Goal: Contribute content: Contribute content

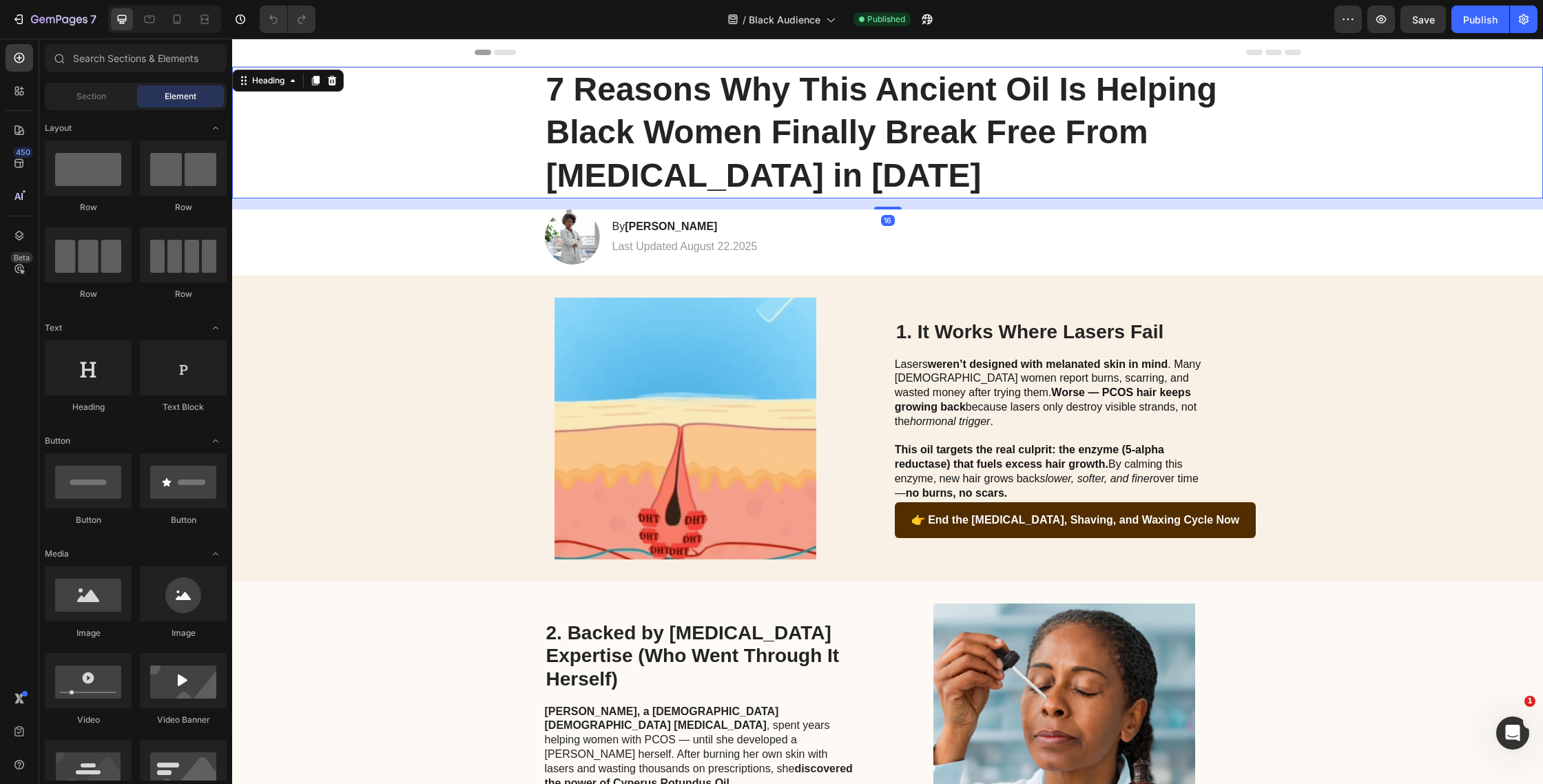
click at [800, 111] on h1 "7 Reasons Why This Ancient Oil Is Helping Black Women Finally Break Free From […" at bounding box center [888, 133] width 686 height 131
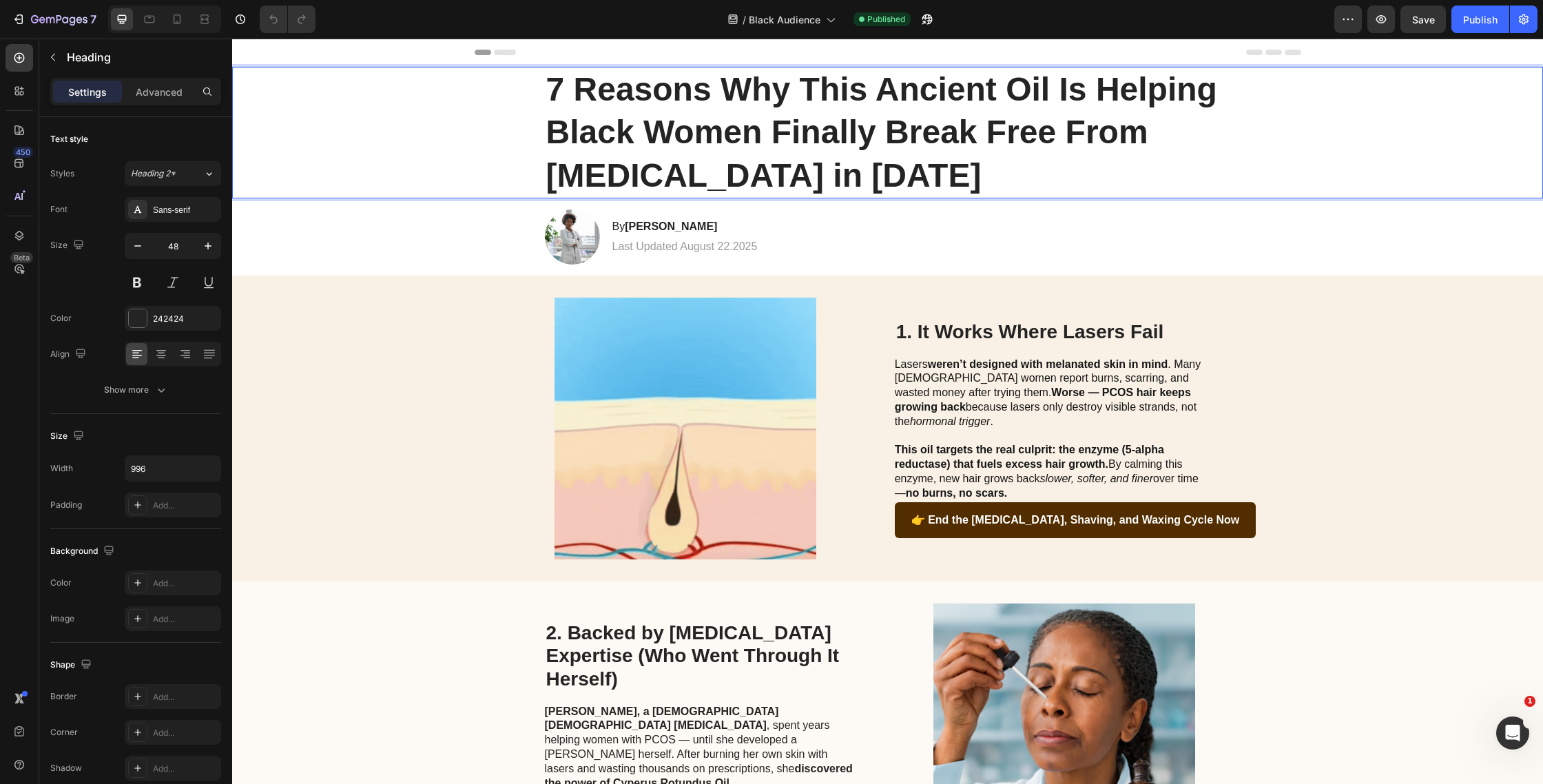
click at [800, 111] on h1 "7 Reasons Why This Ancient Oil Is Helping Black Women Finally Break Free From […" at bounding box center [888, 133] width 686 height 131
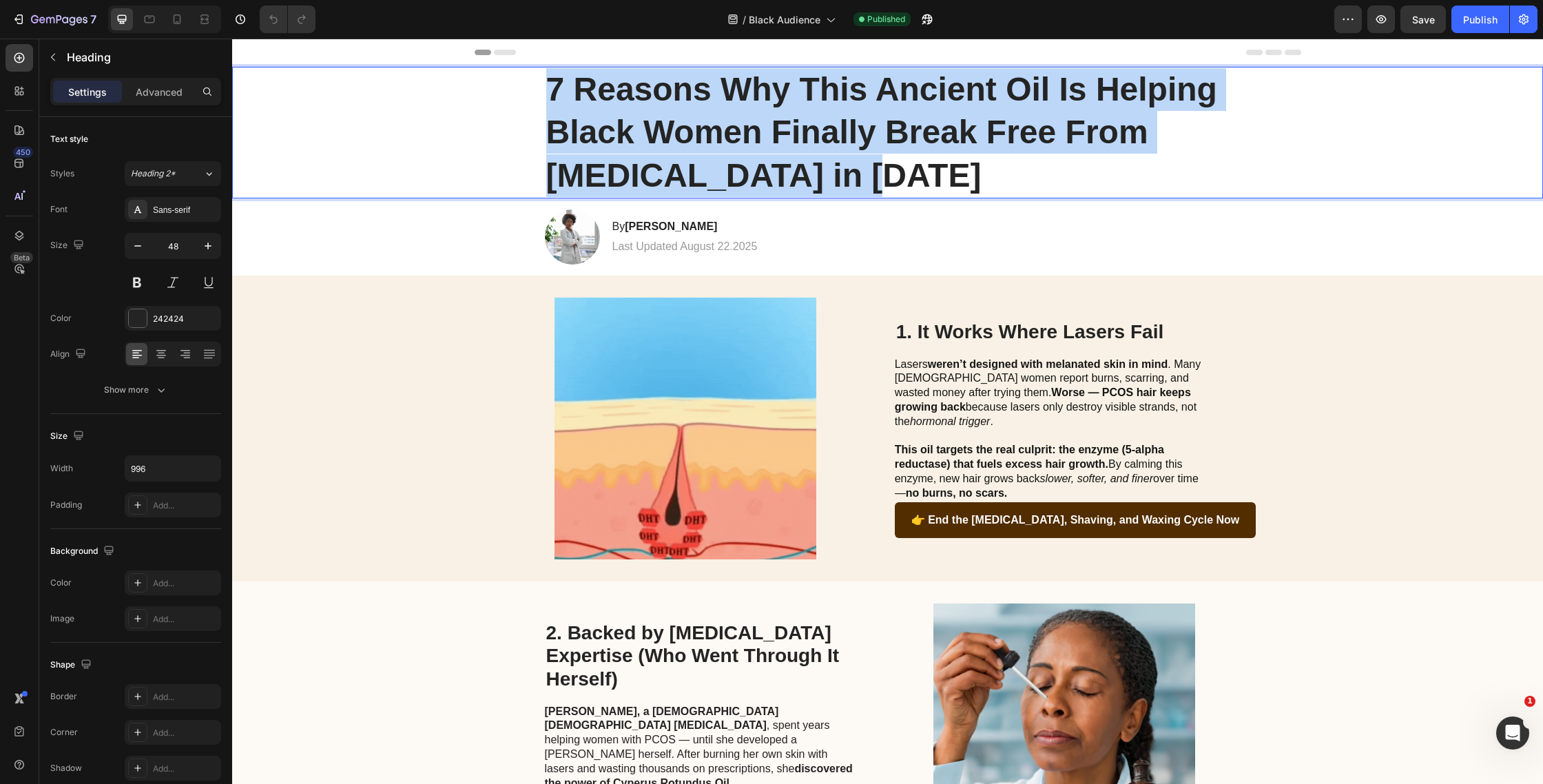
click at [800, 111] on p "7 Reasons Why This Ancient Oil Is Helping Black Women Finally Break Free From […" at bounding box center [888, 132] width 683 height 129
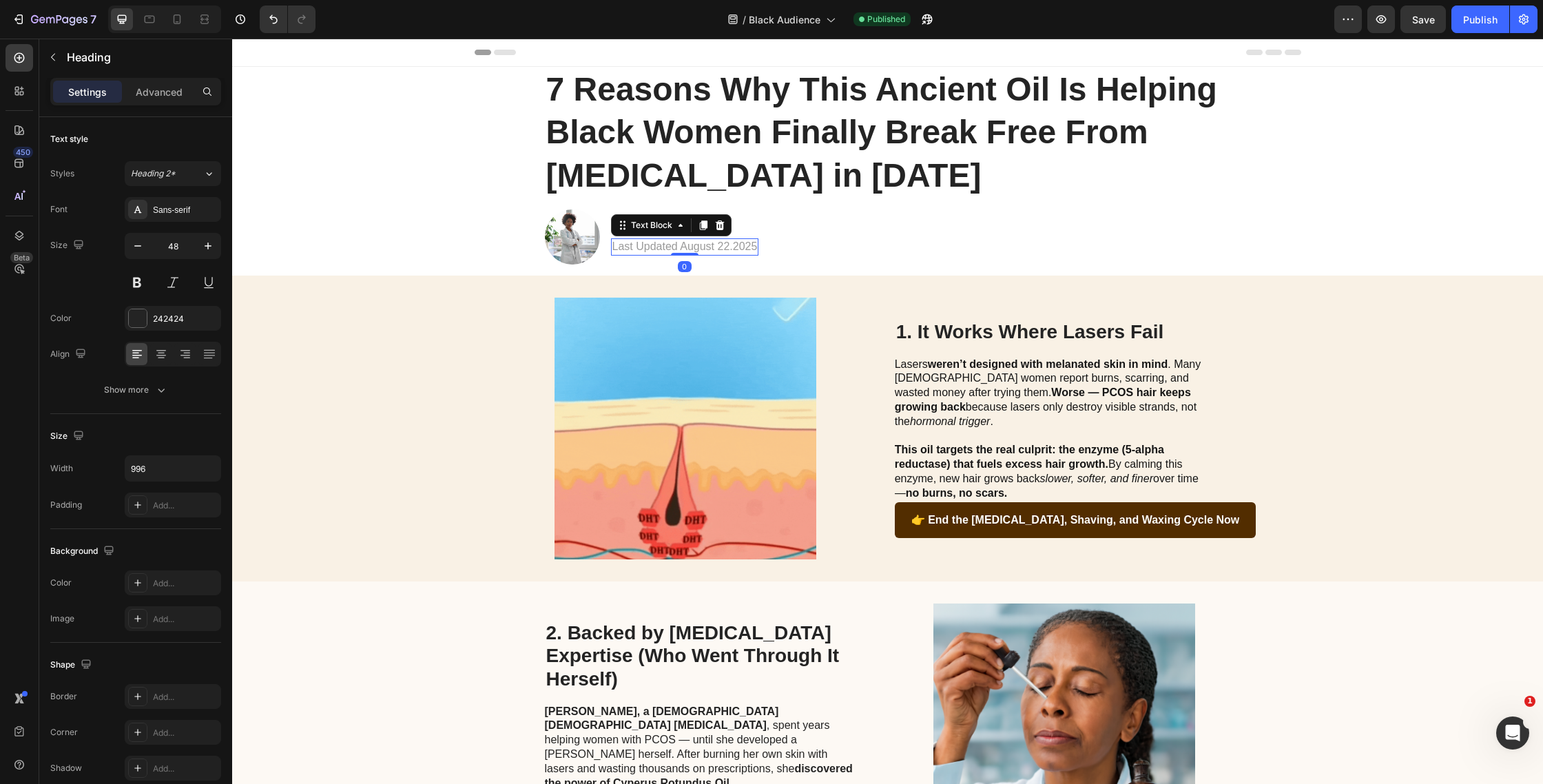
click at [732, 244] on p "Last Updated August 22.2025" at bounding box center [686, 247] width 145 height 15
drag, startPoint x: 732, startPoint y: 244, endPoint x: 726, endPoint y: 248, distance: 7.2
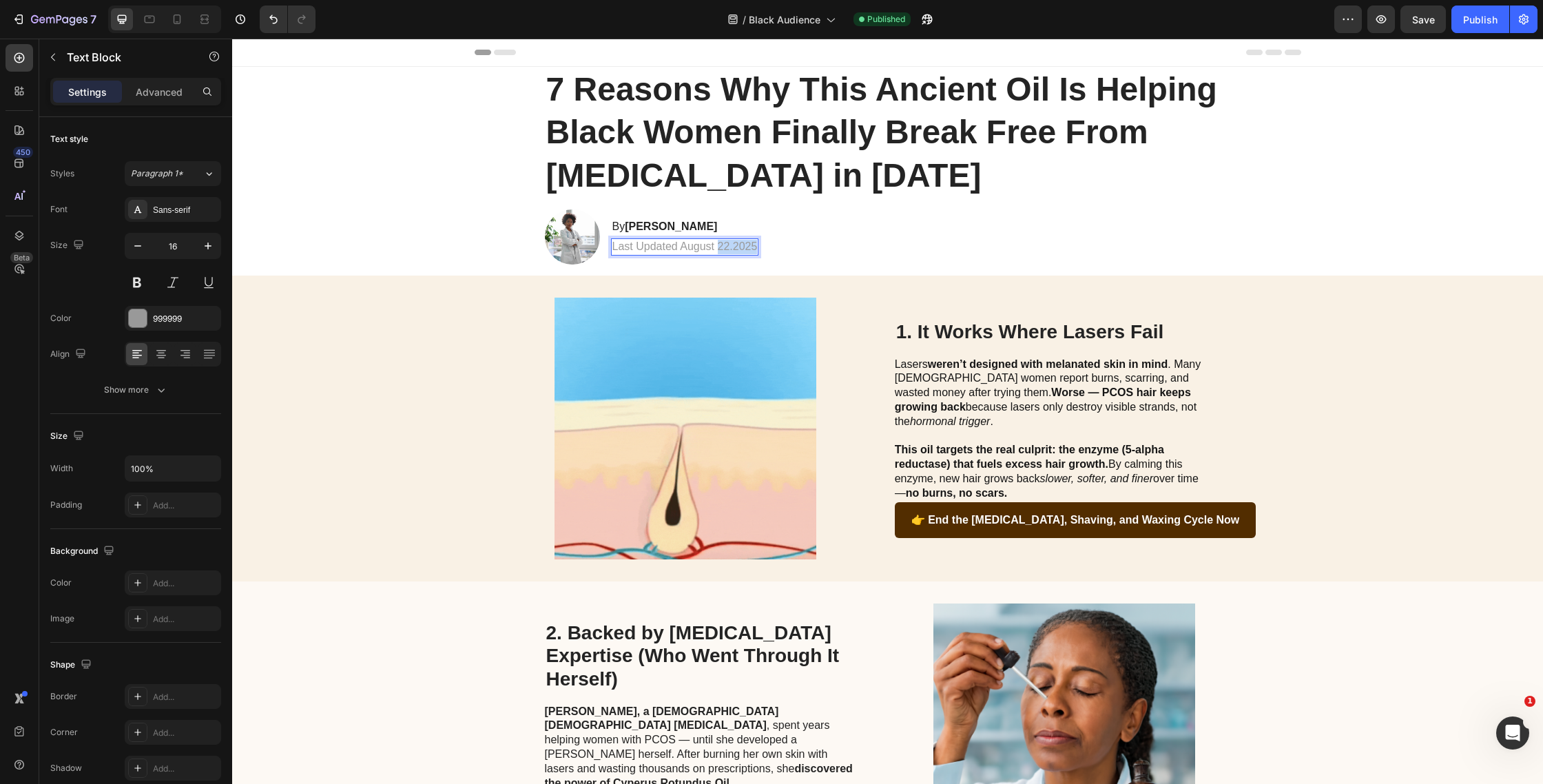
click at [732, 244] on p "Last Updated August 22.2025" at bounding box center [686, 247] width 145 height 15
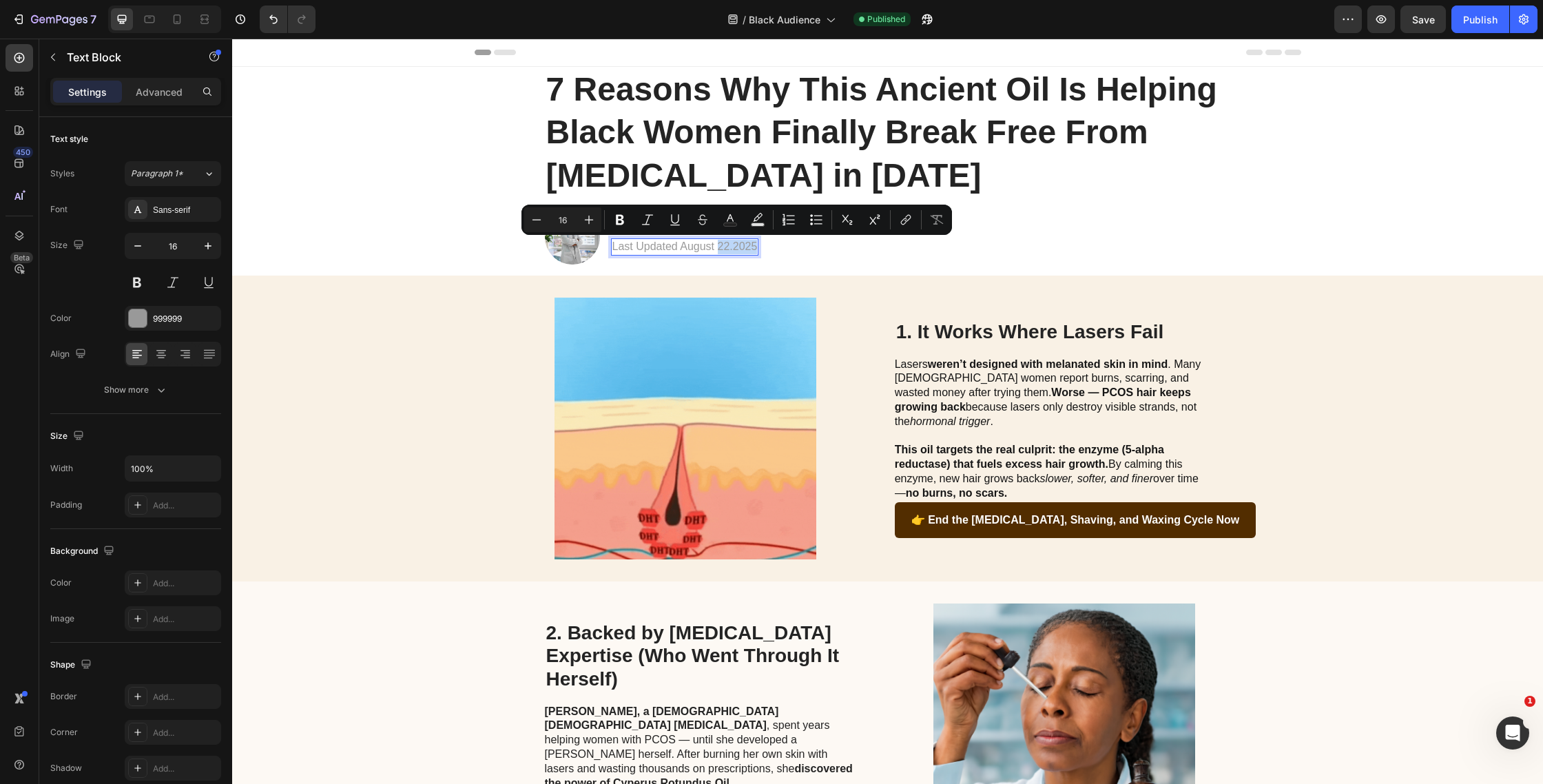
click at [725, 249] on p "Last Updated August 22.2025" at bounding box center [686, 247] width 145 height 15
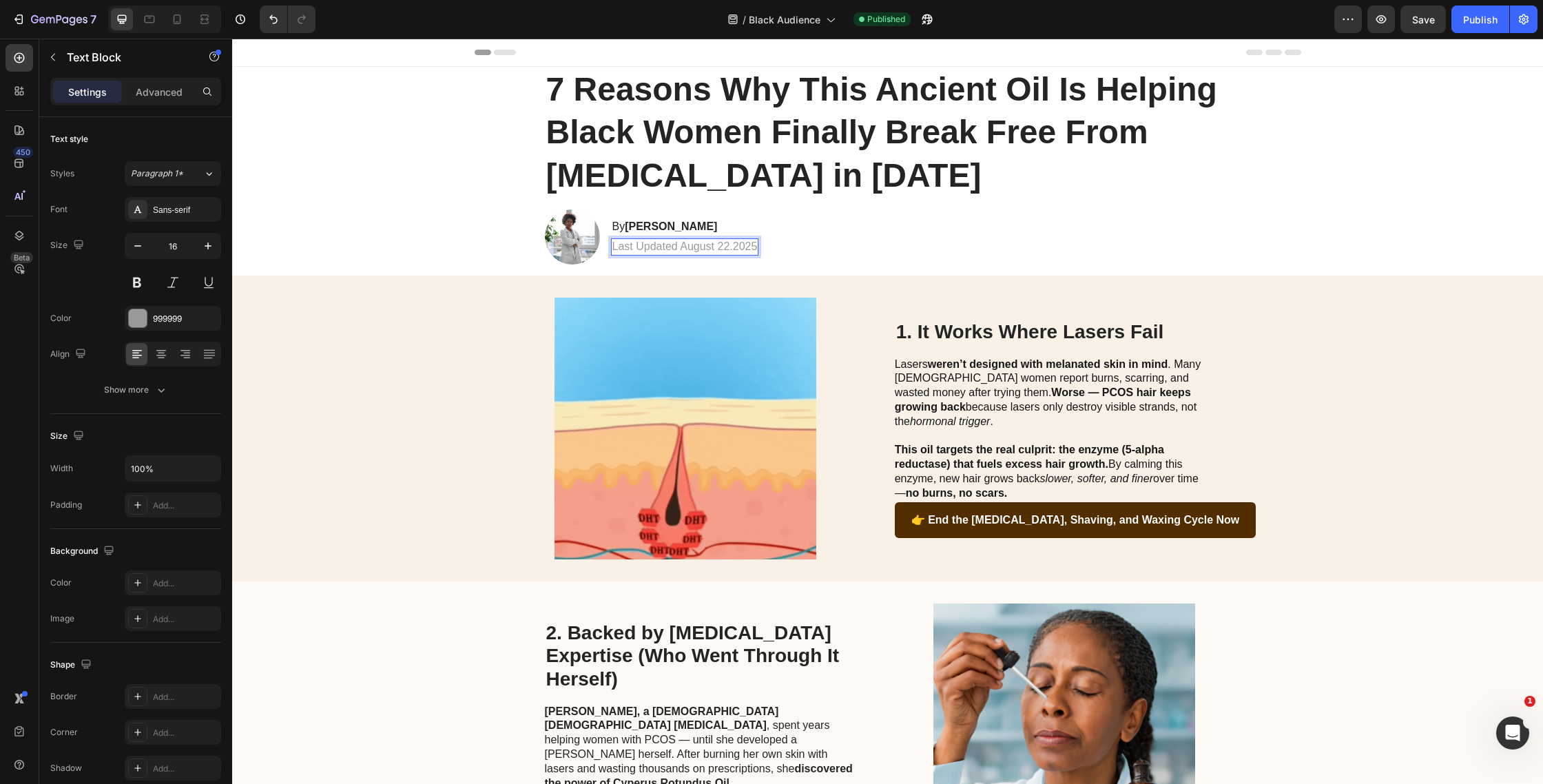
click at [728, 249] on p "Last Updated August 22.2025" at bounding box center [686, 247] width 145 height 15
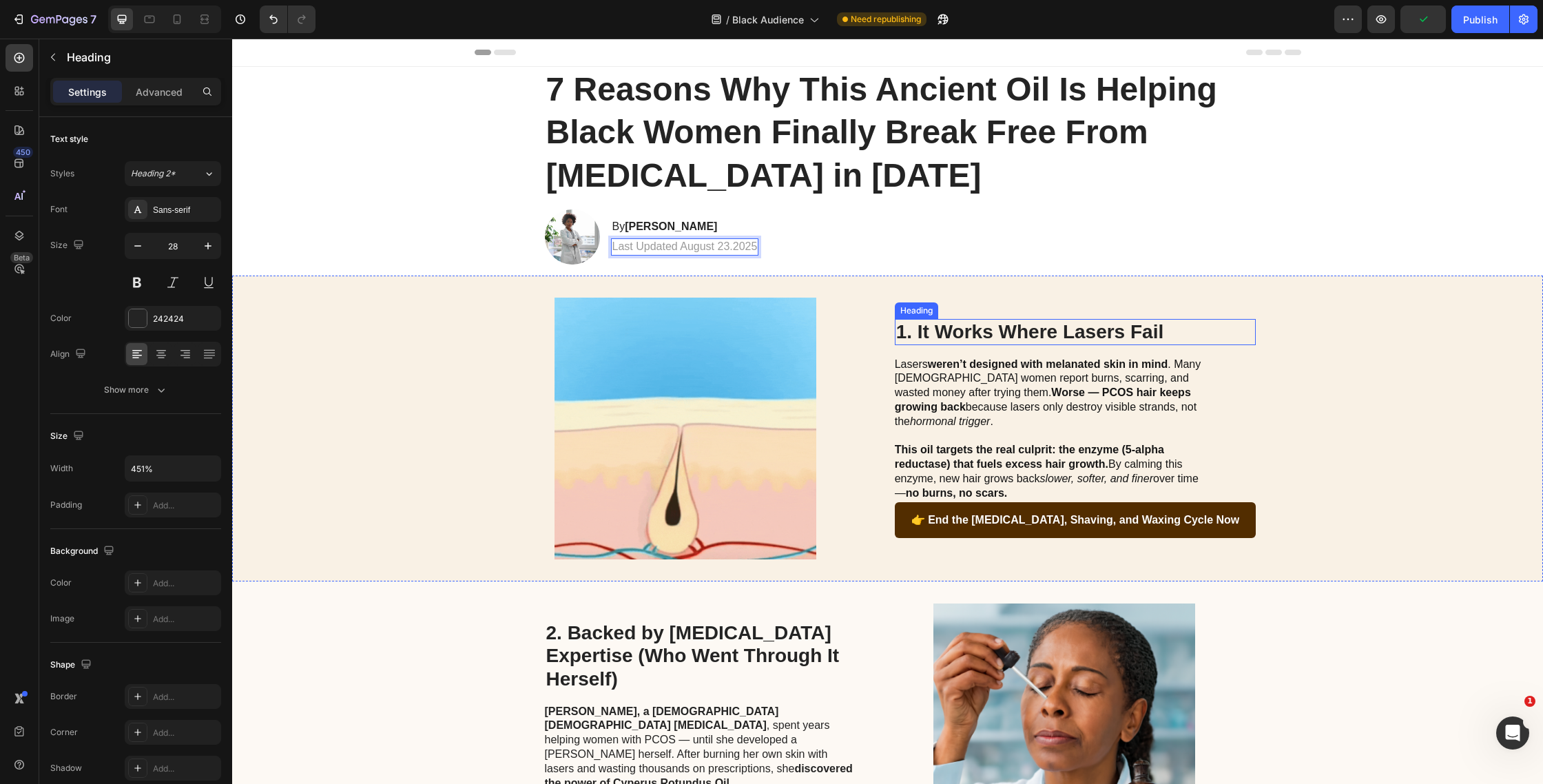
click at [998, 331] on h2 "1. It Works Where Lasers Fail" at bounding box center [1076, 331] width 362 height 26
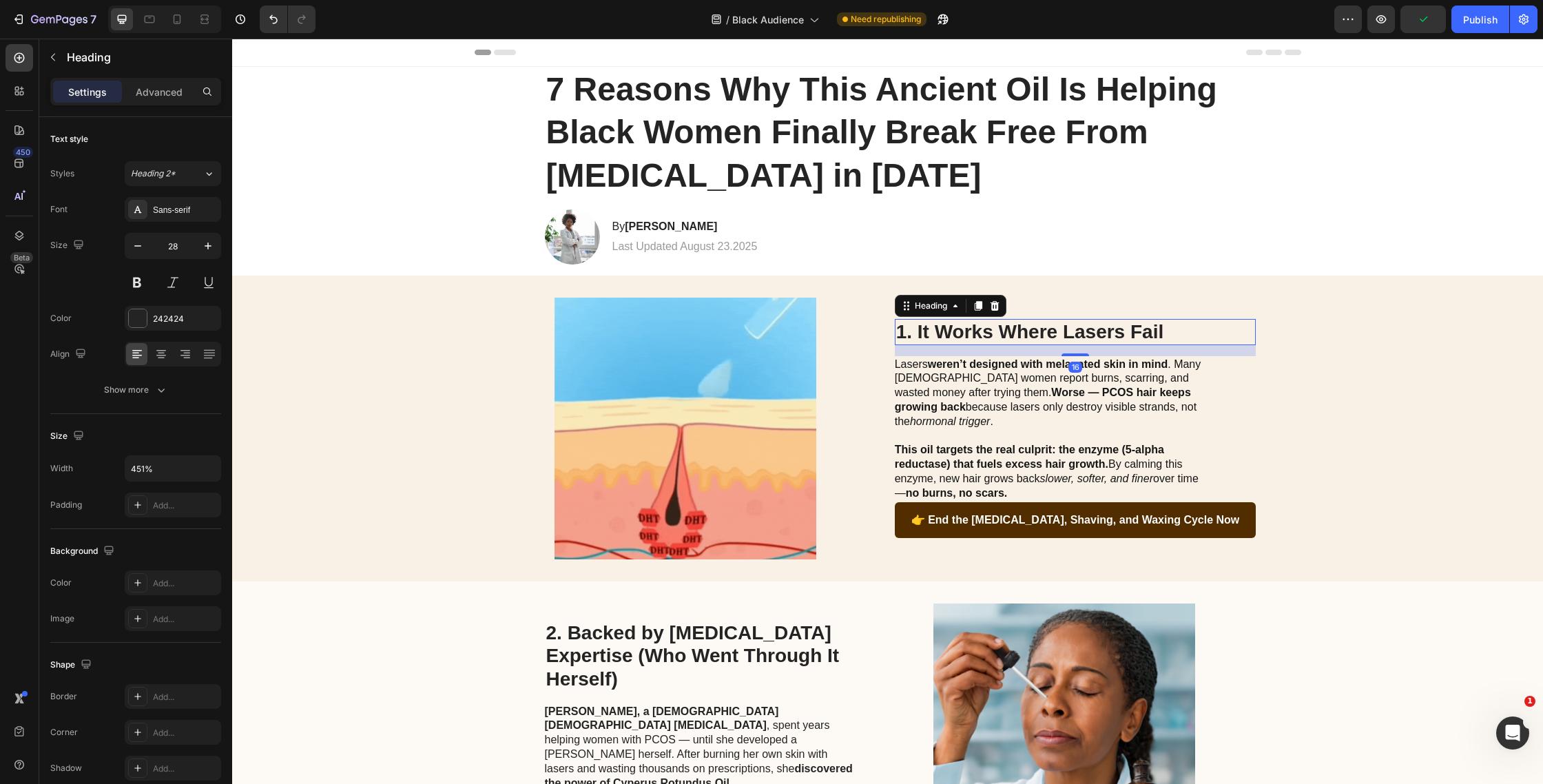
click at [998, 331] on h2 "1. It Works Where Lasers Fail" at bounding box center [1076, 331] width 362 height 26
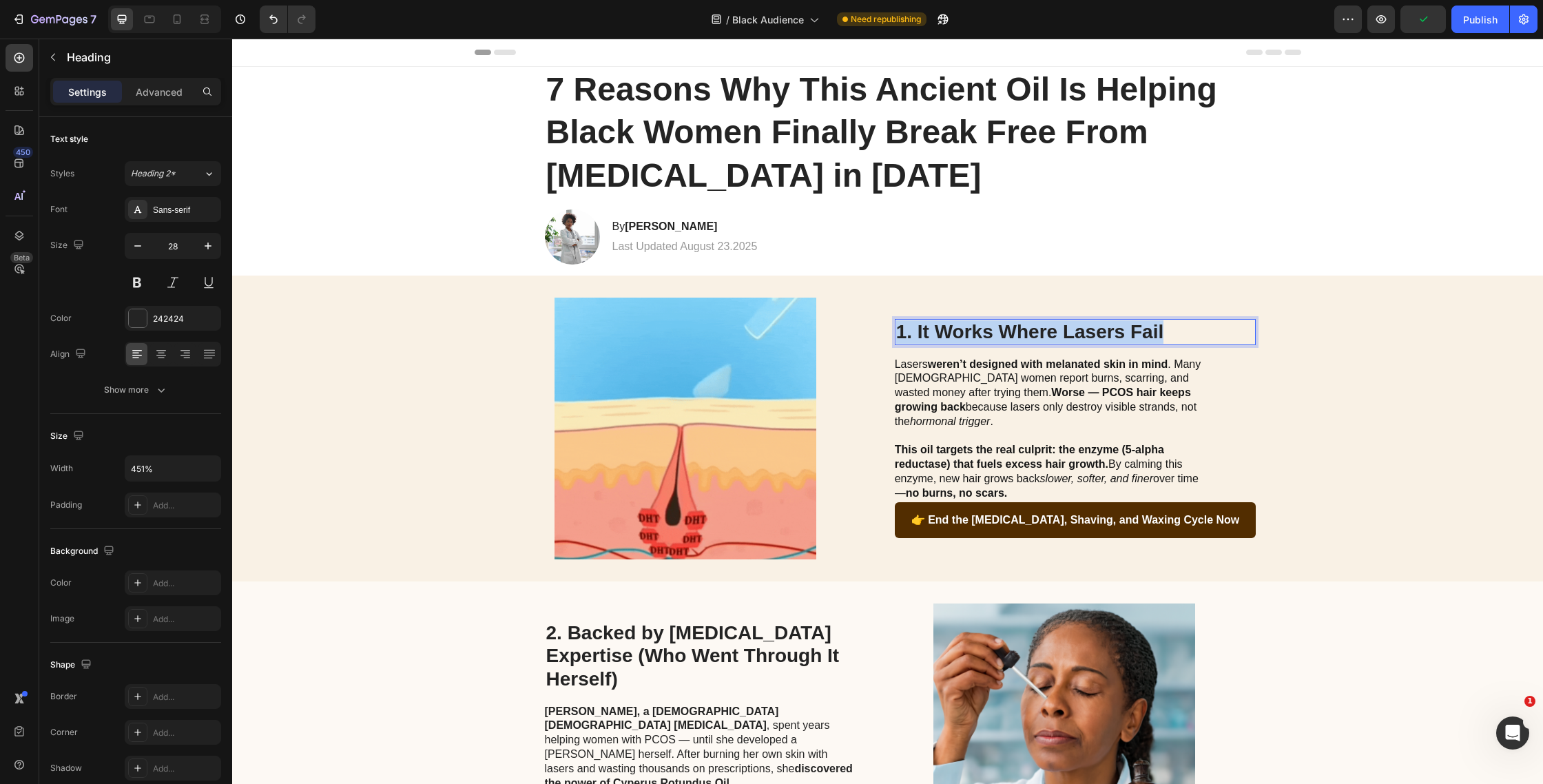
click at [998, 331] on p "1. It Works Where Lasers Fail" at bounding box center [1076, 332] width 359 height 23
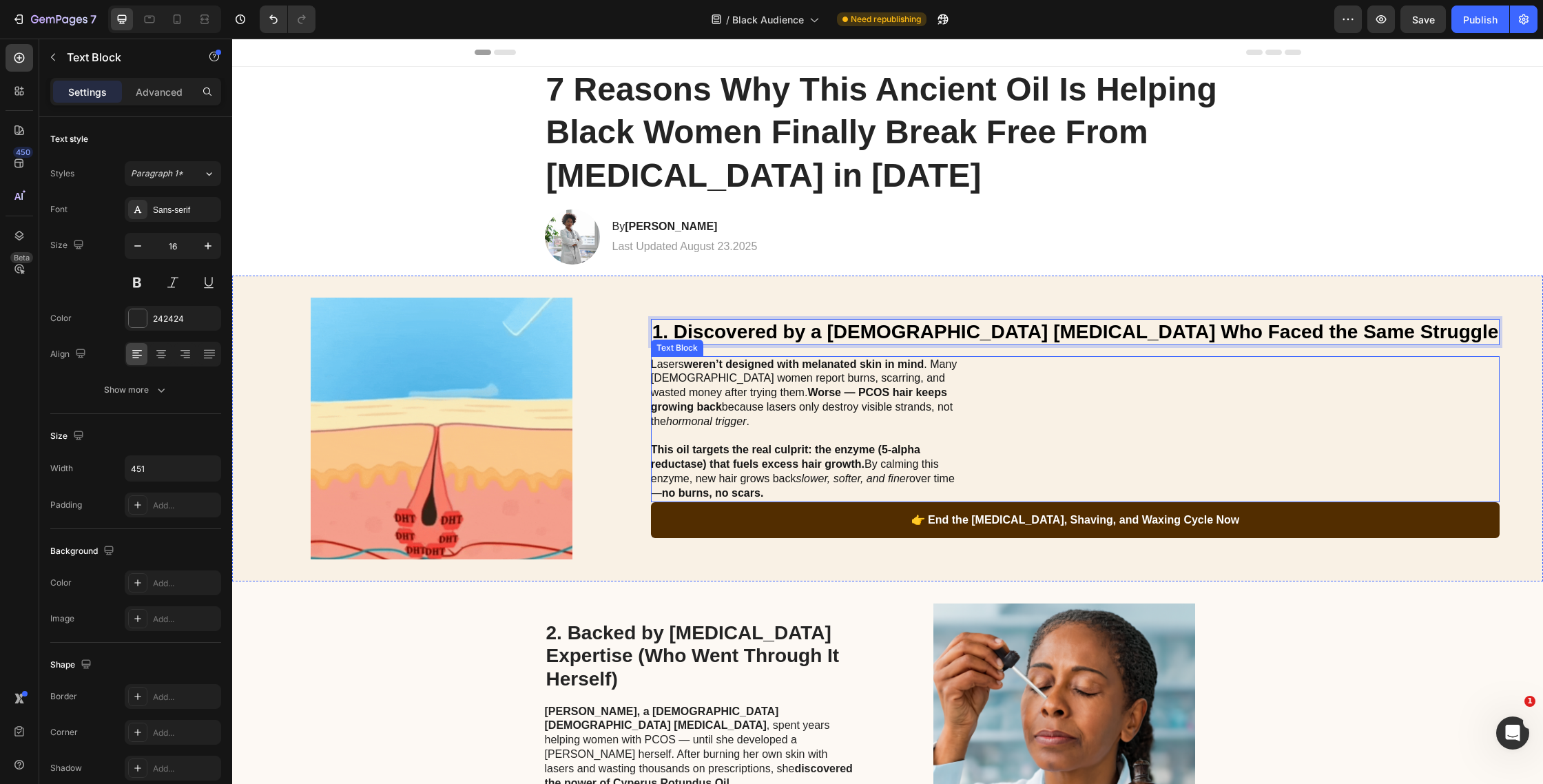
click at [838, 407] on span "Lasers weren’t designed with melanated skin in mind . Many [DEMOGRAPHIC_DATA] w…" at bounding box center [804, 392] width 306 height 69
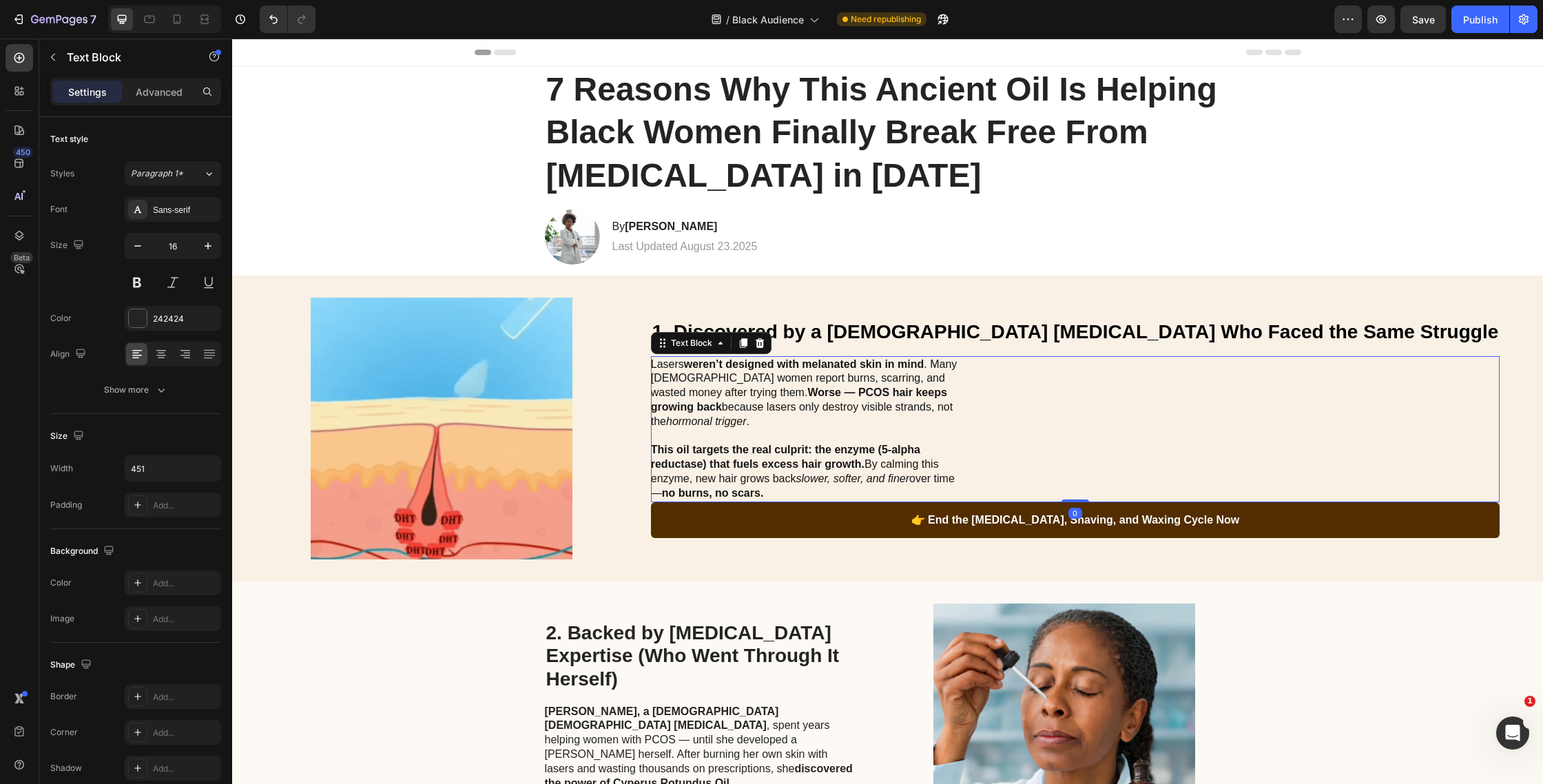
click at [838, 407] on span "Lasers weren’t designed with melanated skin in mind . Many [DEMOGRAPHIC_DATA] w…" at bounding box center [804, 392] width 306 height 69
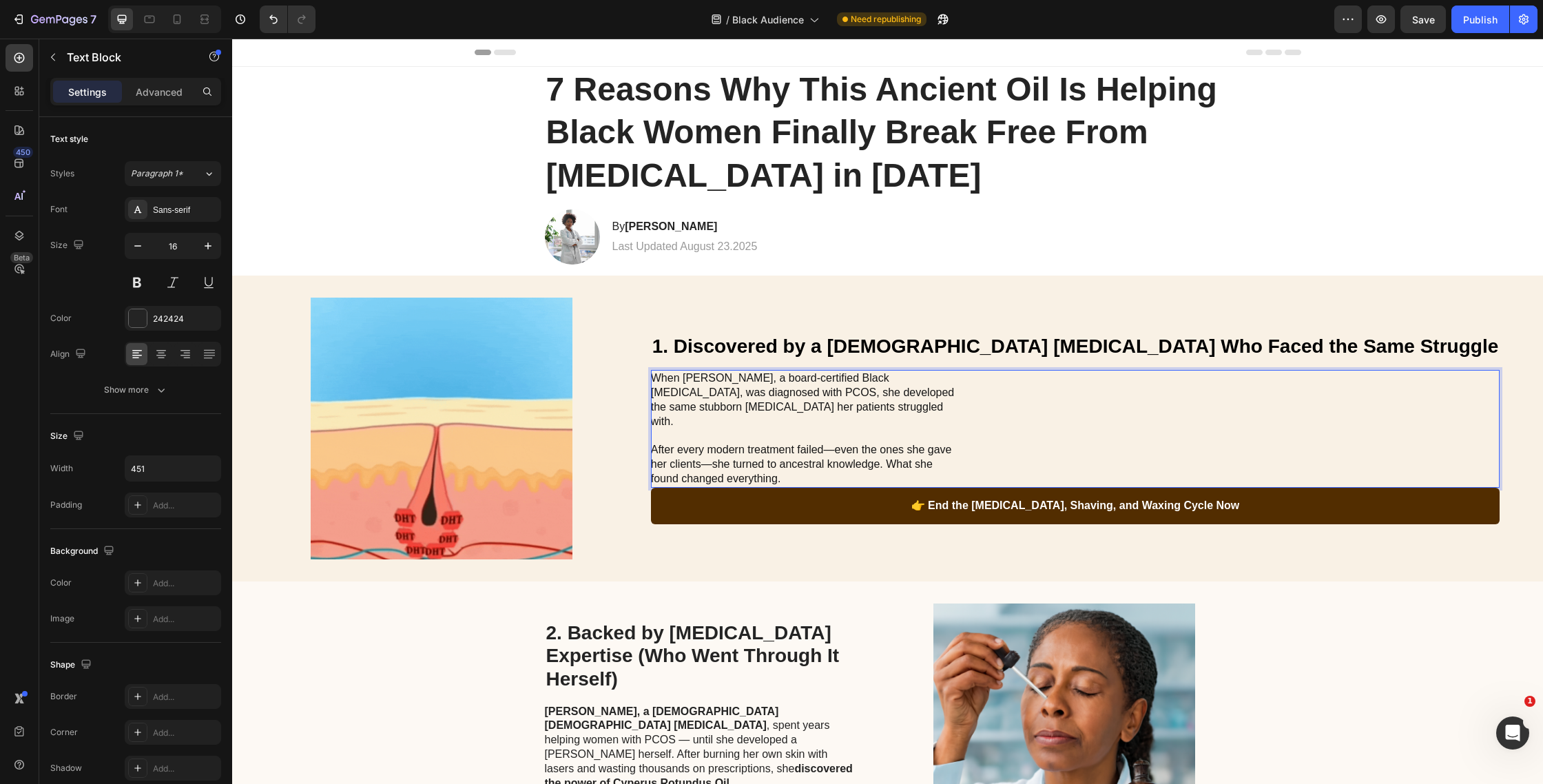
drag, startPoint x: 868, startPoint y: 385, endPoint x: 1026, endPoint y: 390, distance: 158.1
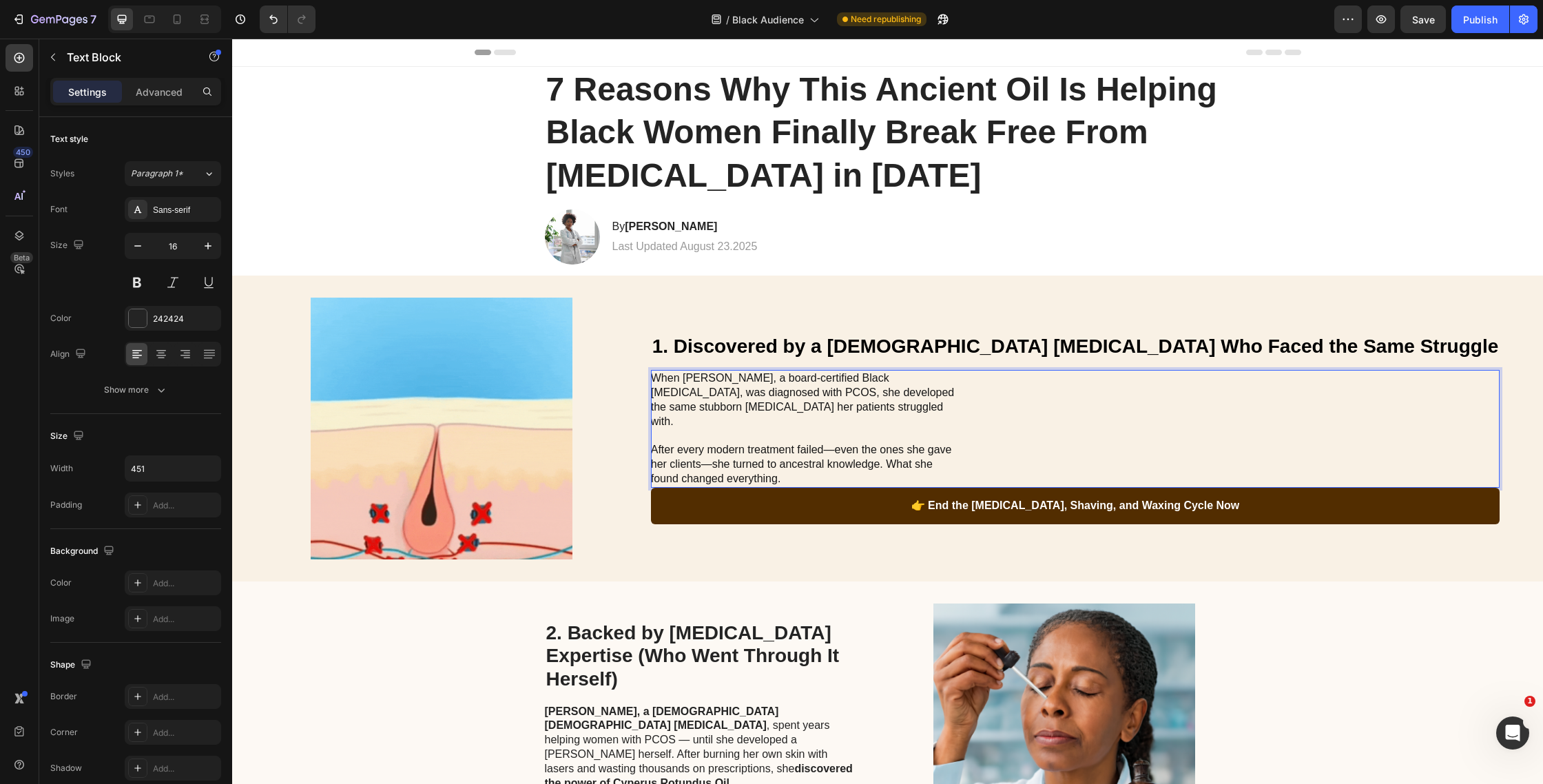
click at [955, 390] on span "When [PERSON_NAME], a board-certified Black [MEDICAL_DATA], was diagnosed with …" at bounding box center [803, 399] width 304 height 55
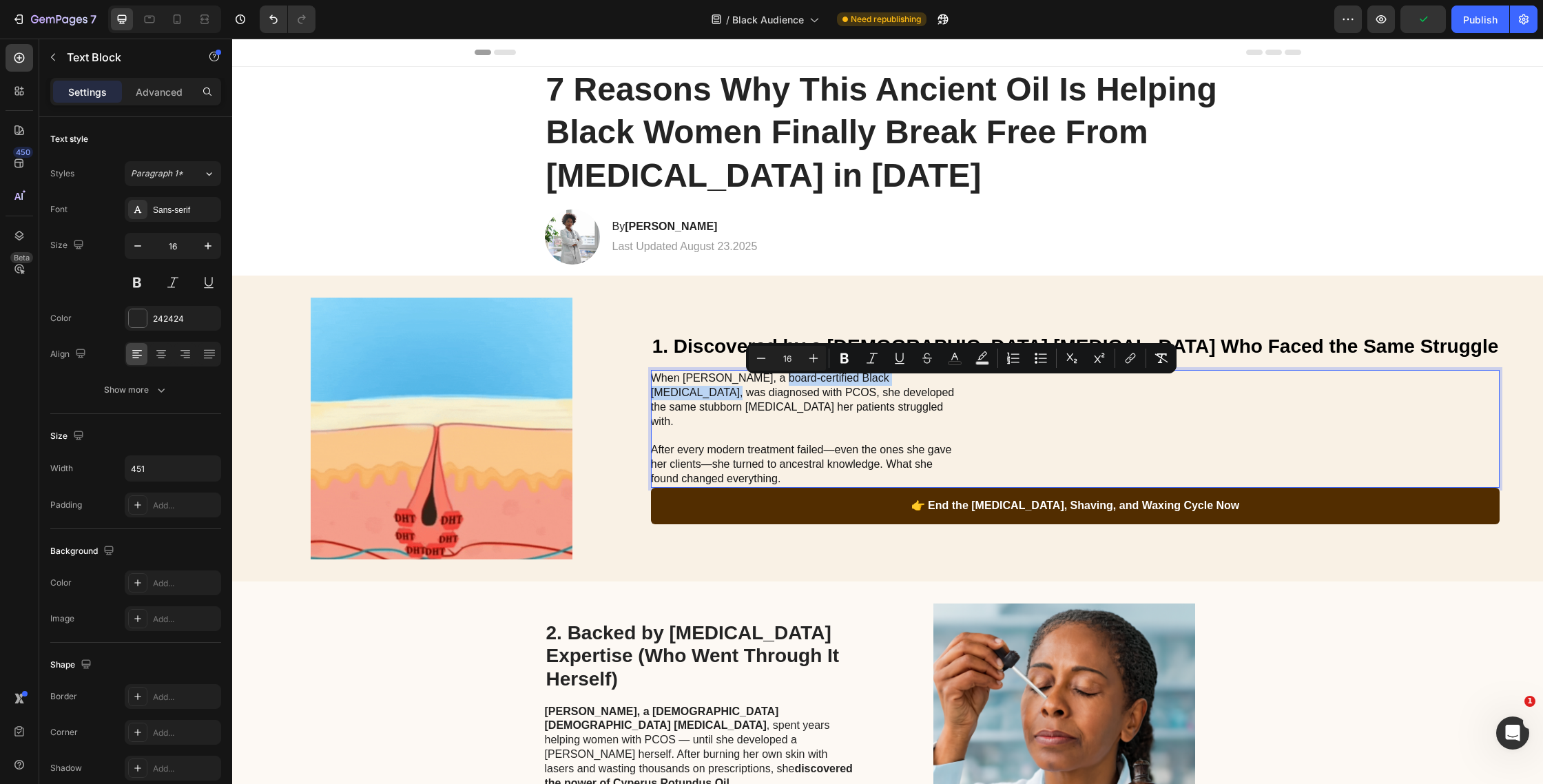
drag, startPoint x: 1050, startPoint y: 387, endPoint x: 862, endPoint y: 383, distance: 188.0
click at [870, 386] on span "When [PERSON_NAME], a board-certified Black [MEDICAL_DATA], was diagnosed with …" at bounding box center [803, 399] width 304 height 55
click at [840, 356] on icon "Editor contextual toolbar" at bounding box center [843, 358] width 9 height 10
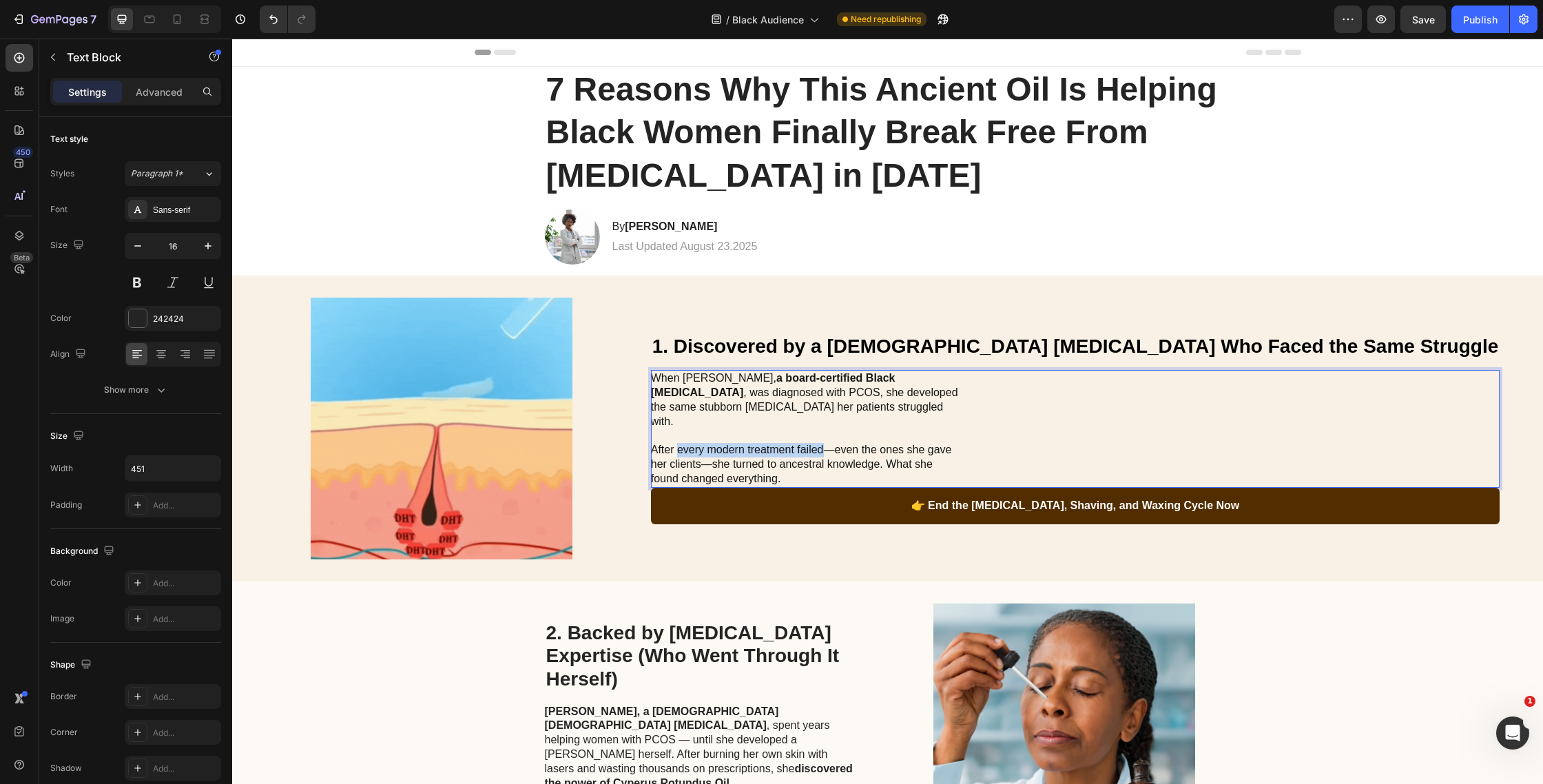
drag, startPoint x: 777, startPoint y: 445, endPoint x: 926, endPoint y: 445, distance: 149.0
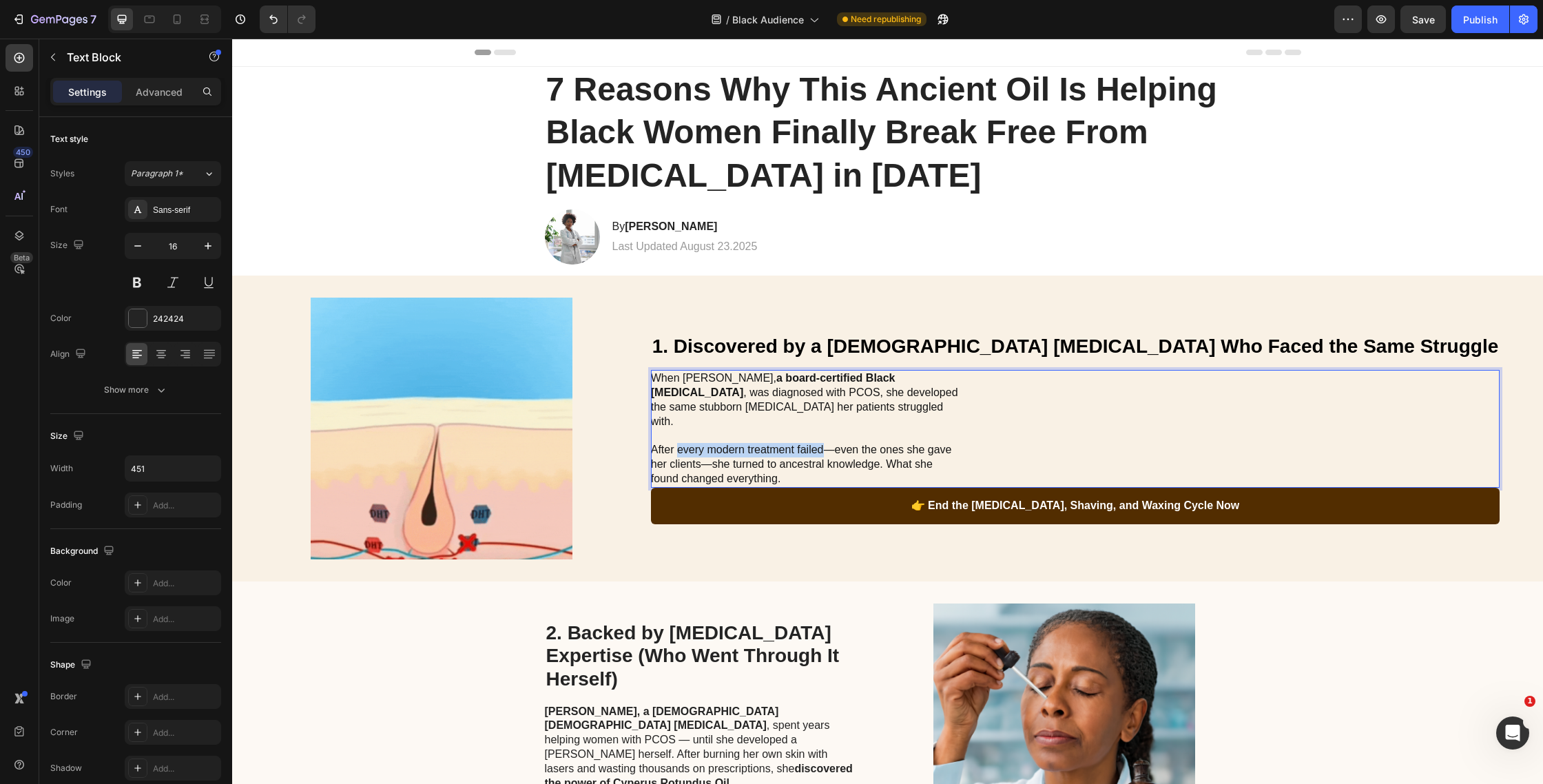
click at [926, 445] on span "After every modern treatment failed—even the ones she gave her clients—she turn…" at bounding box center [801, 464] width 301 height 41
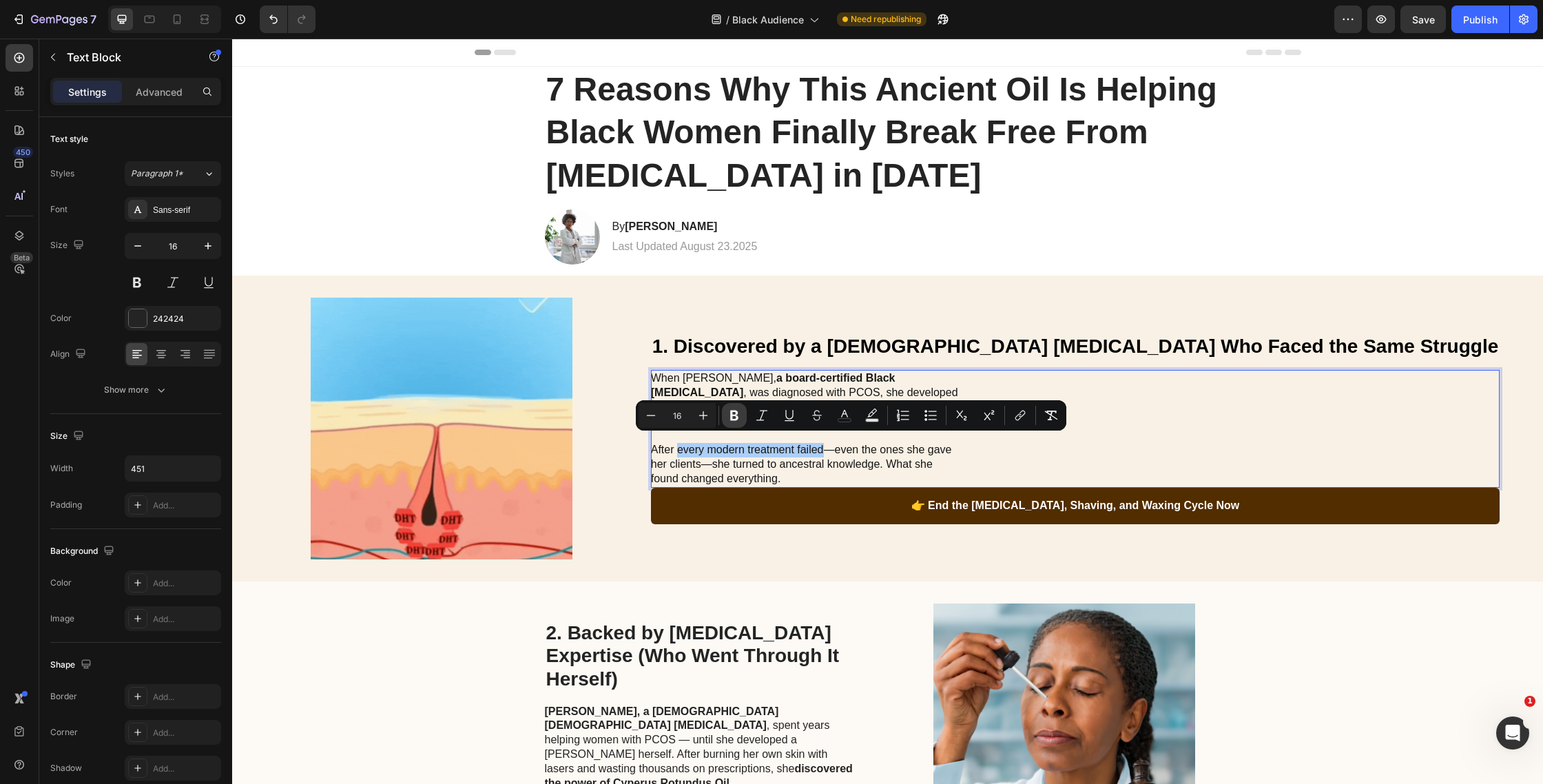
click at [732, 410] on icon "Editor contextual toolbar" at bounding box center [735, 416] width 14 height 14
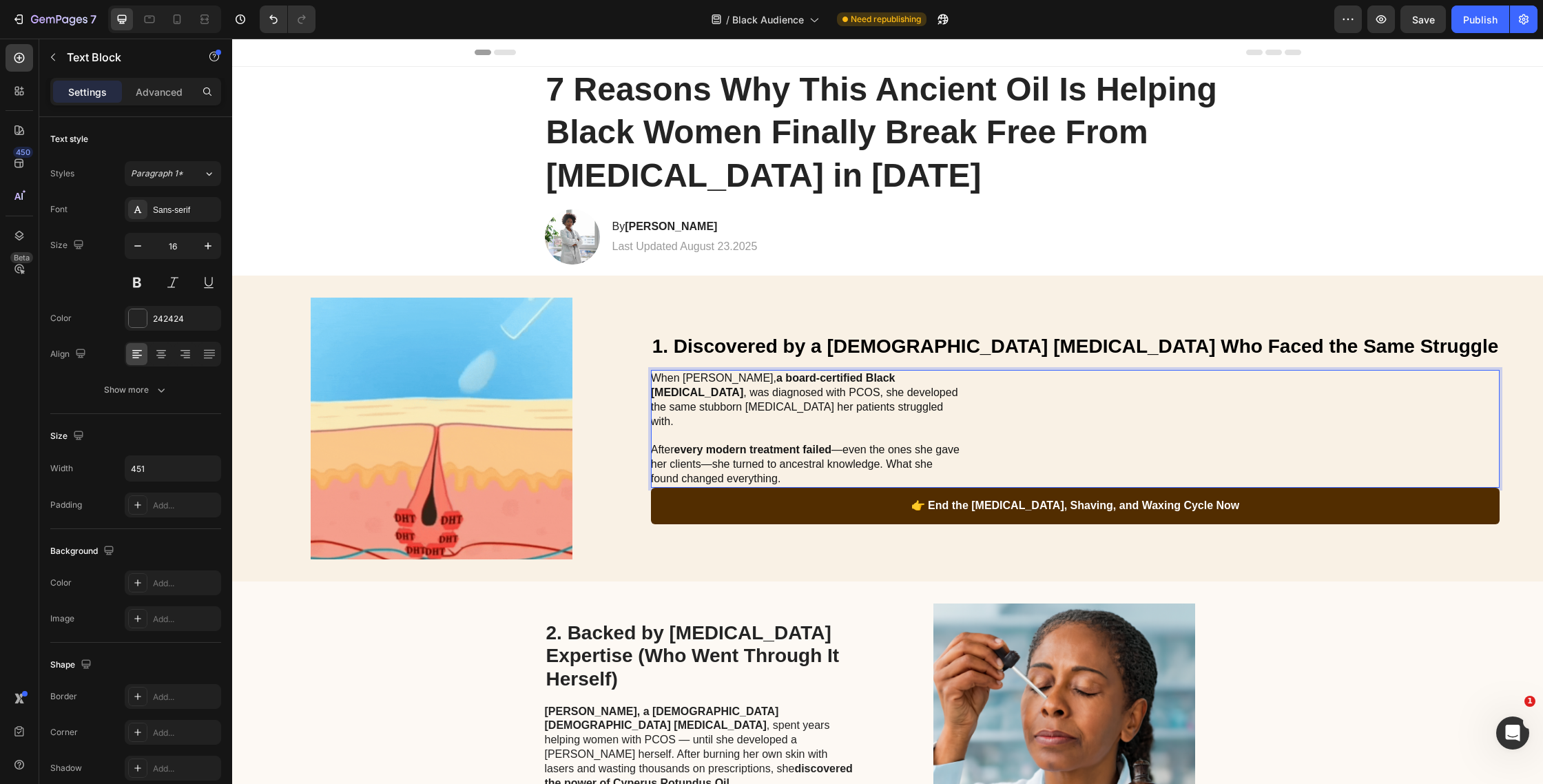
click at [909, 474] on p "After every modern treatment failed —even the ones she gave her clients—she tur…" at bounding box center [806, 457] width 310 height 57
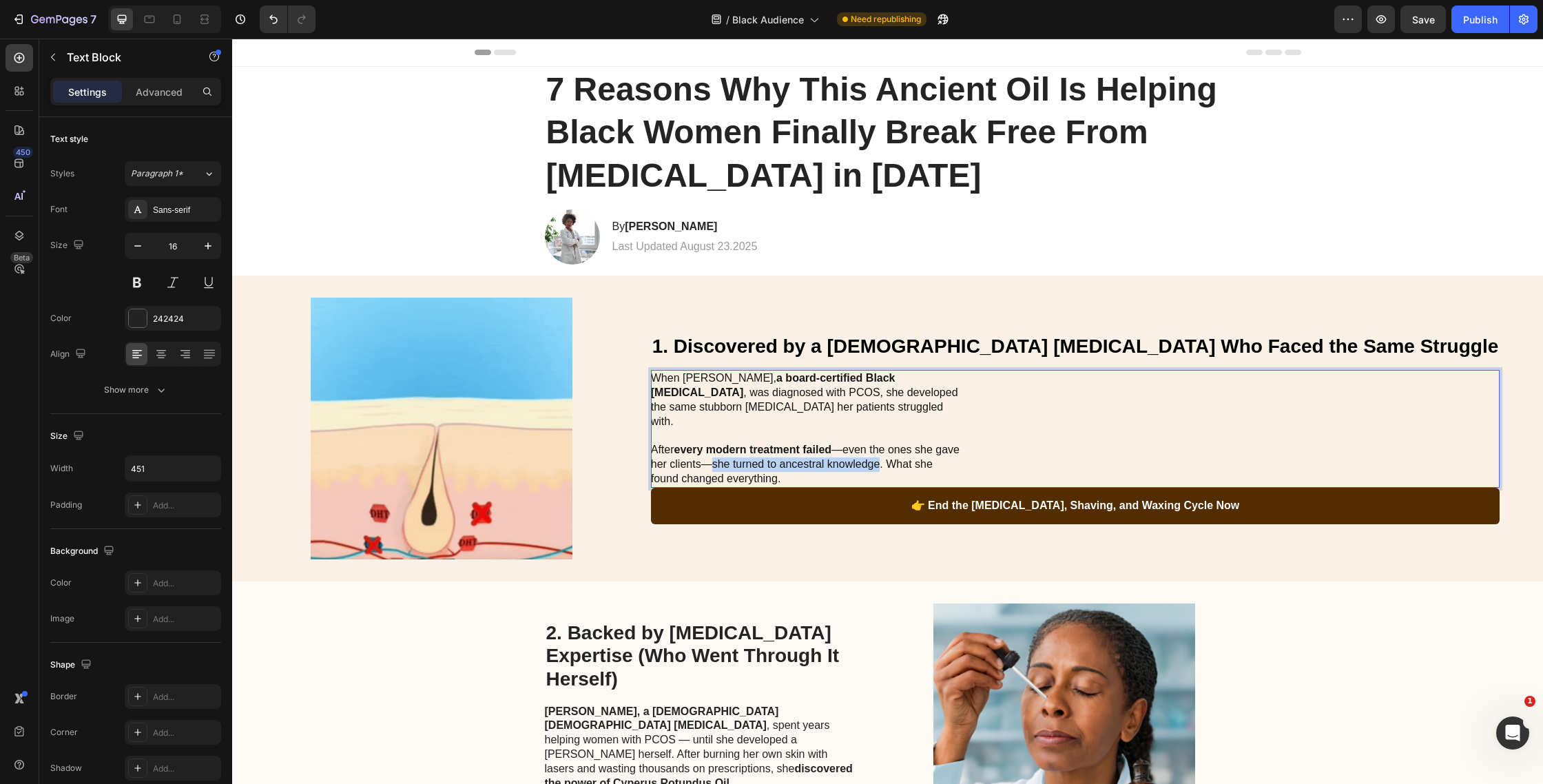
drag, startPoint x: 840, startPoint y: 457, endPoint x: 961, endPoint y: 446, distance: 121.5
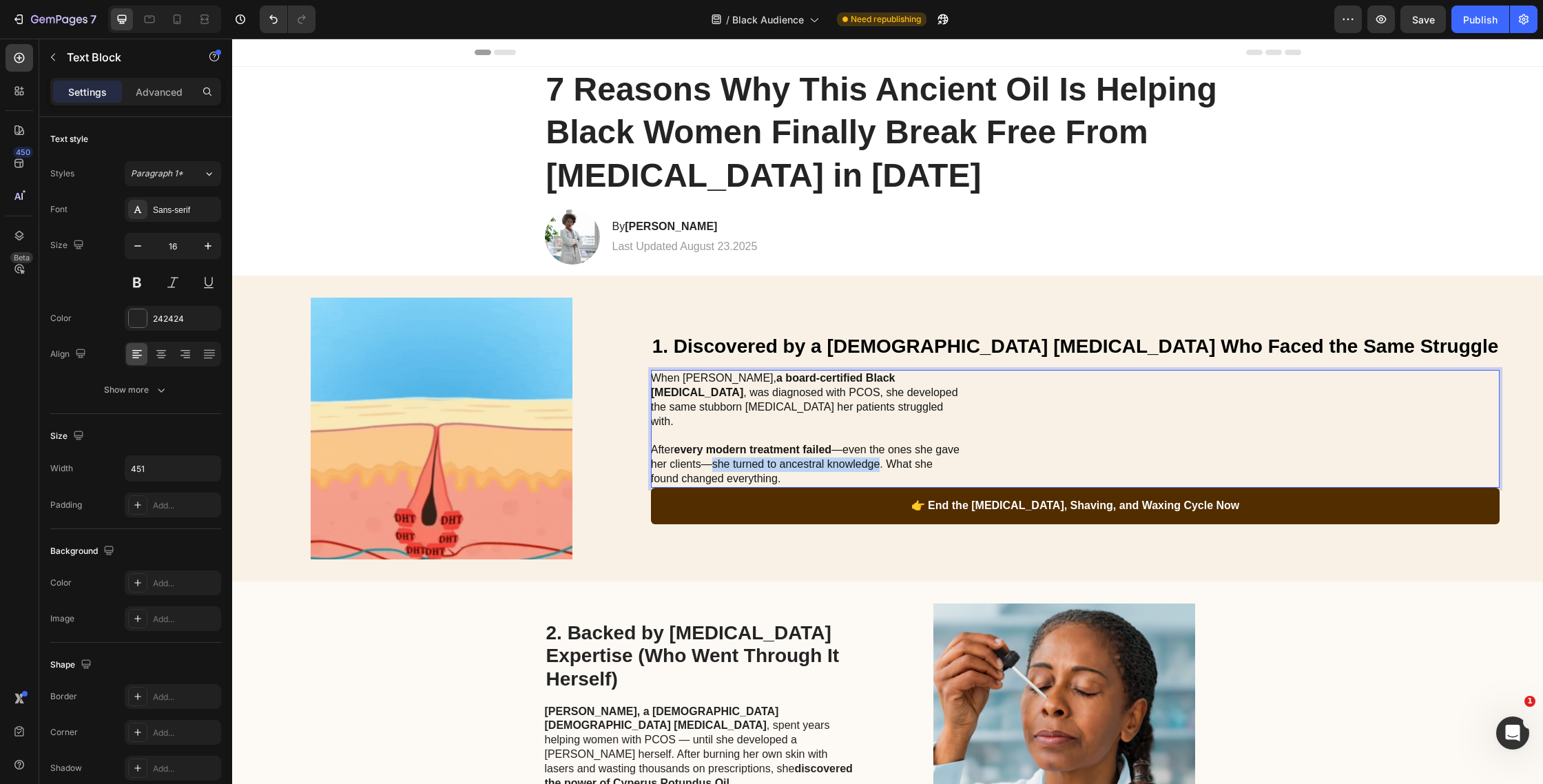
click at [960, 461] on span "After every modern treatment failed —even the ones she gave her clients—she tur…" at bounding box center [805, 464] width 309 height 41
drag, startPoint x: 694, startPoint y: 396, endPoint x: 854, endPoint y: 421, distance: 161.9
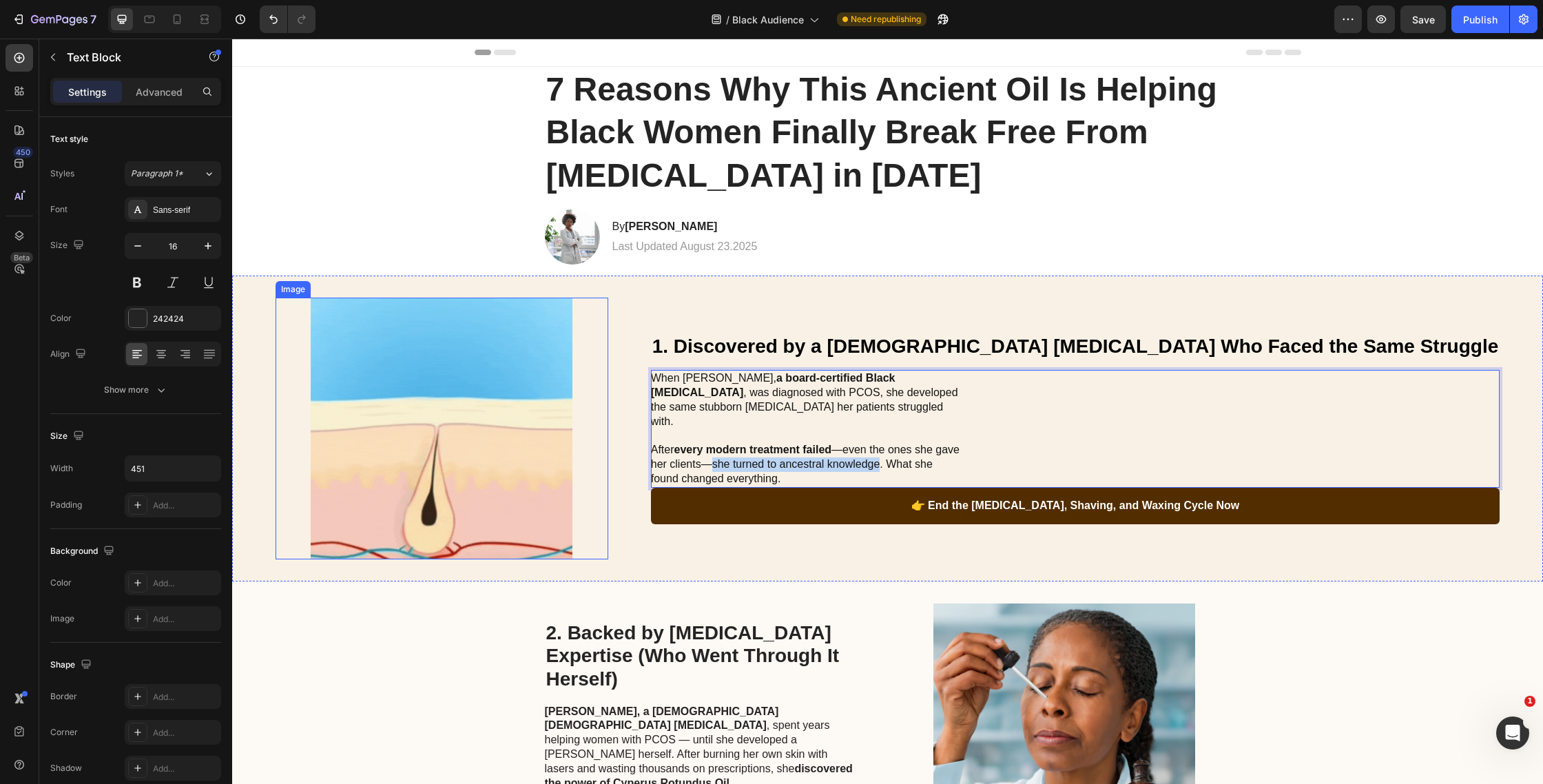
click at [608, 396] on img at bounding box center [442, 428] width 333 height 262
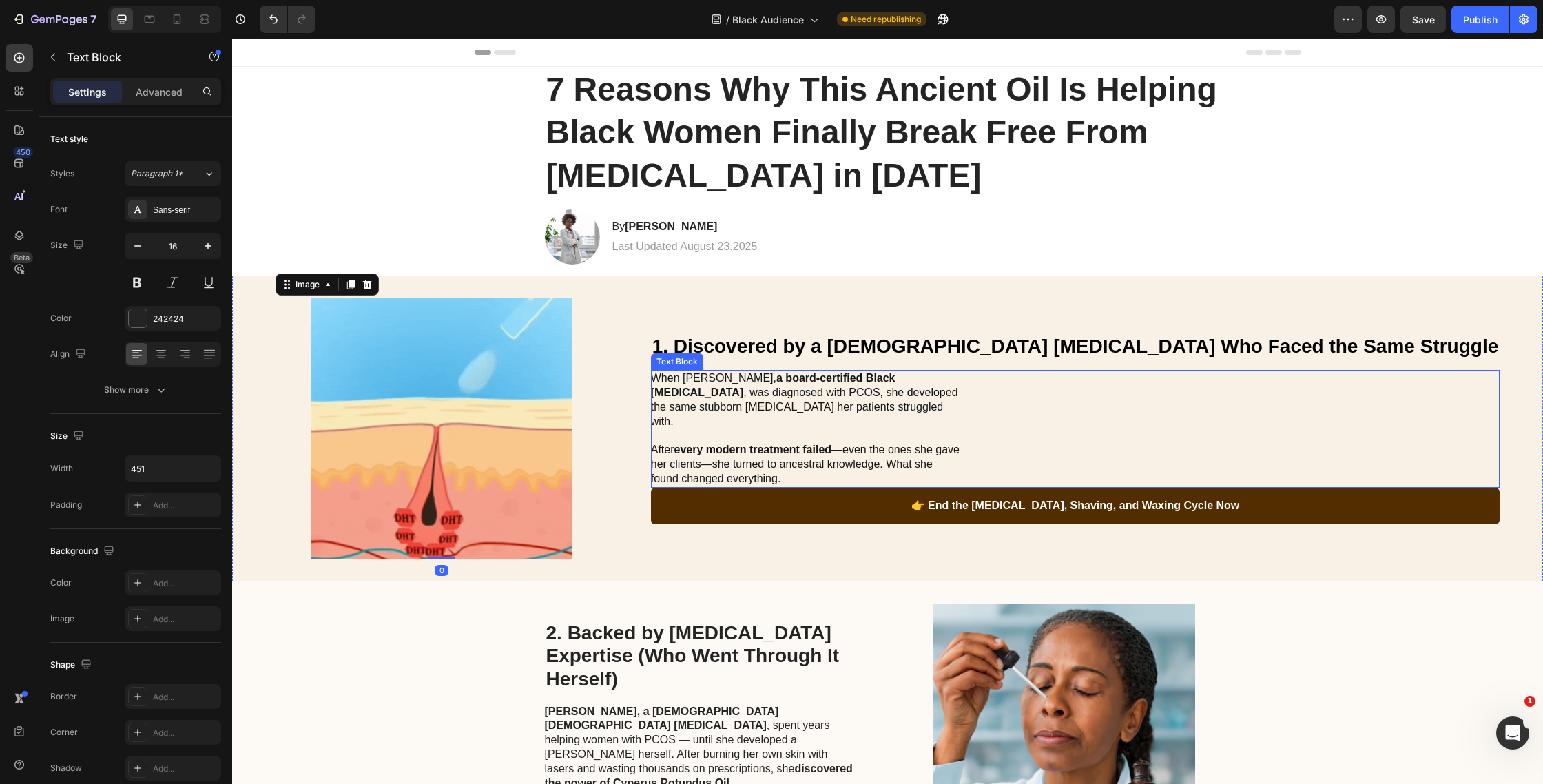
drag, startPoint x: 922, startPoint y: 434, endPoint x: 921, endPoint y: 448, distance: 14.0
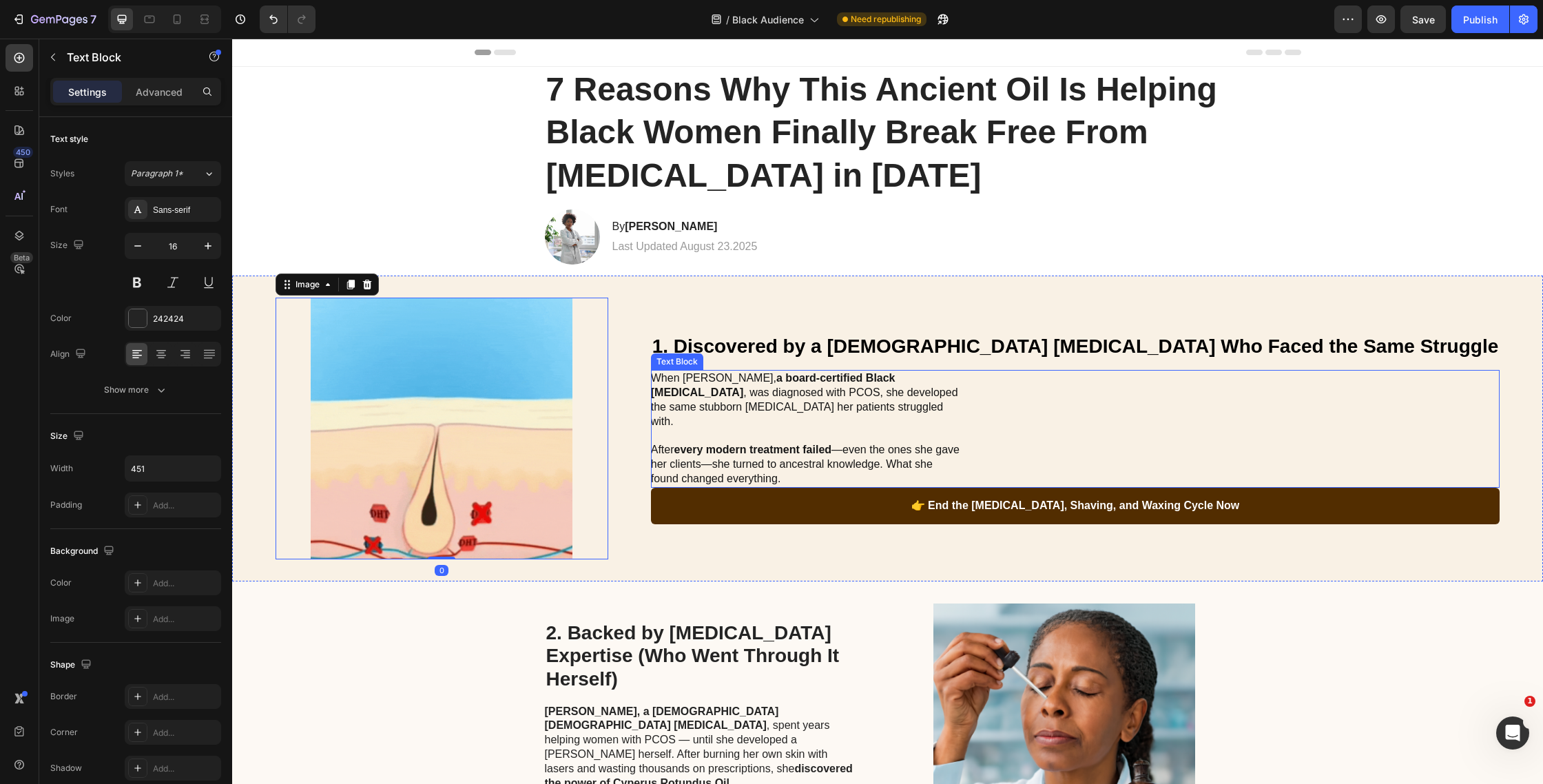
click at [922, 435] on p "After every modern treatment failed —even the ones she gave her clients—she tur…" at bounding box center [806, 457] width 310 height 57
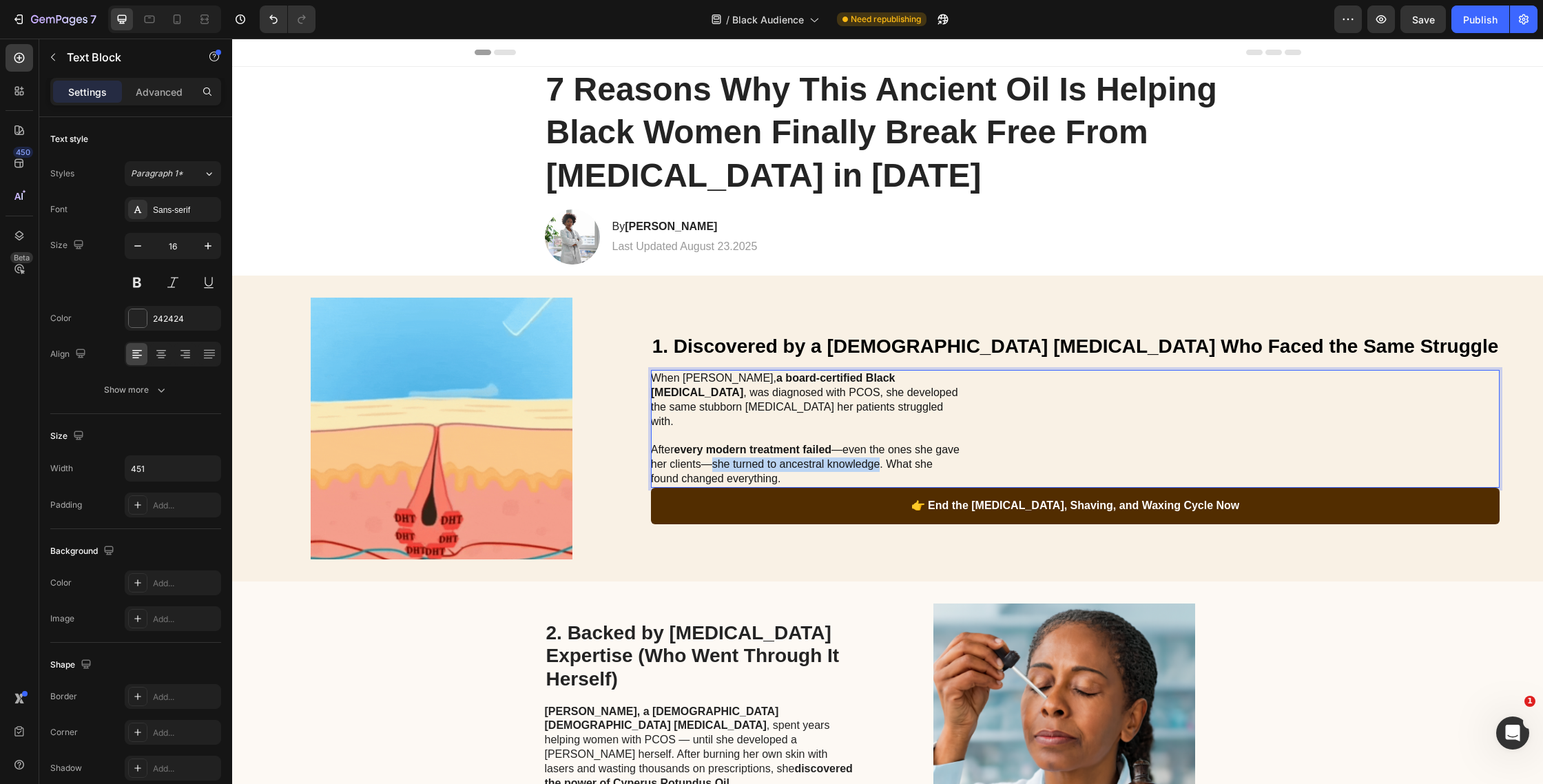
drag, startPoint x: 842, startPoint y: 459, endPoint x: 1004, endPoint y: 461, distance: 162.0
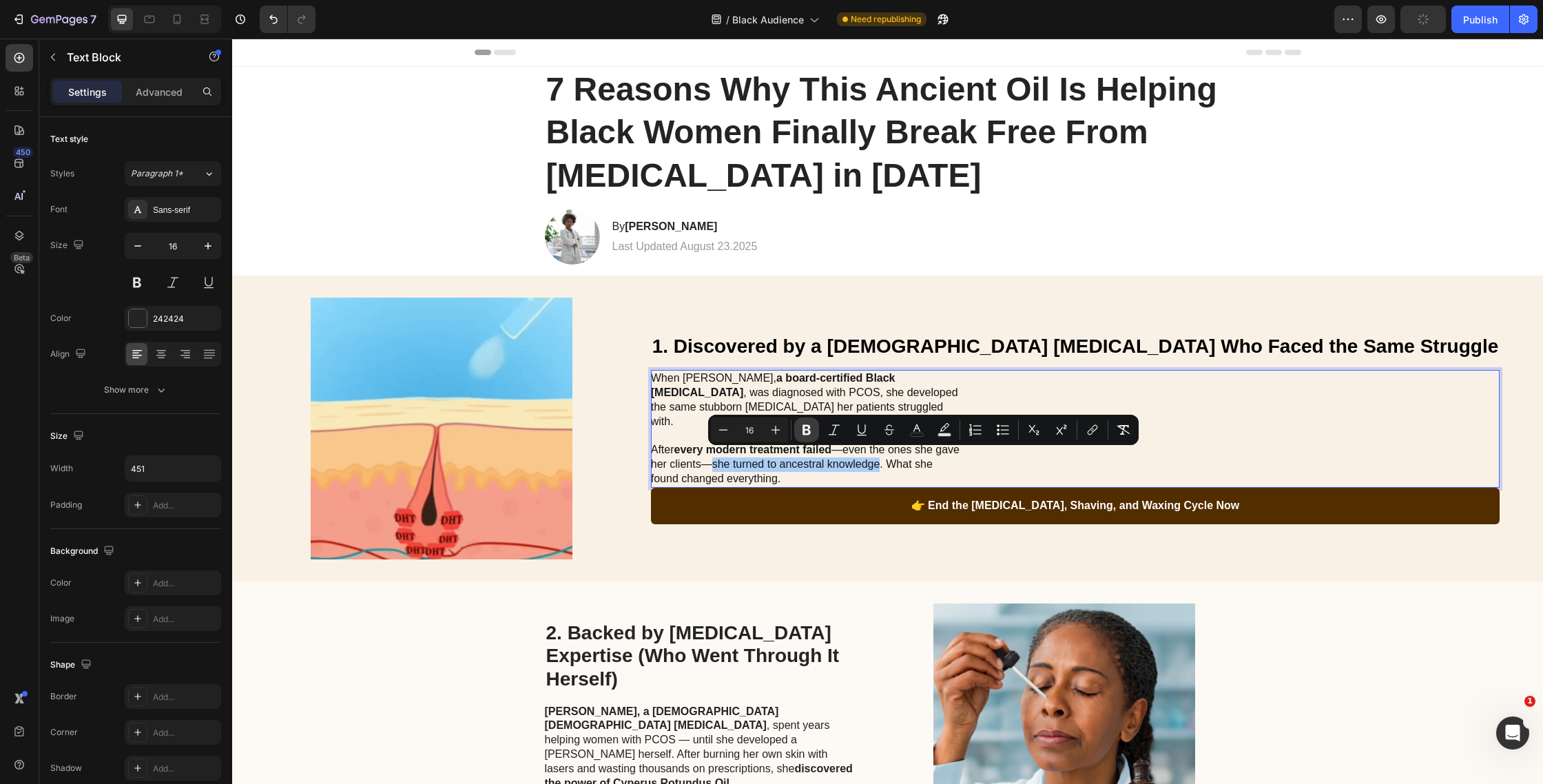
click at [803, 433] on icon "Editor contextual toolbar" at bounding box center [807, 430] width 9 height 10
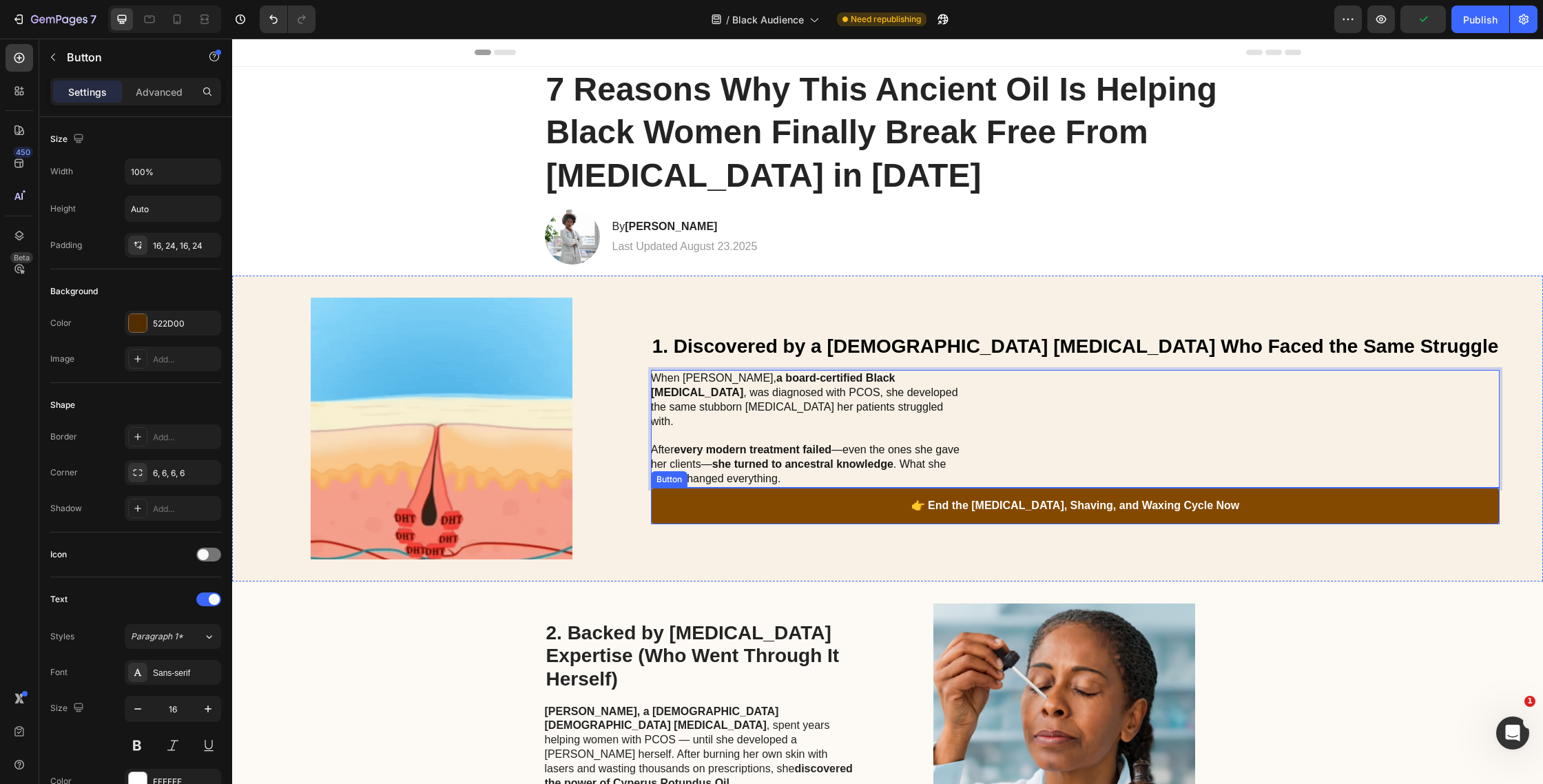
click at [883, 489] on link "👉 End the [MEDICAL_DATA], Shaving, and Waxing Cycle Now" at bounding box center [1076, 506] width 850 height 37
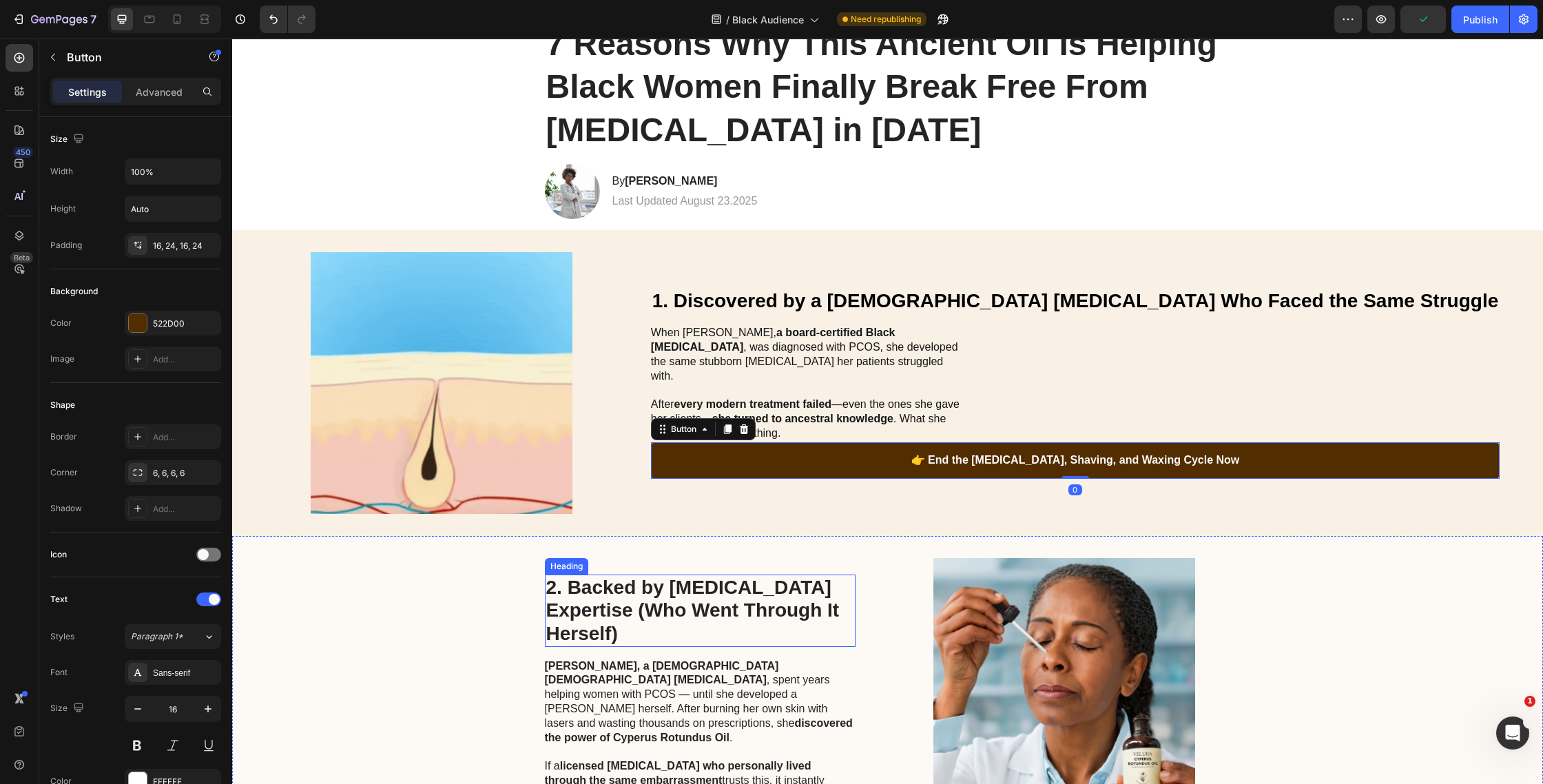
scroll to position [81, 0]
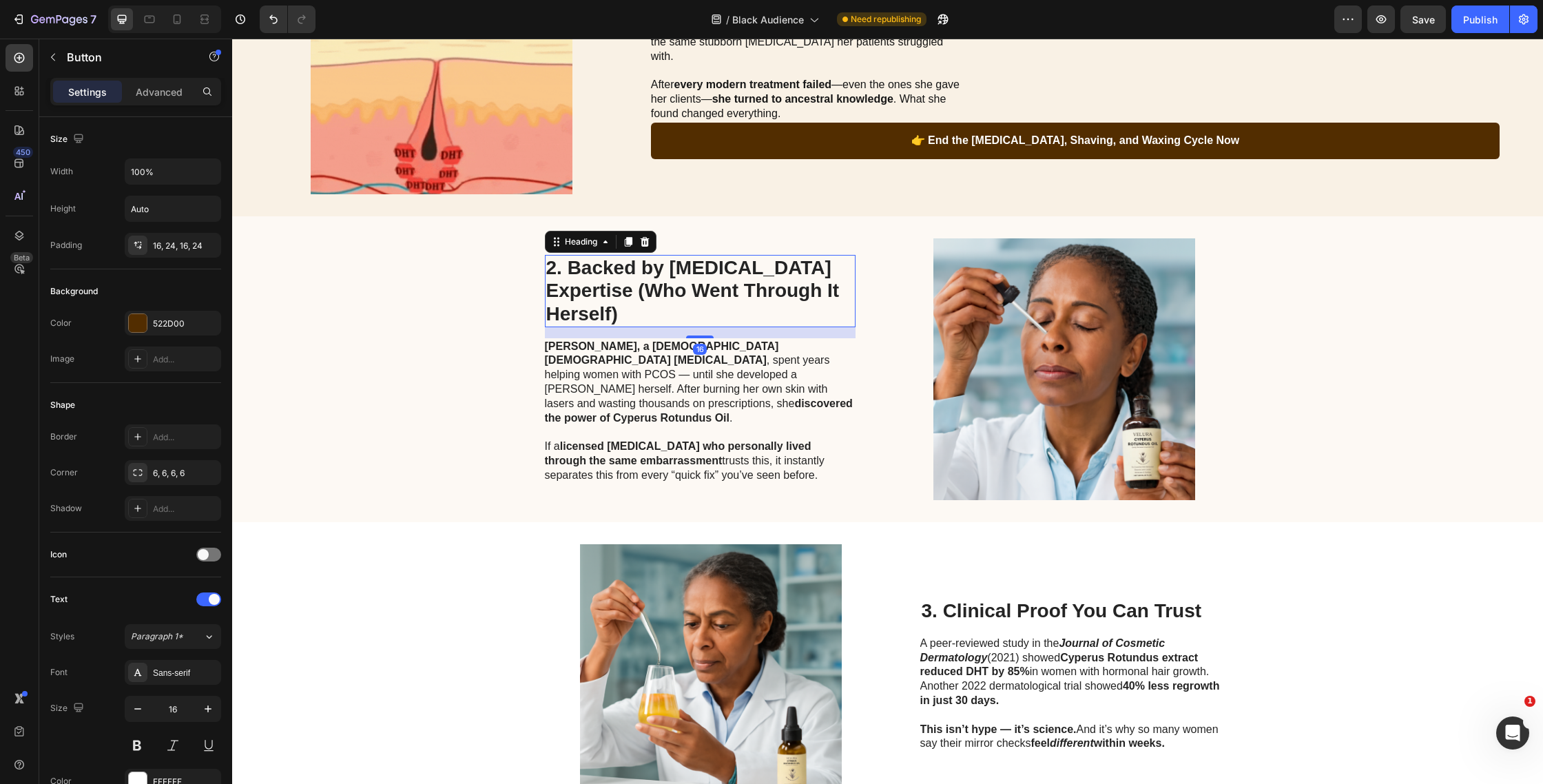
click at [667, 295] on h2 "2. Backed by [MEDICAL_DATA] Expertise (Who Went Through It Herself)" at bounding box center [700, 291] width 311 height 73
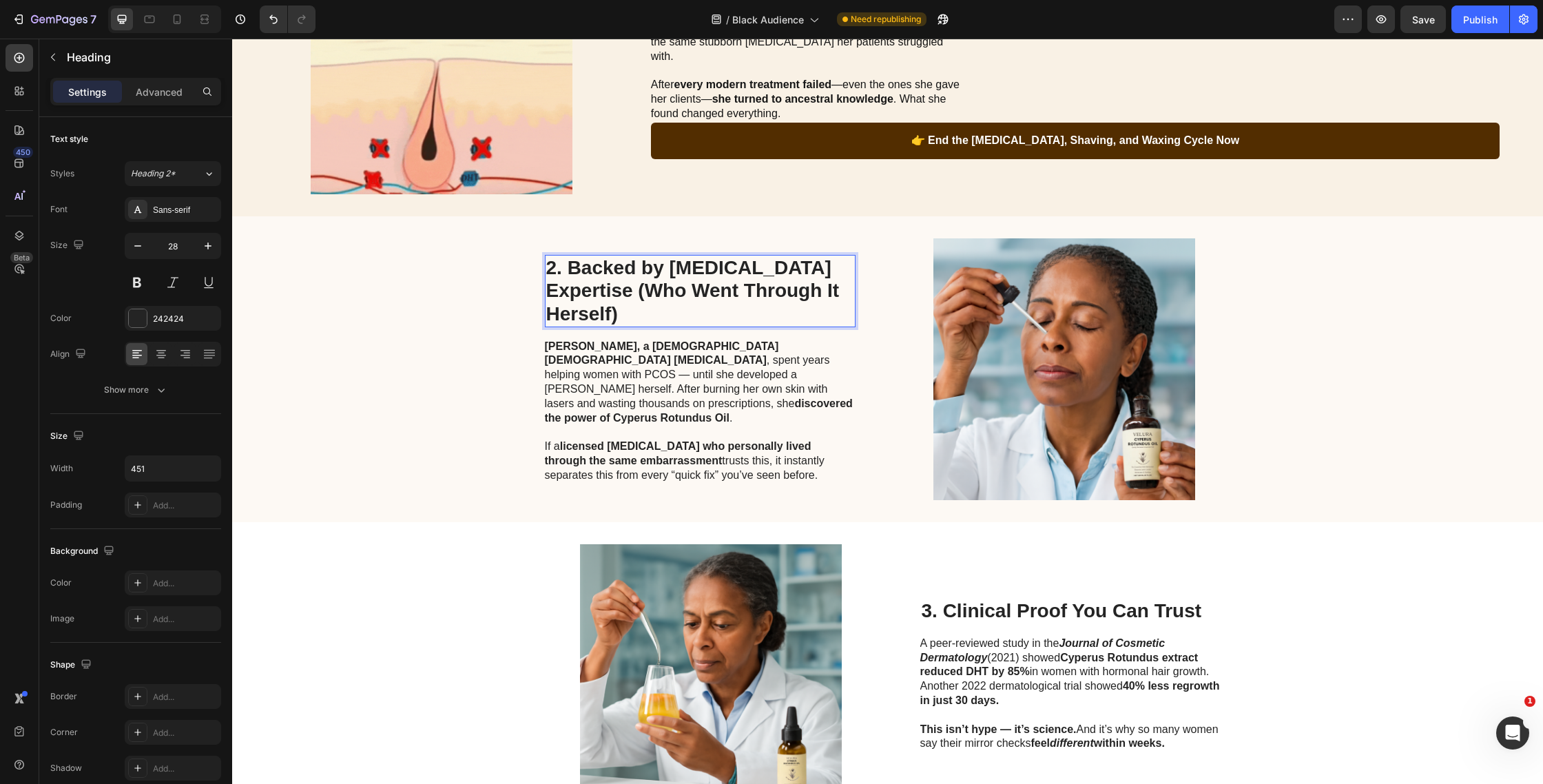
click at [667, 295] on h2 "2. Backed by [MEDICAL_DATA] Expertise (Who Went Through It Herself)" at bounding box center [700, 291] width 311 height 73
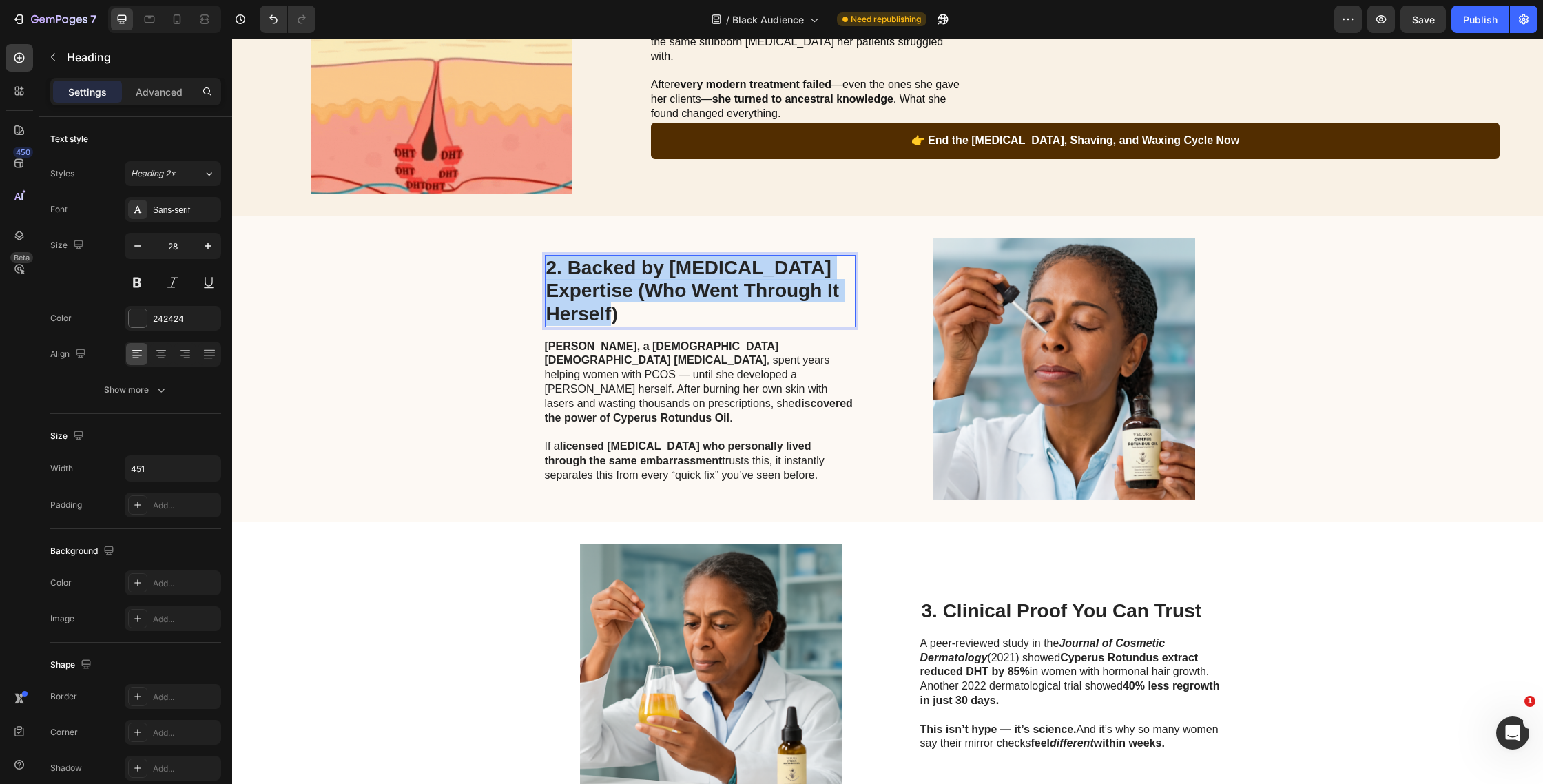
click at [667, 295] on p "2. Backed by [MEDICAL_DATA] Expertise (Who Went Through It Herself)" at bounding box center [700, 291] width 308 height 70
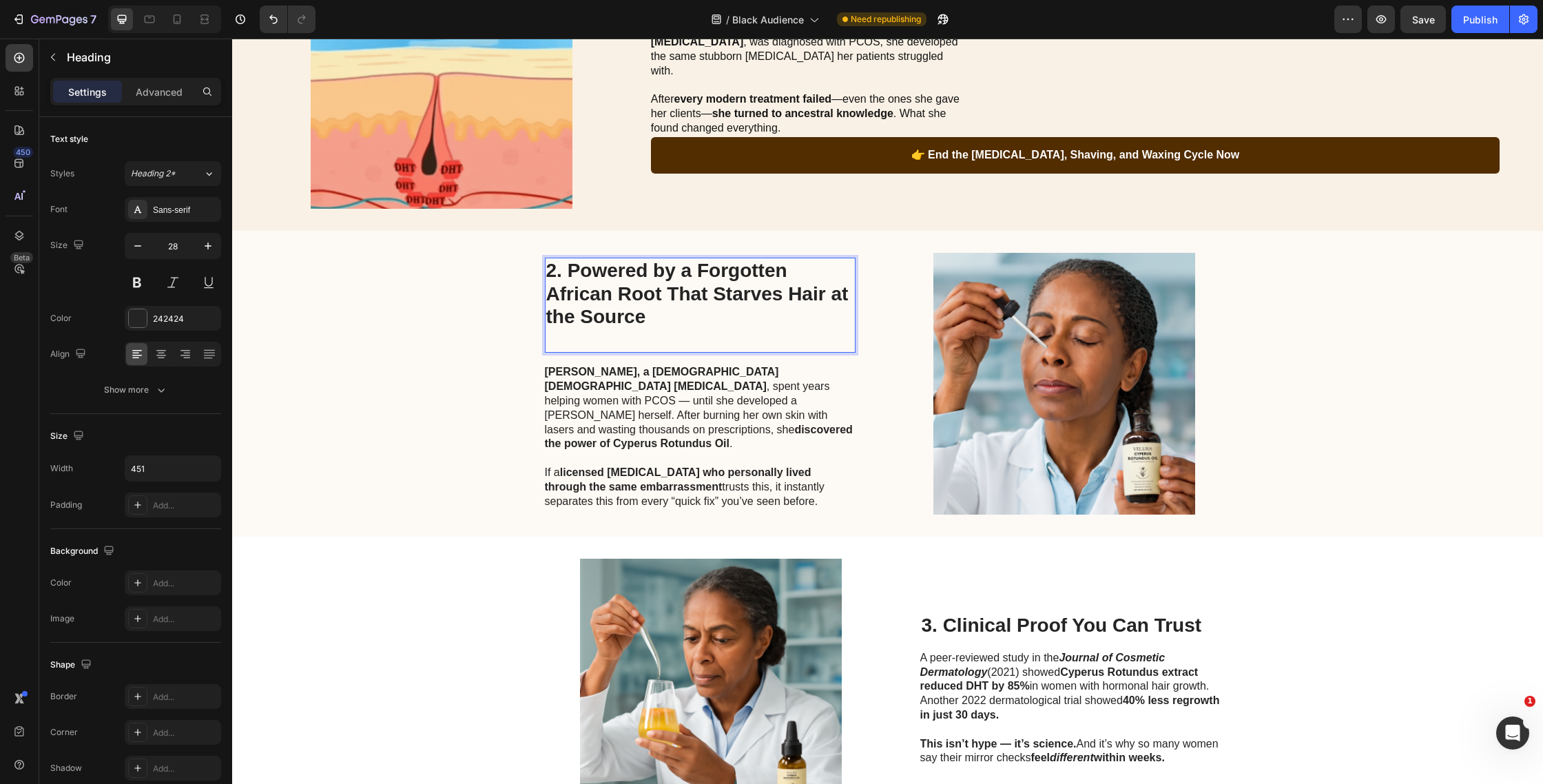
scroll to position [363, 0]
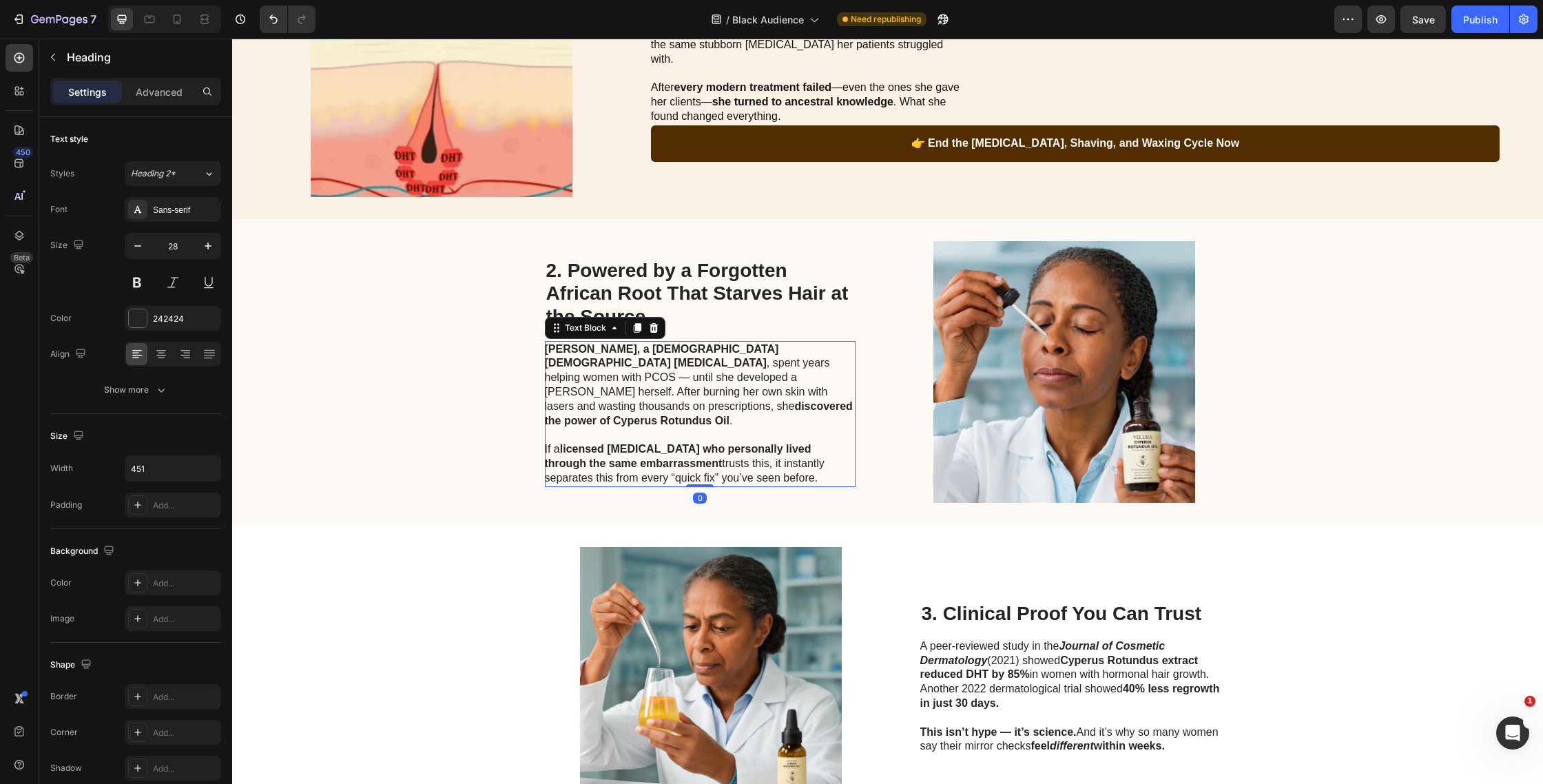
click at [718, 392] on p "[PERSON_NAME], a [DEMOGRAPHIC_DATA] [DEMOGRAPHIC_DATA] [MEDICAL_DATA] , spent y…" at bounding box center [700, 385] width 310 height 86
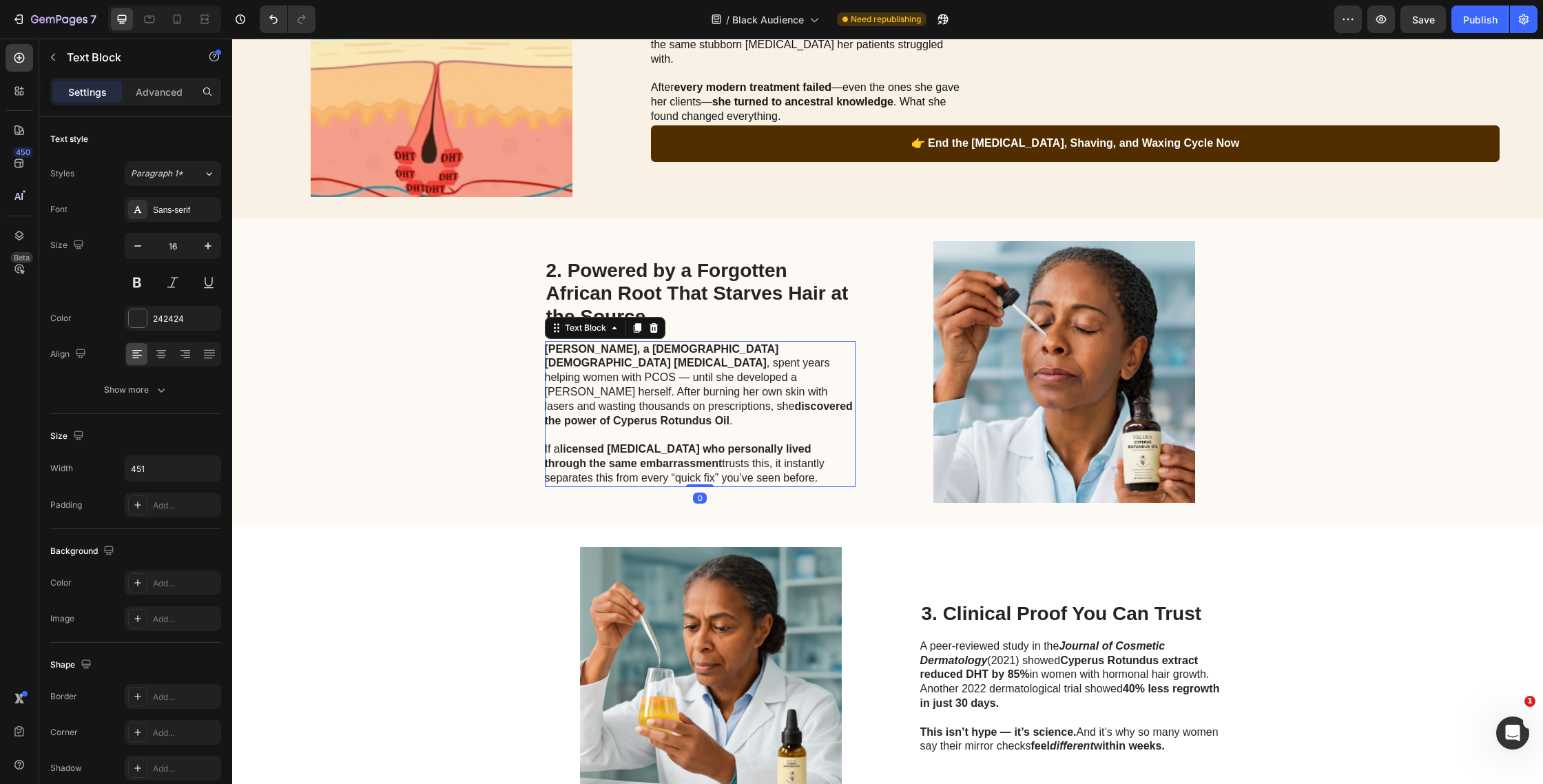
click at [718, 392] on p "[PERSON_NAME], a [DEMOGRAPHIC_DATA] [DEMOGRAPHIC_DATA] [MEDICAL_DATA] , spent y…" at bounding box center [700, 385] width 310 height 86
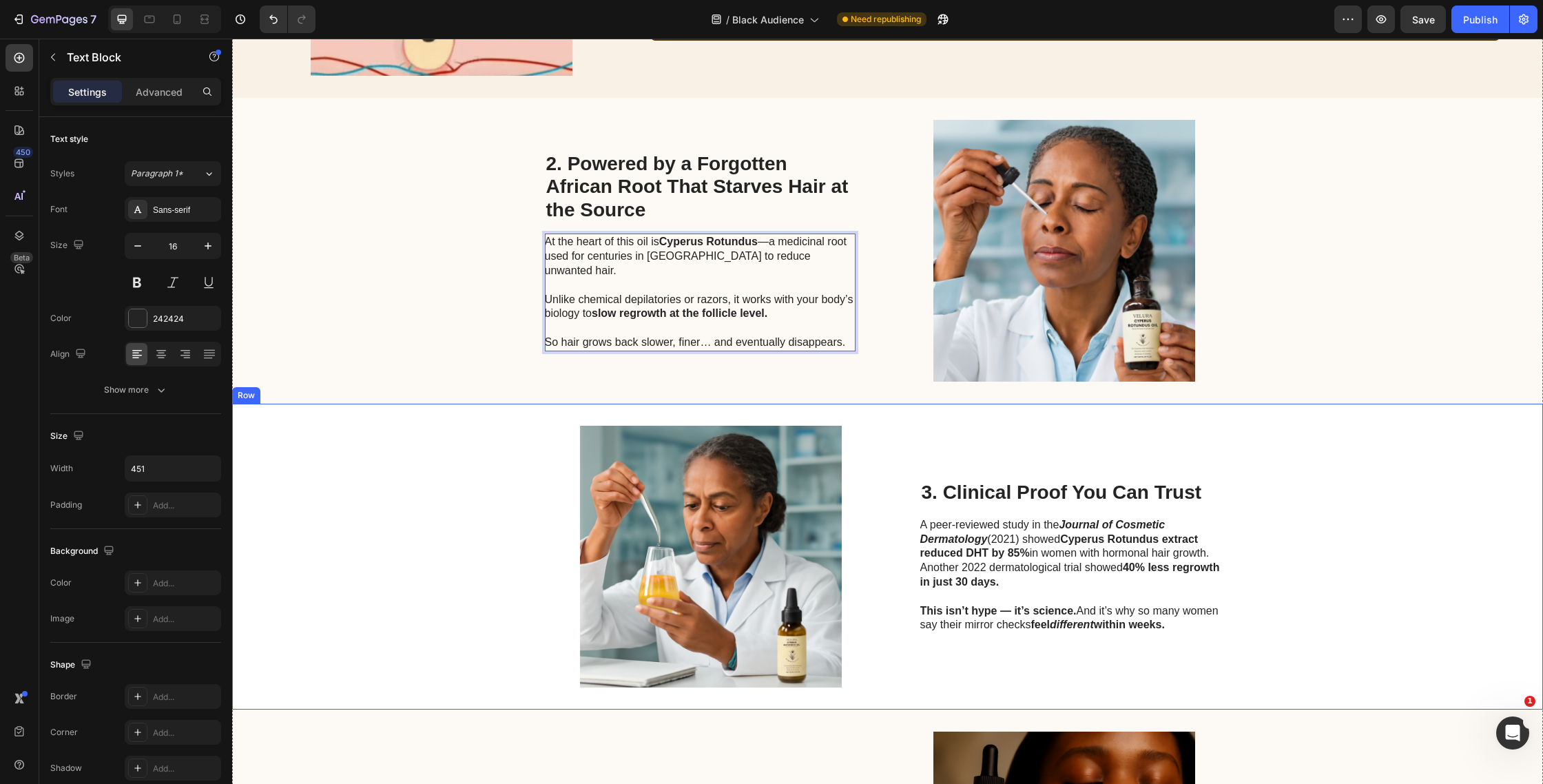
scroll to position [711, 0]
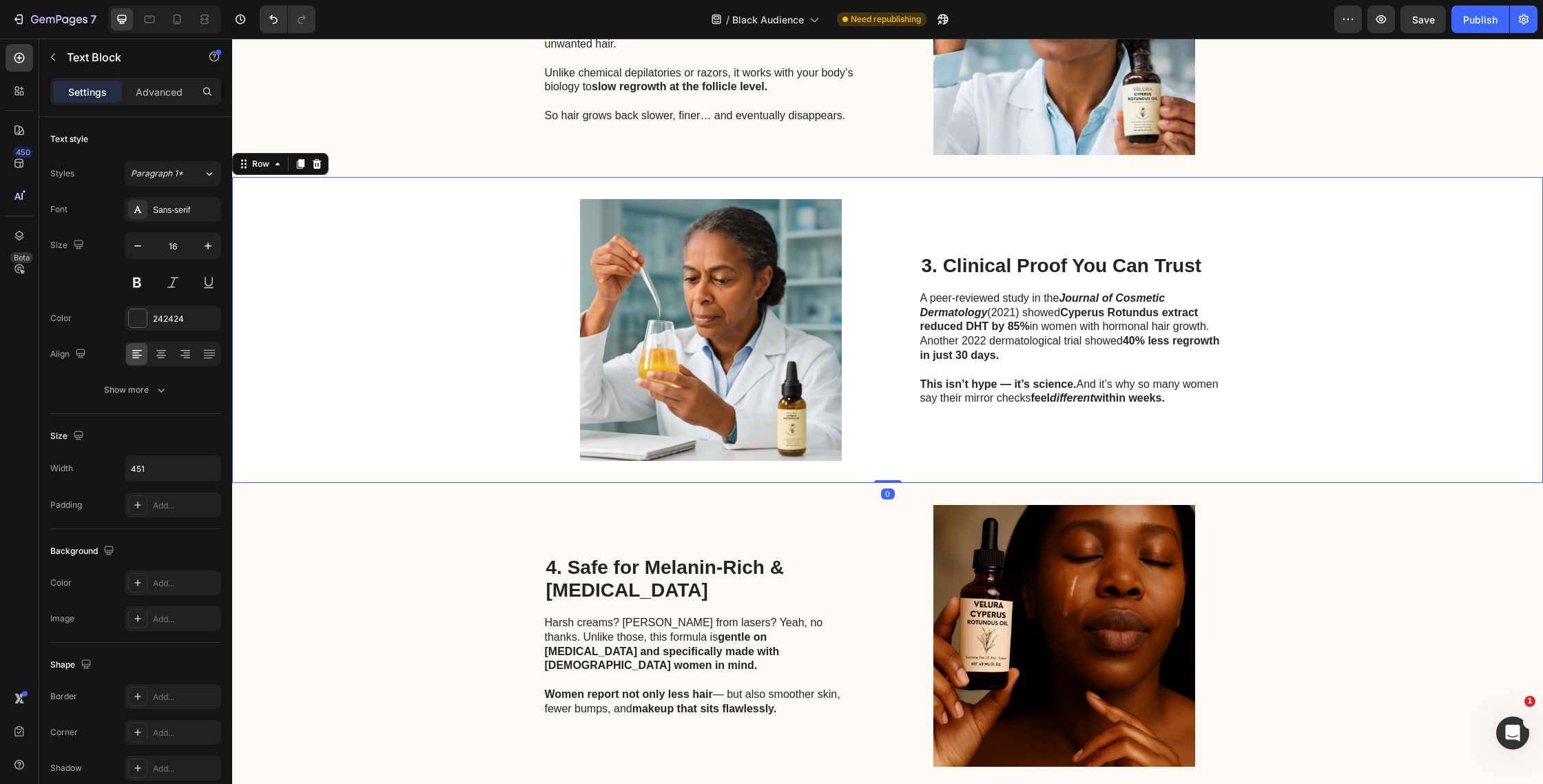
drag, startPoint x: 1012, startPoint y: 288, endPoint x: 1010, endPoint y: 274, distance: 14.1
click at [1012, 288] on div "3. Clinical Proof You Can Trust Heading A peer-reviewed study in the Journal of…" at bounding box center [1076, 330] width 311 height 262
click at [1010, 270] on h2 "3. Clinical Proof You Can Trust" at bounding box center [1076, 266] width 311 height 26
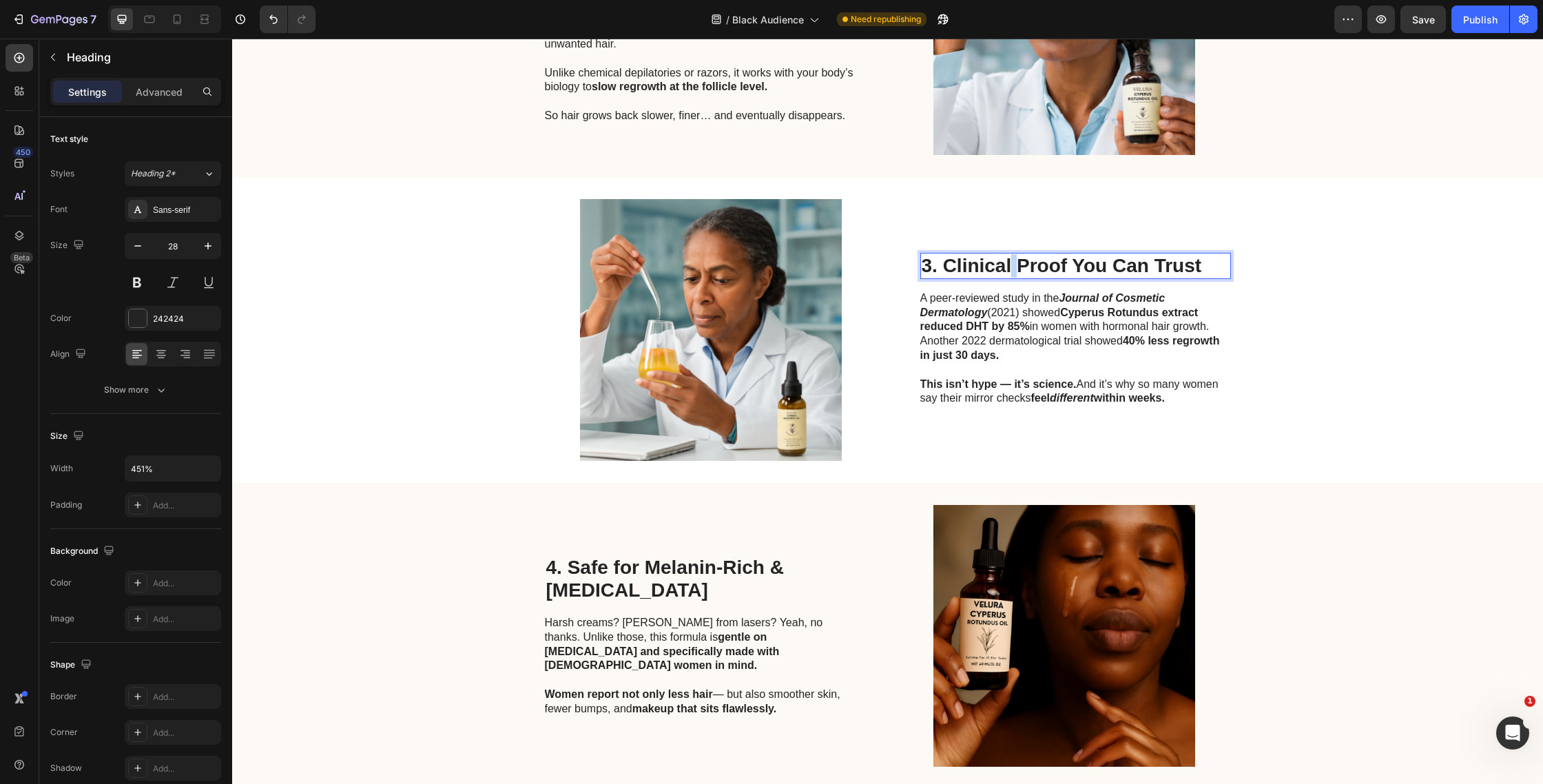
click at [1010, 270] on h2 "3. Clinical Proof You Can Trust" at bounding box center [1076, 266] width 311 height 26
click at [1010, 270] on p "3. Clinical Proof You Can Trust" at bounding box center [1076, 266] width 308 height 23
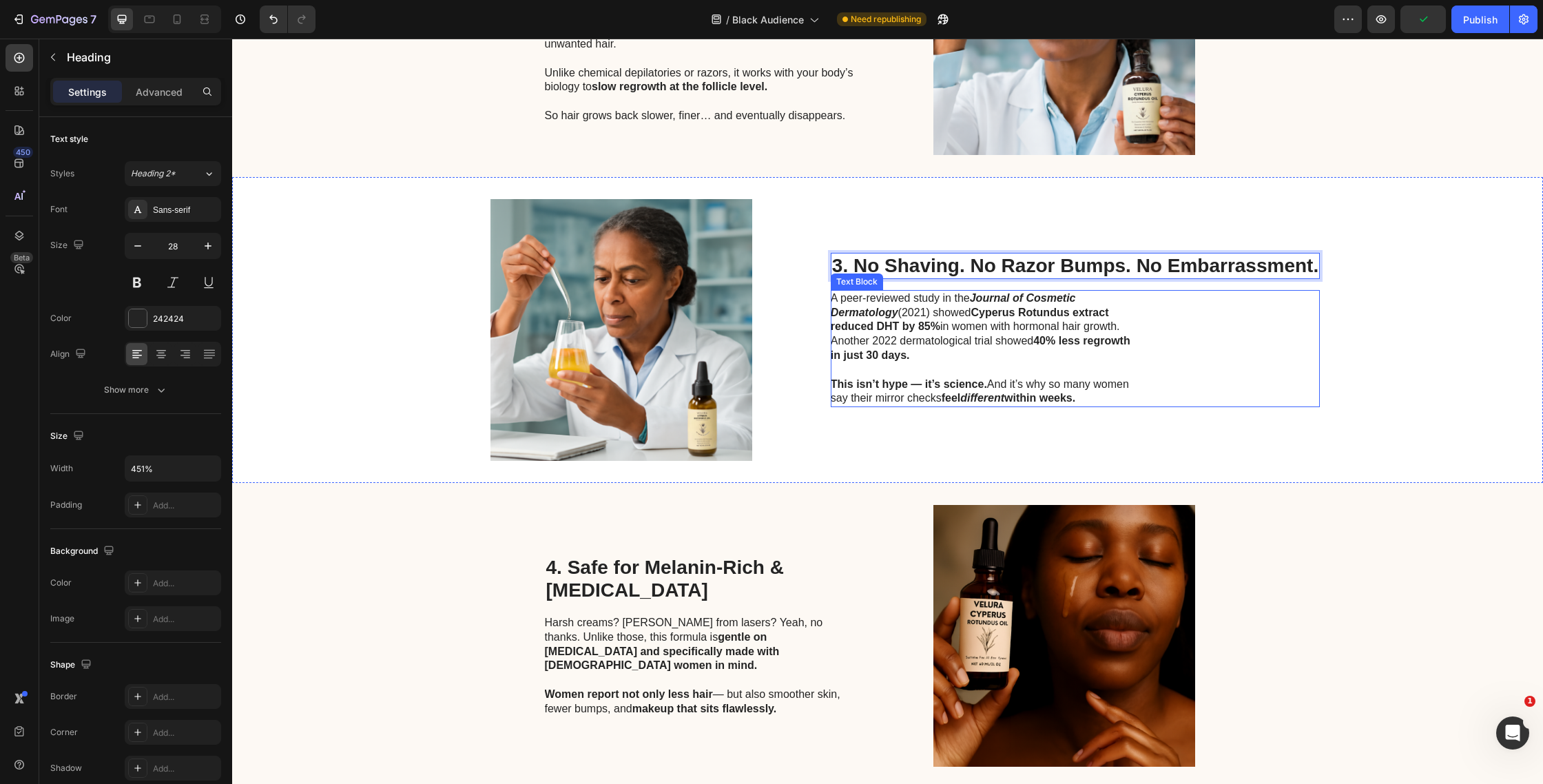
click at [1017, 343] on p "A peer-reviewed study in the Journal of Cosmetic Dermatology (2021) showed Cype…" at bounding box center [986, 328] width 310 height 72
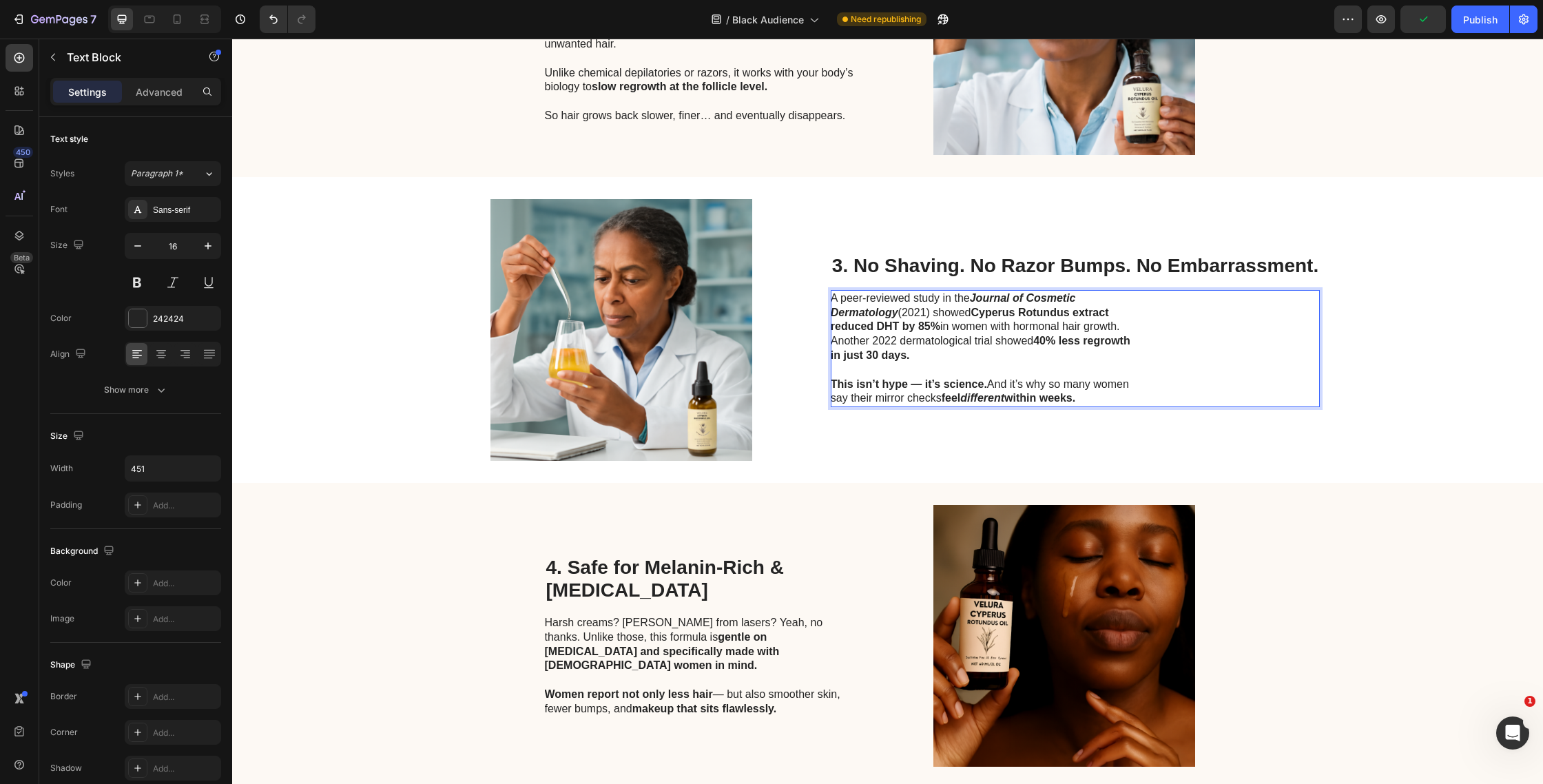
click at [1017, 343] on p "A peer-reviewed study in the Journal of Cosmetic Dermatology (2021) showed Cype…" at bounding box center [986, 328] width 310 height 72
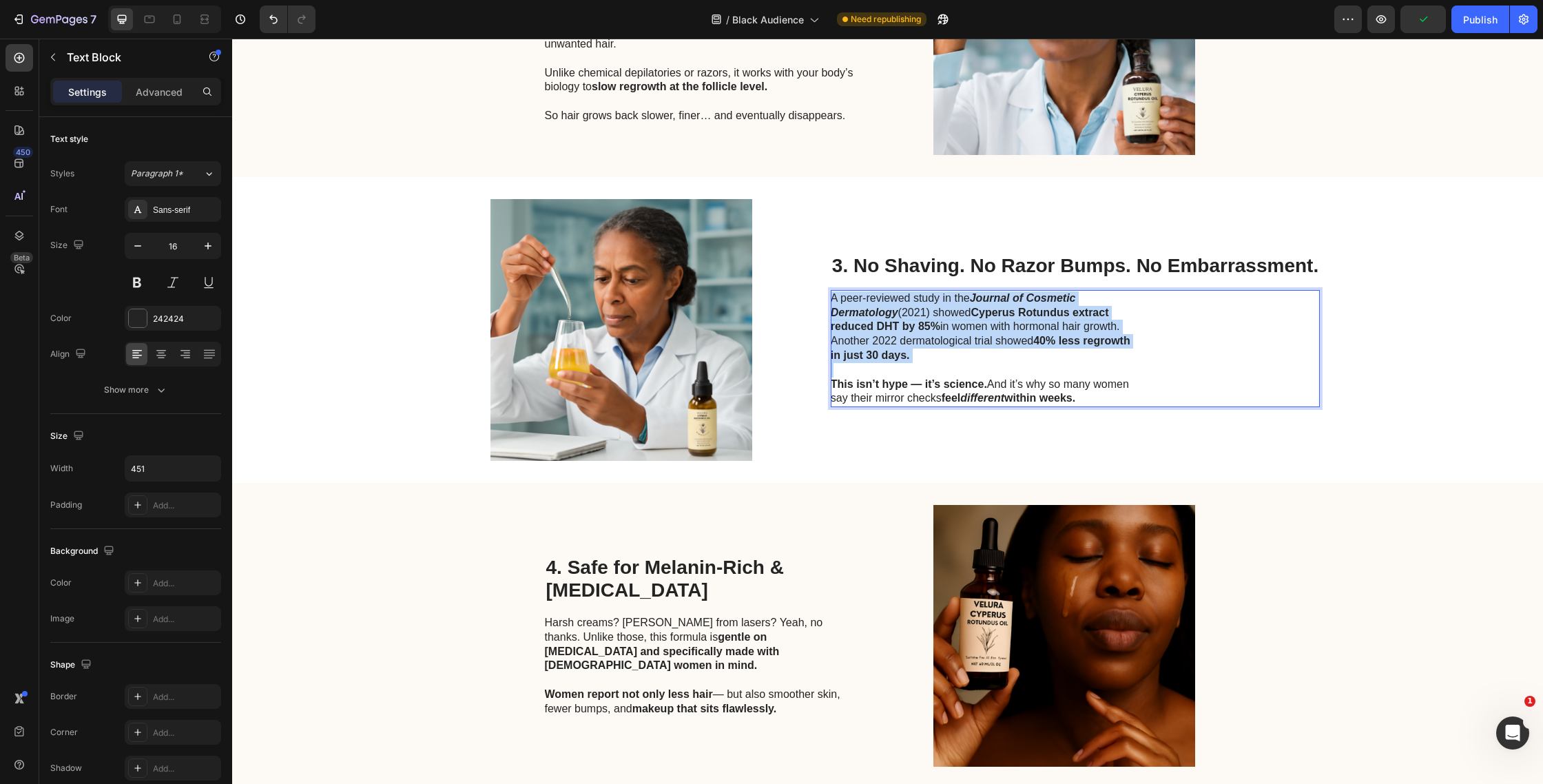
click at [1017, 343] on p "A peer-reviewed study in the Journal of Cosmetic Dermatology (2021) showed Cype…" at bounding box center [986, 328] width 310 height 72
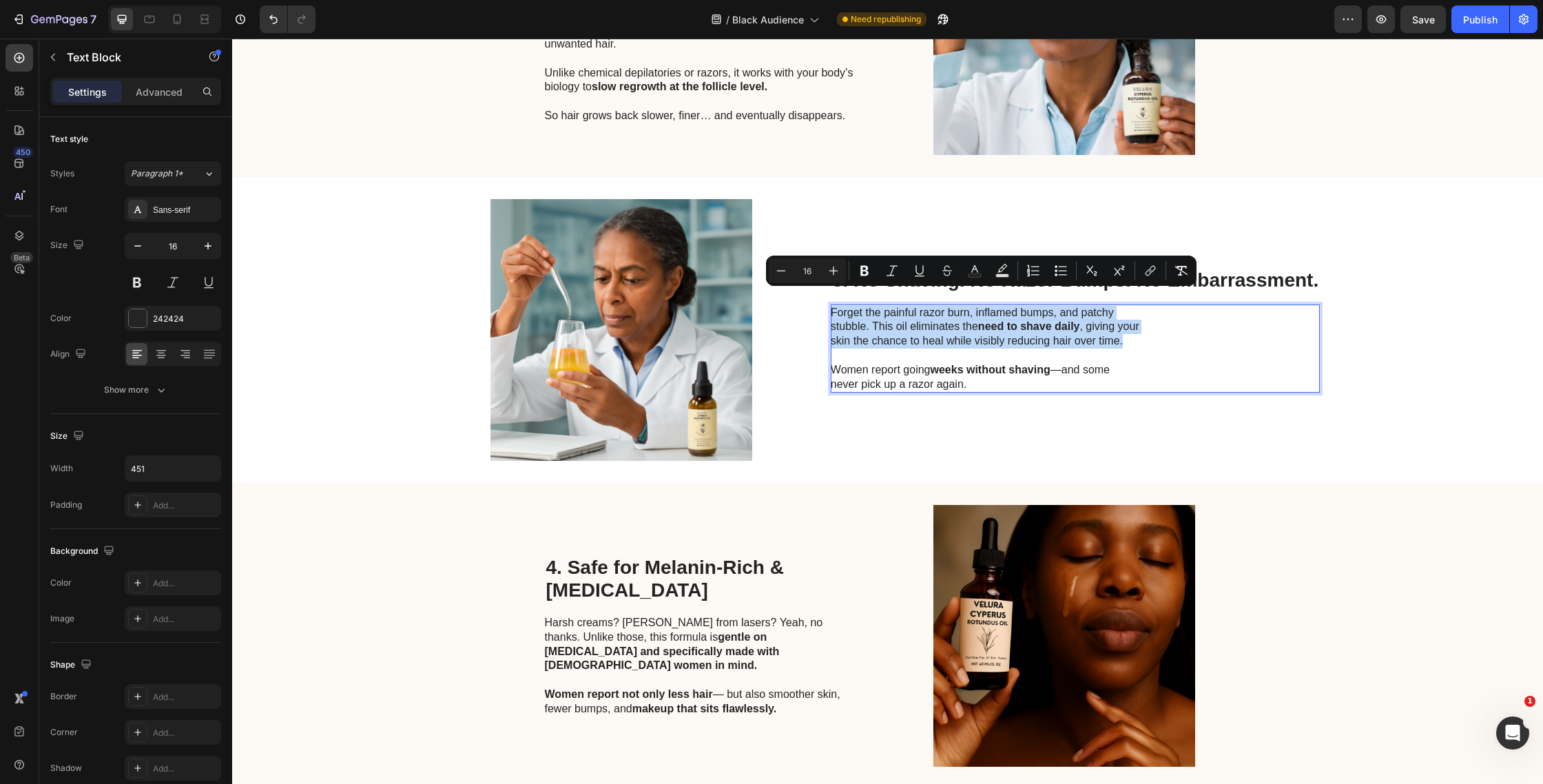
scroll to position [718, 0]
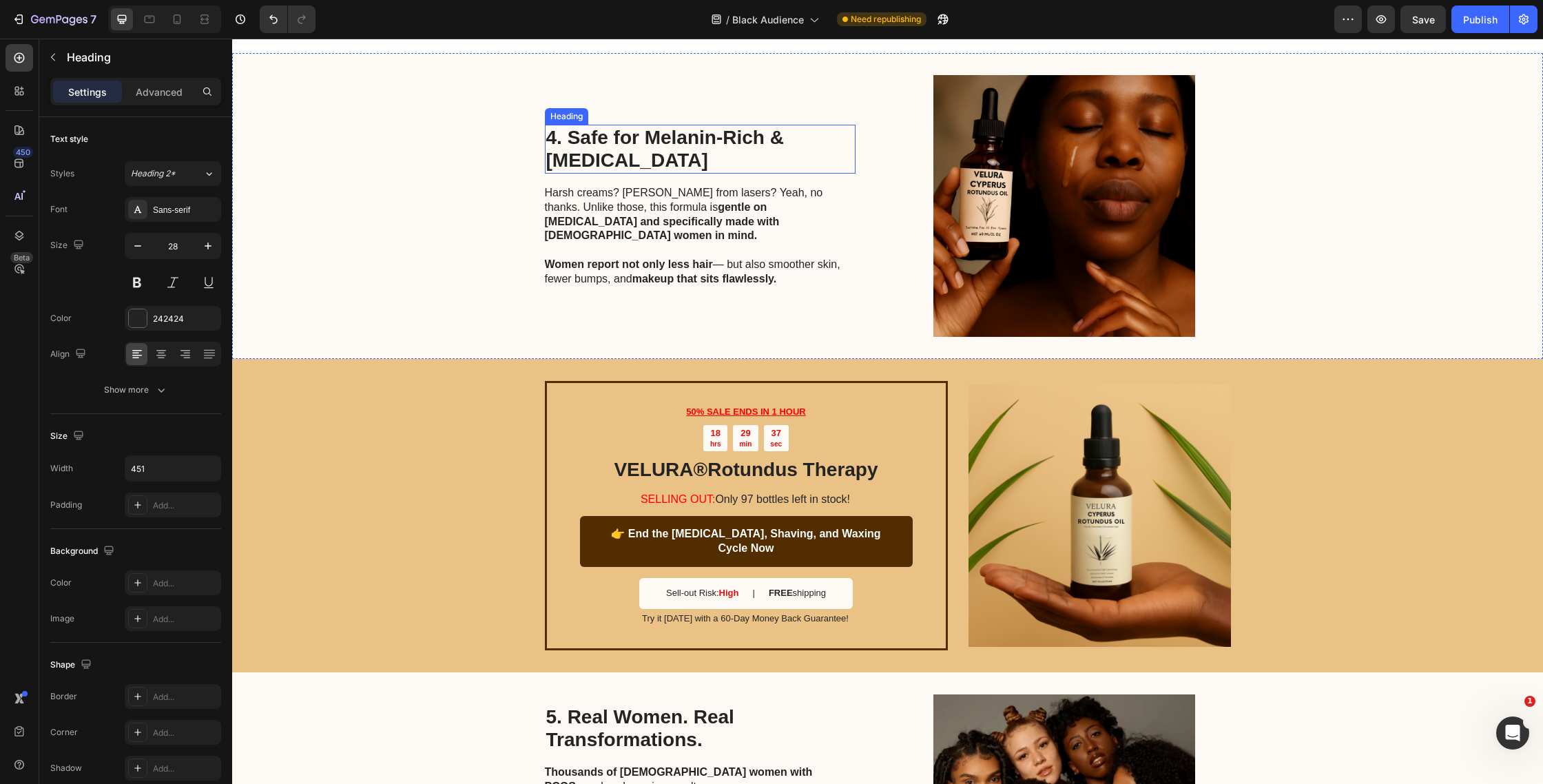
click at [686, 155] on h2 "4. Safe for Melanin-Rich & [MEDICAL_DATA]" at bounding box center [700, 149] width 311 height 49
click at [686, 155] on p "4. Safe for Melanin-Rich & [MEDICAL_DATA]" at bounding box center [700, 149] width 308 height 46
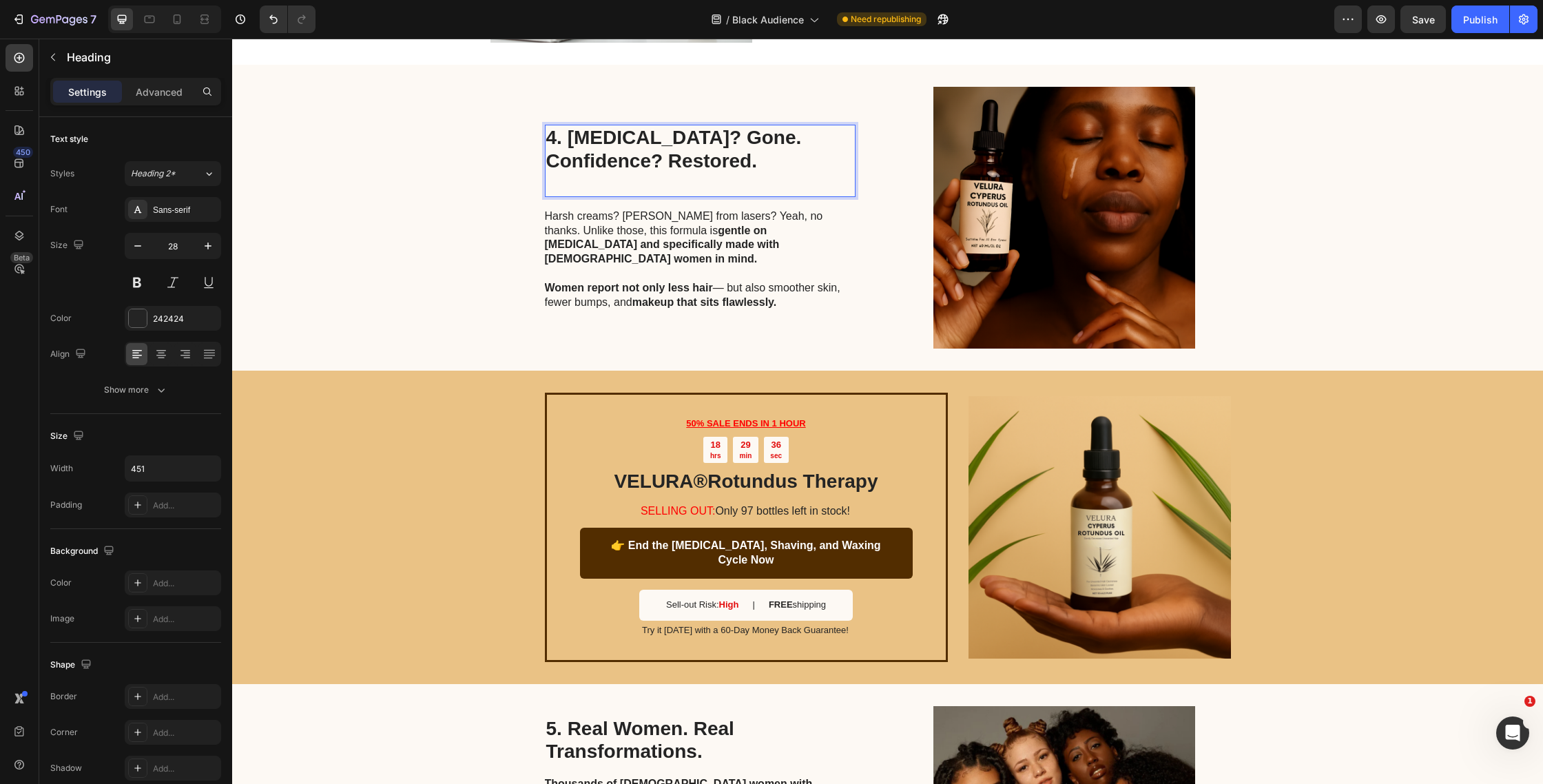
scroll to position [1140, 0]
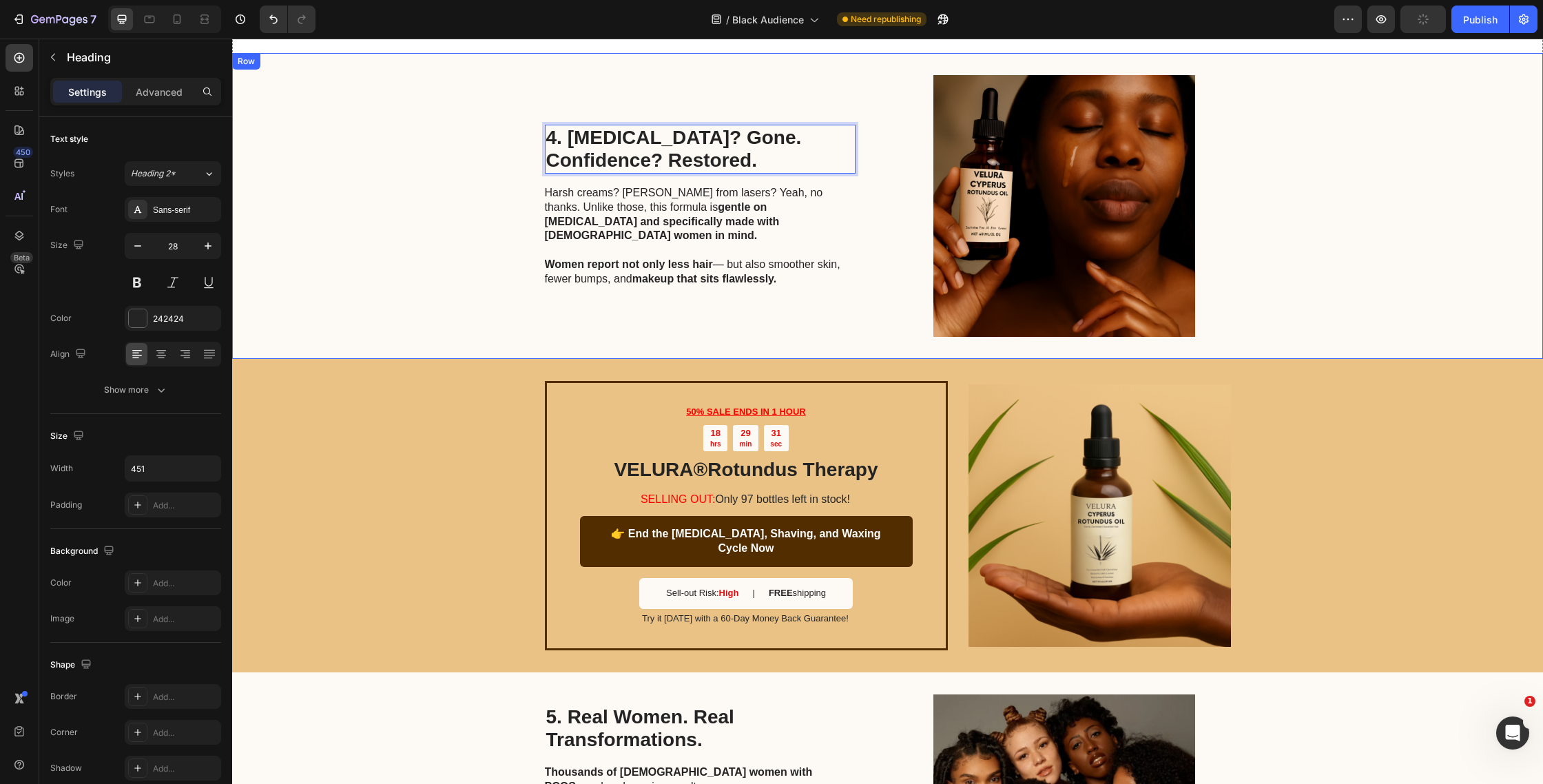
click at [689, 273] on strong "makeup that sits flawlessly." at bounding box center [704, 278] width 145 height 12
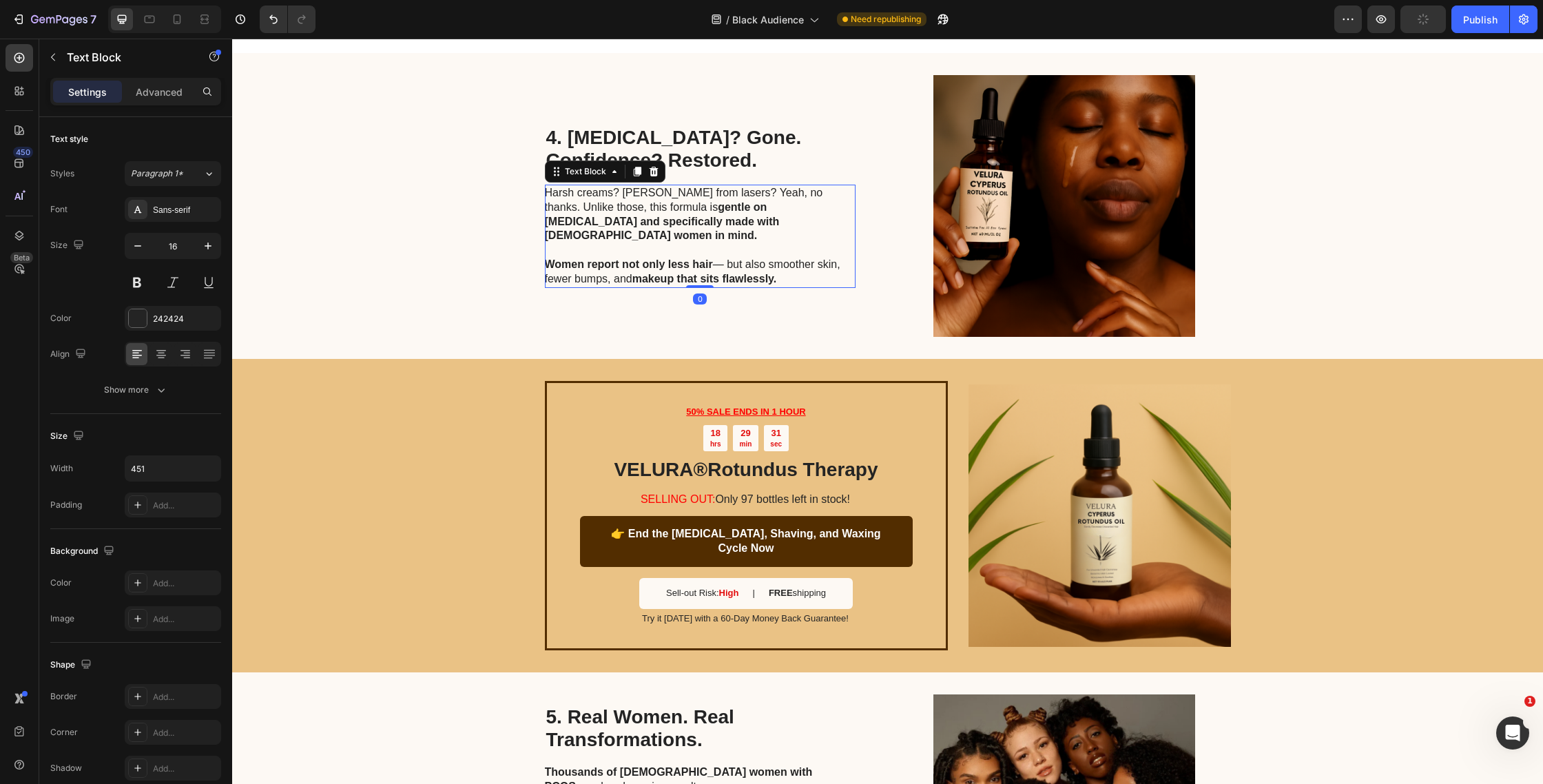
click at [689, 273] on strong "makeup that sits flawlessly." at bounding box center [704, 278] width 145 height 12
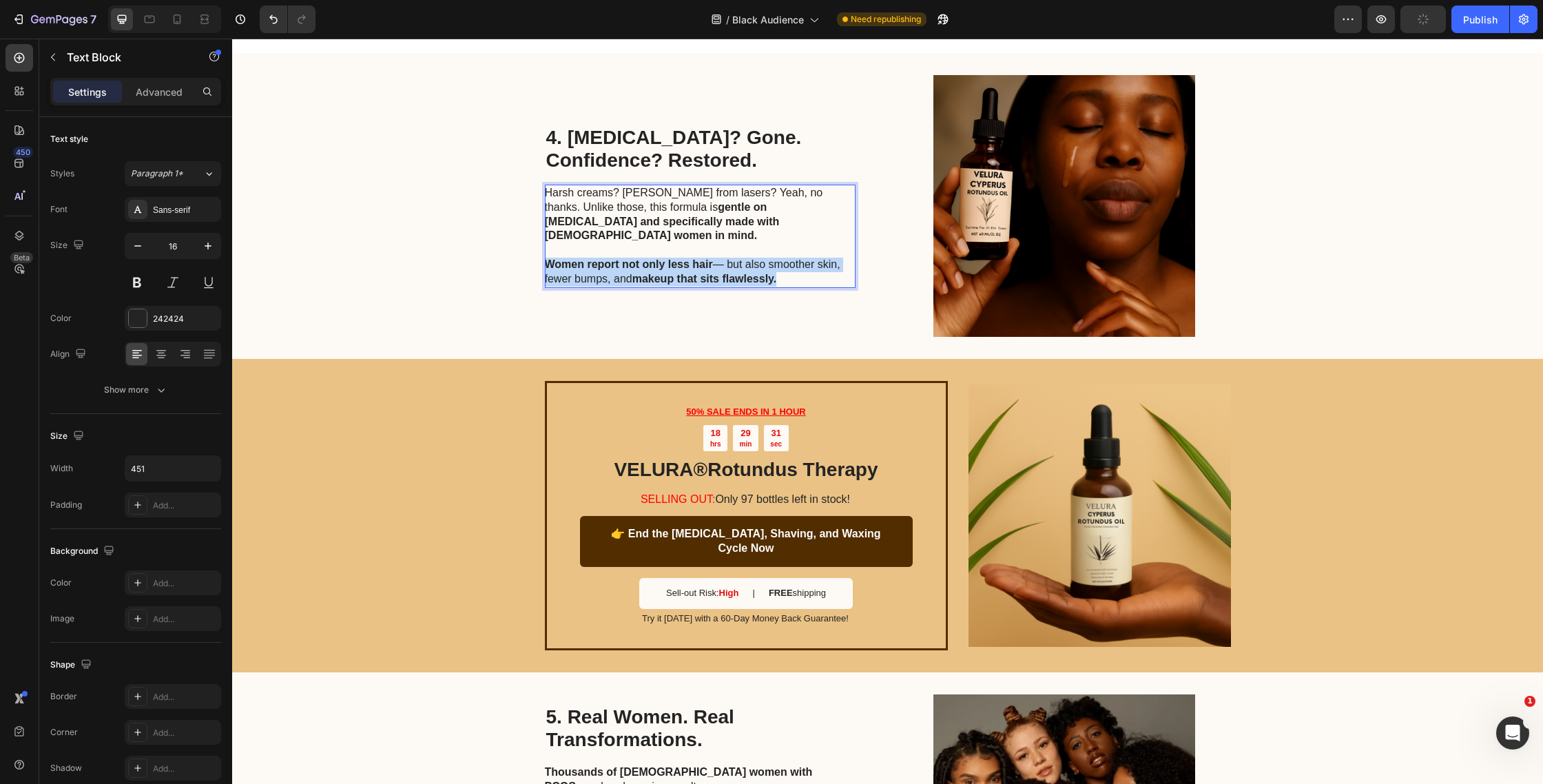
click at [689, 273] on strong "makeup that sits flawlessly." at bounding box center [704, 278] width 145 height 12
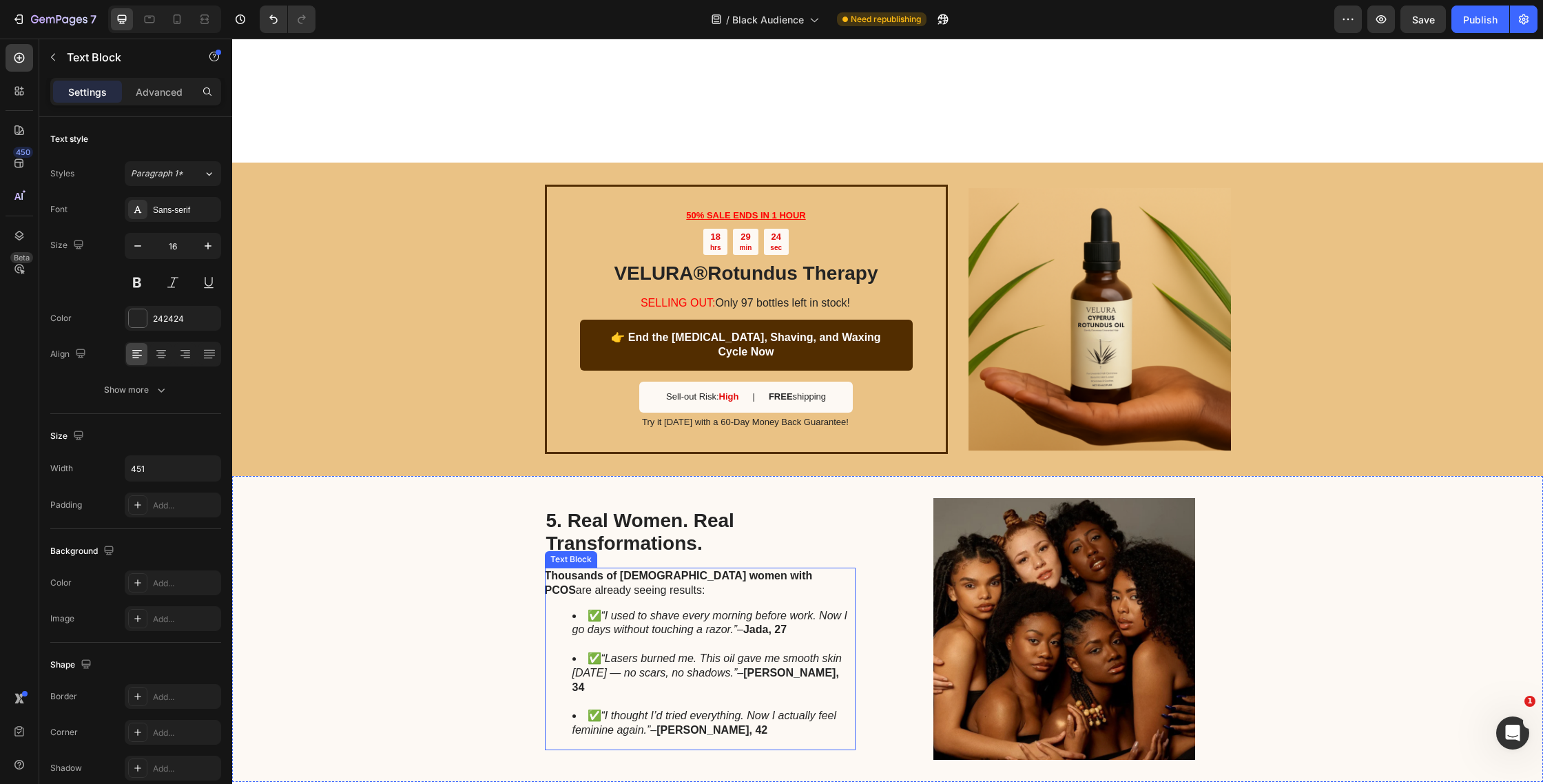
scroll to position [1665, 0]
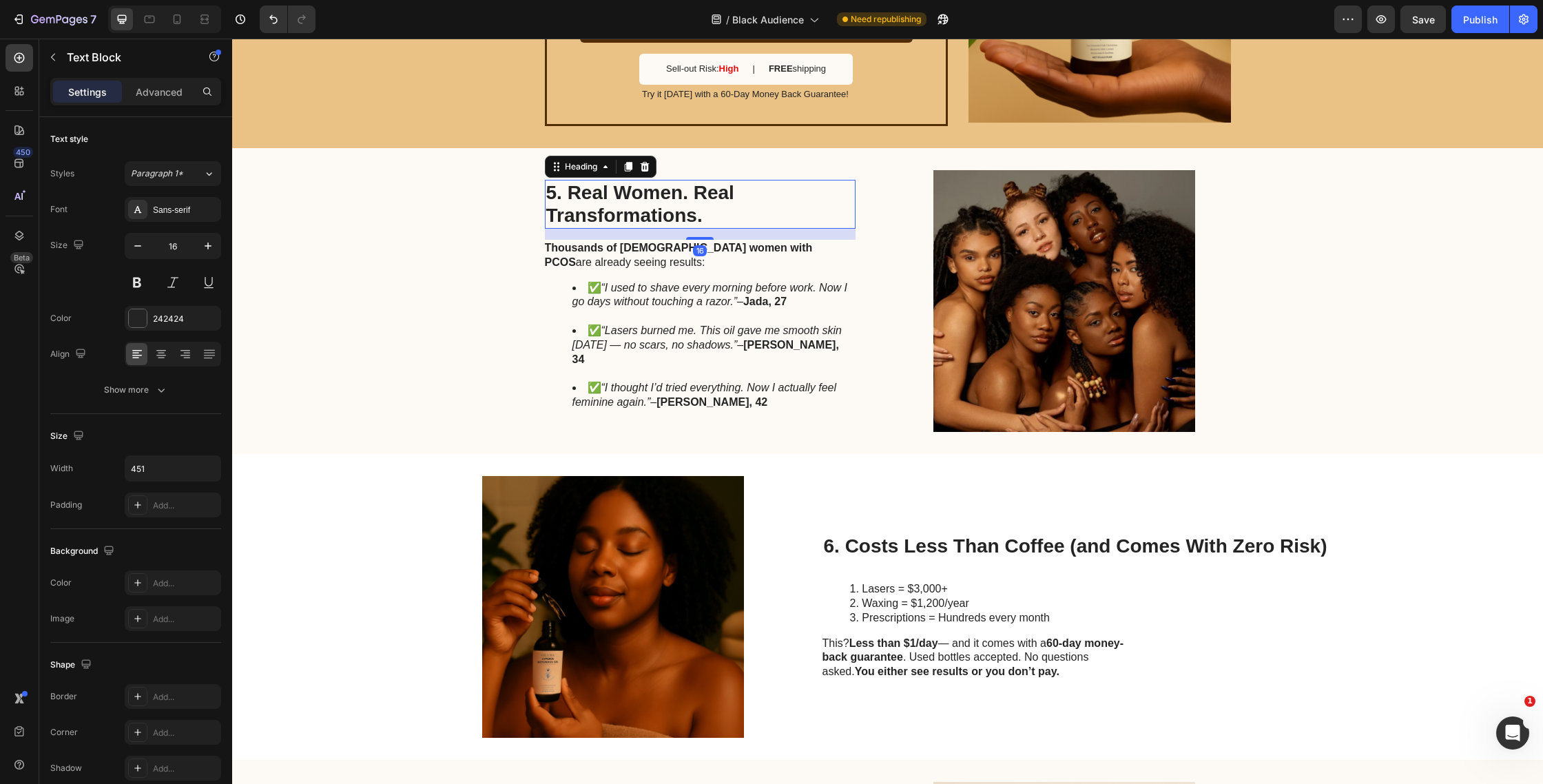
click at [646, 205] on h2 "5. Real Women. Real Transformations." at bounding box center [700, 204] width 311 height 49
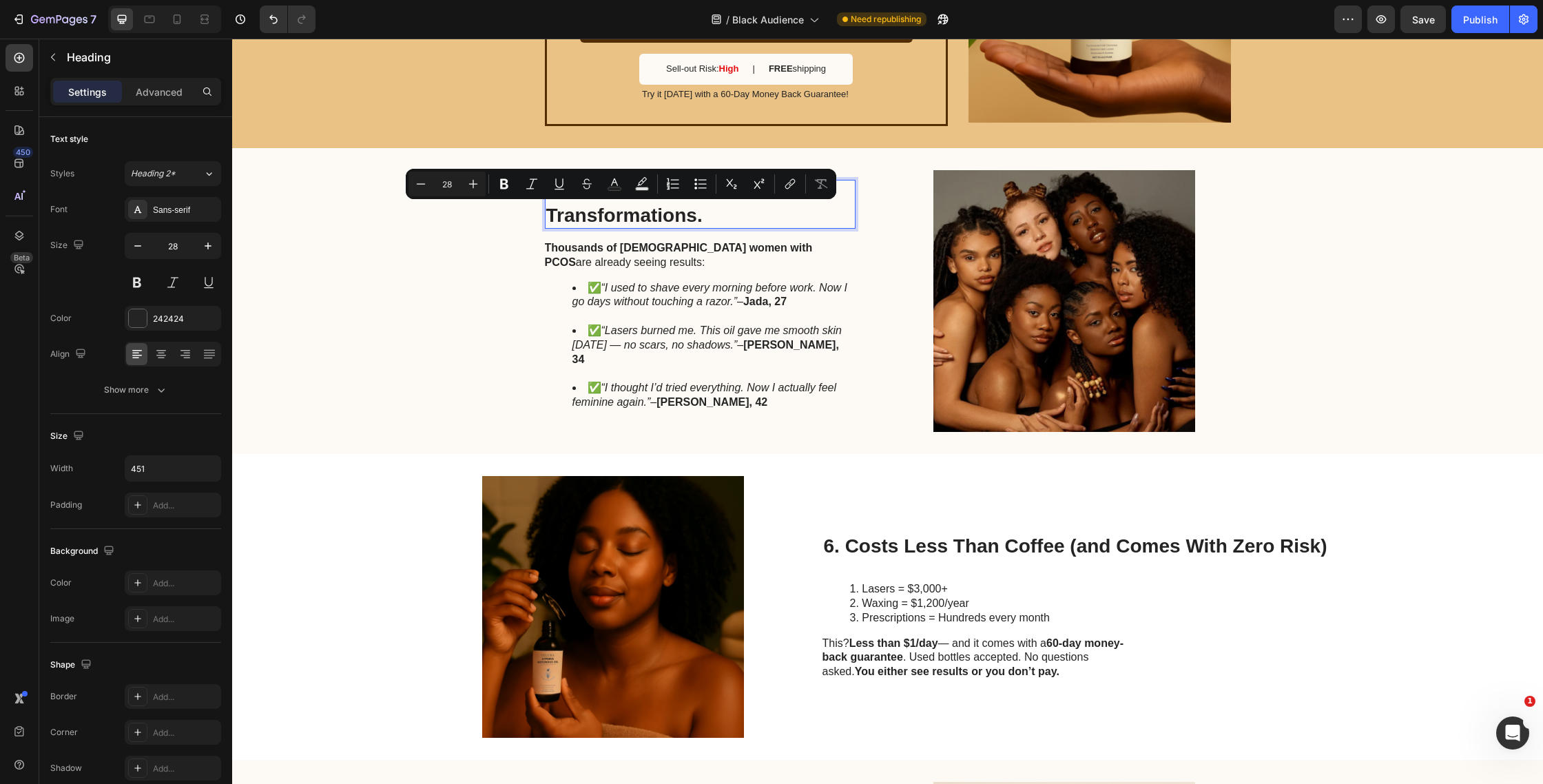
click at [646, 205] on p "5. Real Women. Real Transformations." at bounding box center [700, 204] width 308 height 46
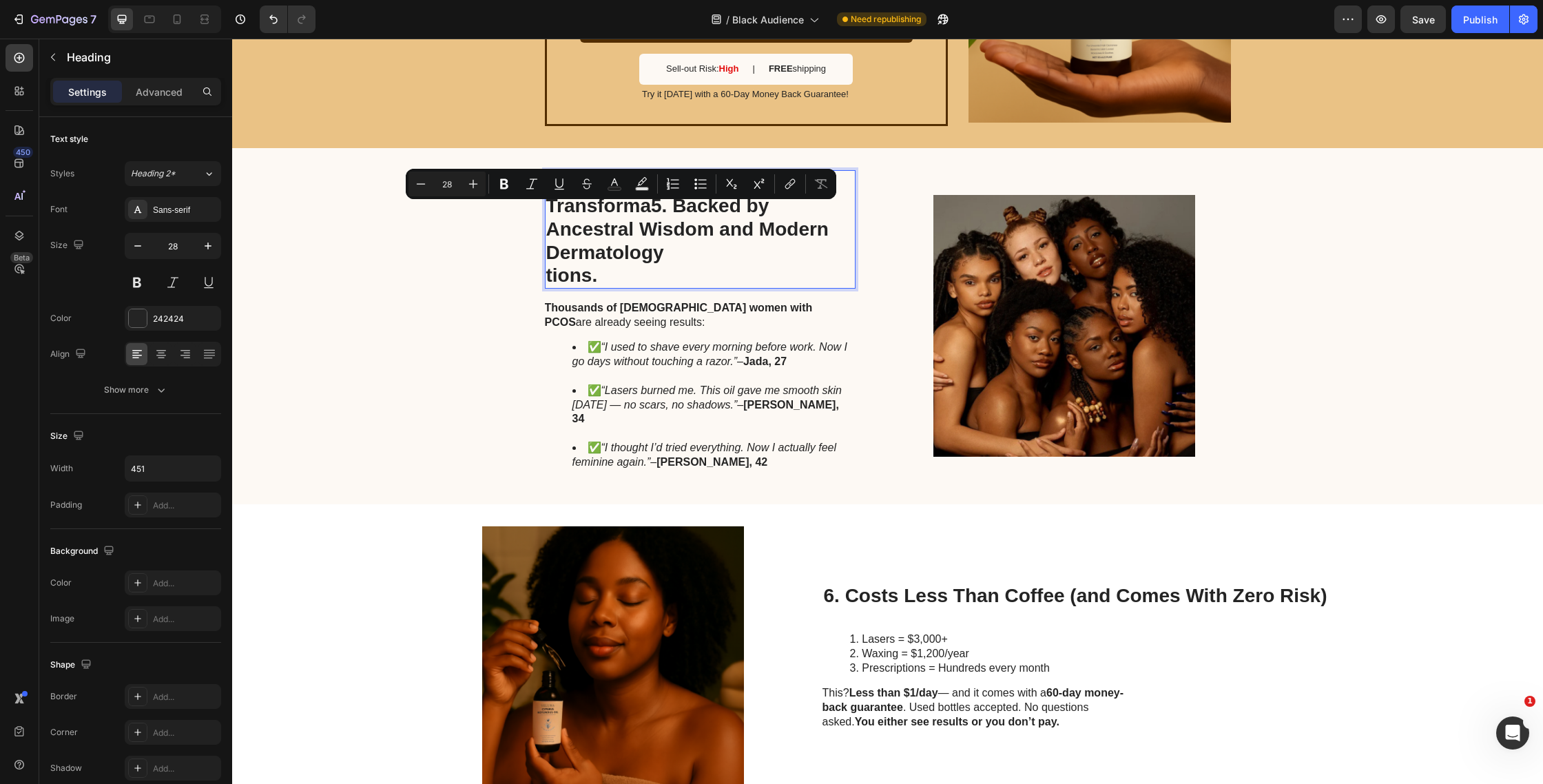
scroll to position [1648, 0]
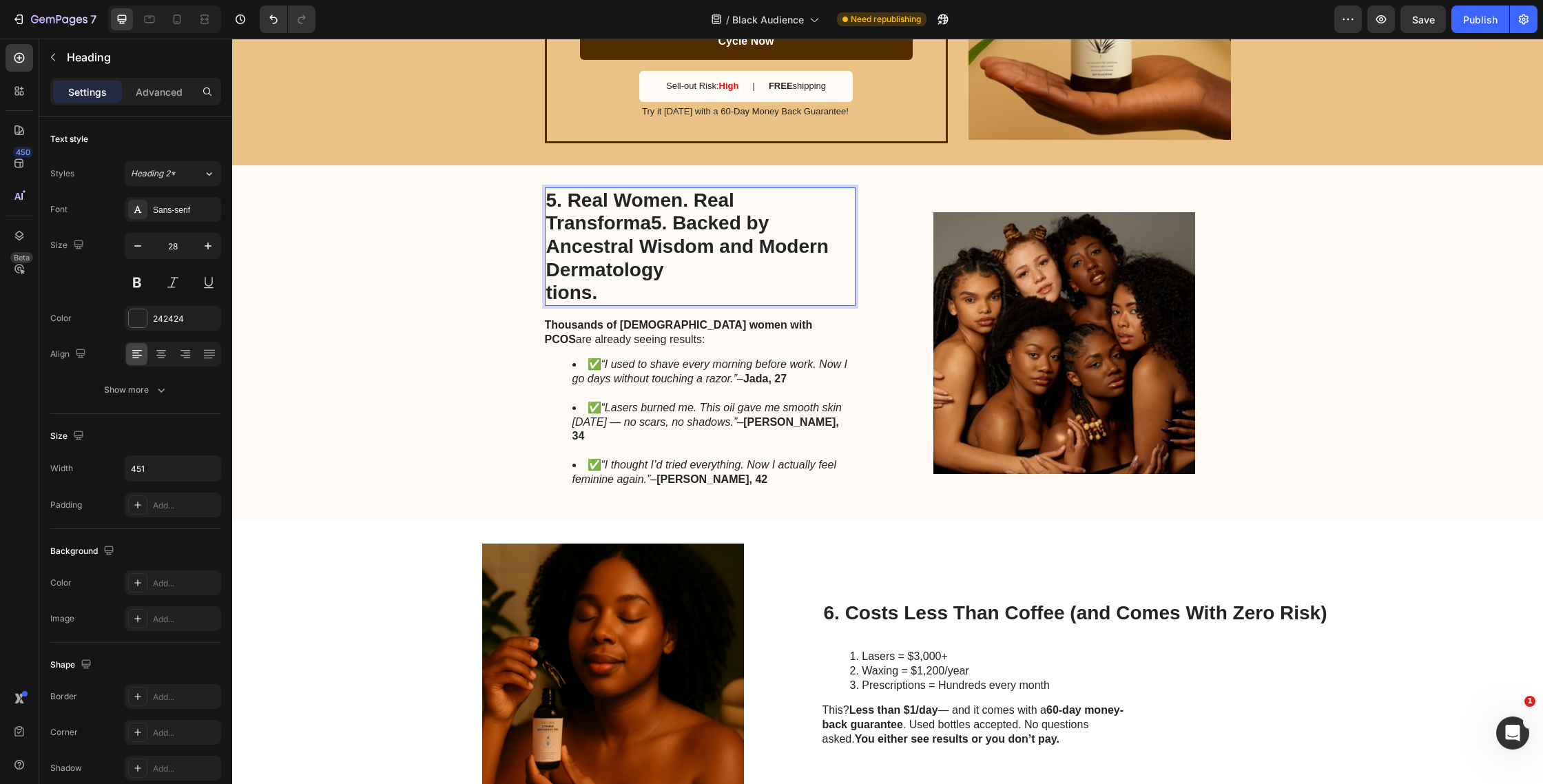
click at [636, 238] on strong "5. Backed by Ancestral Wisdom and Modern Dermatology" at bounding box center [687, 245] width 282 height 67
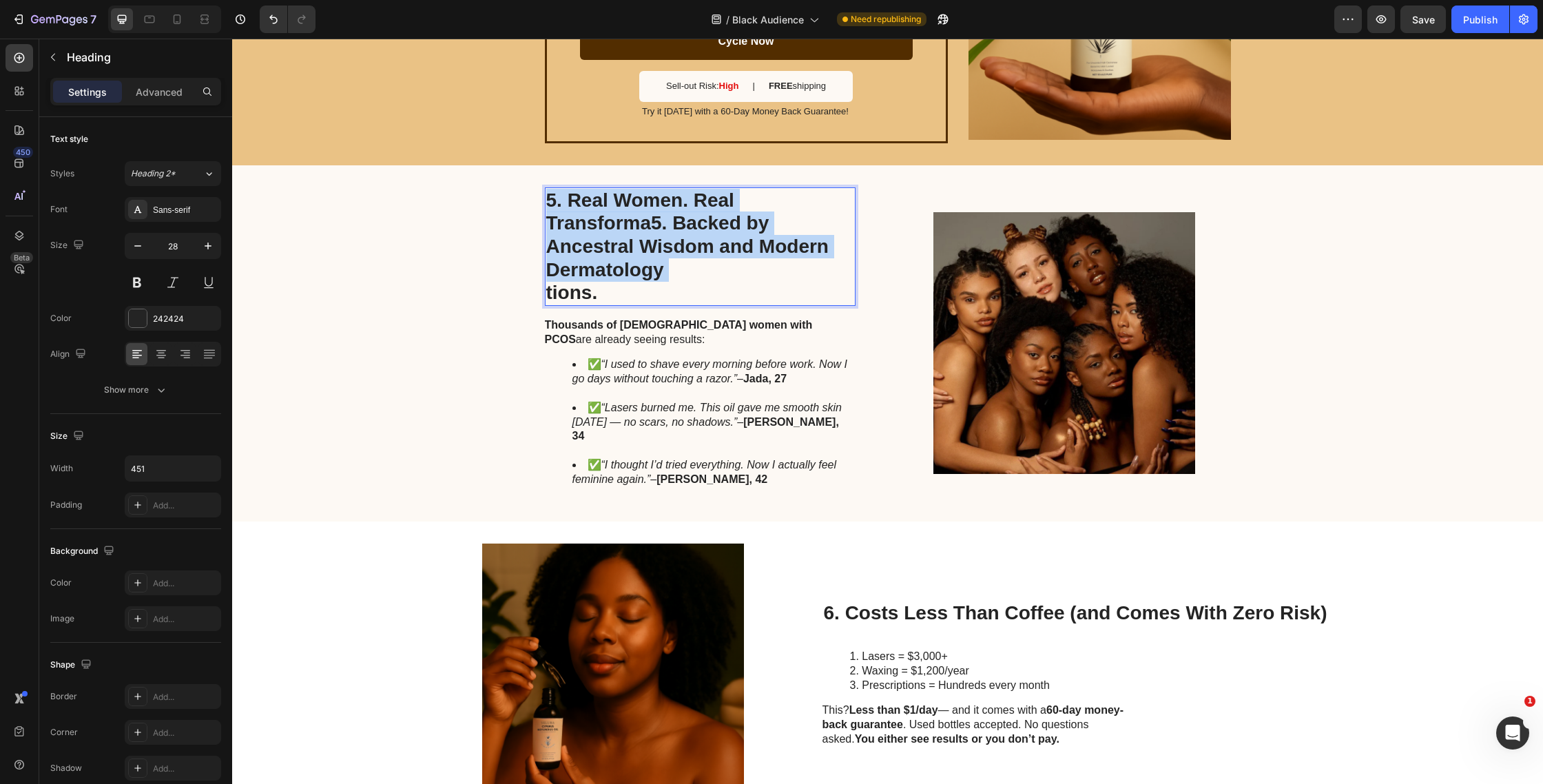
click at [636, 238] on strong "5. Backed by Ancestral Wisdom and Modern Dermatology" at bounding box center [687, 245] width 282 height 67
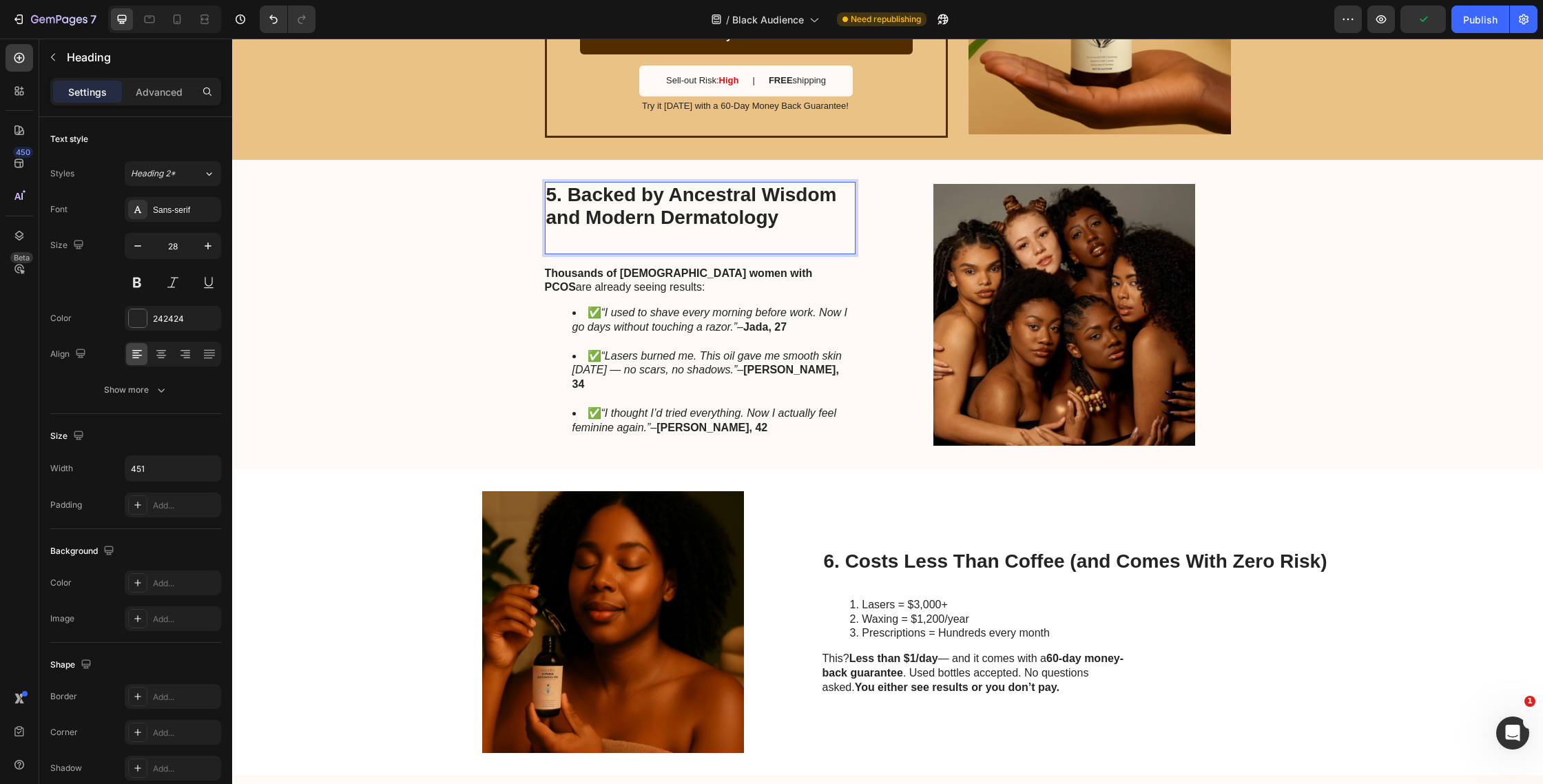
scroll to position [1665, 0]
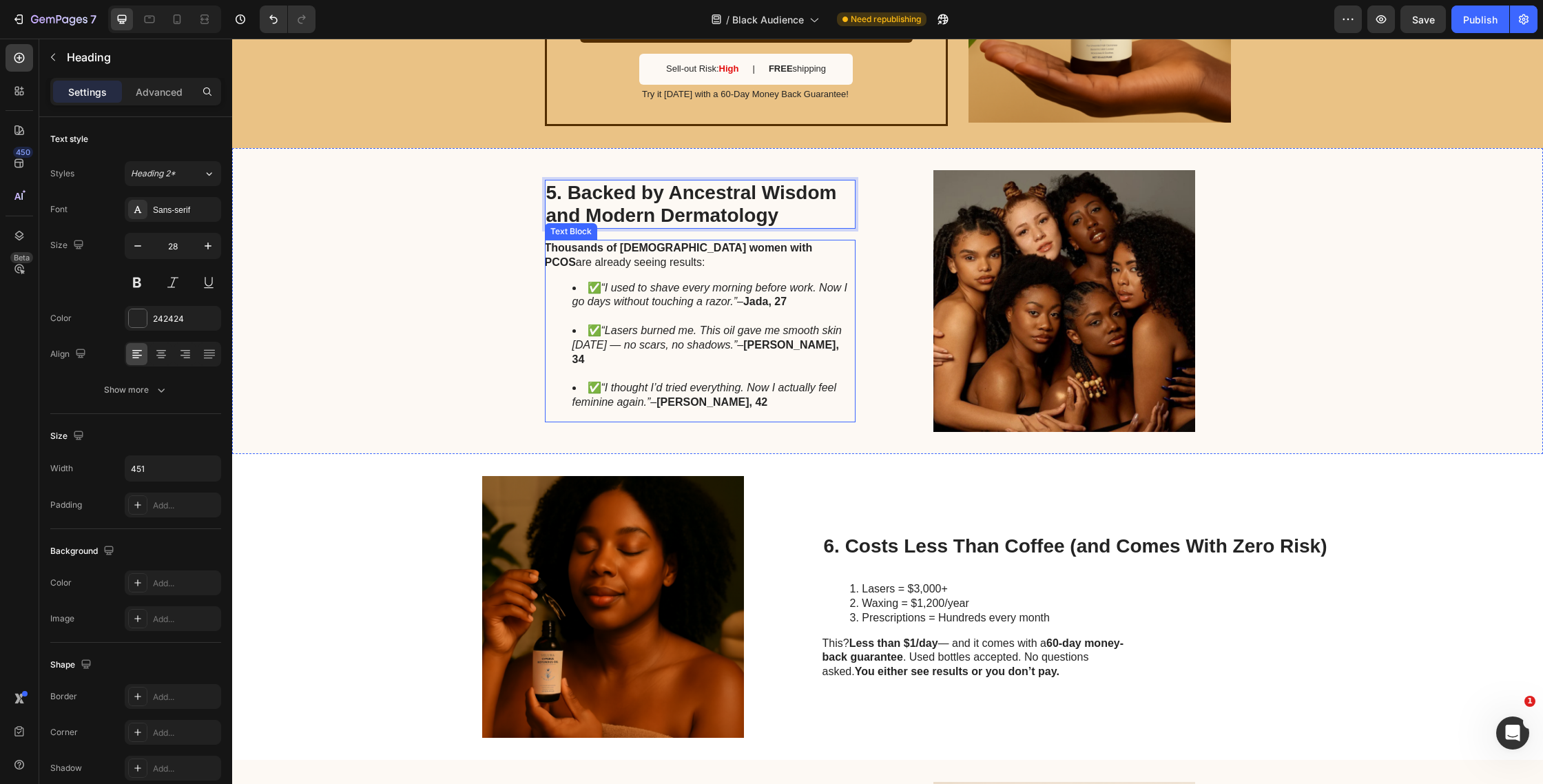
click at [578, 324] on li "✅ “Lasers burned me. This oil gave me smooth skin [DATE] — no scars, no shadows…" at bounding box center [714, 352] width 282 height 57
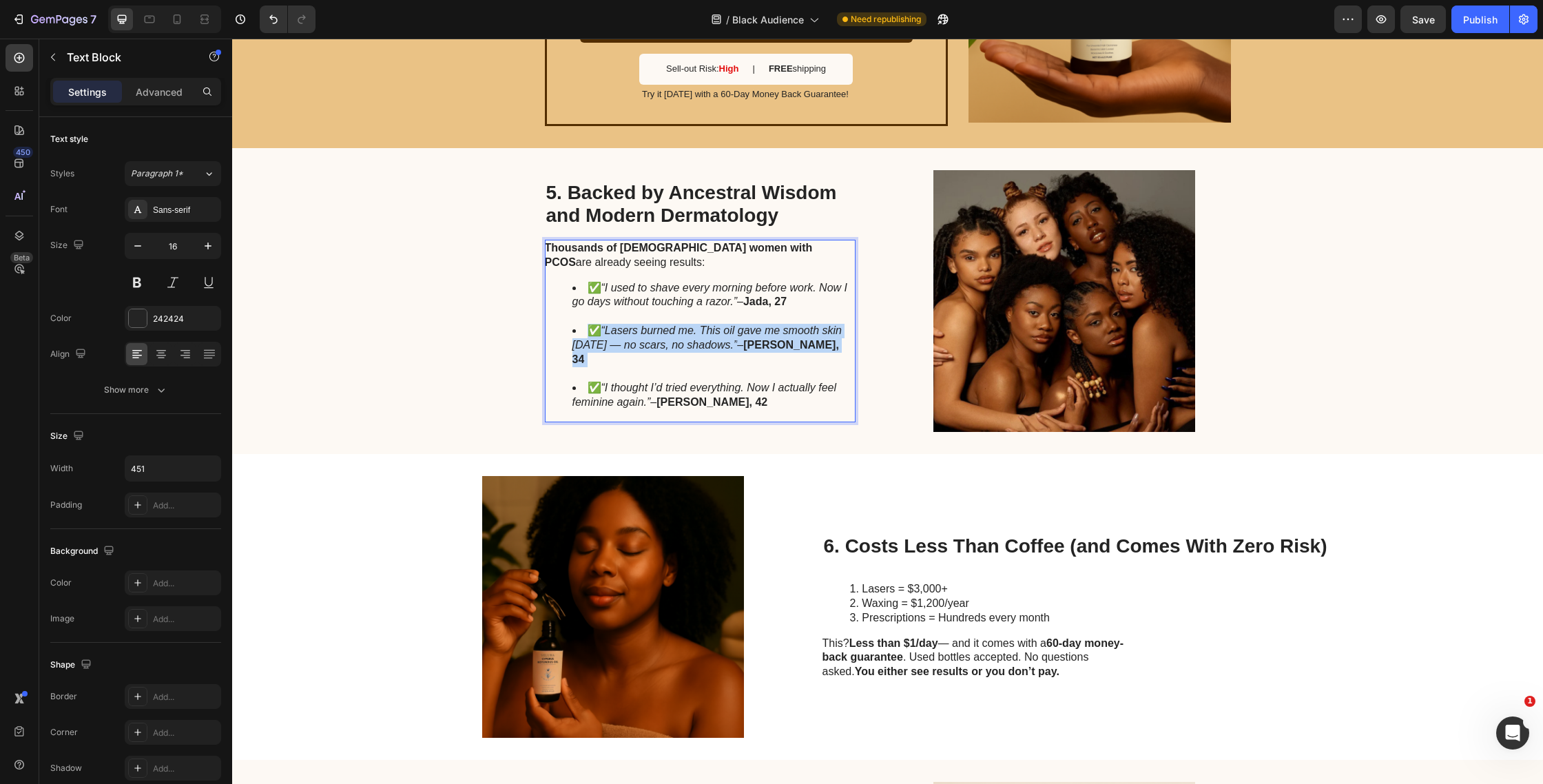
click at [578, 324] on li "✅ “Lasers burned me. This oil gave me smooth skin [DATE] — no scars, no shadows…" at bounding box center [714, 352] width 282 height 57
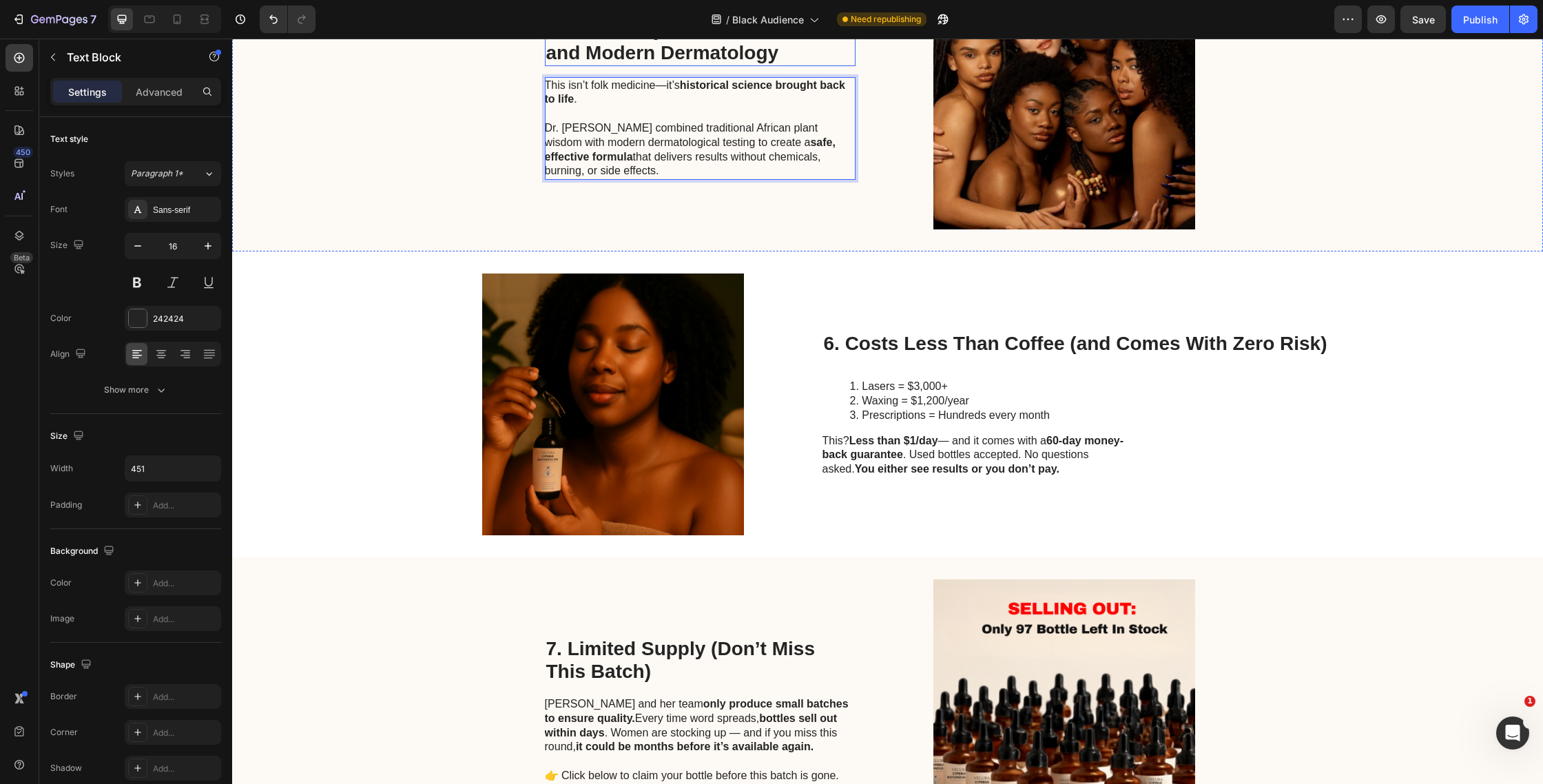
scroll to position [2050, 0]
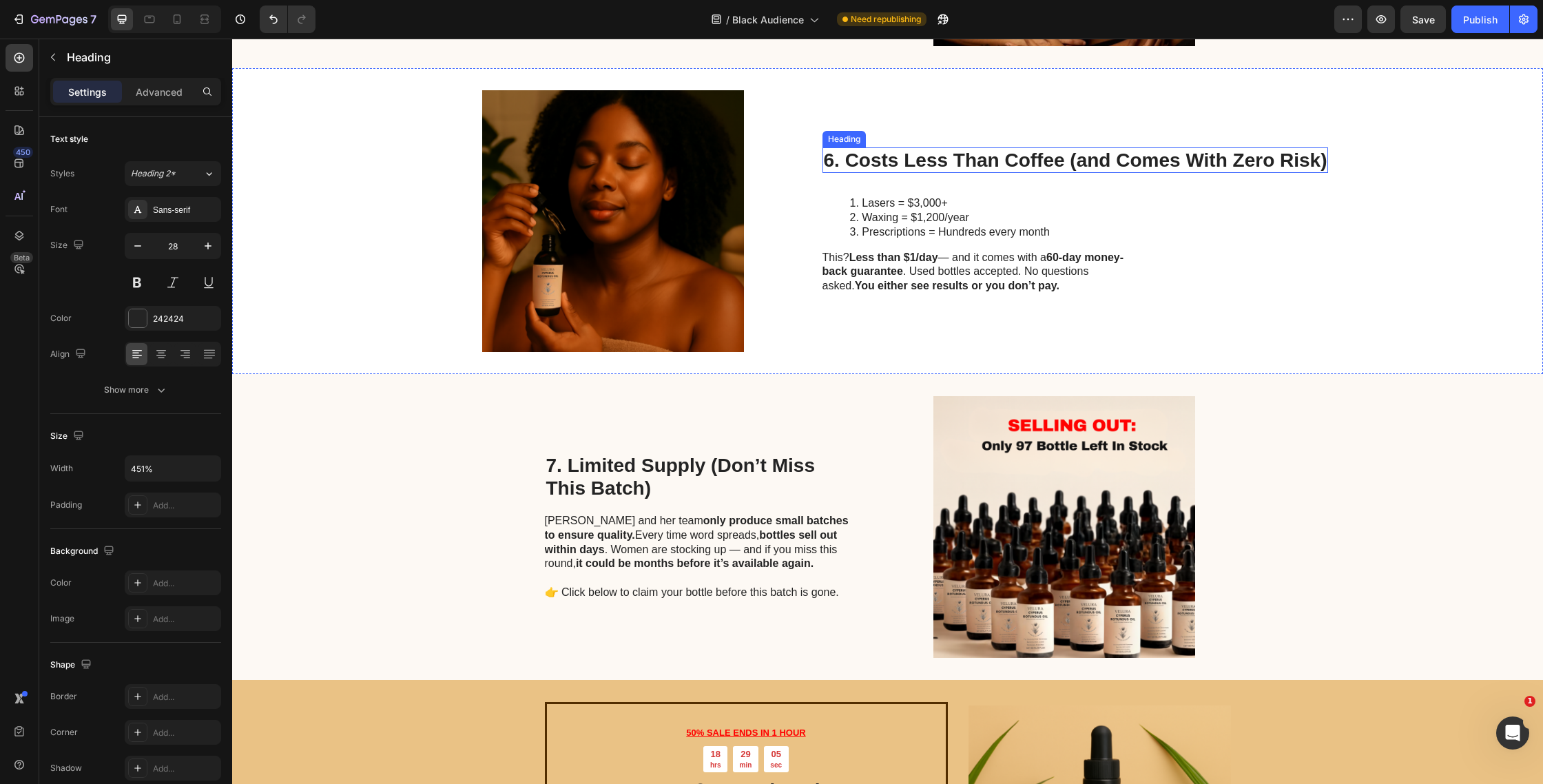
click at [906, 148] on h2 "6. Costs Less Than Coffee (and Comes With Zero Risk)" at bounding box center [1076, 160] width 507 height 26
click at [906, 149] on p "6. Costs Less Than Coffee (and Comes With Zero Risk)" at bounding box center [1076, 160] width 503 height 23
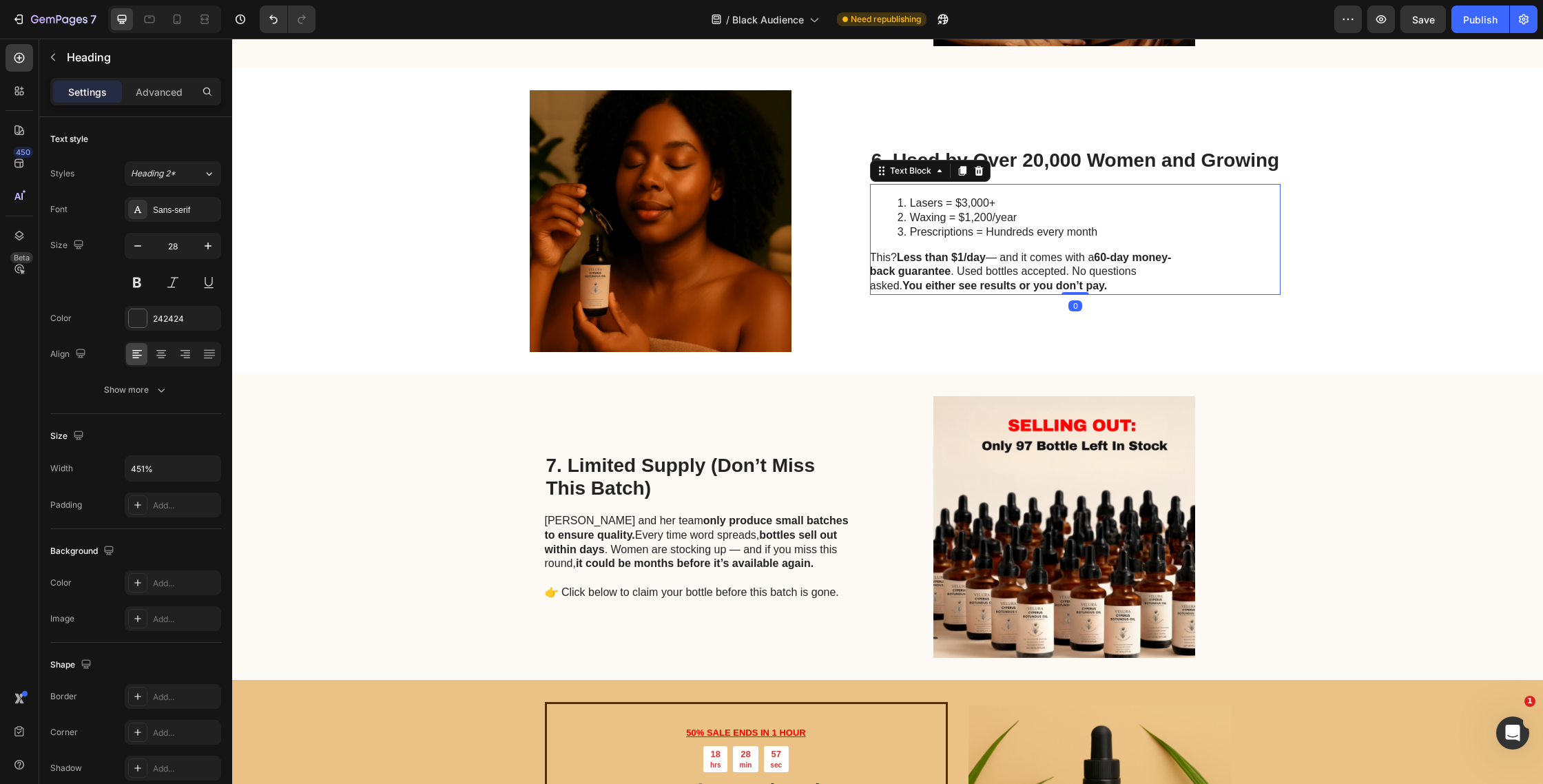
click at [941, 236] on div "Lasers = $3,000+ Waxing = $1,200/year Prescriptions = Hundreds every month This…" at bounding box center [1026, 239] width 311 height 111
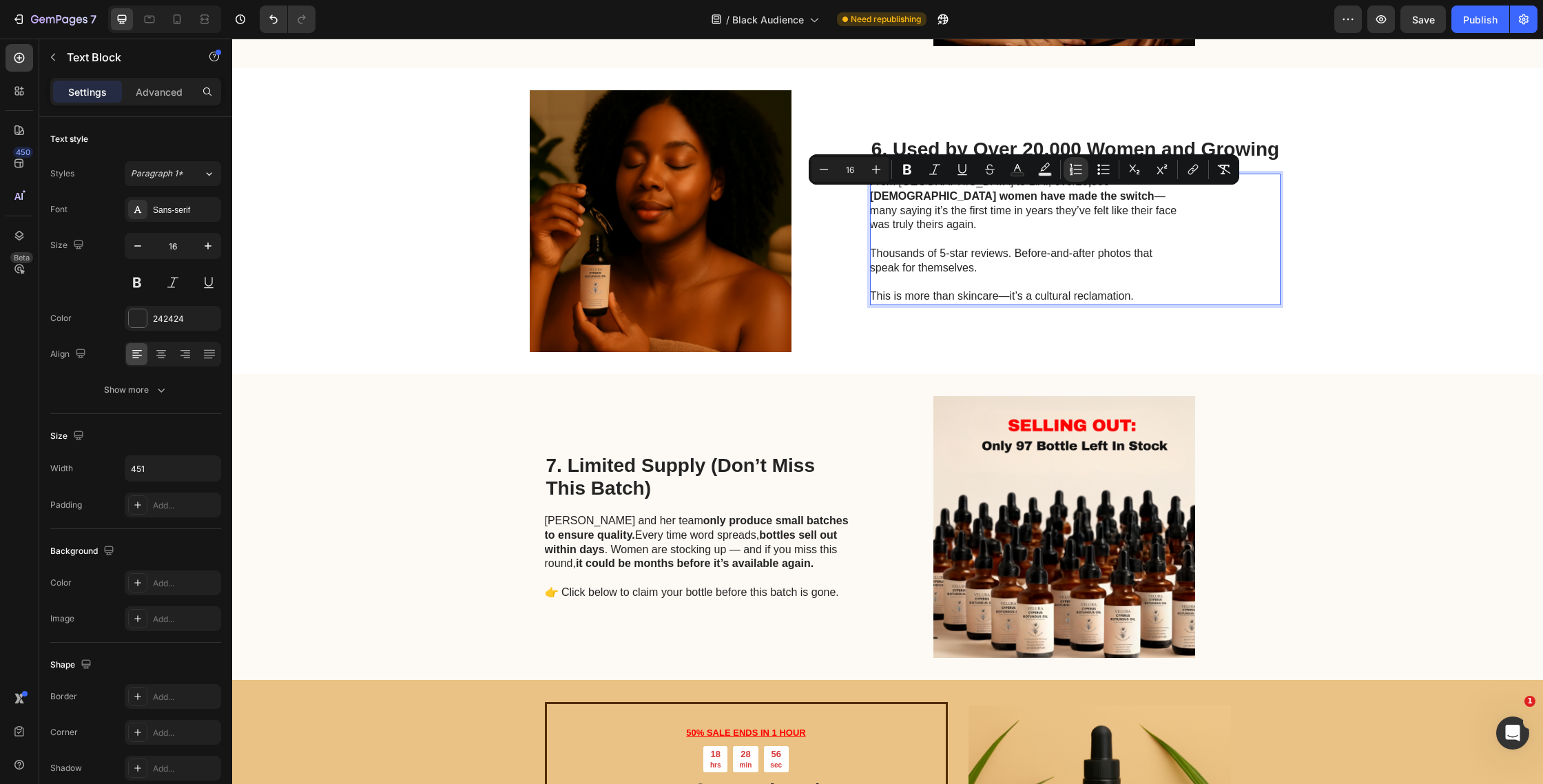
scroll to position [2047, 0]
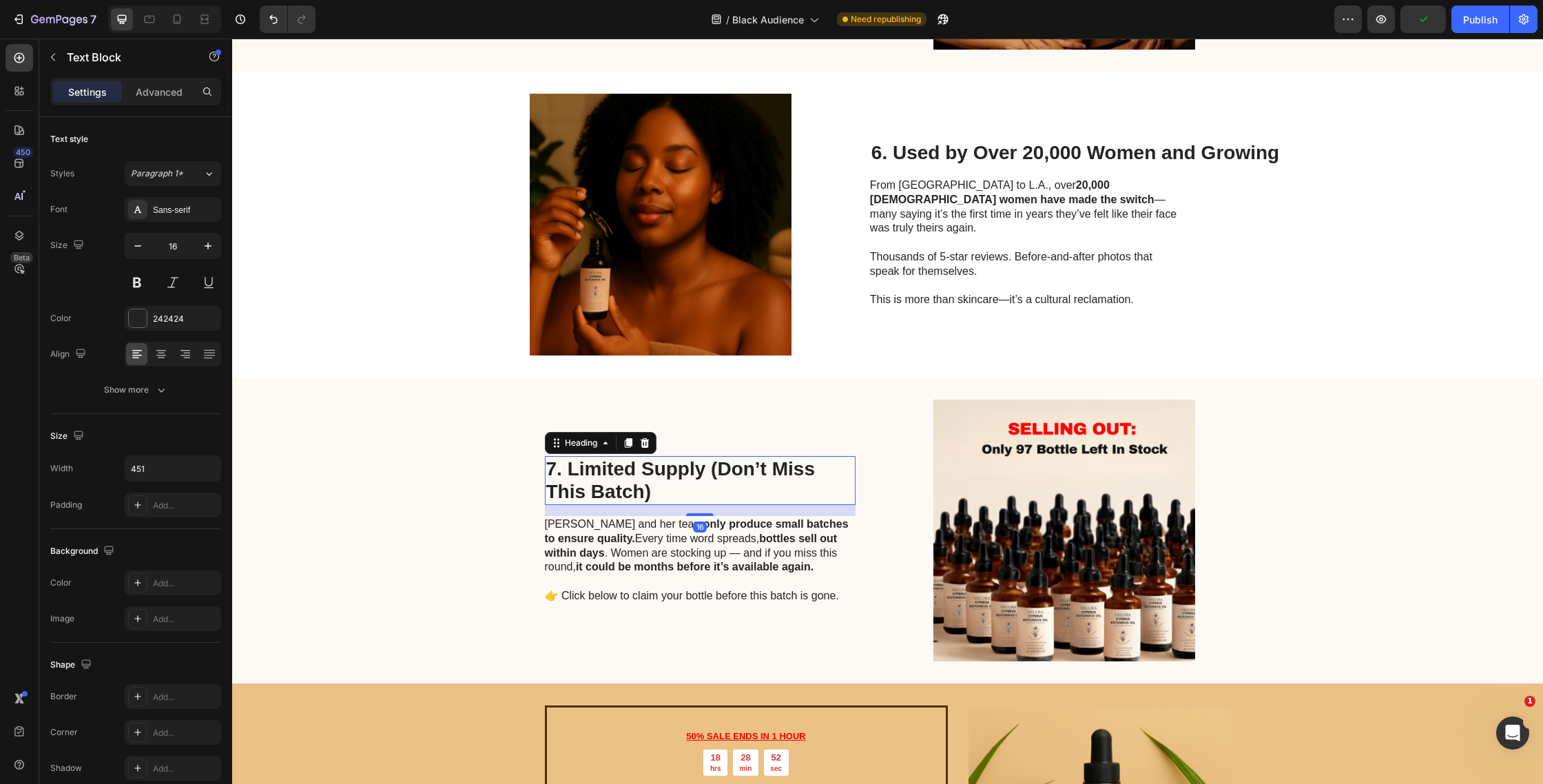
click at [665, 456] on h2 "7. Limited Supply (Don’t Miss This Batch)" at bounding box center [700, 481] width 311 height 49
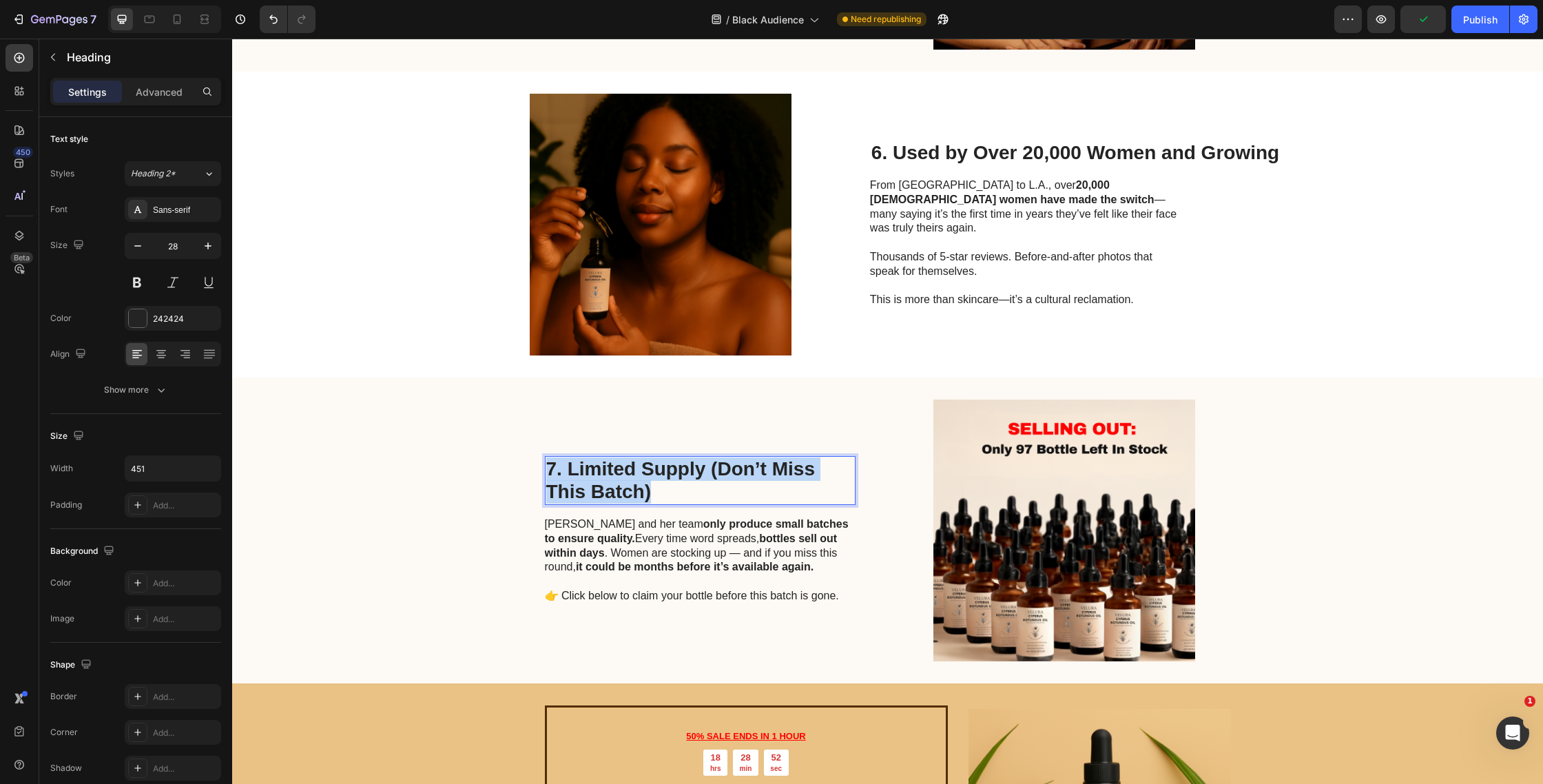
click at [665, 457] on p "7. Limited Supply (Don’t Miss This Batch)" at bounding box center [700, 480] width 308 height 46
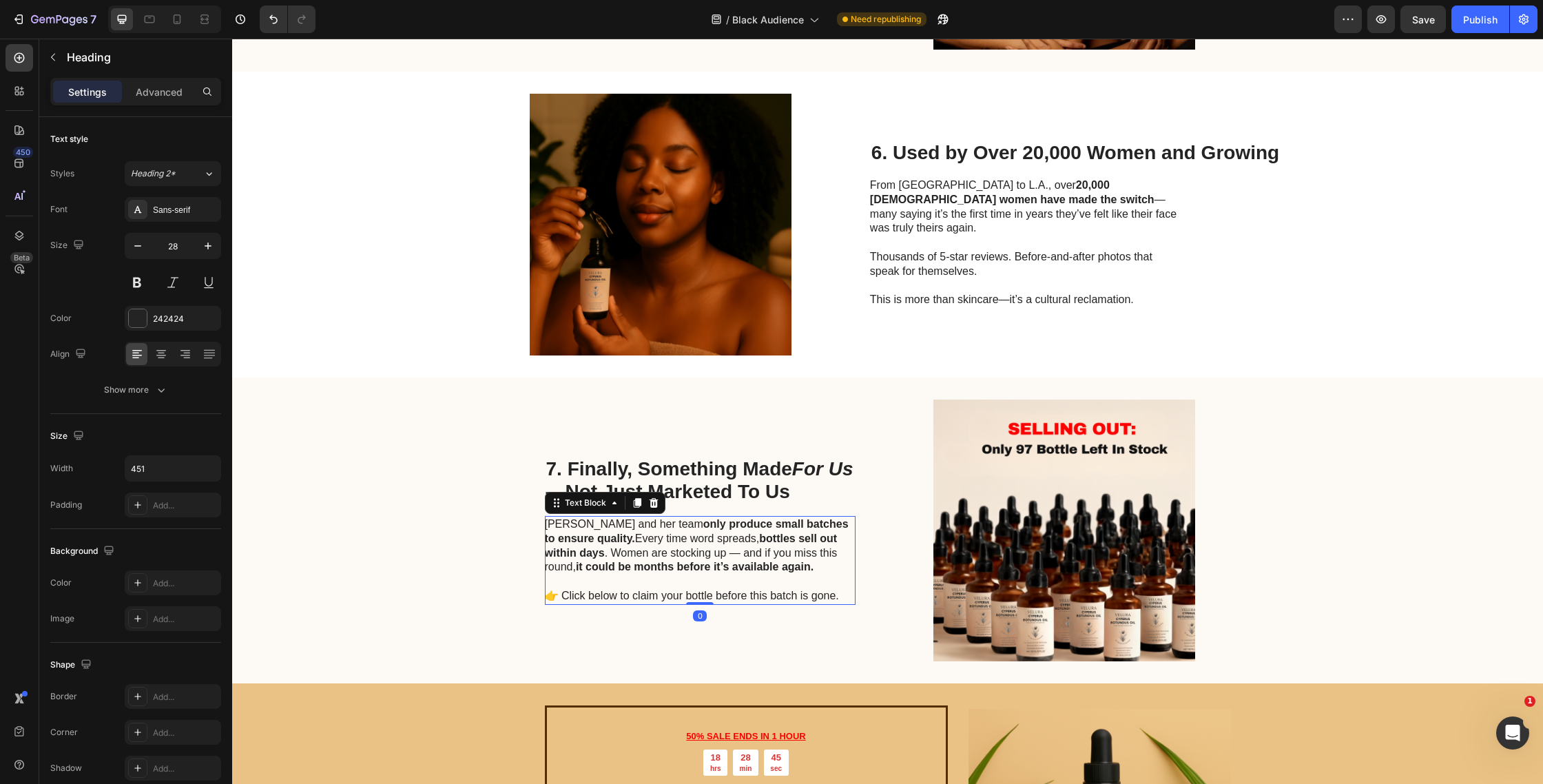
click at [769, 518] on strong "only produce small batches to ensure quality." at bounding box center [696, 531] width 304 height 26
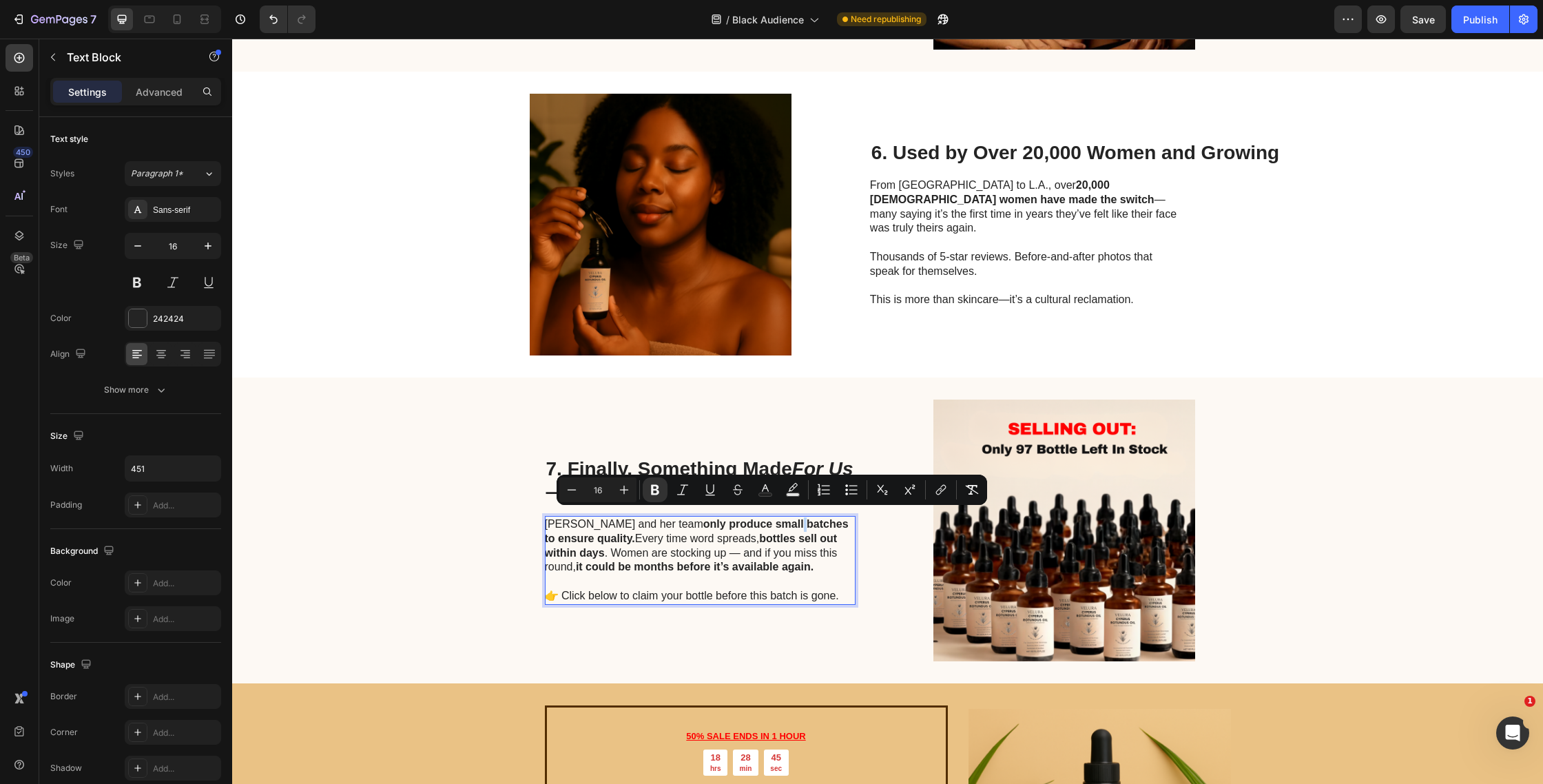
click at [769, 518] on strong "only produce small batches to ensure quality." at bounding box center [696, 531] width 304 height 26
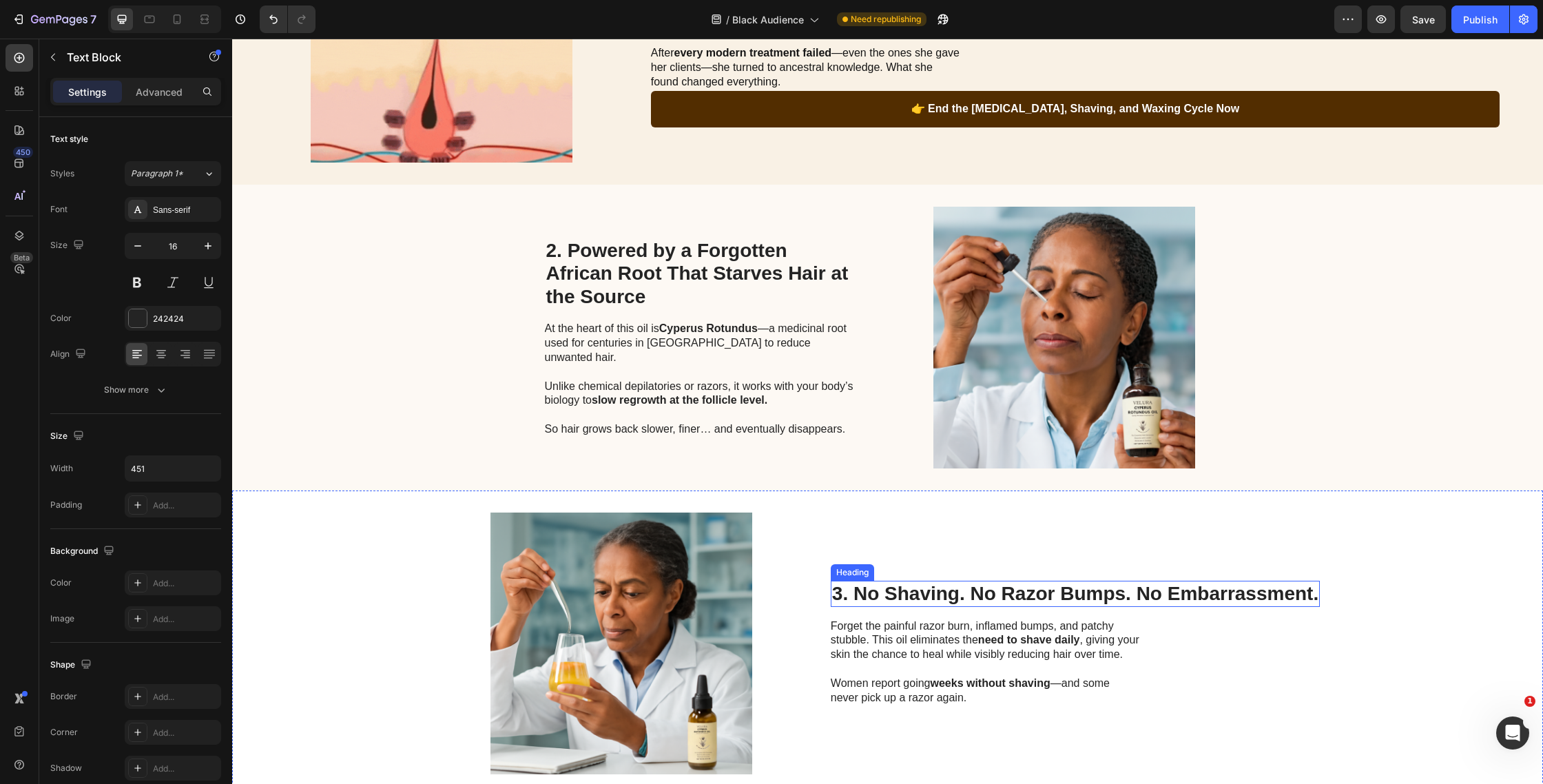
scroll to position [0, 0]
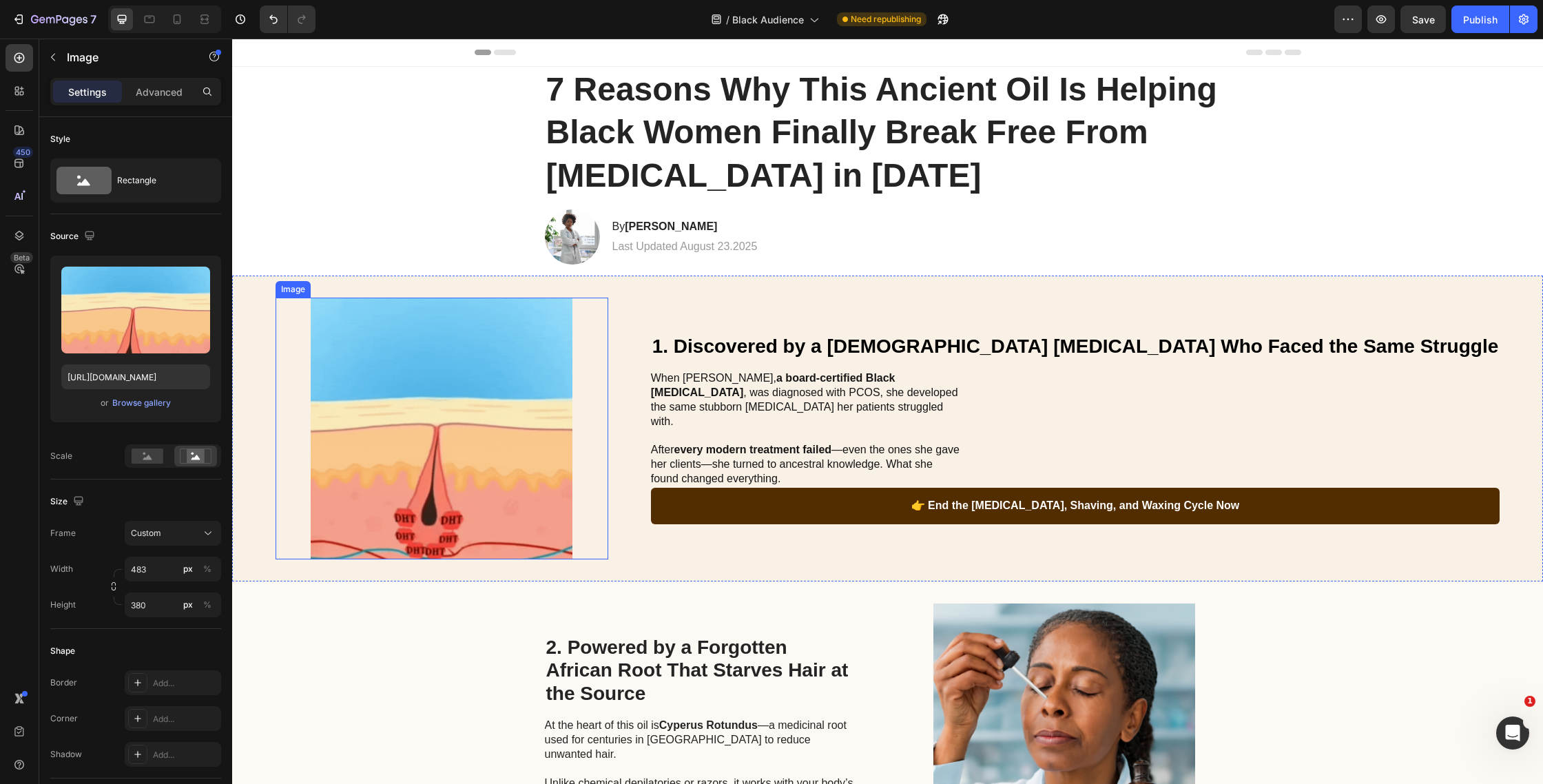
click at [608, 471] on img at bounding box center [442, 428] width 333 height 262
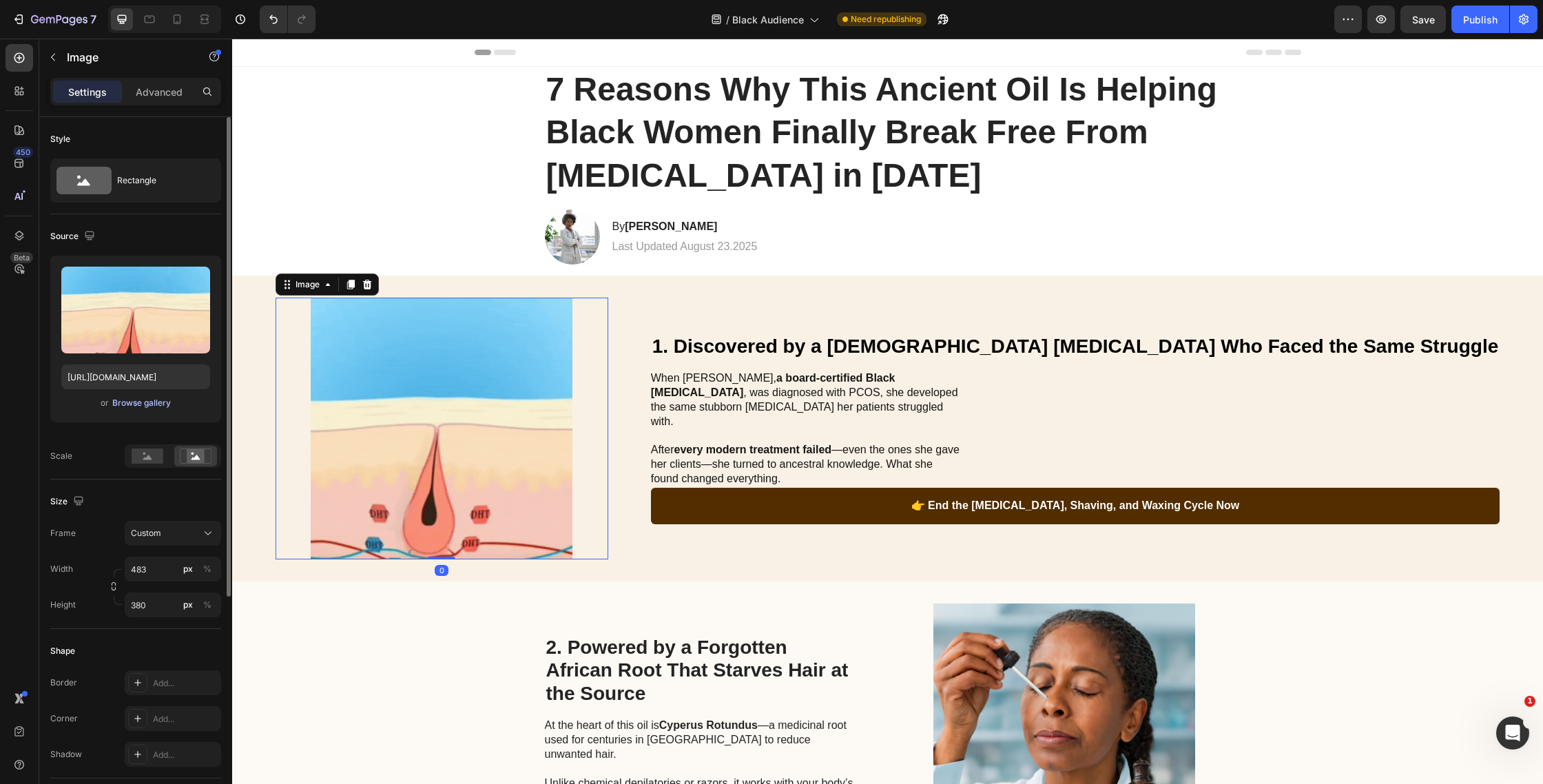
click at [154, 404] on div "Browse gallery" at bounding box center [141, 403] width 59 height 13
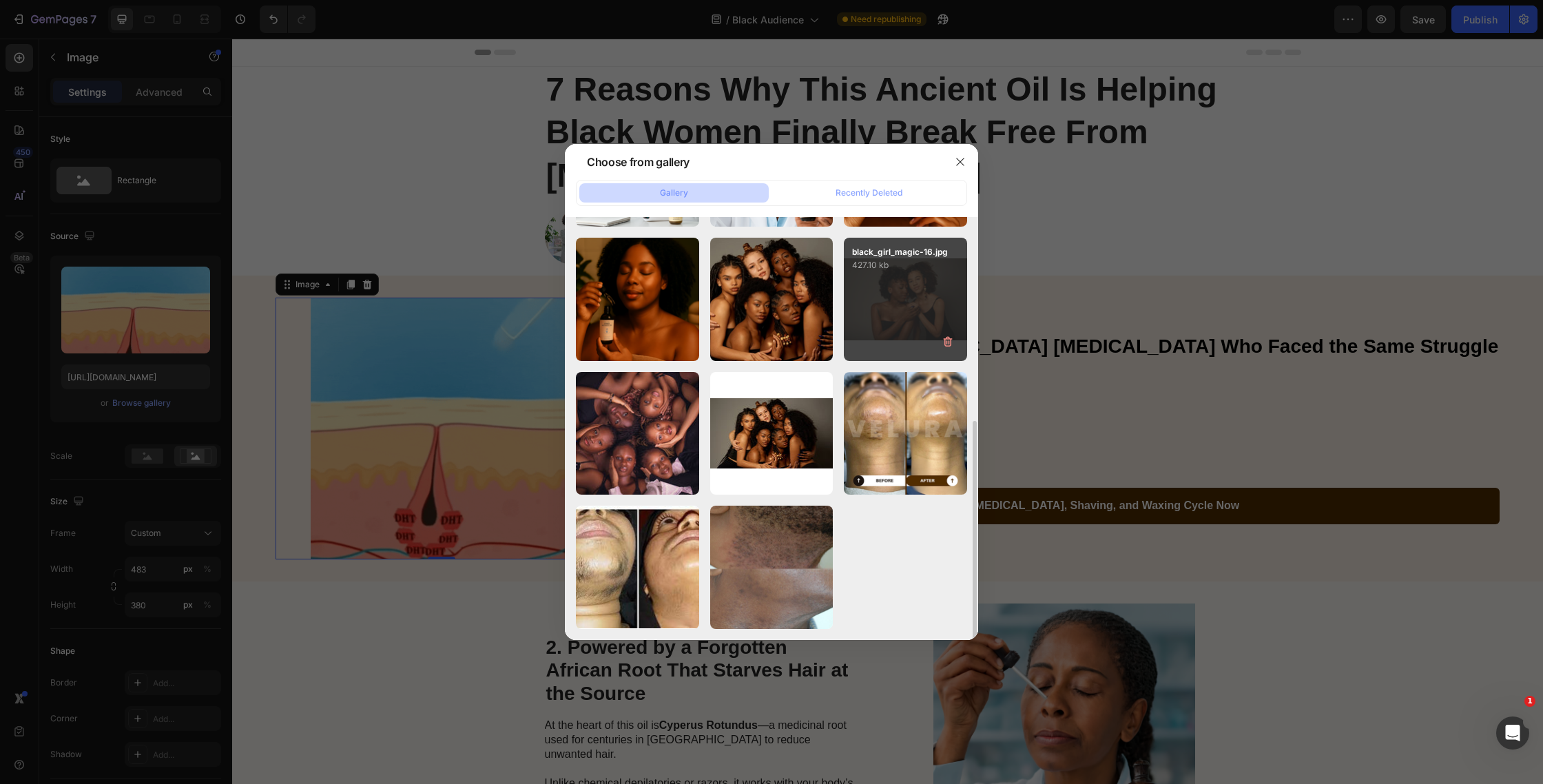
scroll to position [776, 0]
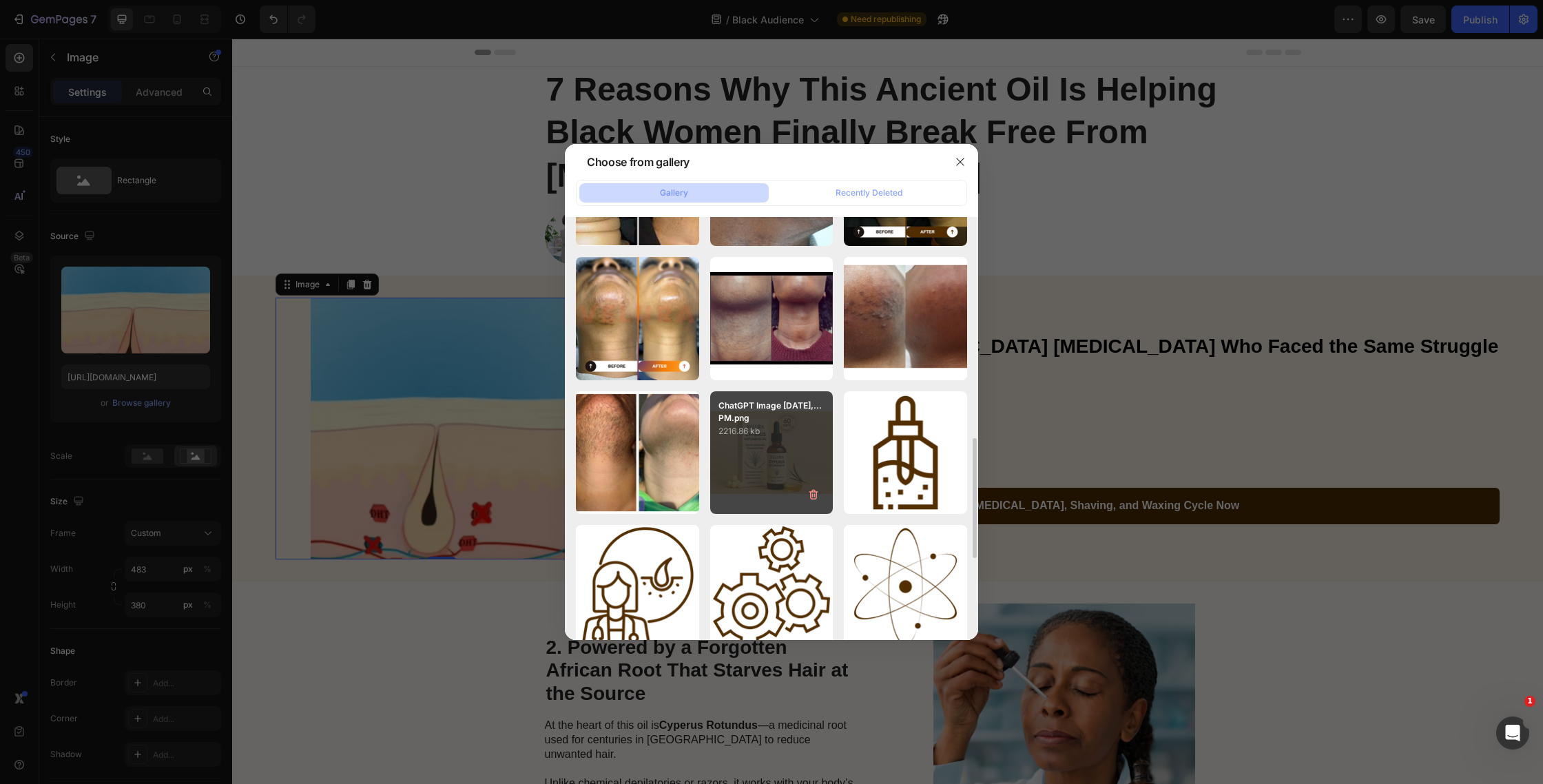
click at [780, 466] on div "ChatGPT Image [DATE],...PM.png 2216.86 kb" at bounding box center [772, 453] width 124 height 124
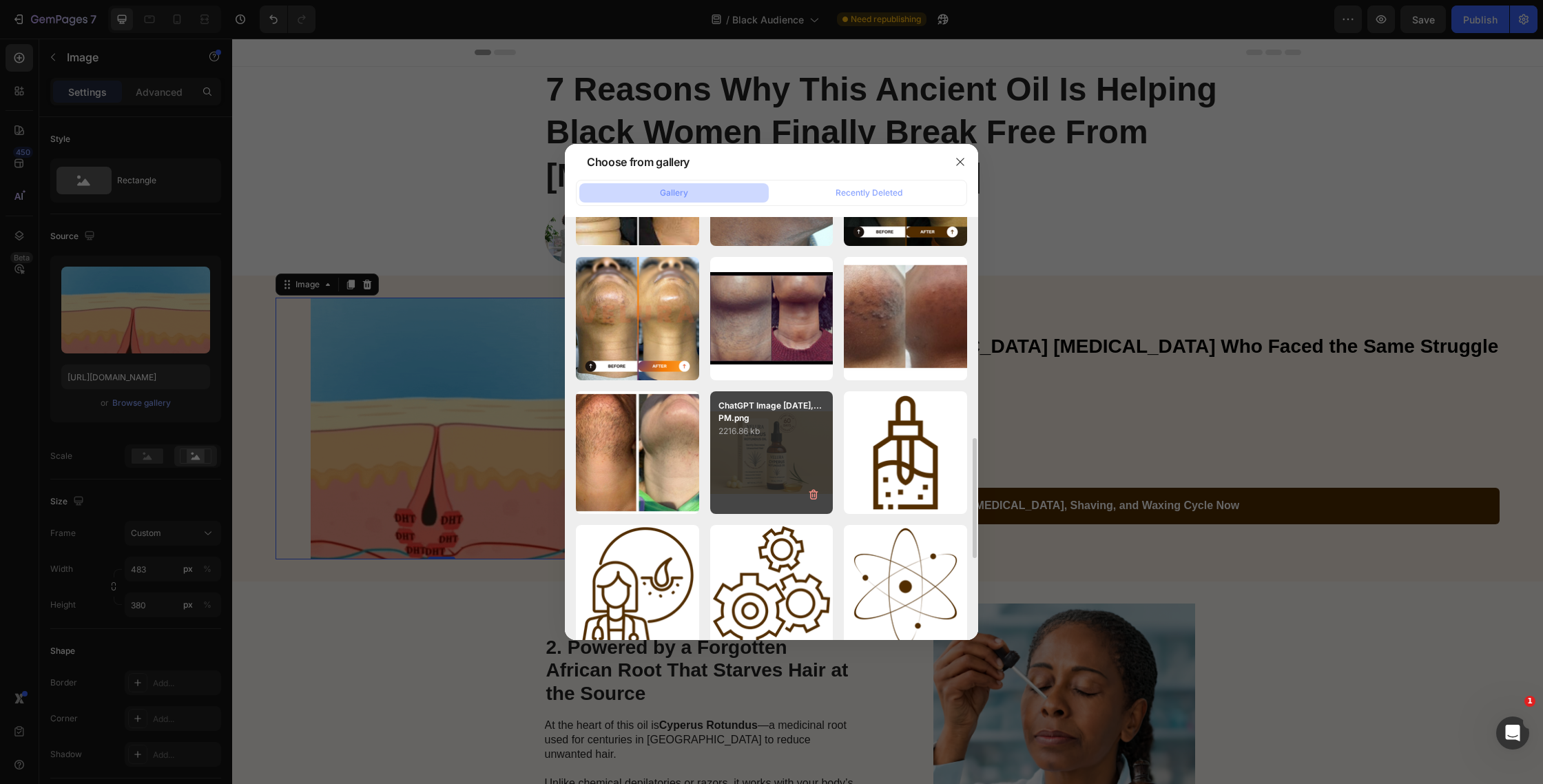
type input "[URL][DOMAIN_NAME]"
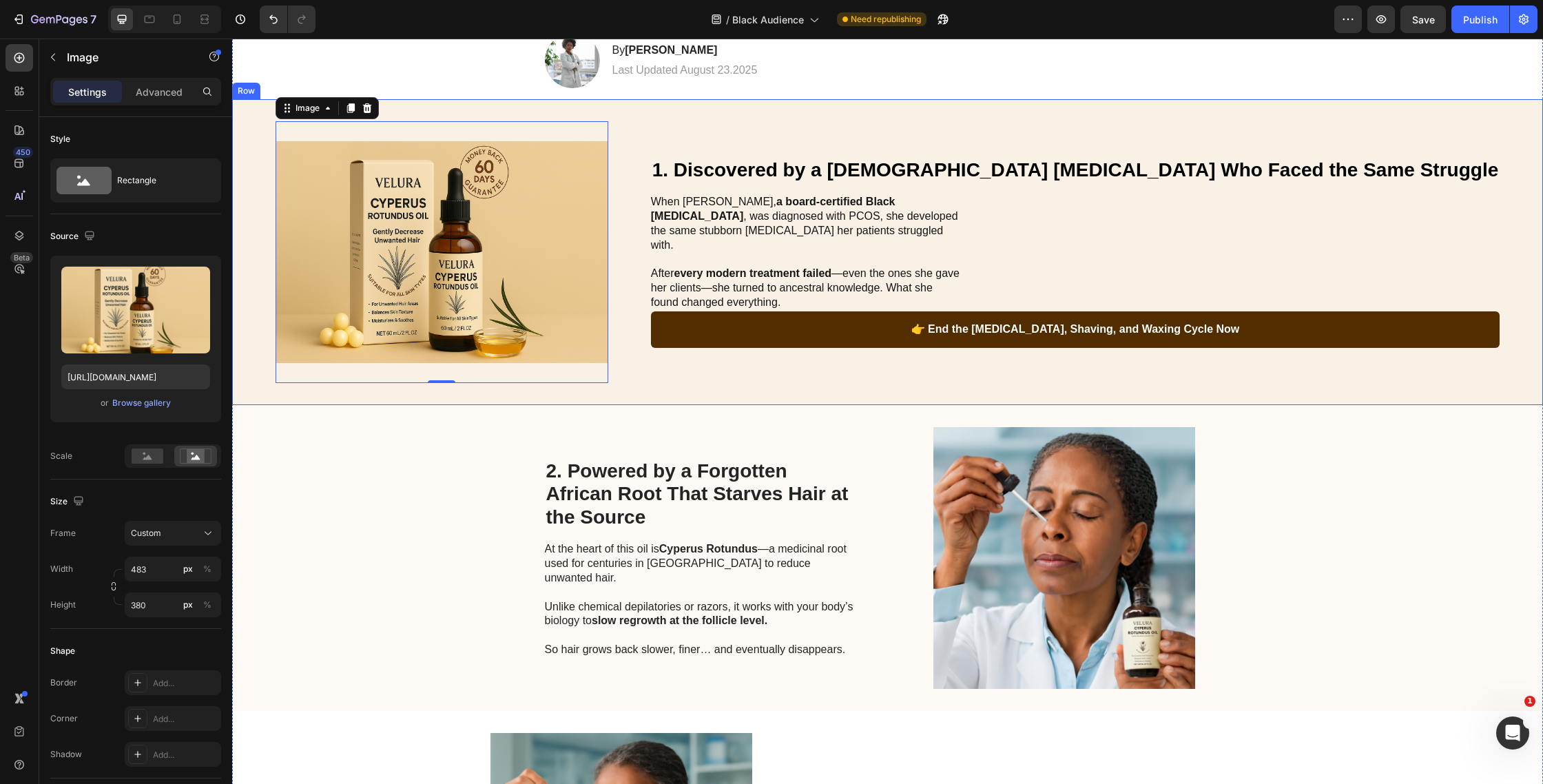
scroll to position [428, 0]
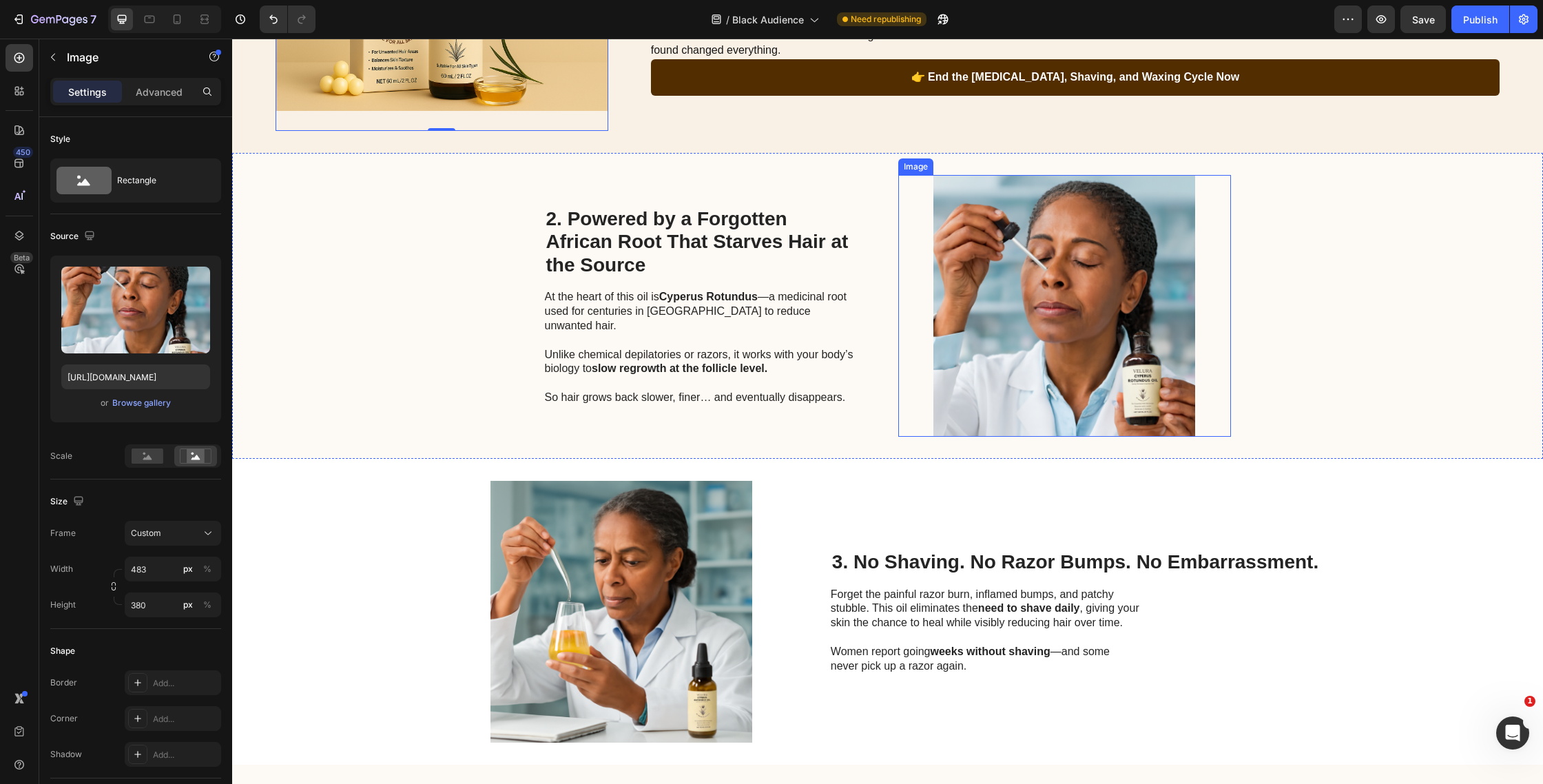
drag, startPoint x: 1095, startPoint y: 276, endPoint x: 961, endPoint y: 279, distance: 134.0
click at [1095, 276] on img at bounding box center [1065, 306] width 333 height 262
click at [145, 406] on div "Browse gallery" at bounding box center [141, 403] width 59 height 13
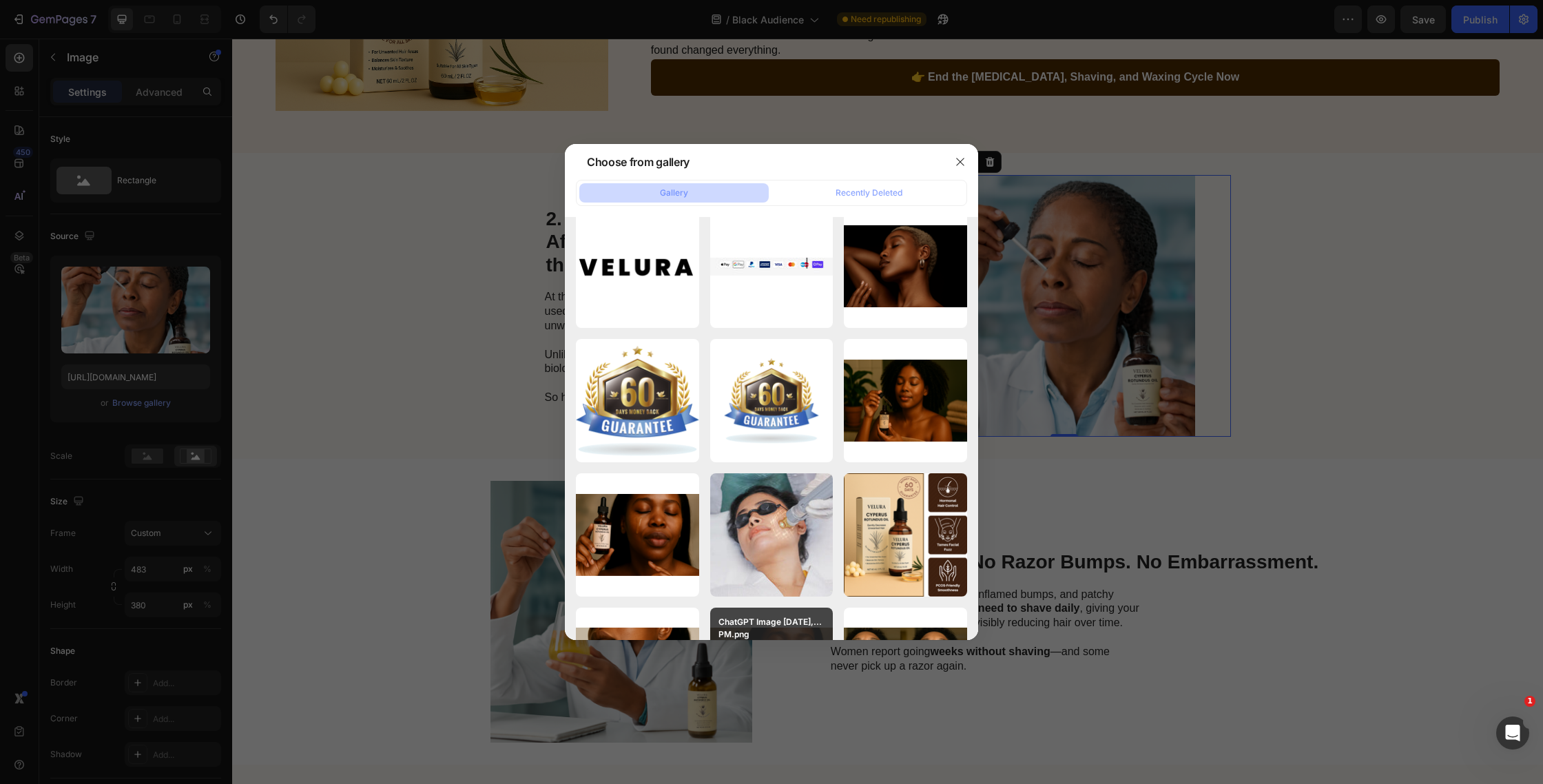
scroll to position [6156, 0]
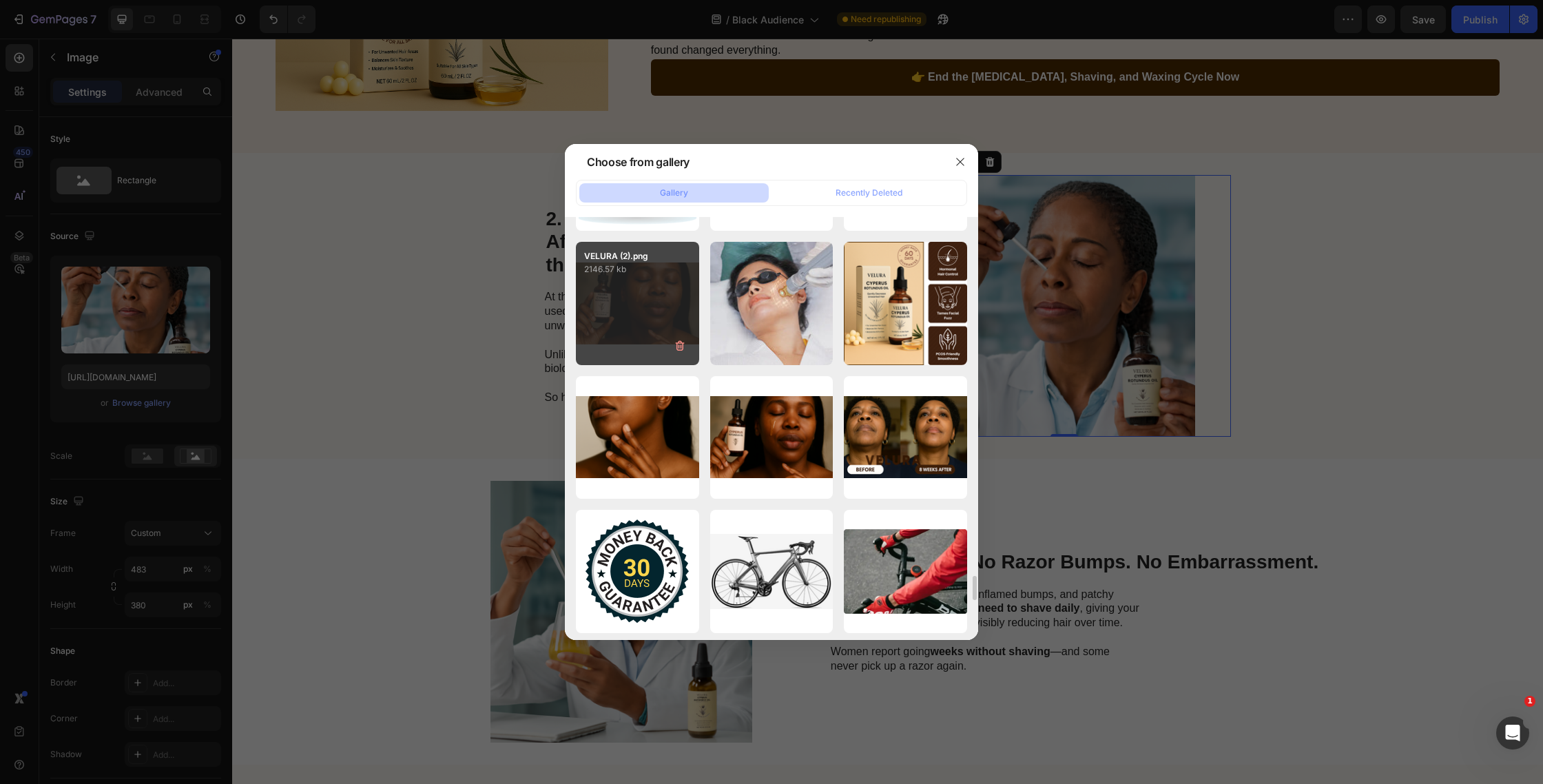
click at [643, 337] on div "VELURA (2).png 2146.57 kb" at bounding box center [638, 303] width 124 height 124
type input "[URL][DOMAIN_NAME]"
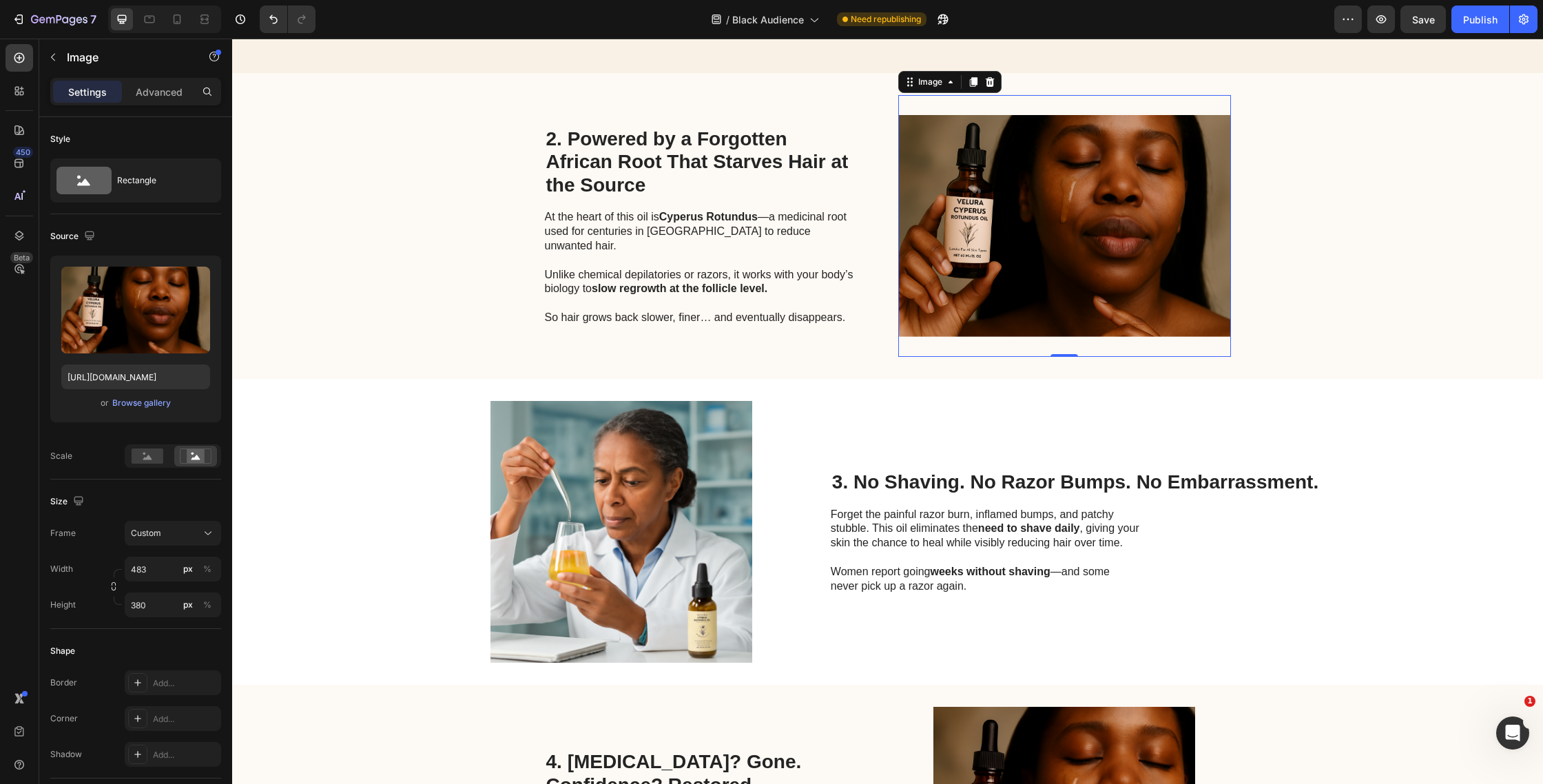
scroll to position [594, 0]
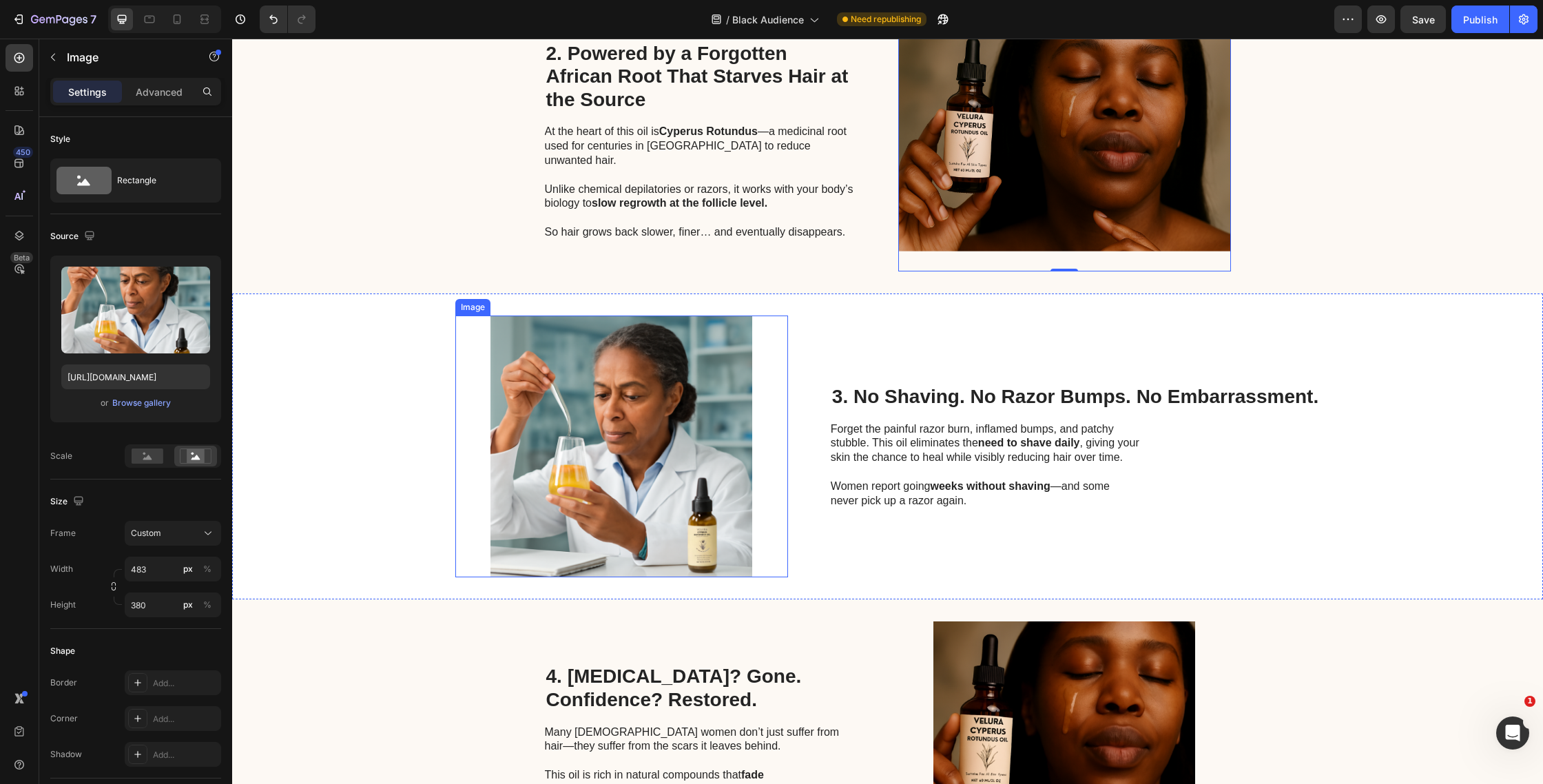
click at [677, 457] on img at bounding box center [622, 446] width 333 height 262
click at [146, 409] on div "Browse gallery" at bounding box center [141, 403] width 59 height 13
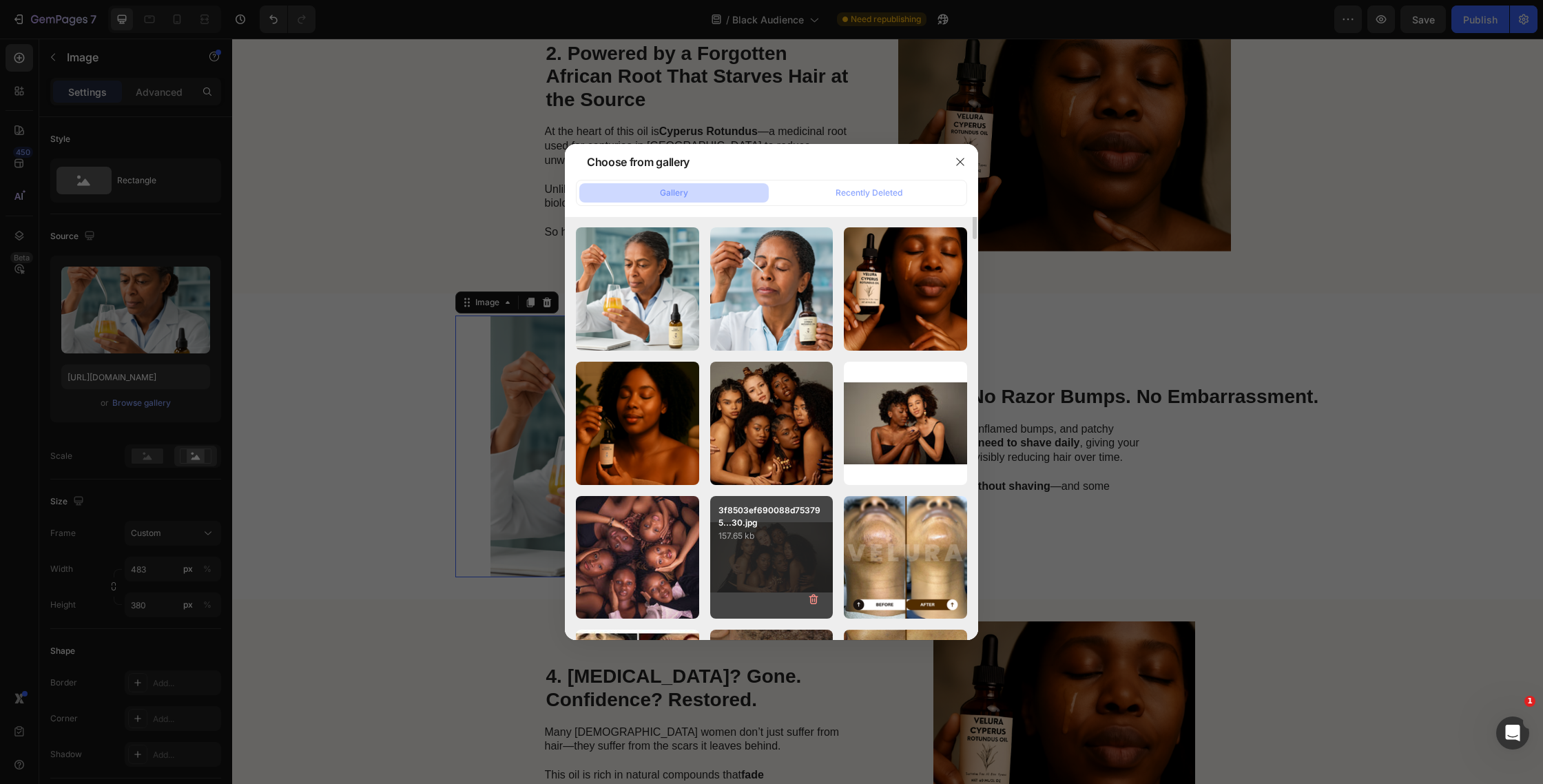
scroll to position [343, 0]
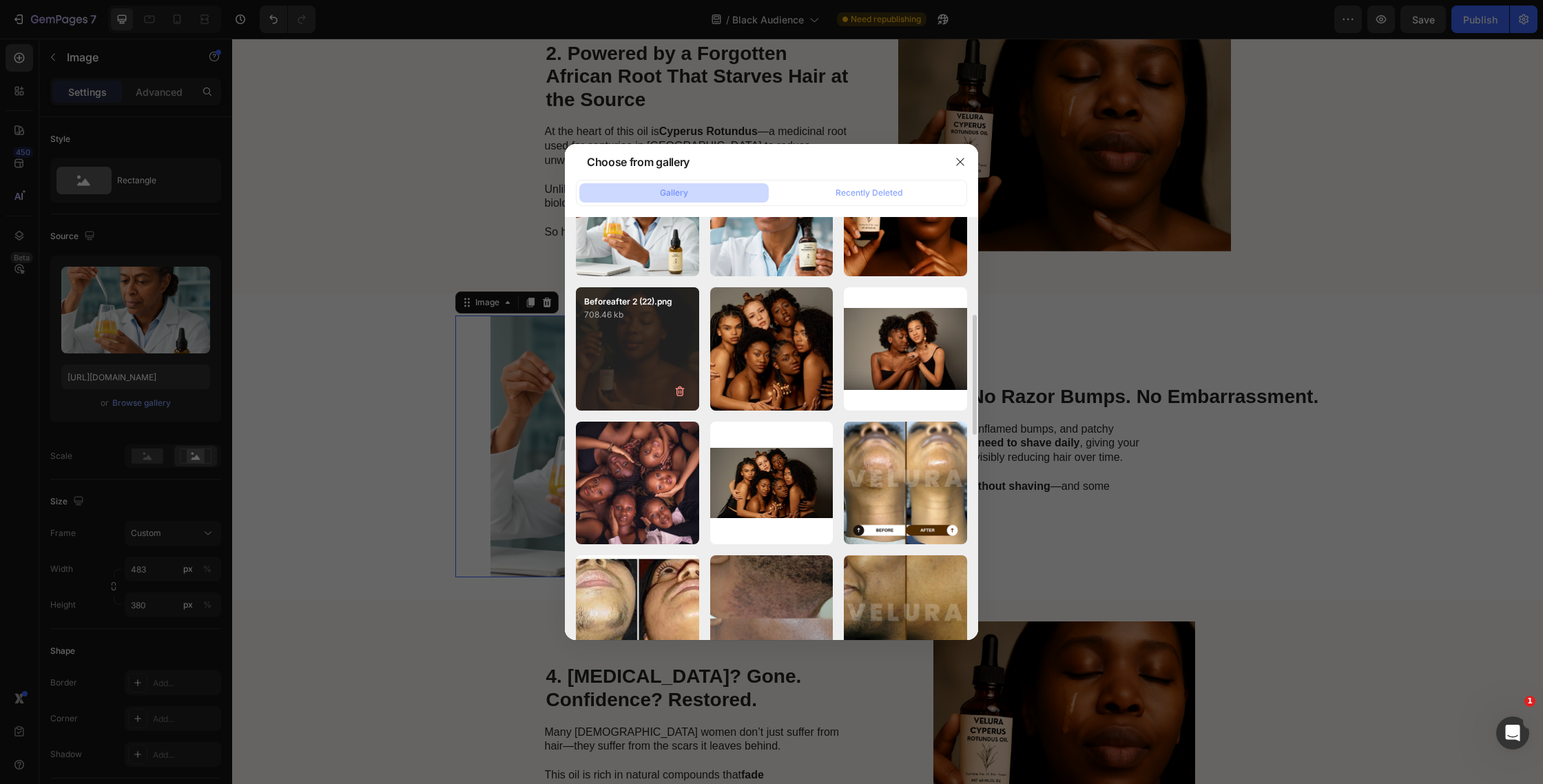
click at [689, 369] on div "Beforeafter 2 (22).png 708.46 kb" at bounding box center [638, 349] width 124 height 124
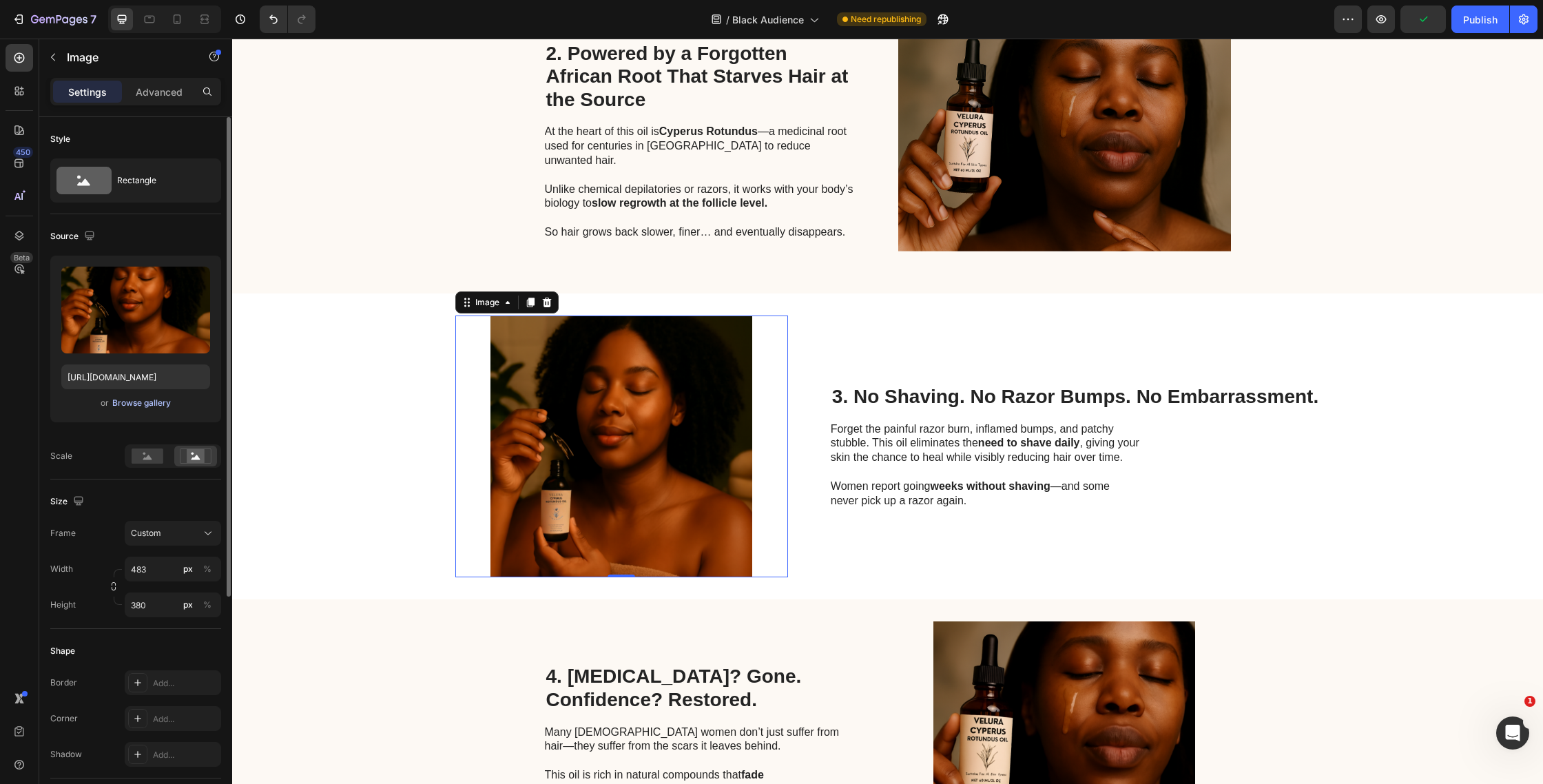
click at [139, 406] on div "Browse gallery" at bounding box center [141, 403] width 59 height 13
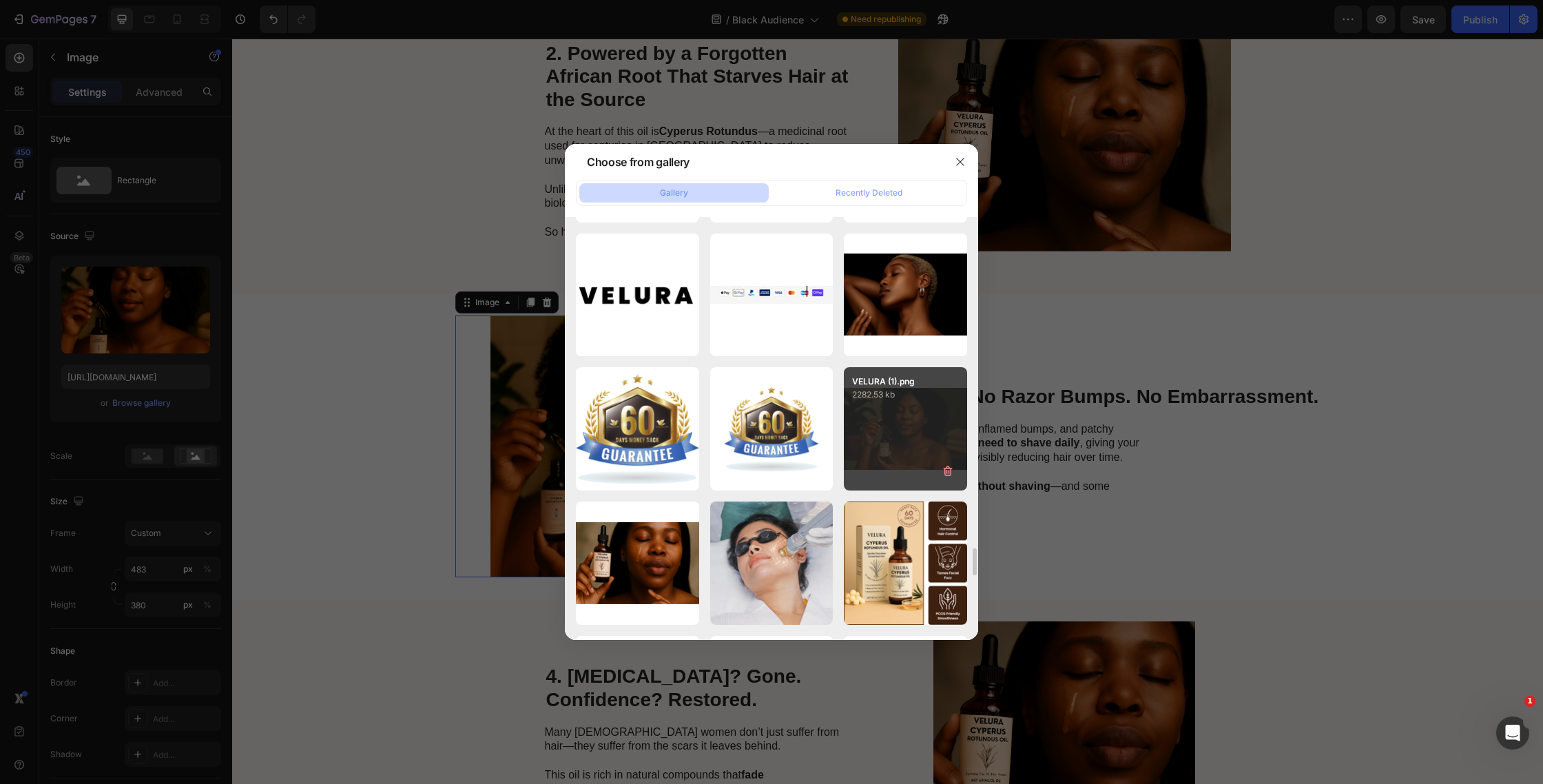
scroll to position [5898, 0]
click at [915, 421] on div "VELURA (1).png 2282.53 kb" at bounding box center [906, 428] width 124 height 124
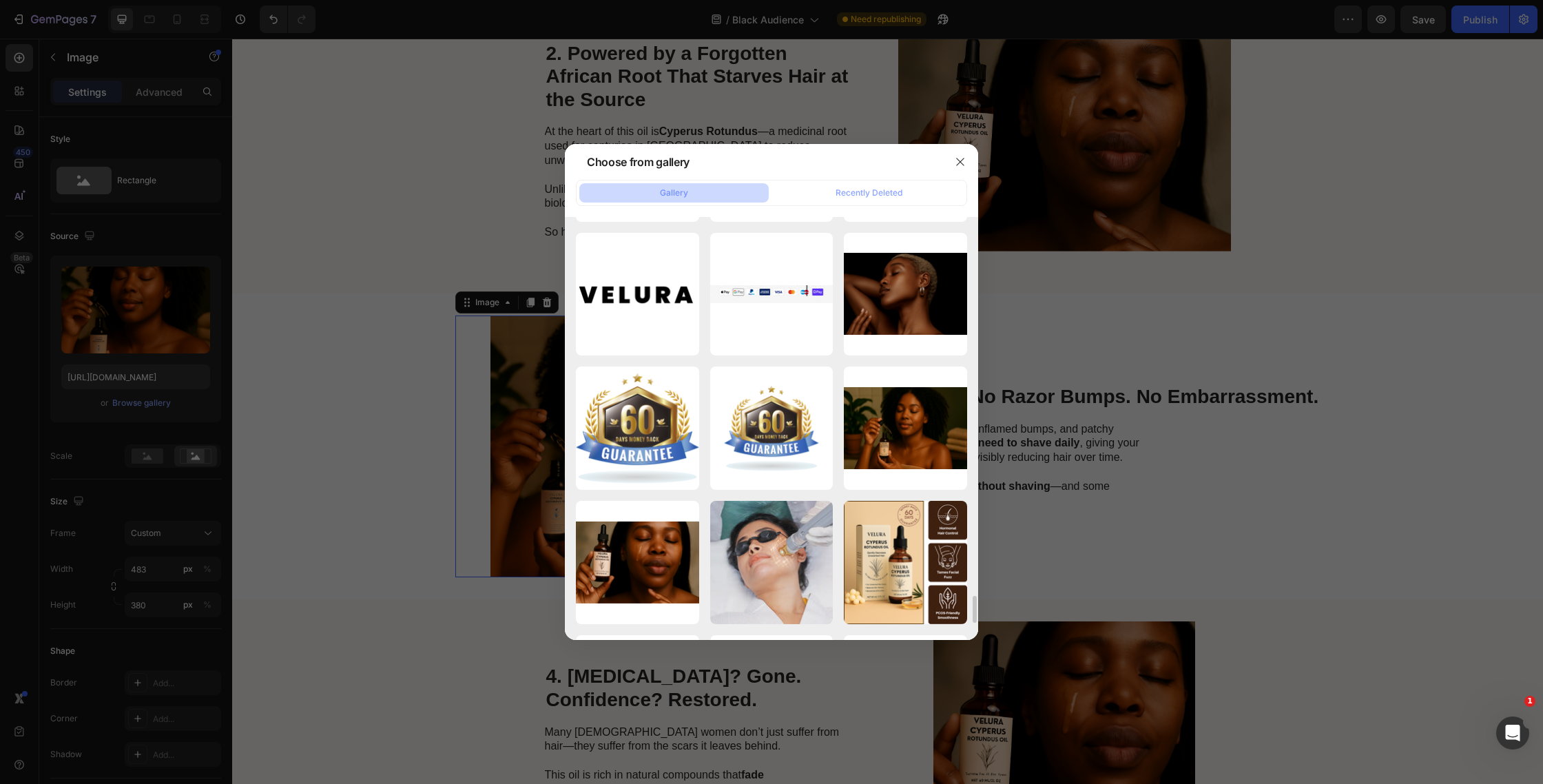
type input "[URL][DOMAIN_NAME]"
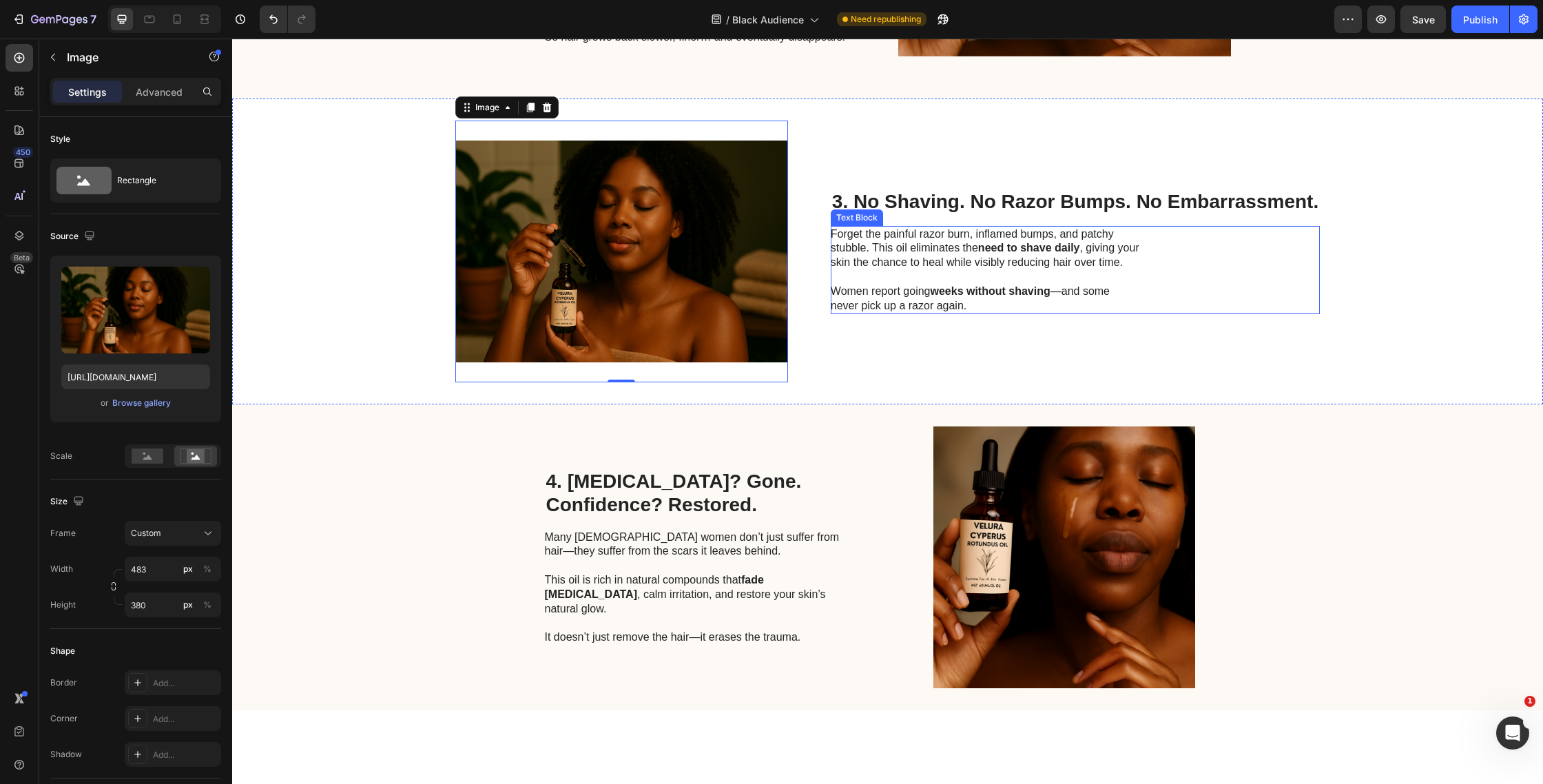
scroll to position [931, 0]
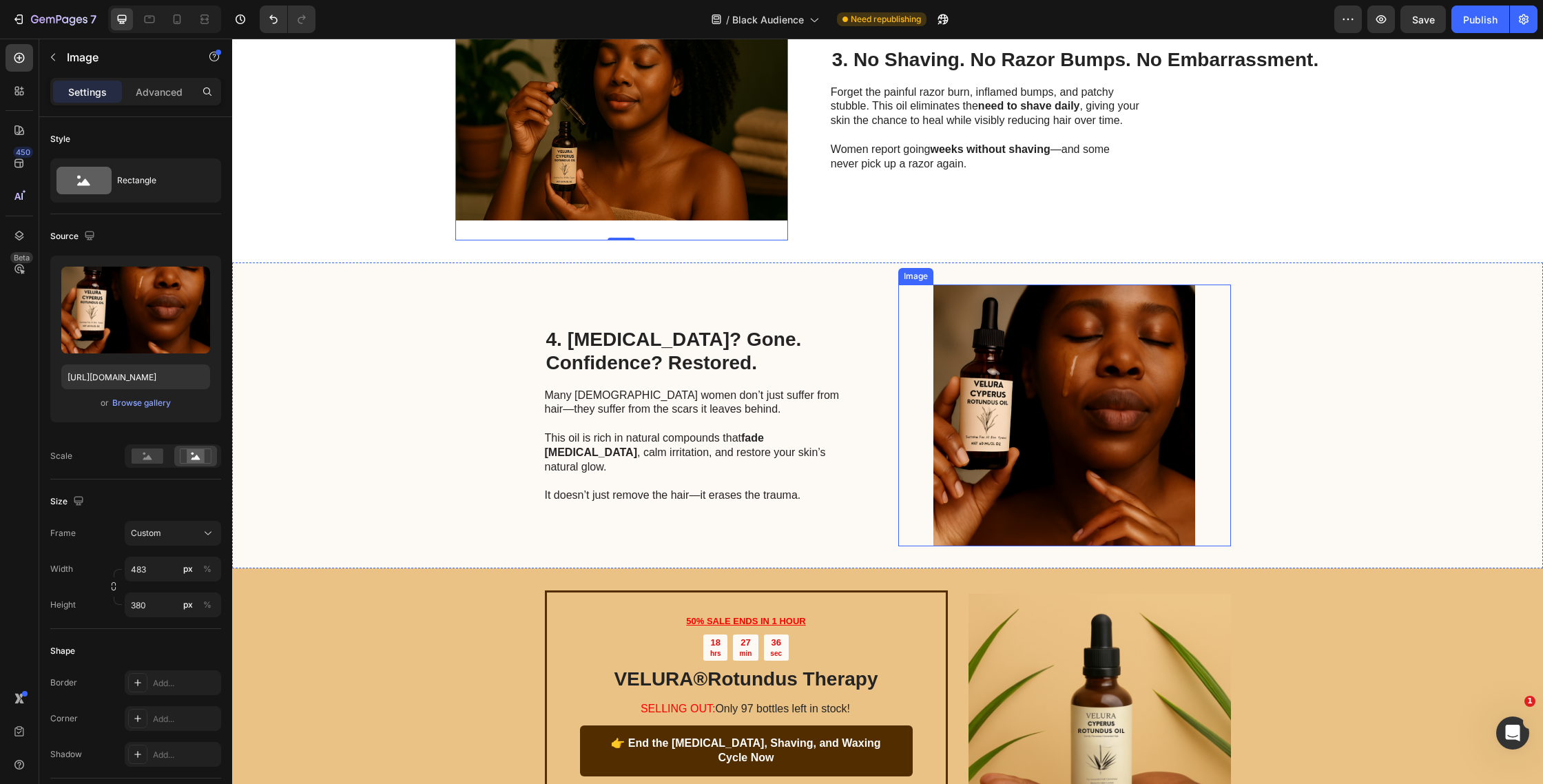
click at [945, 414] on img at bounding box center [1065, 415] width 333 height 262
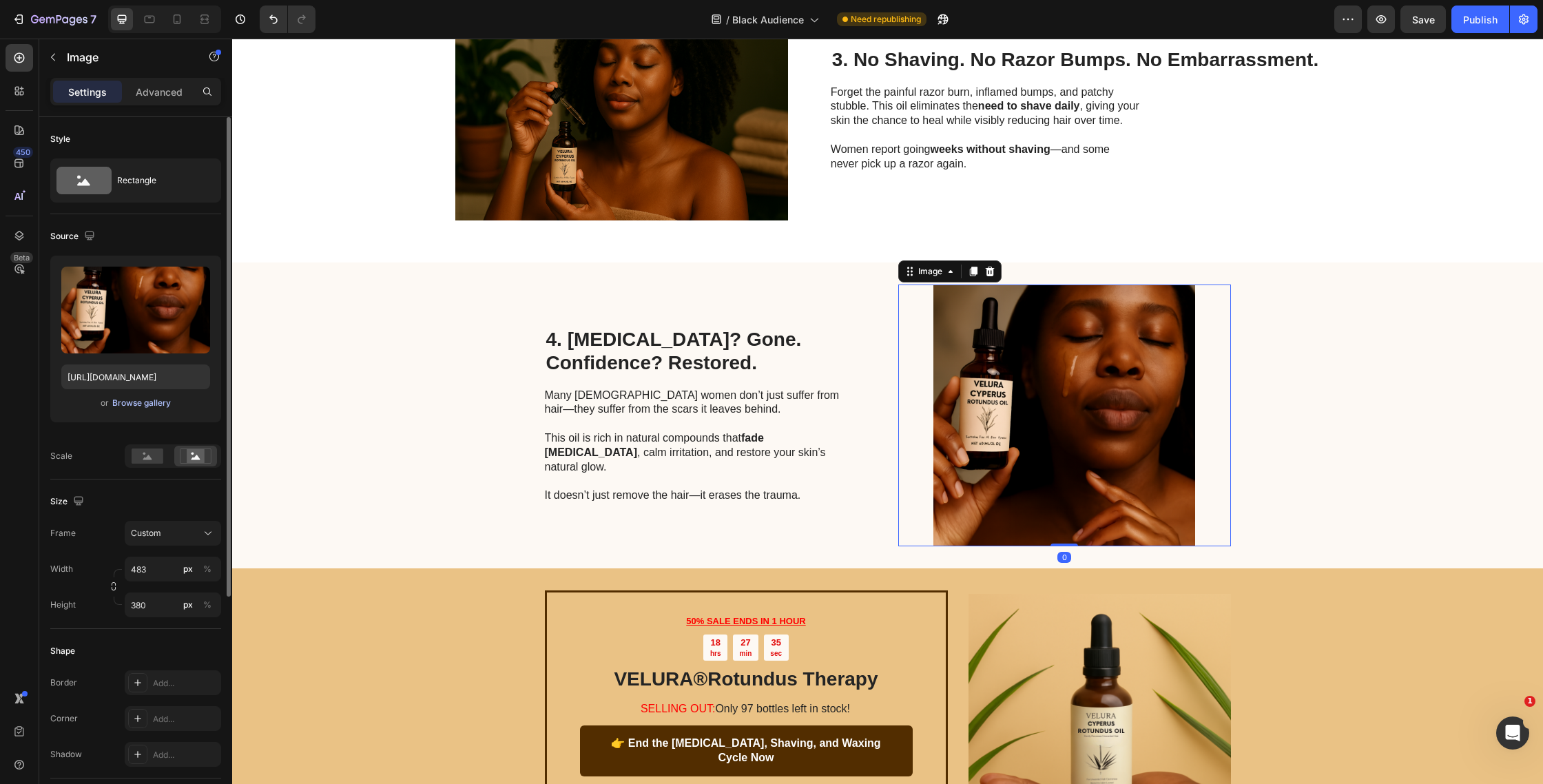
click at [150, 406] on div "Browse gallery" at bounding box center [141, 403] width 59 height 13
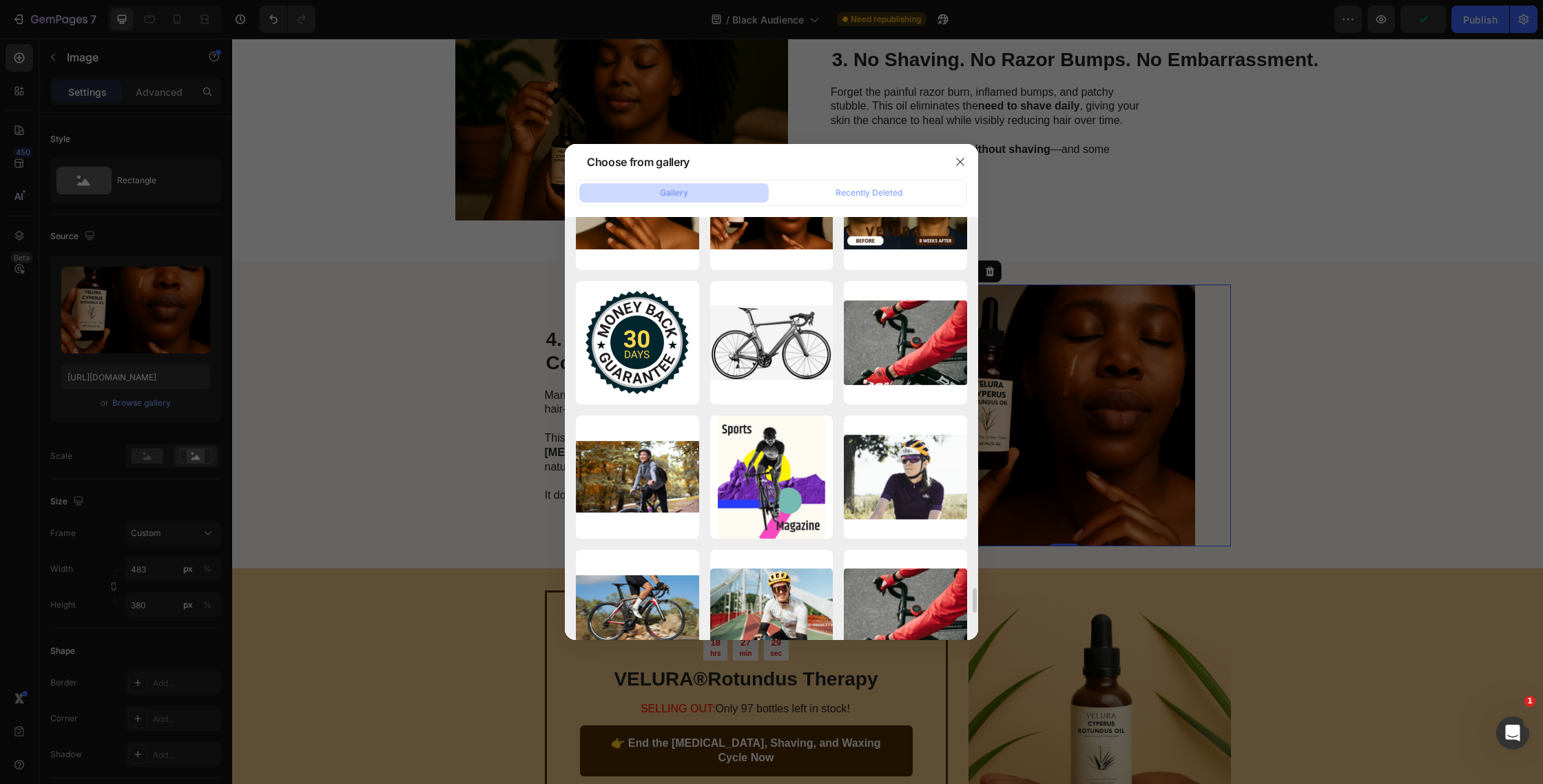
scroll to position [6202, 0]
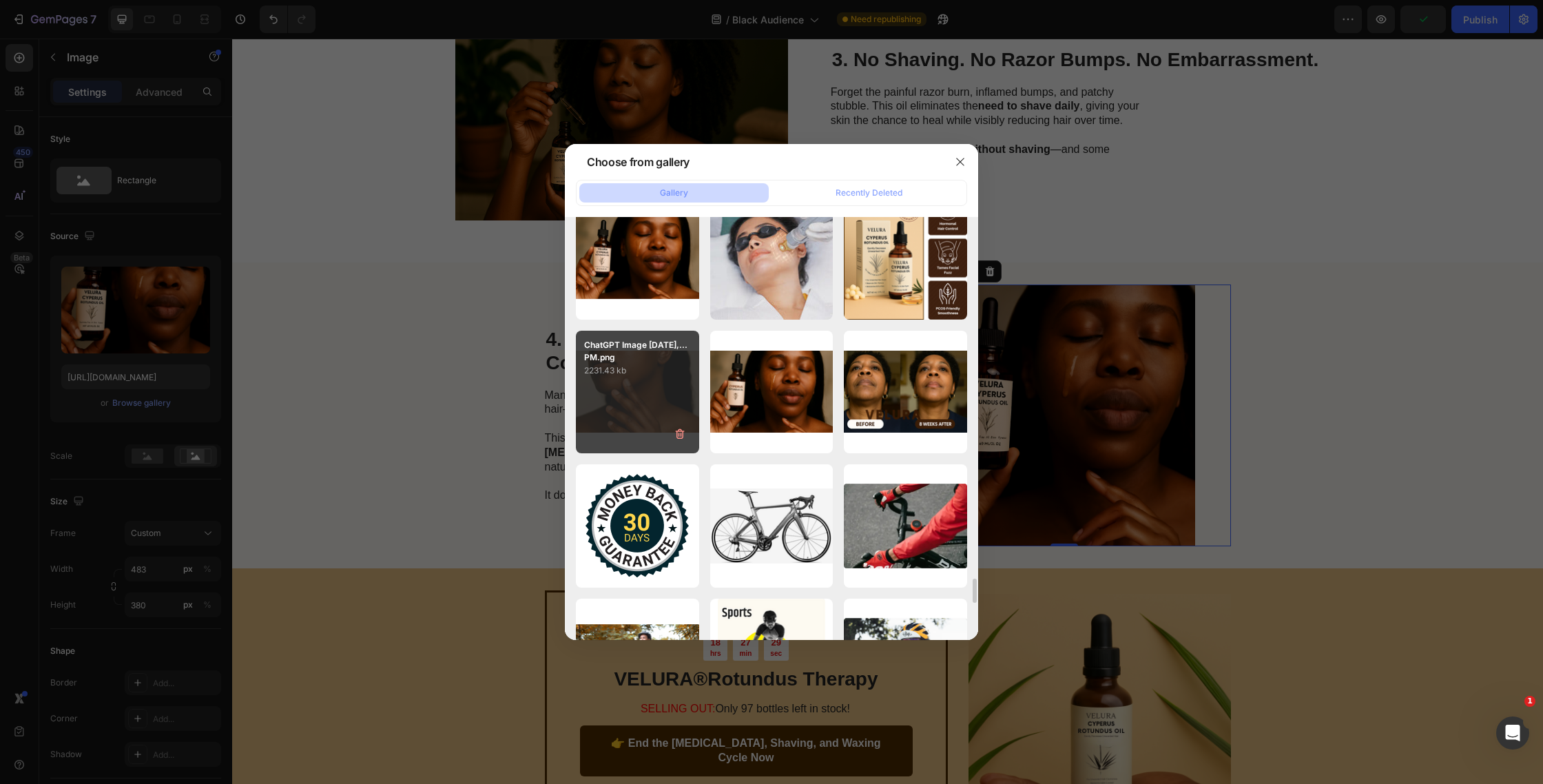
click at [657, 410] on div "ChatGPT Image [DATE],...PM.png 2231.43 kb" at bounding box center [638, 392] width 124 height 124
type input "[URL][DOMAIN_NAME]"
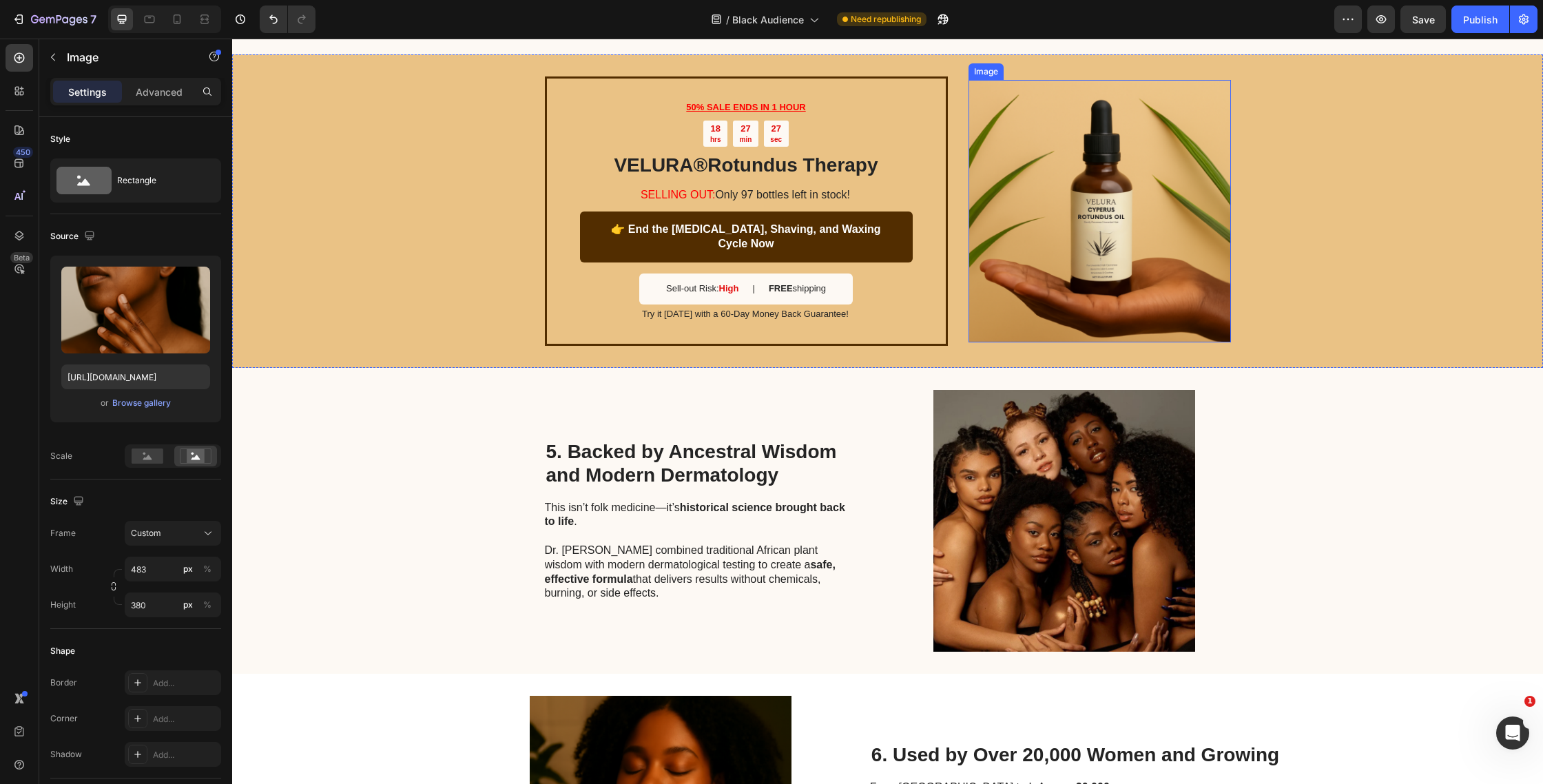
scroll to position [1446, 0]
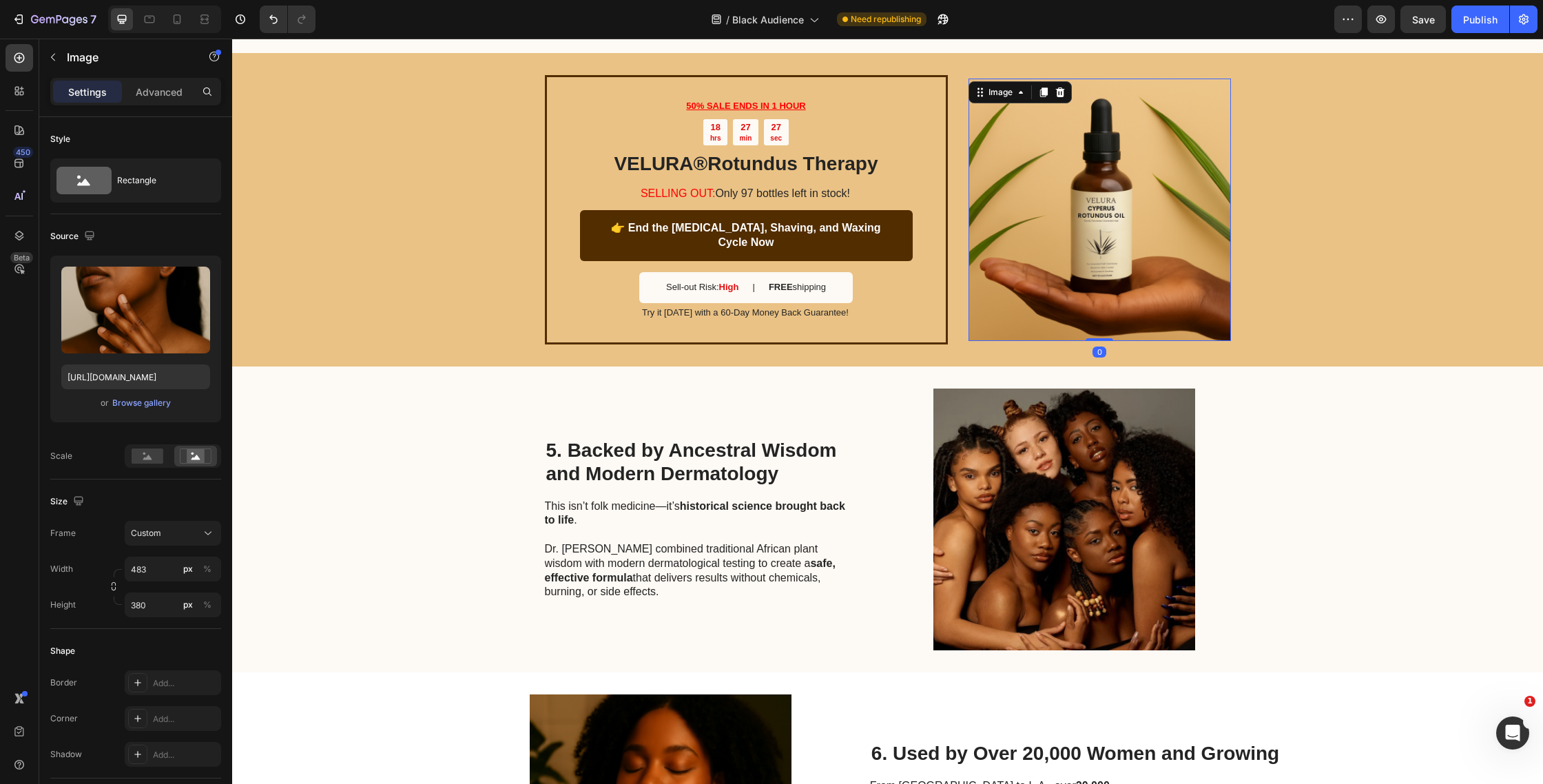
click at [1028, 254] on img at bounding box center [1100, 209] width 263 height 263
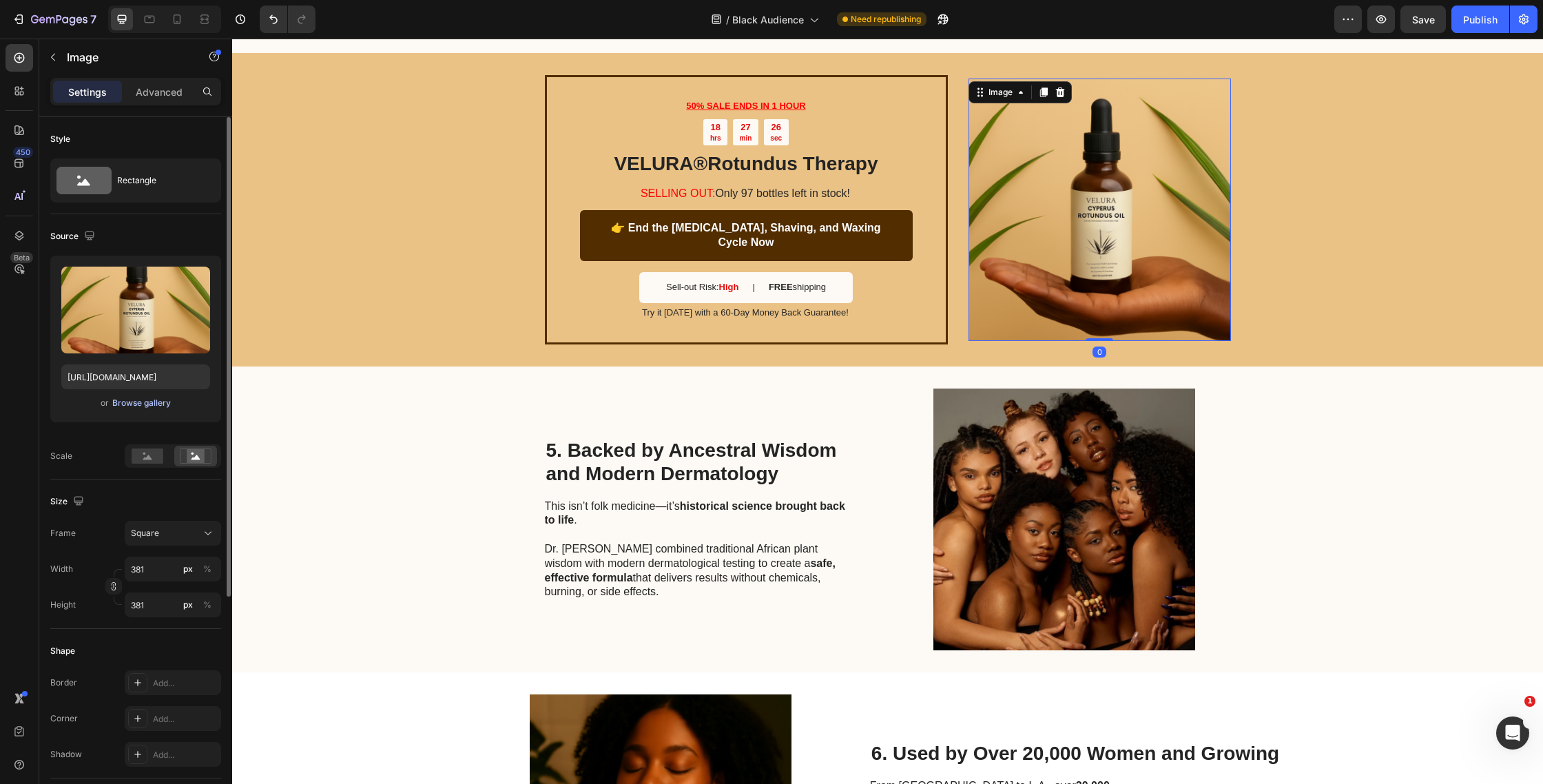
click at [161, 403] on div "Browse gallery" at bounding box center [141, 403] width 59 height 13
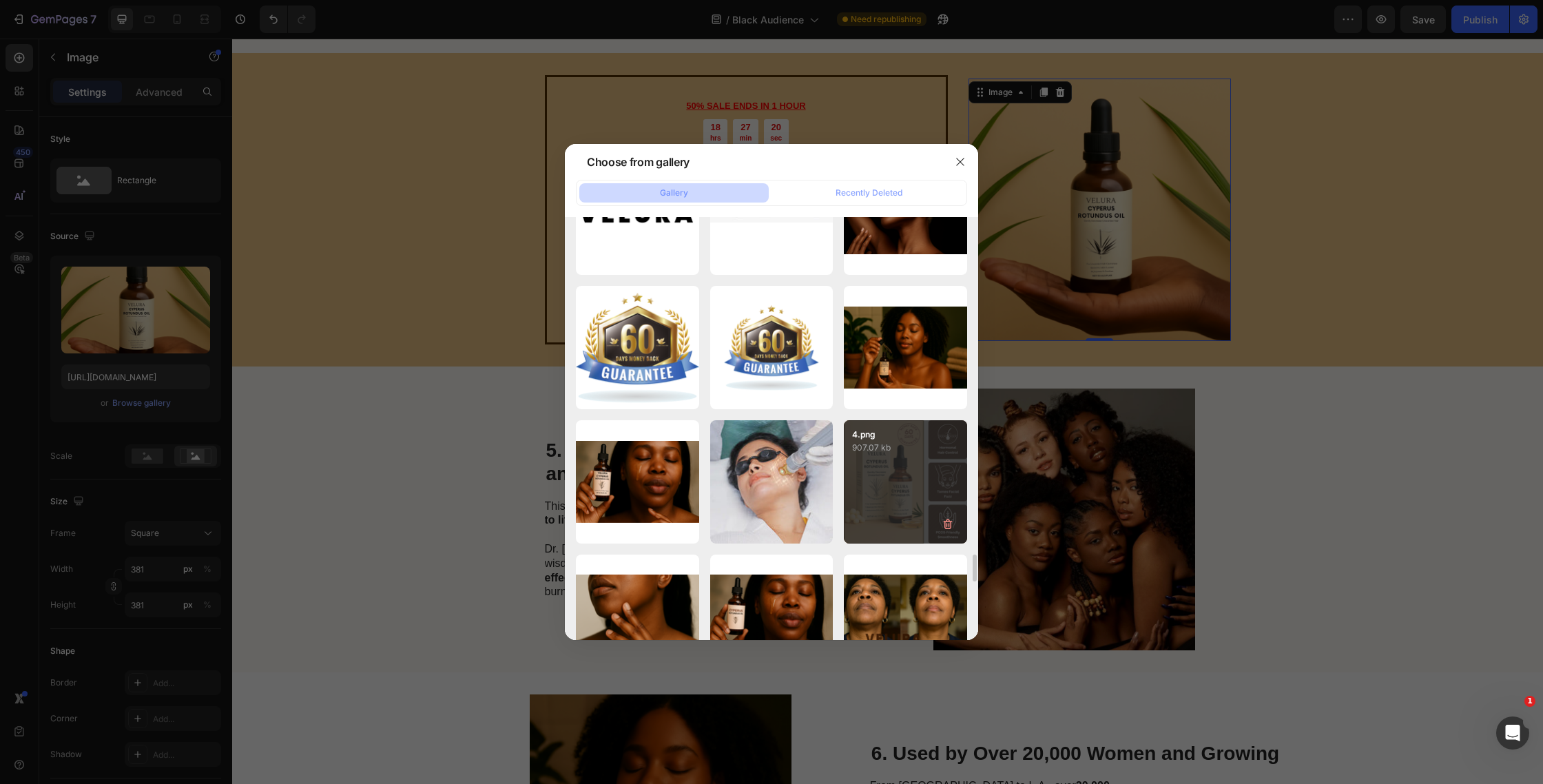
scroll to position [5997, 0]
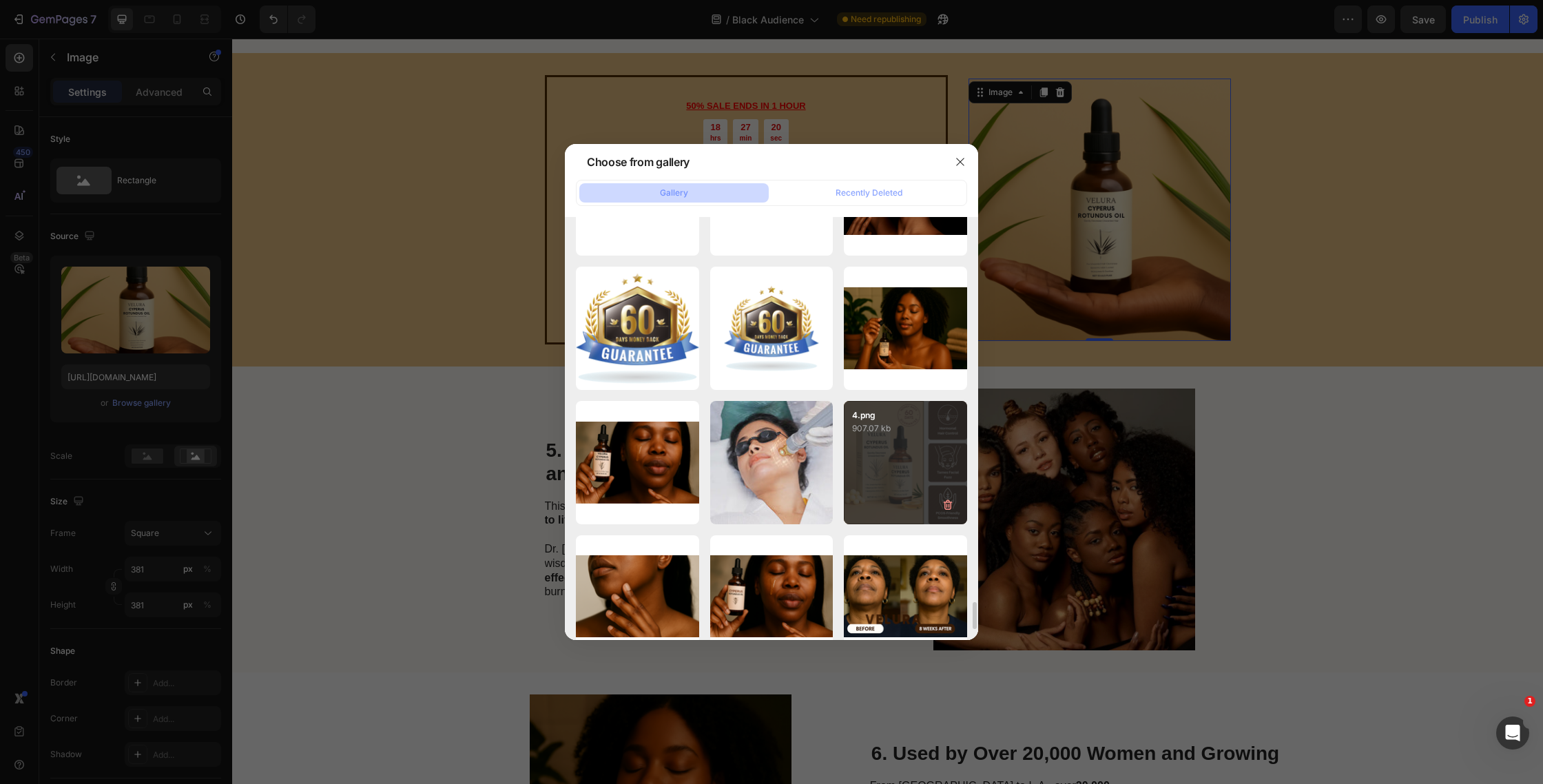
click at [897, 500] on div "4.png 907.07 kb" at bounding box center [906, 463] width 124 height 124
type input "[URL][DOMAIN_NAME]"
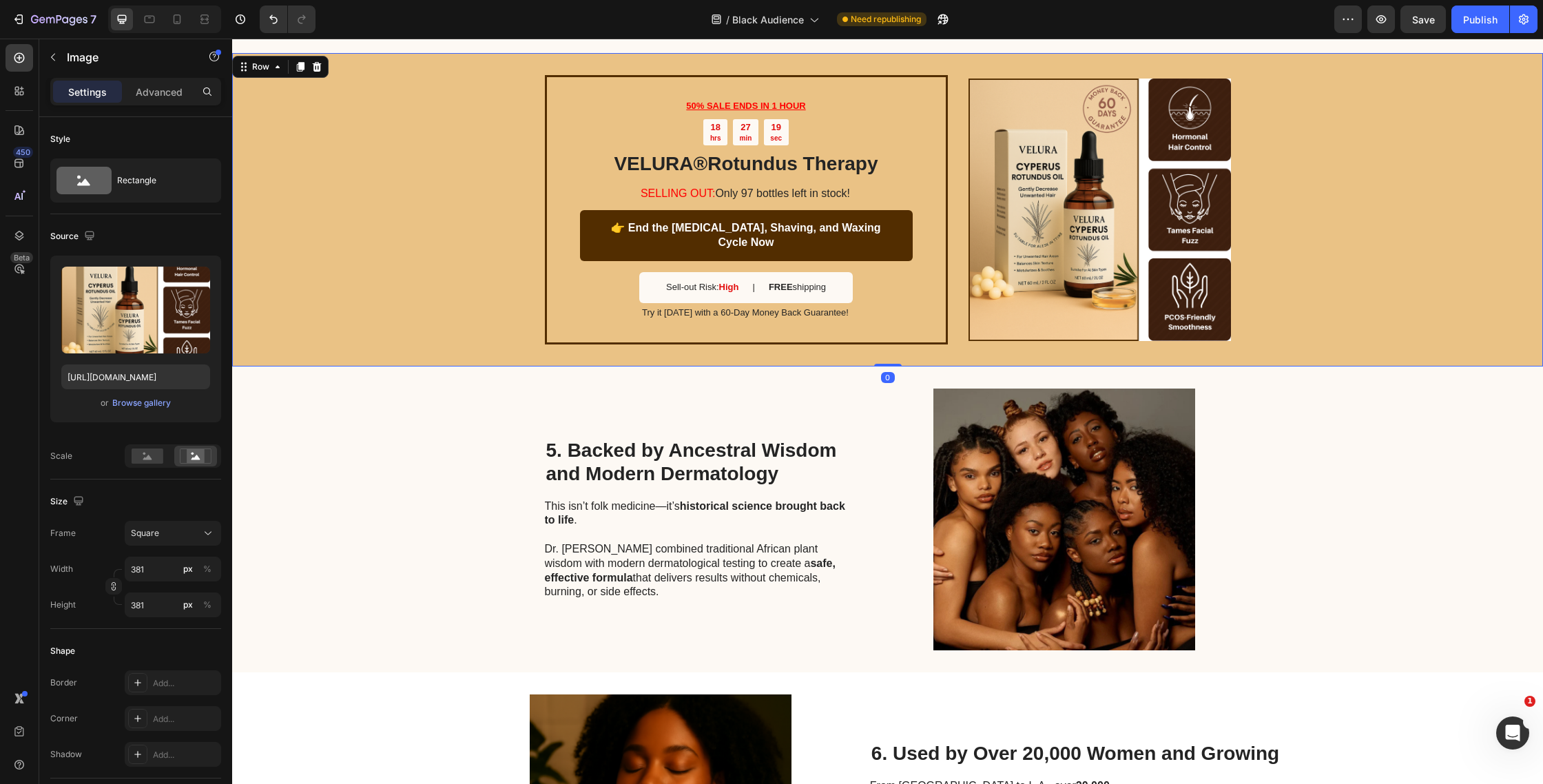
click at [453, 198] on div "50% SALE ENDS IN 1 HOUR Text Block 18 hrs 27 min 19 sec Countdown Timer VELURA …" at bounding box center [887, 209] width 1311 height 313
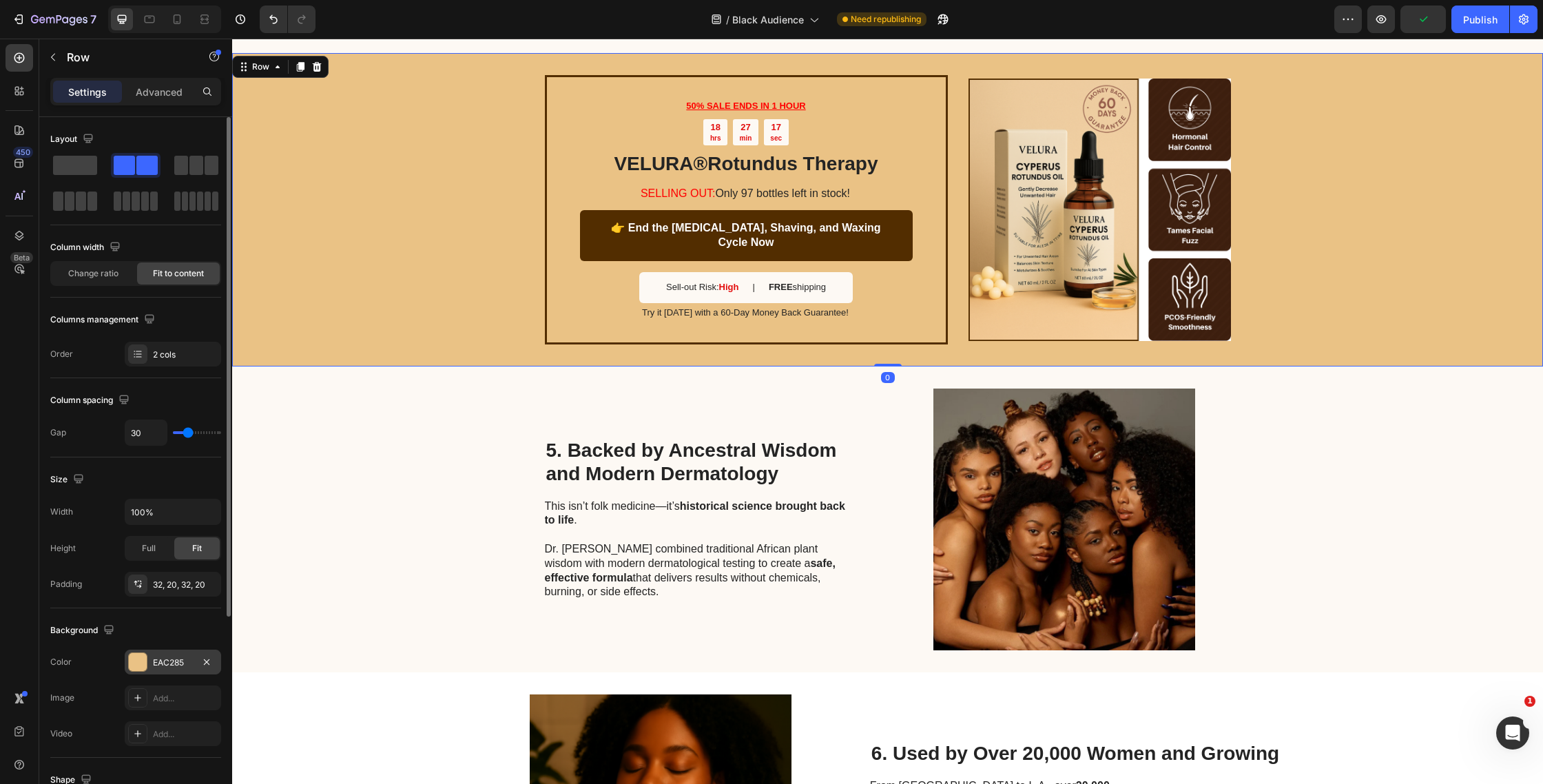
click at [156, 671] on div "EAC285" at bounding box center [173, 662] width 96 height 25
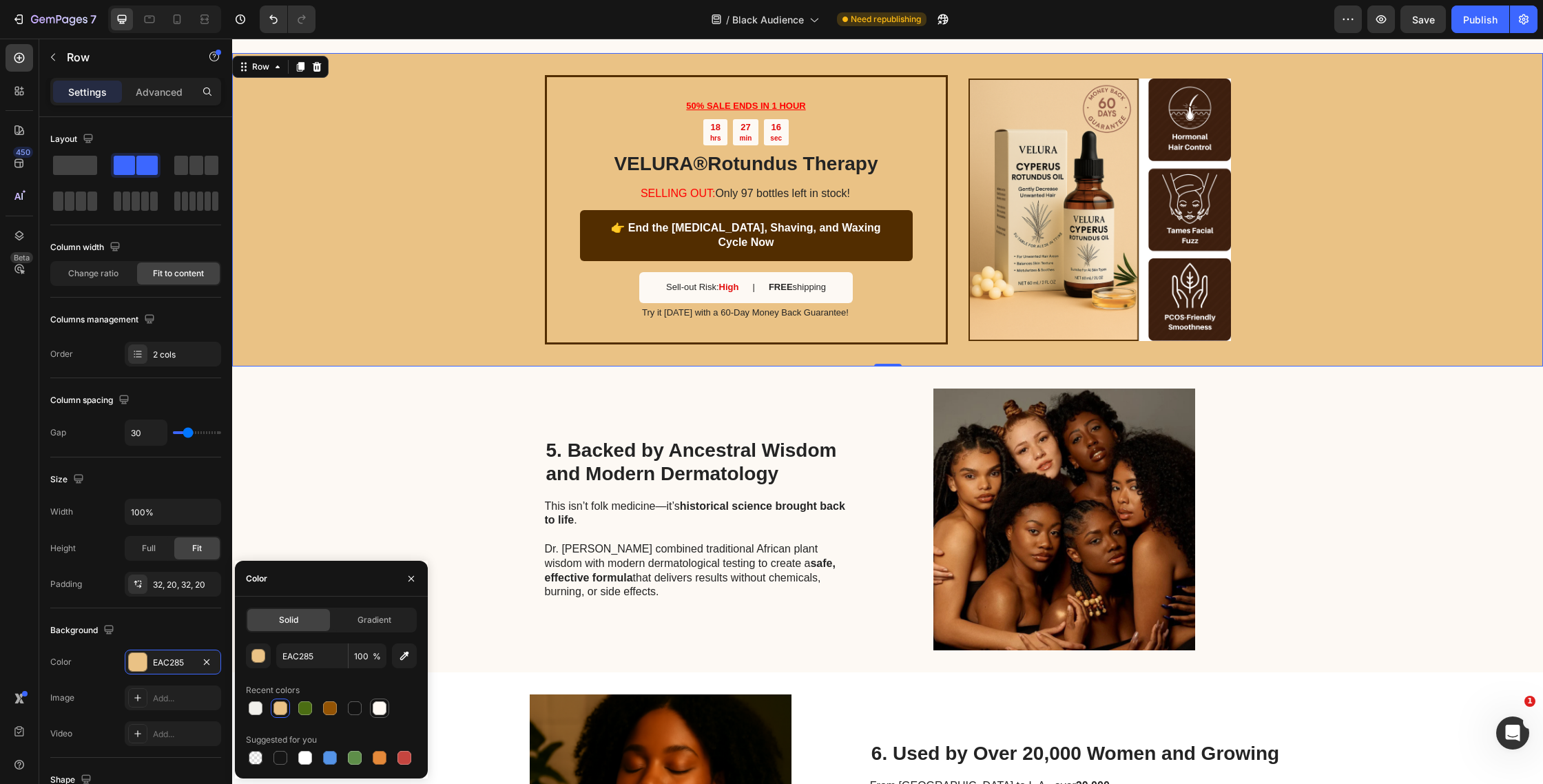
click at [385, 710] on div at bounding box center [380, 708] width 14 height 14
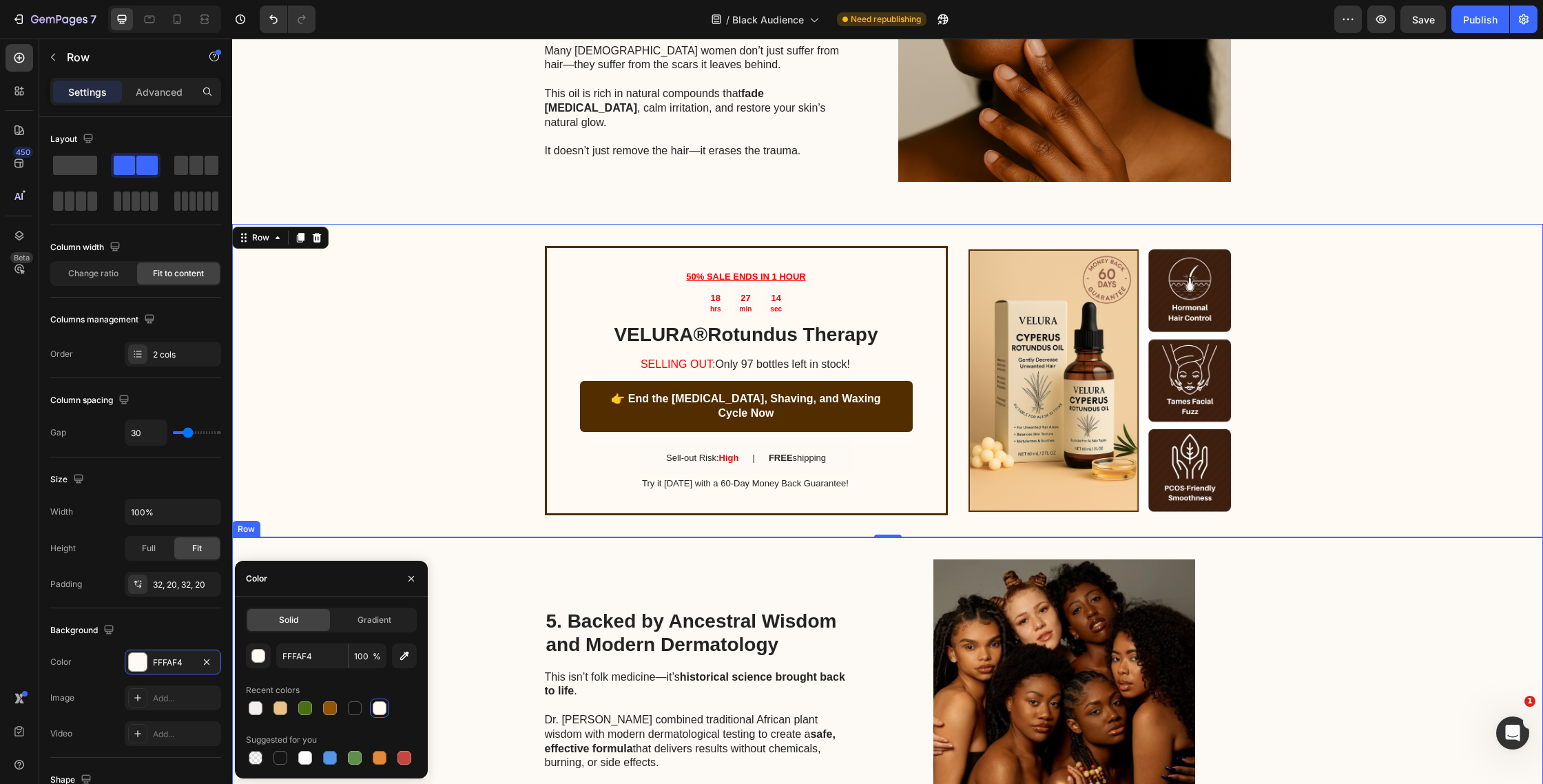
scroll to position [1261, 0]
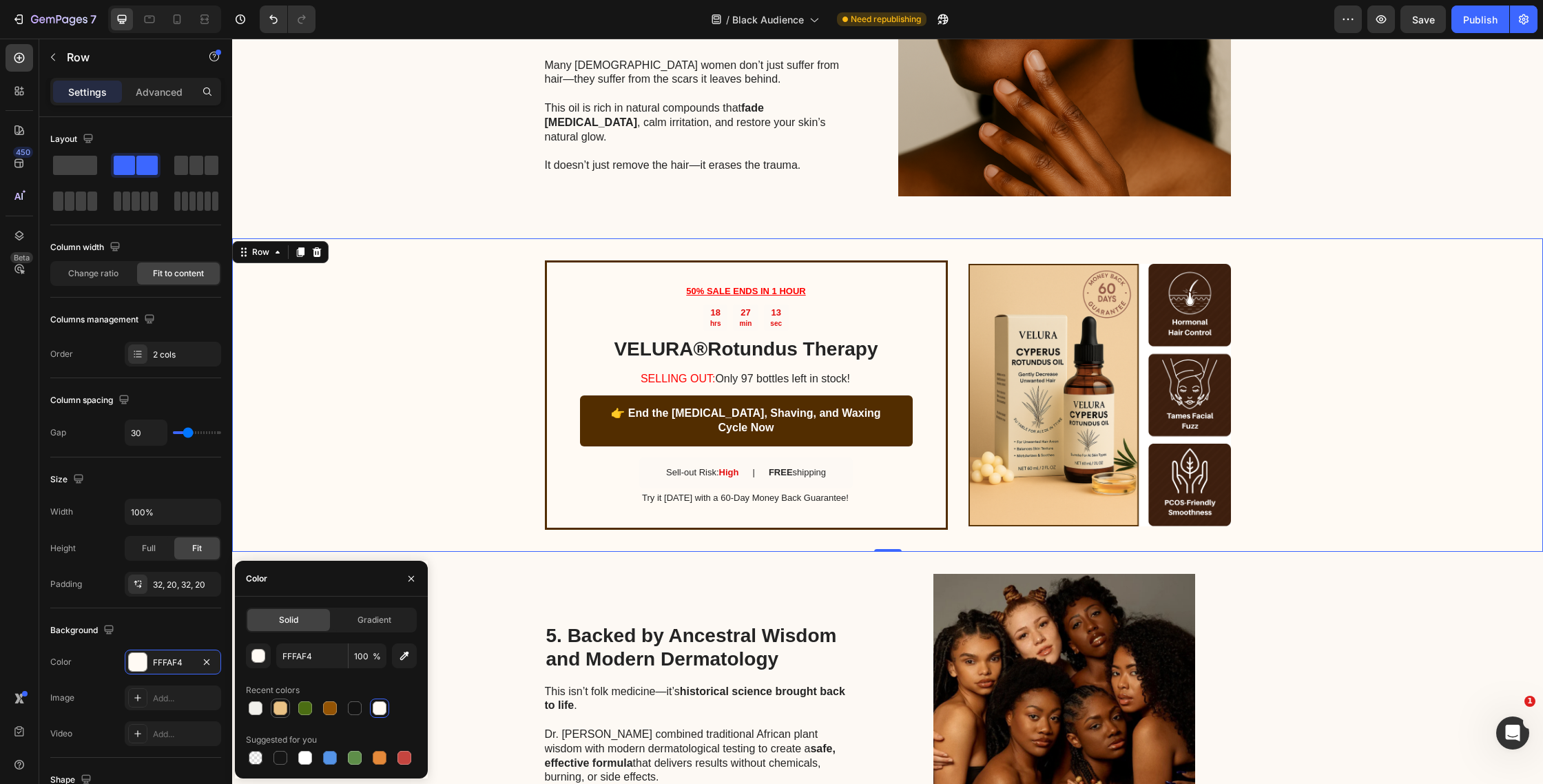
click at [282, 709] on div at bounding box center [281, 708] width 14 height 14
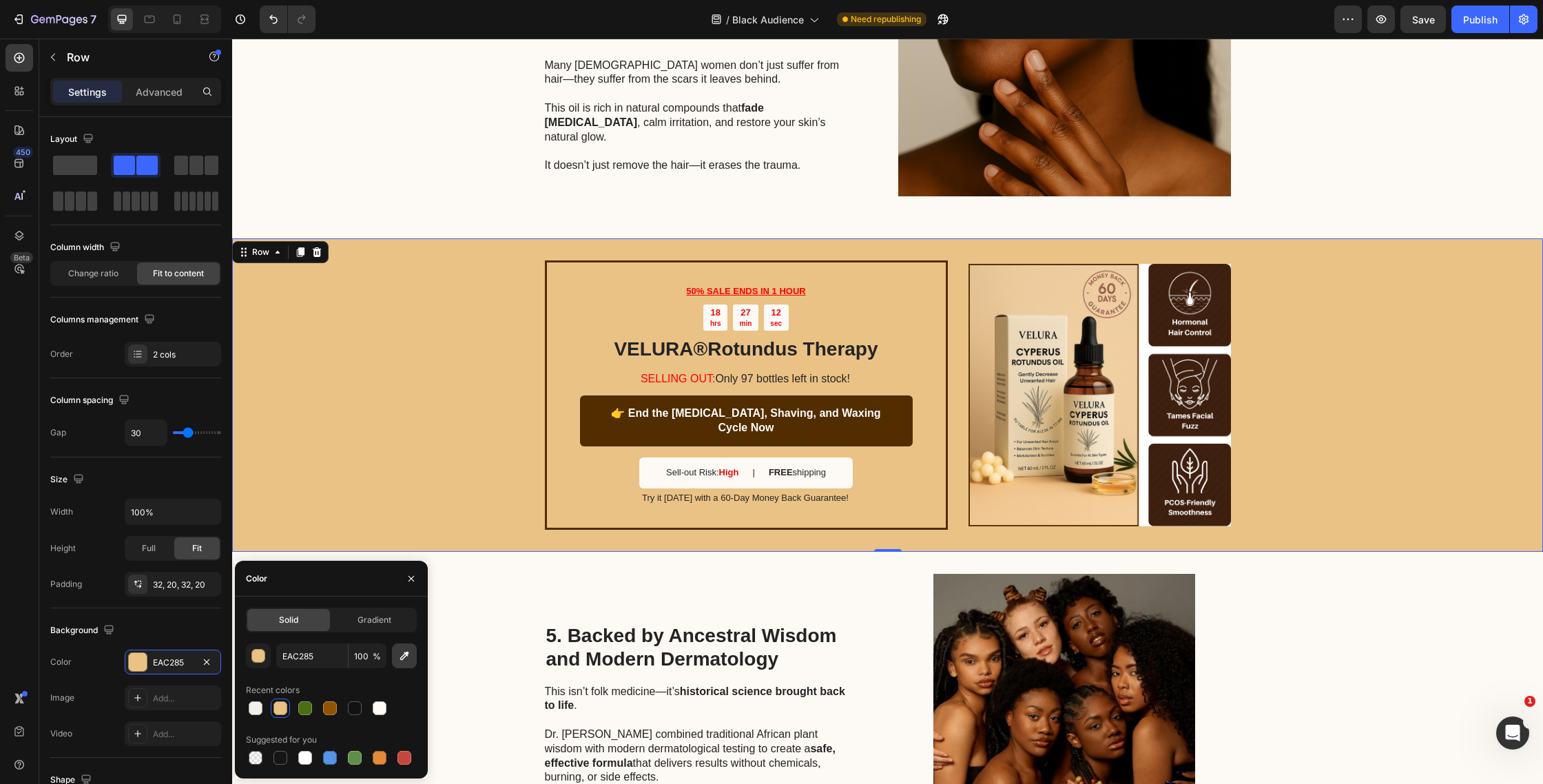
click at [399, 655] on icon "button" at bounding box center [405, 656] width 14 height 14
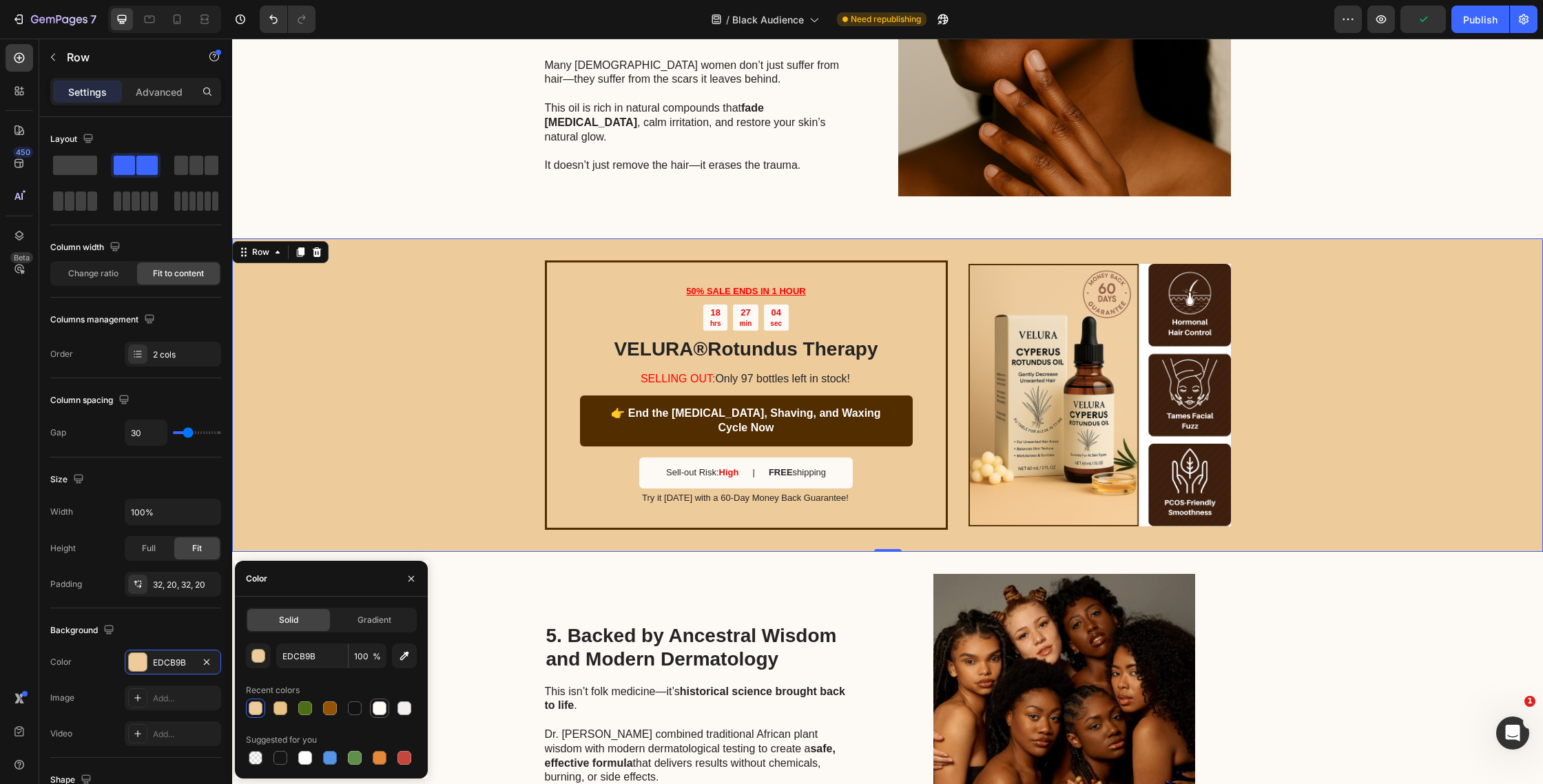
click at [378, 707] on div at bounding box center [380, 708] width 14 height 14
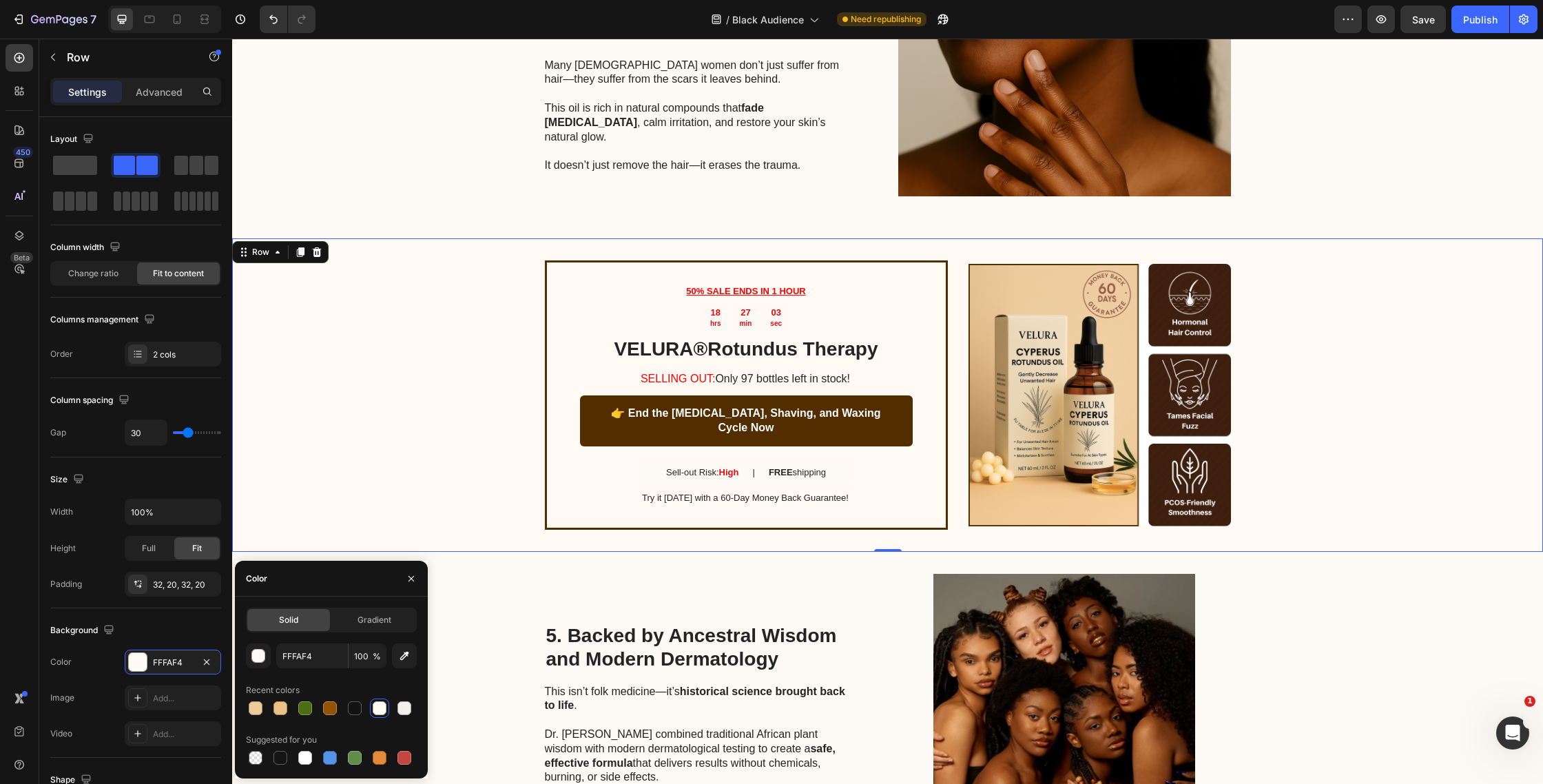
drag, startPoint x: 413, startPoint y: 703, endPoint x: 398, endPoint y: 707, distance: 15.5
click at [412, 702] on div at bounding box center [404, 708] width 20 height 20
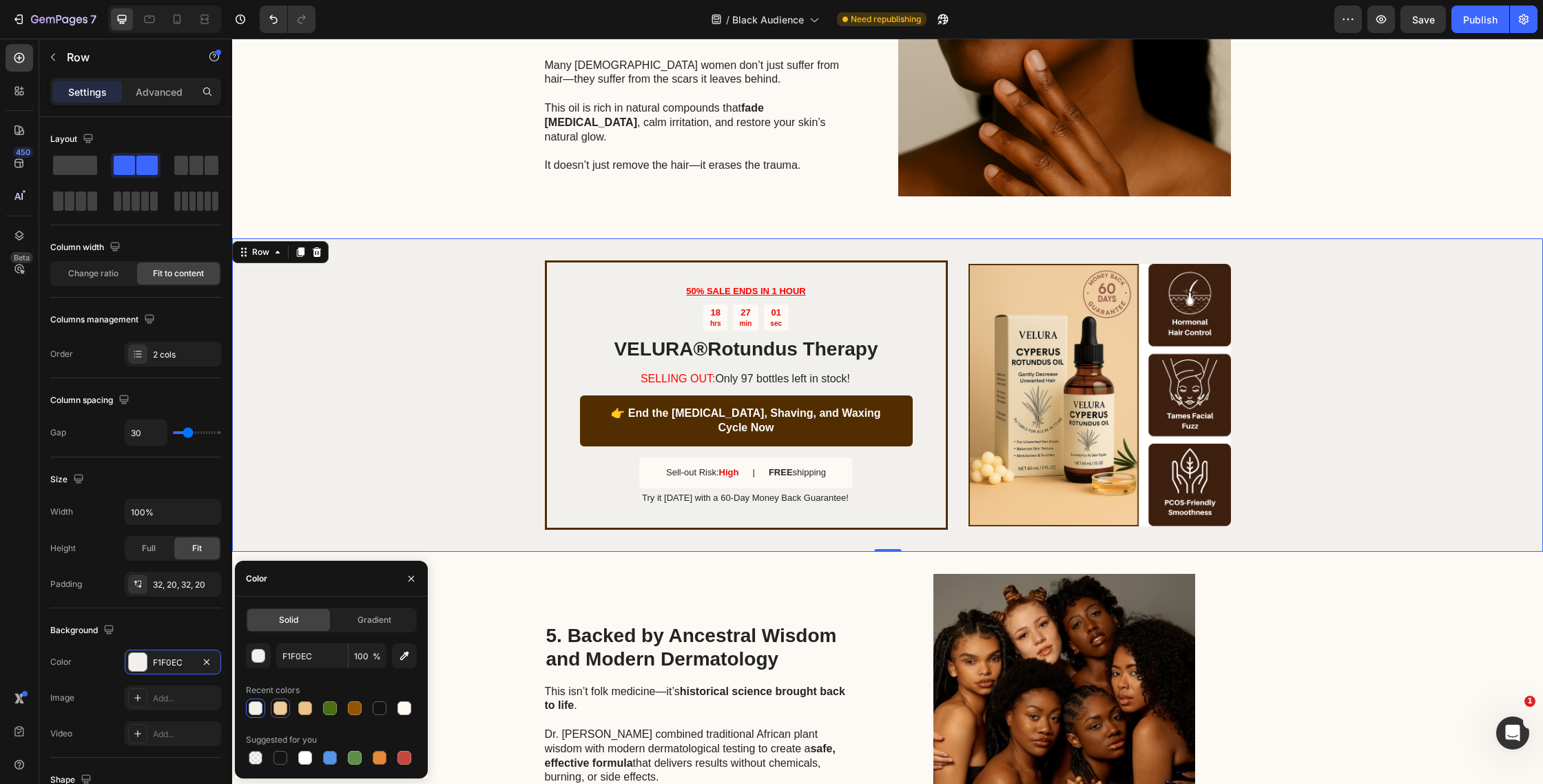
click at [283, 714] on div at bounding box center [281, 708] width 14 height 14
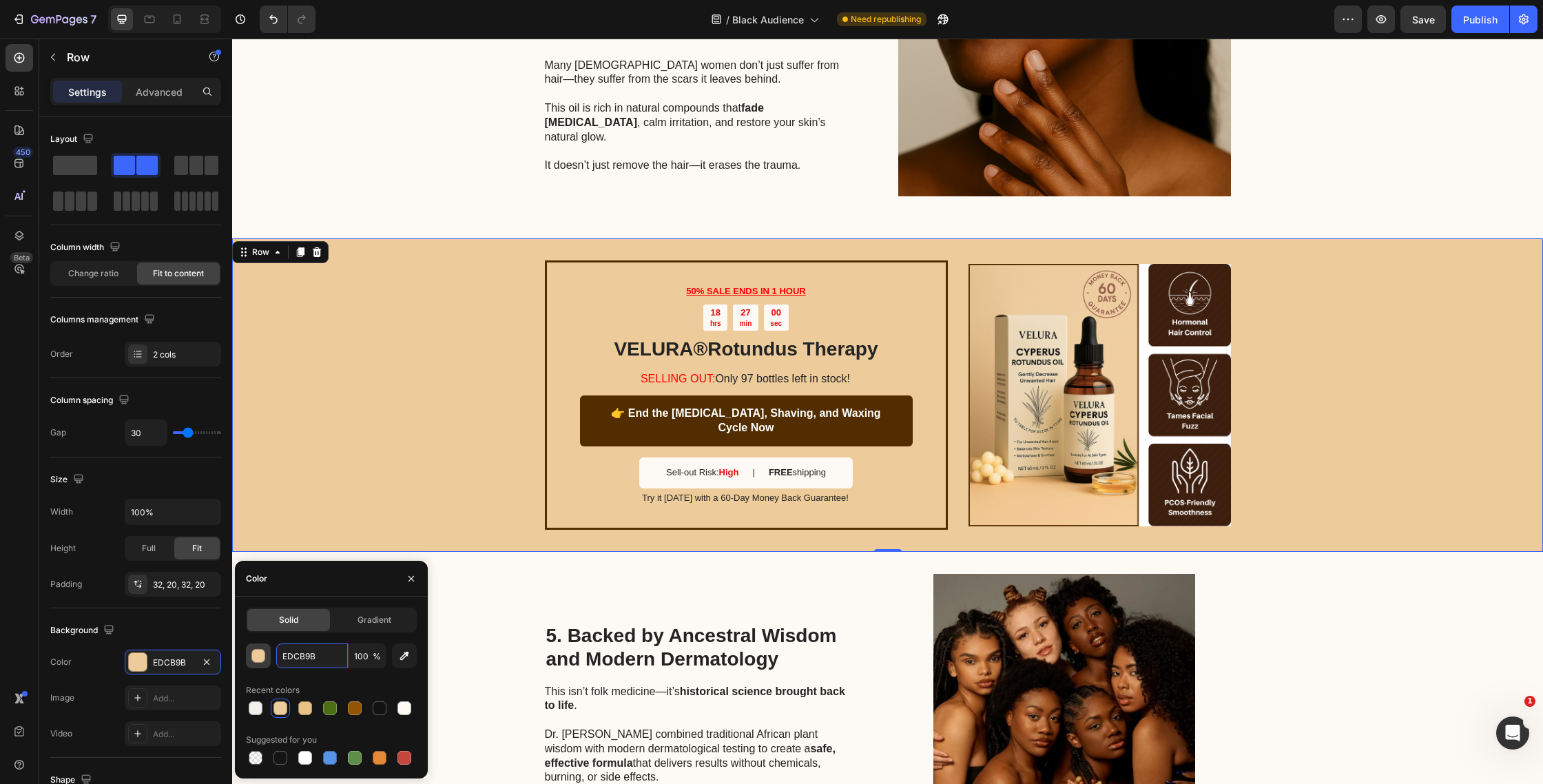
drag, startPoint x: 278, startPoint y: 662, endPoint x: 267, endPoint y: 657, distance: 12.1
click at [268, 658] on div "EDCB9B 100 %" at bounding box center [331, 656] width 171 height 25
click at [267, 657] on button "button" at bounding box center [259, 656] width 25 height 25
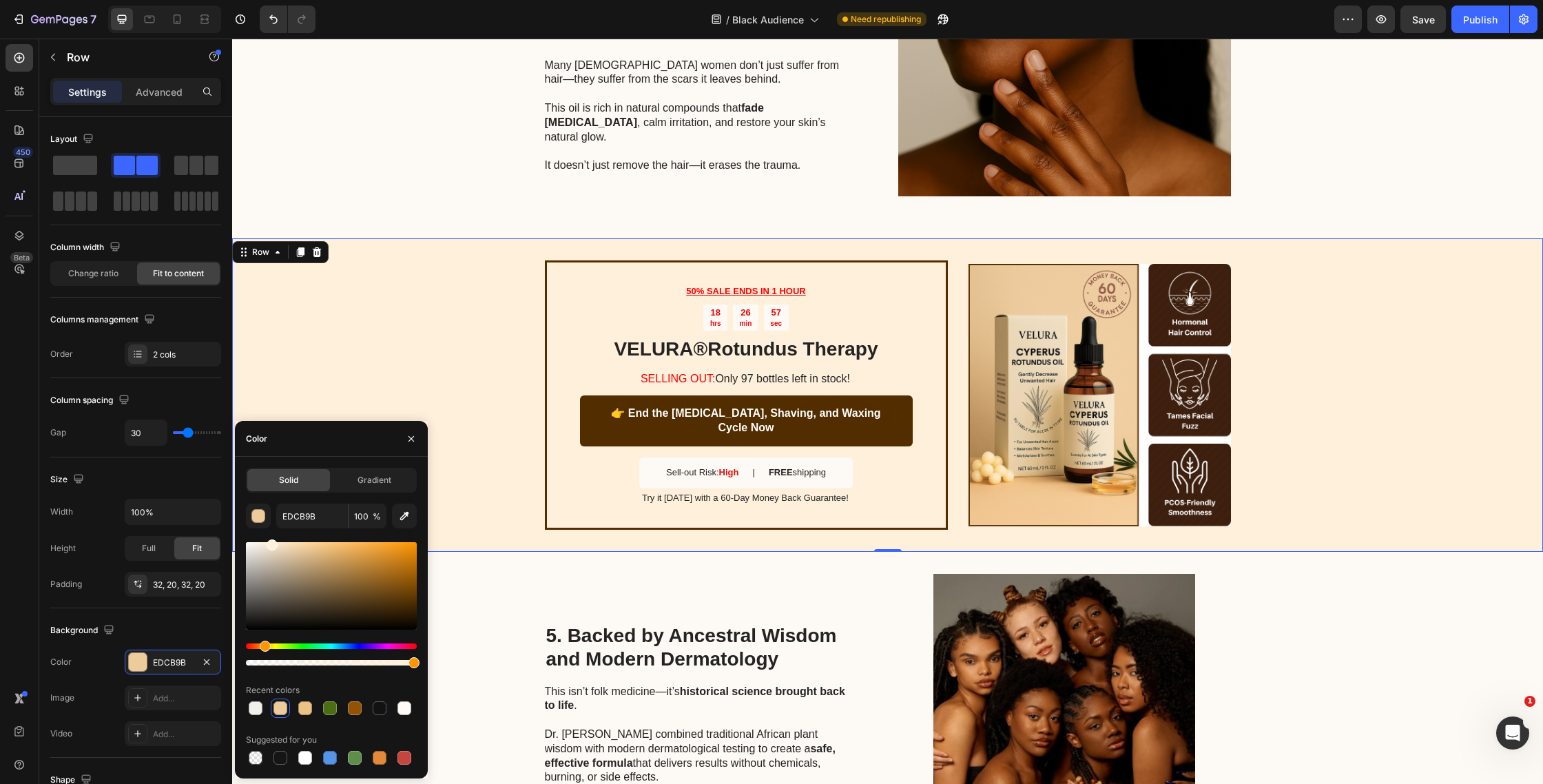
drag, startPoint x: 311, startPoint y: 550, endPoint x: 270, endPoint y: 532, distance: 44.8
click at [270, 532] on div "EDCB9B 100 % Recent colors Suggested for you" at bounding box center [331, 635] width 171 height 264
type input "FFF0DB"
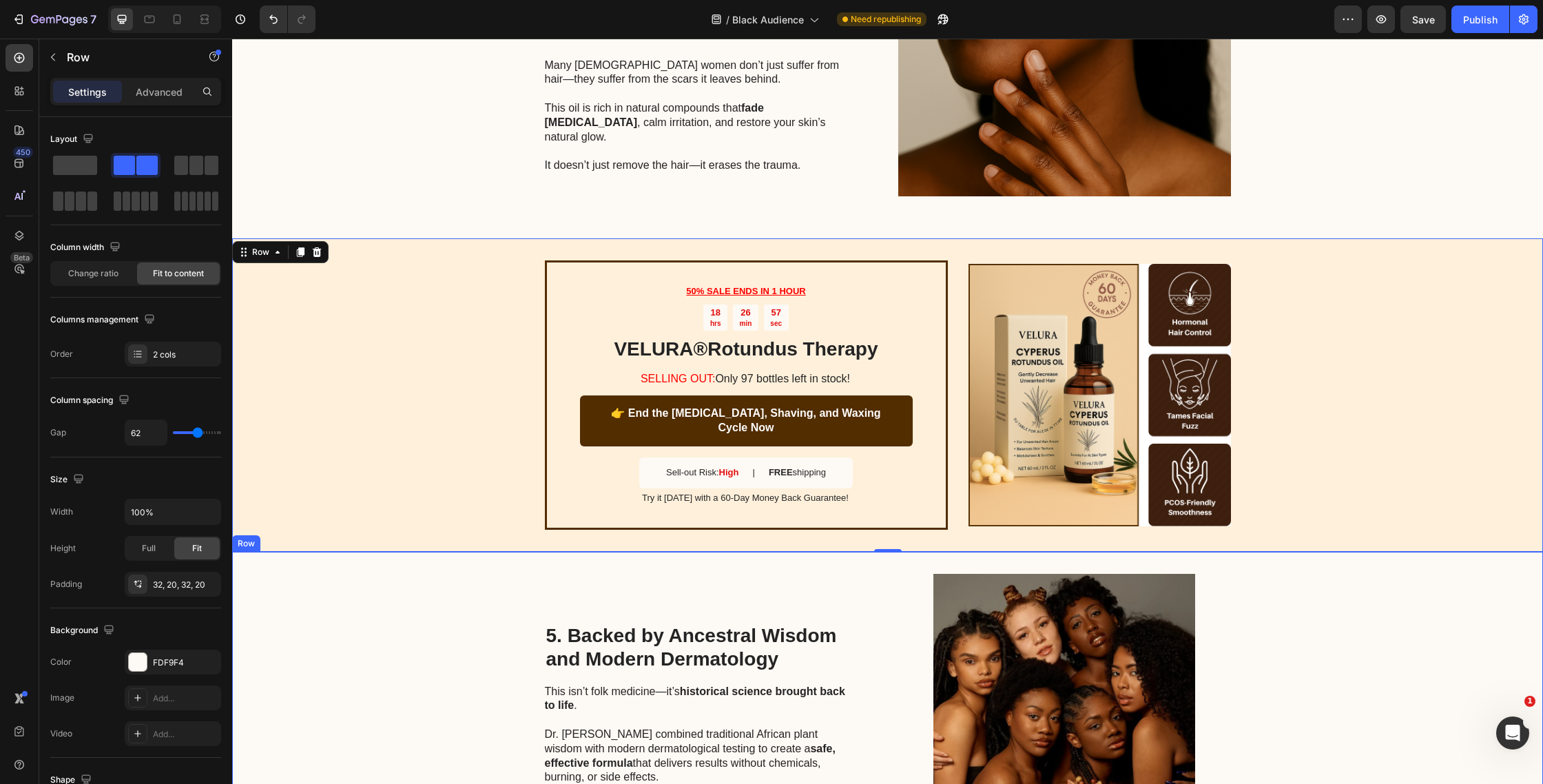
click at [619, 574] on div "5. Backed by Ancestral Wisdom and Modern Dermatology Heading This isn’t folk me…" at bounding box center [700, 704] width 311 height 262
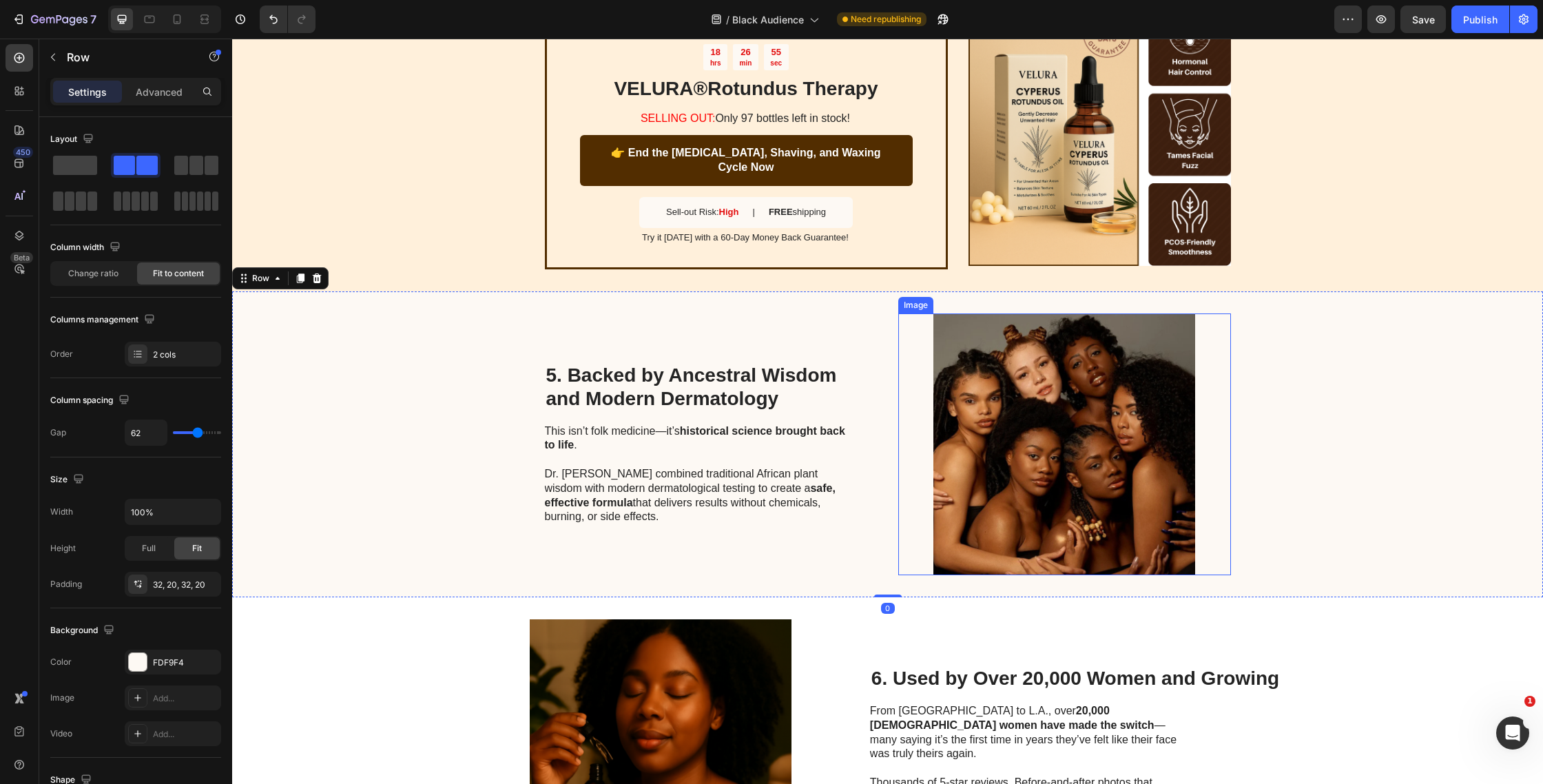
scroll to position [1526, 0]
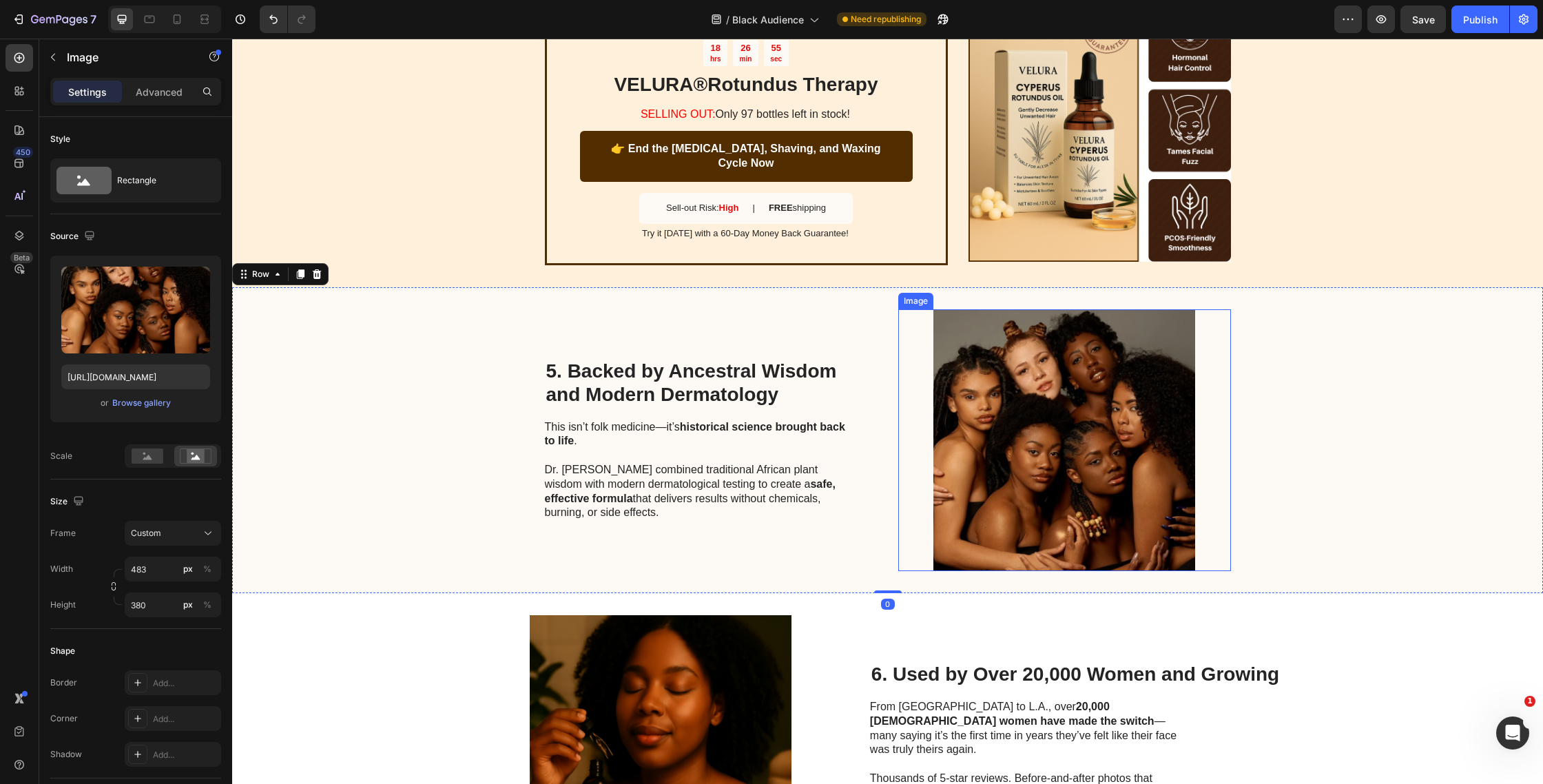
click at [1019, 552] on img at bounding box center [1065, 440] width 333 height 262
drag, startPoint x: 1039, startPoint y: 381, endPoint x: 750, endPoint y: 375, distance: 289.1
click at [1039, 381] on img at bounding box center [1065, 440] width 333 height 262
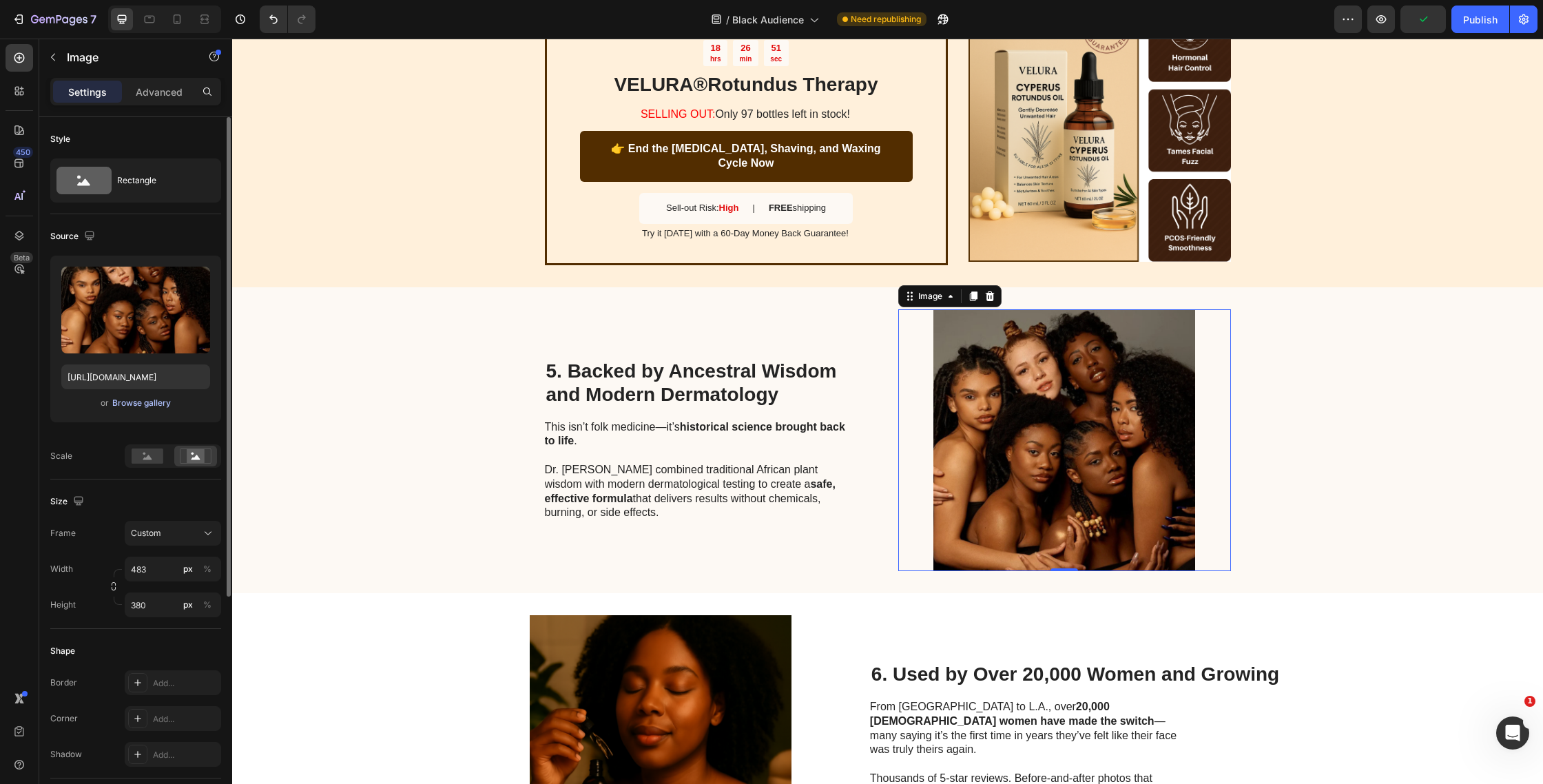
click at [149, 403] on div "Browse gallery" at bounding box center [141, 403] width 59 height 13
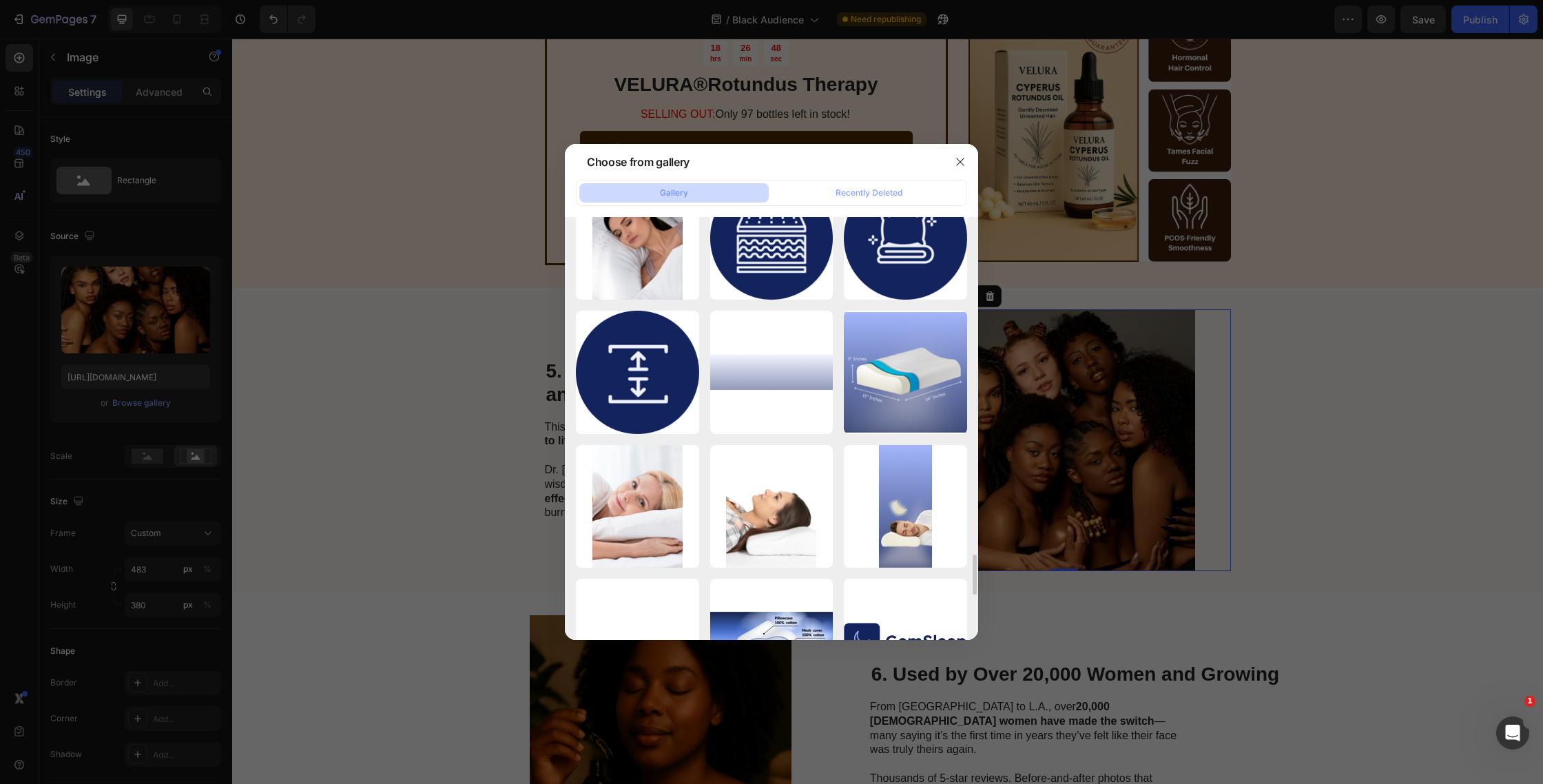
scroll to position [5714, 0]
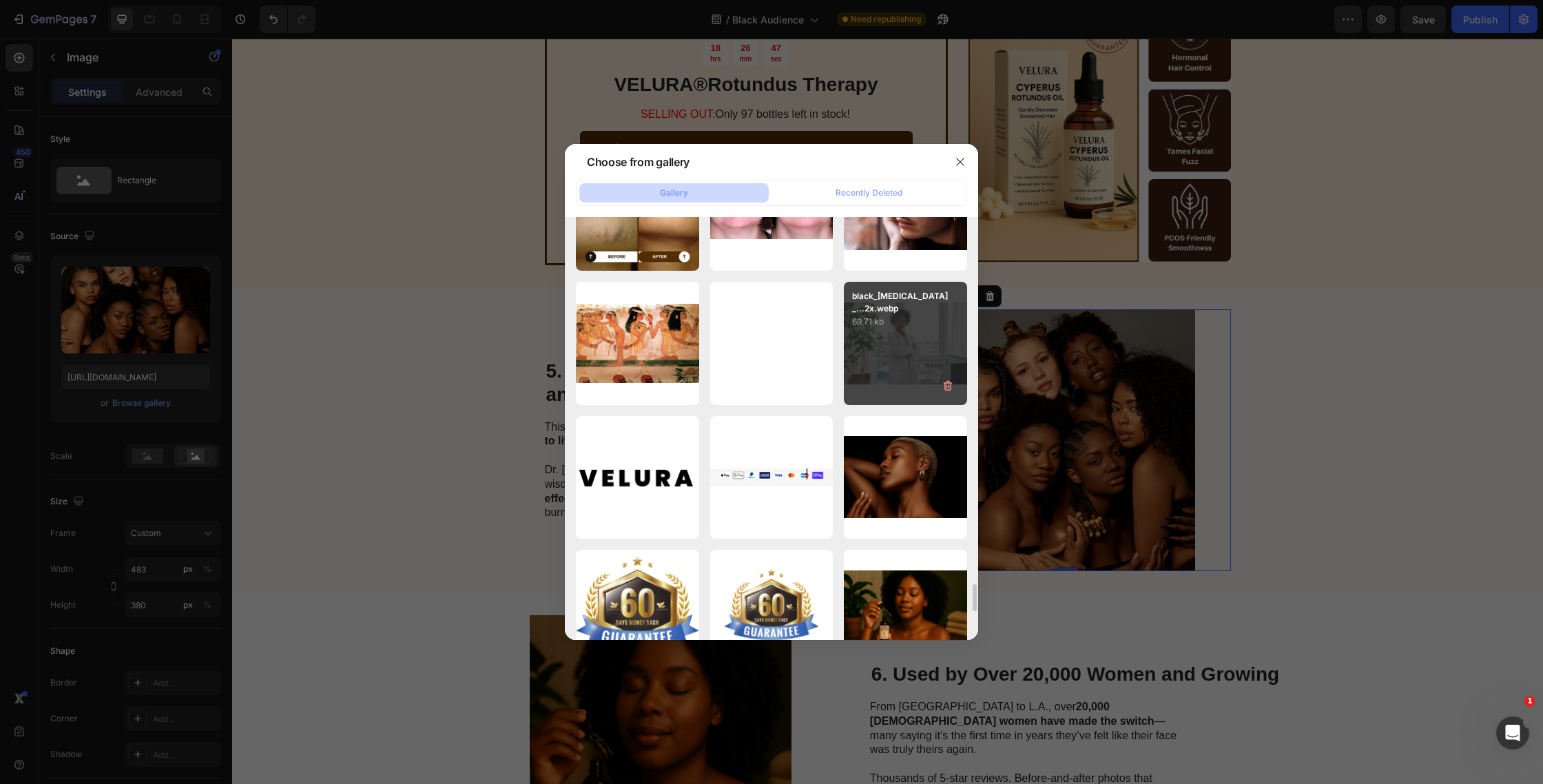
drag, startPoint x: 900, startPoint y: 345, endPoint x: 864, endPoint y: 369, distance: 43.3
click at [900, 345] on div "black_[MEDICAL_DATA]_...2x.webp 69.71 kb" at bounding box center [906, 344] width 124 height 124
type input "[URL][DOMAIN_NAME]"
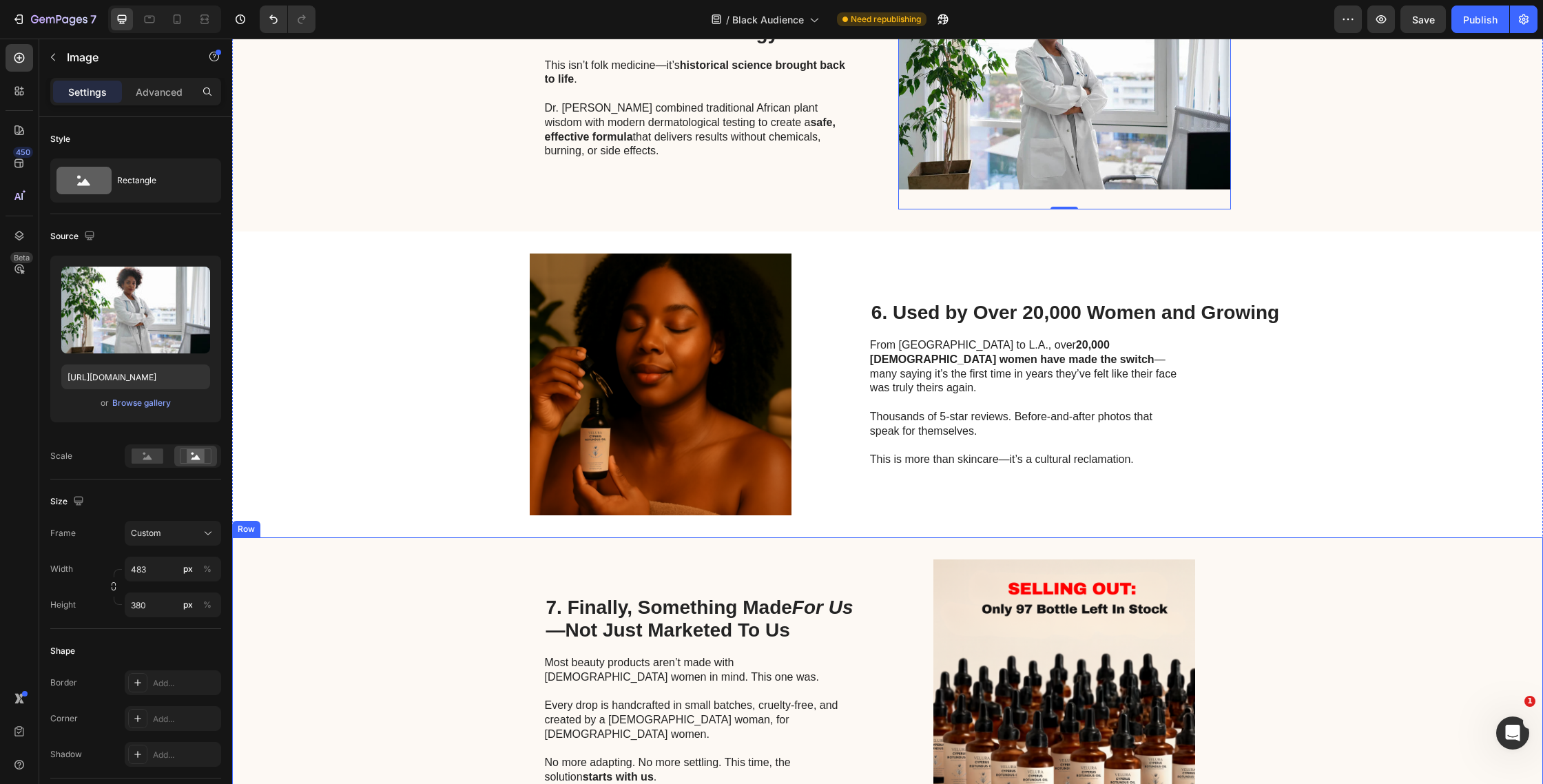
scroll to position [2081, 0]
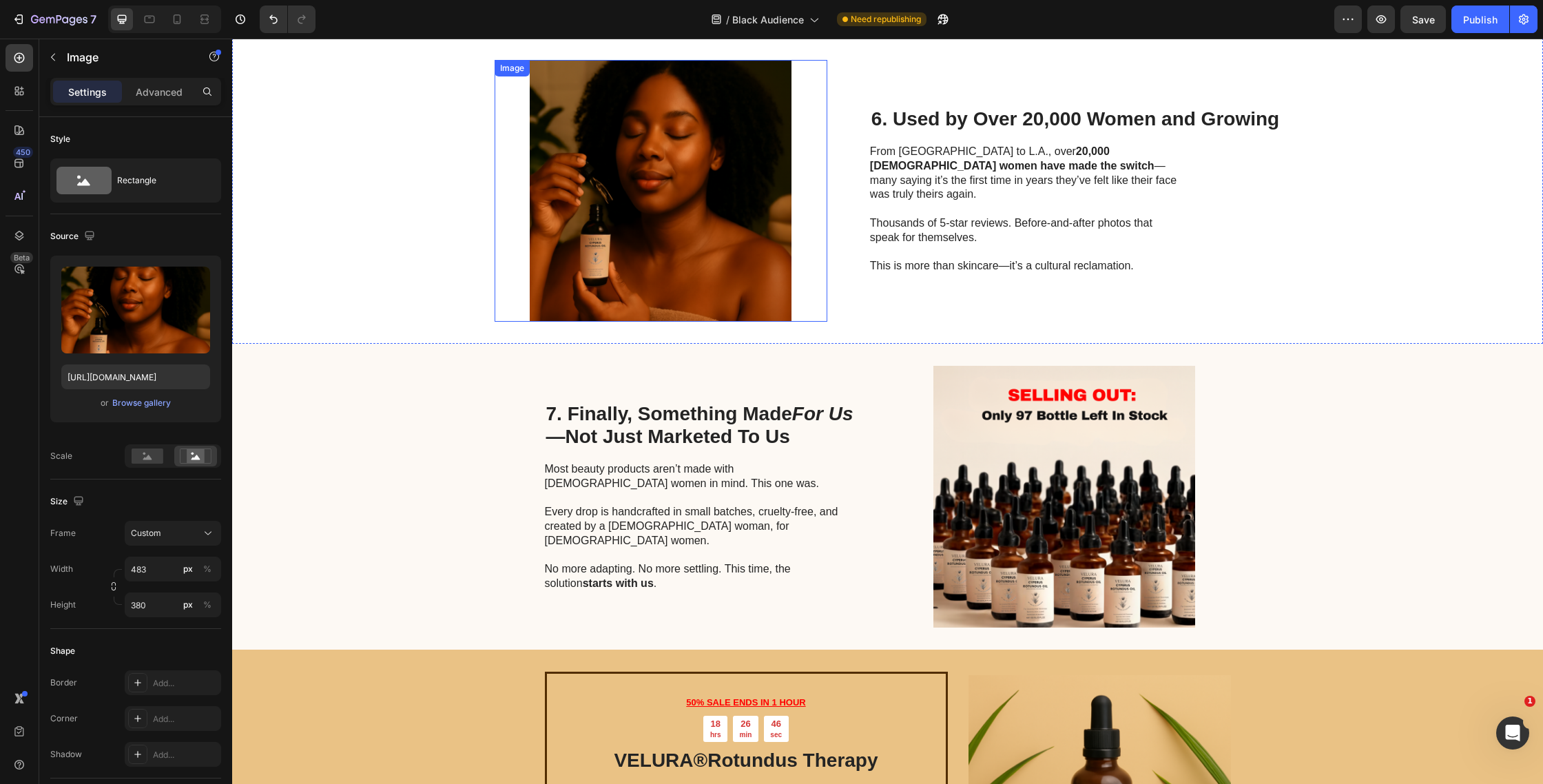
click at [699, 231] on img at bounding box center [661, 191] width 333 height 262
click at [155, 399] on div "Browse gallery" at bounding box center [141, 403] width 59 height 13
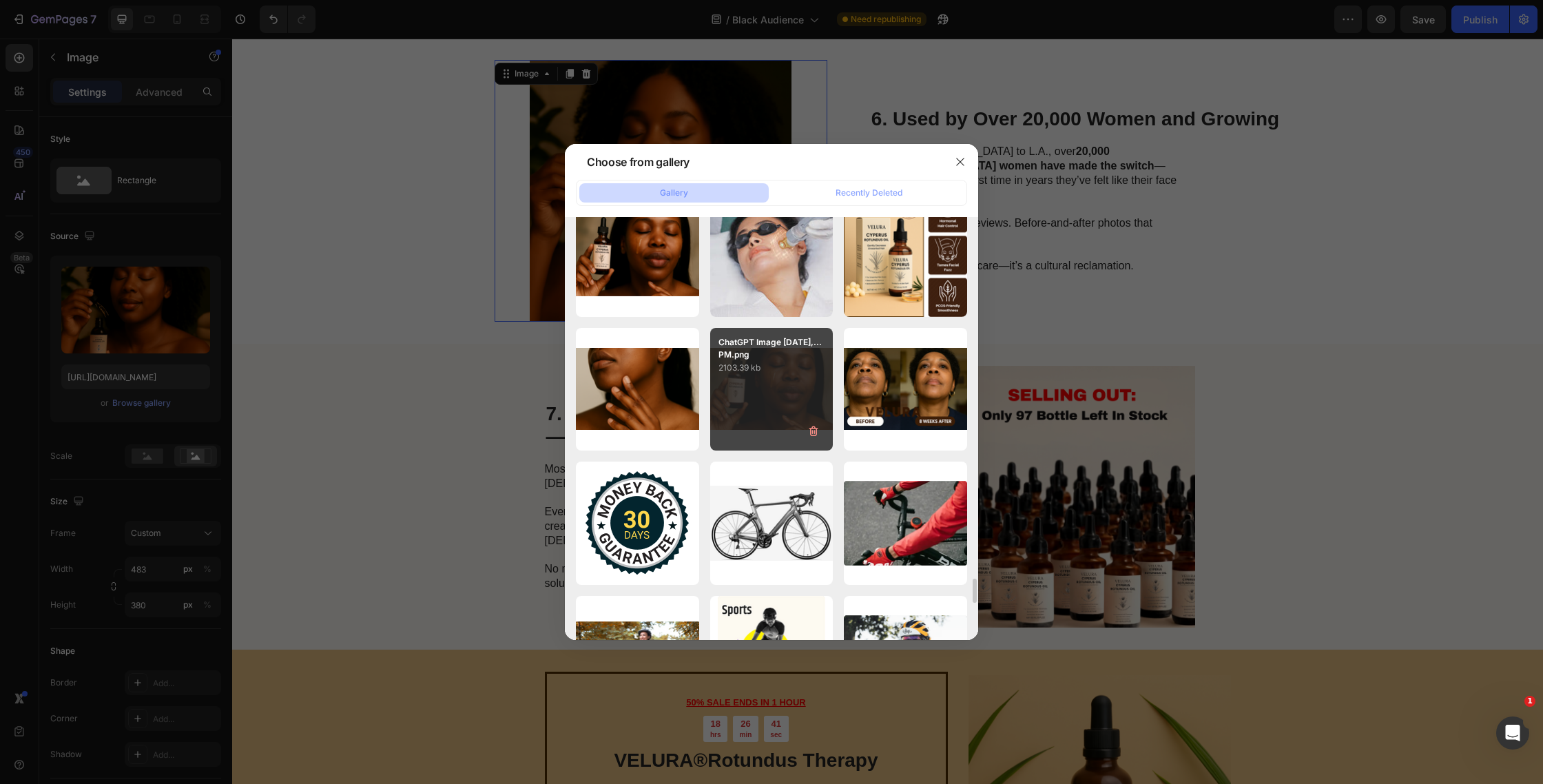
scroll to position [6204, 0]
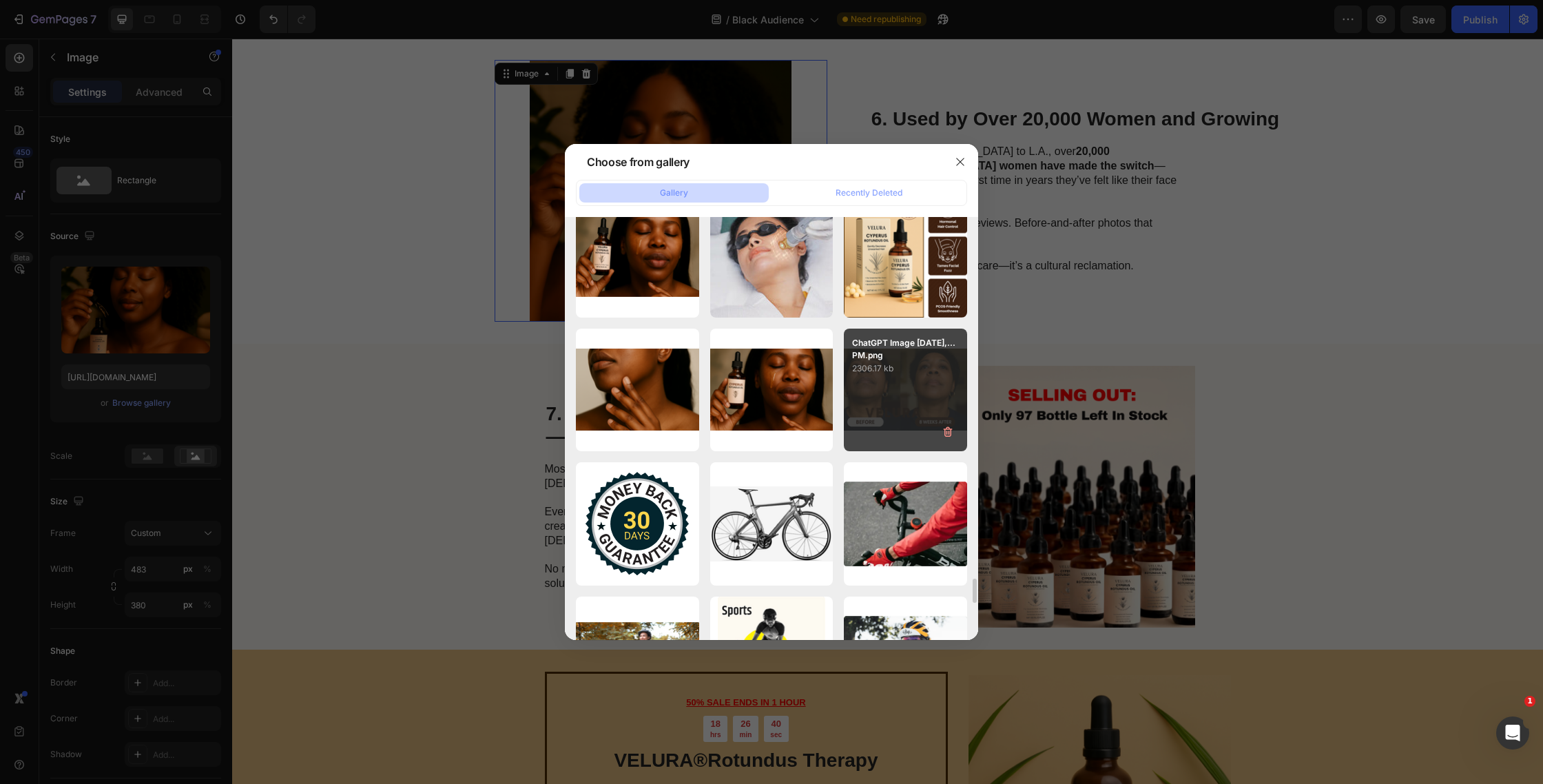
drag, startPoint x: 961, startPoint y: 364, endPoint x: 951, endPoint y: 365, distance: 10.0
click at [961, 364] on div "ChatGPT Image [DATE],...PM.png 2306.17 kb" at bounding box center [906, 352] width 124 height 47
type input "[URL][DOMAIN_NAME]"
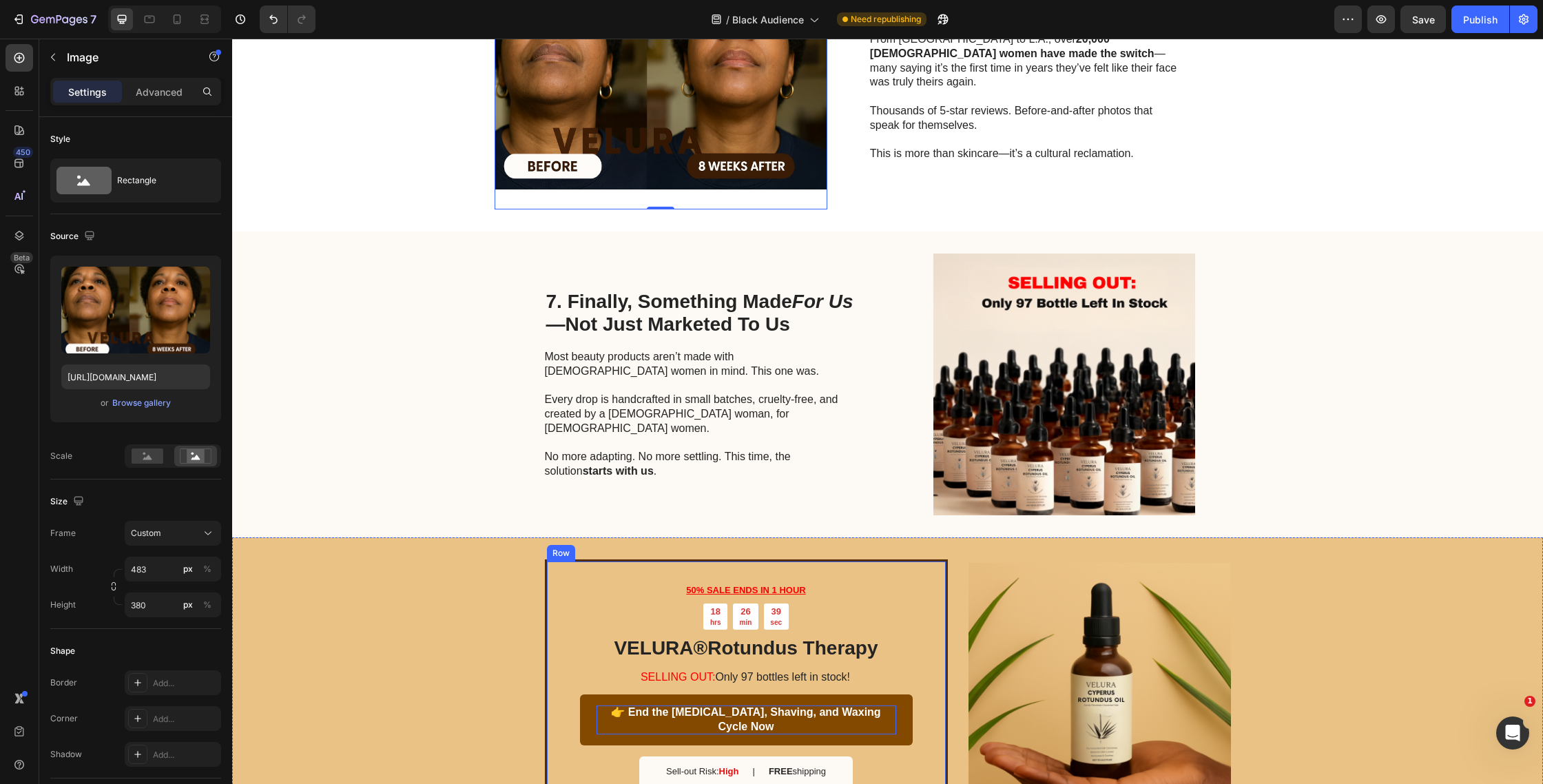
scroll to position [2523, 0]
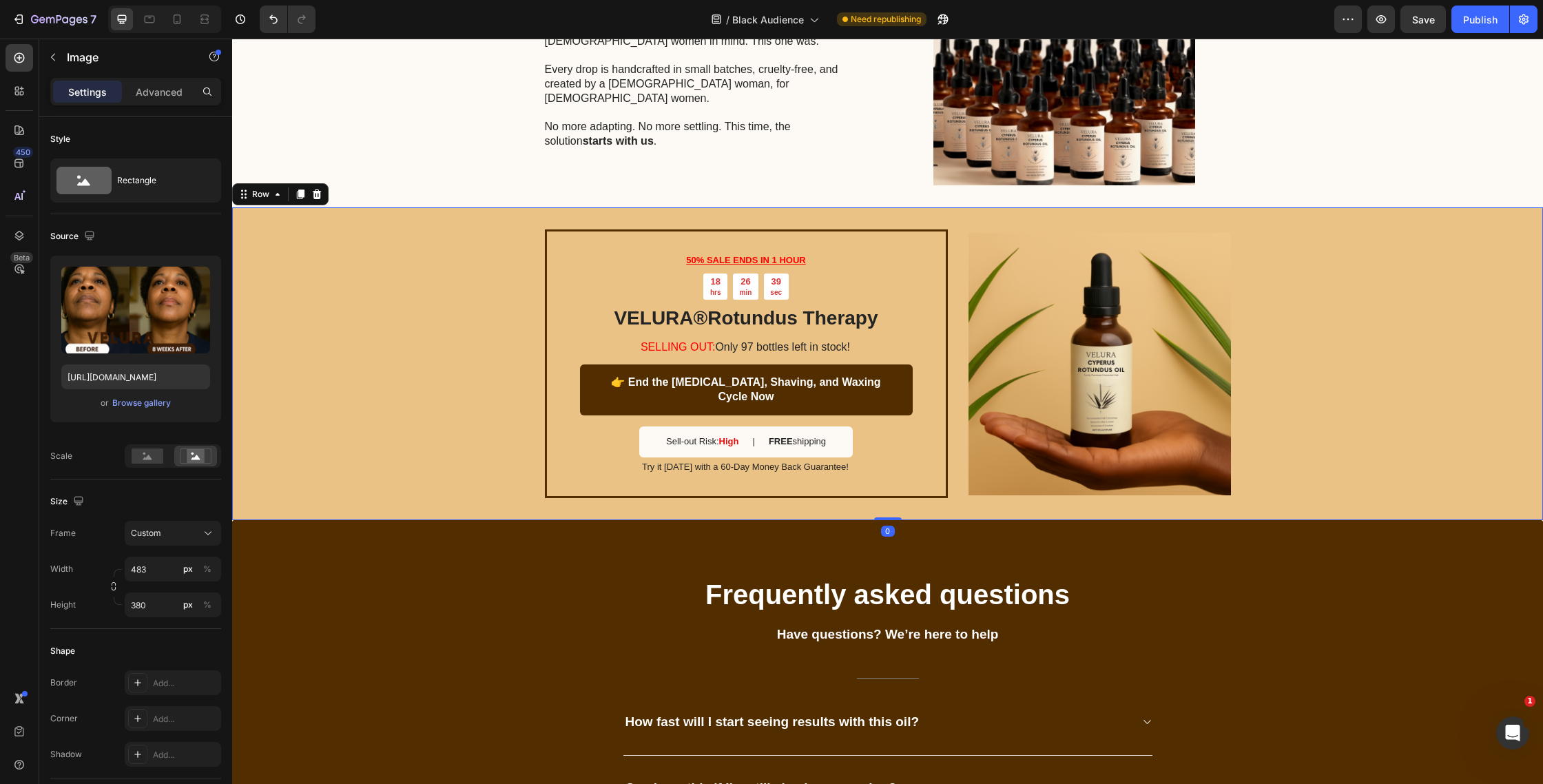
click at [467, 291] on div "50% SALE ENDS IN 1 HOUR Text Block 18 hrs 26 min 39 sec Countdown Timer VELURA …" at bounding box center [887, 363] width 1311 height 313
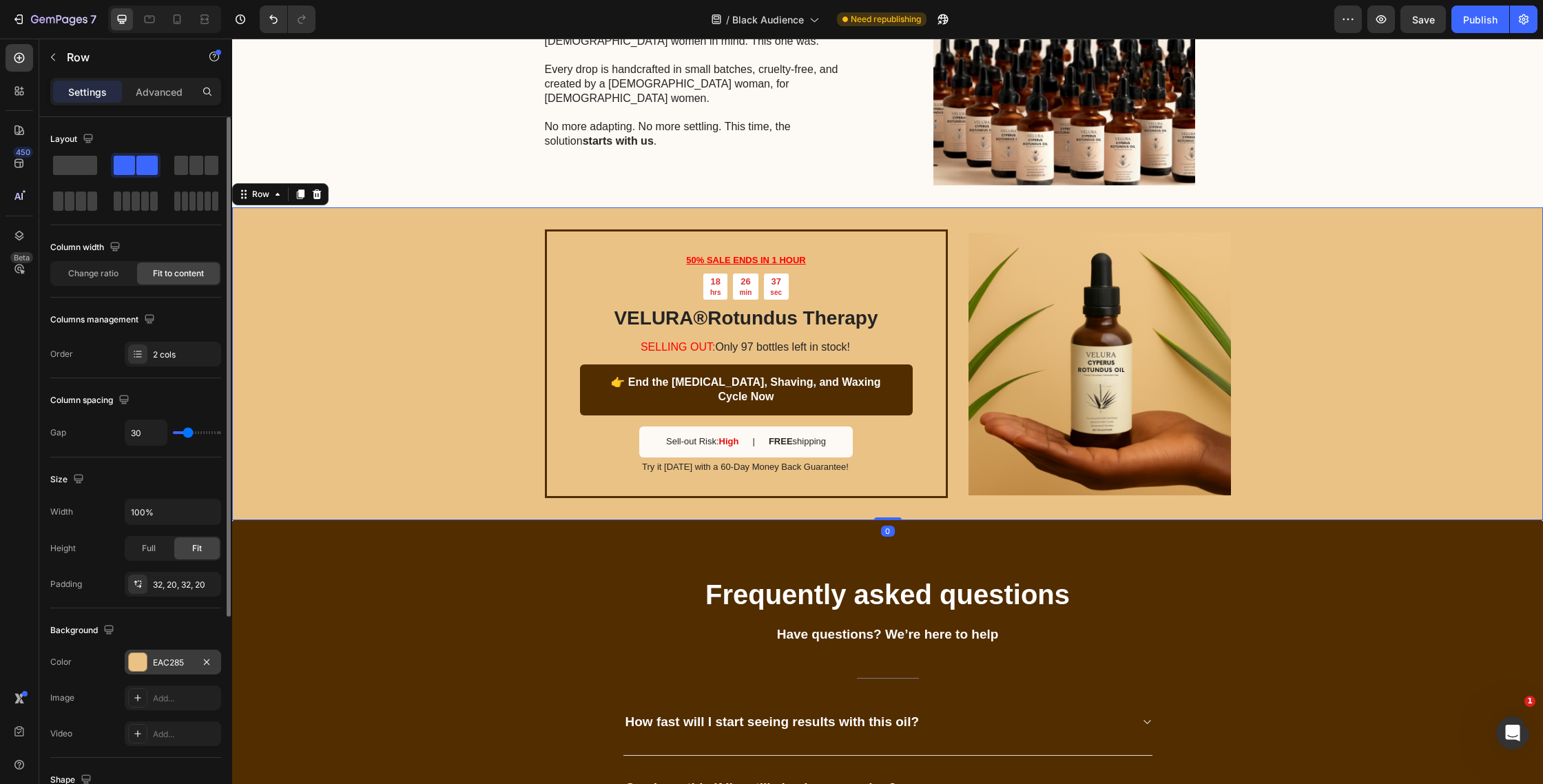
click at [142, 673] on div "EAC285" at bounding box center [173, 662] width 96 height 25
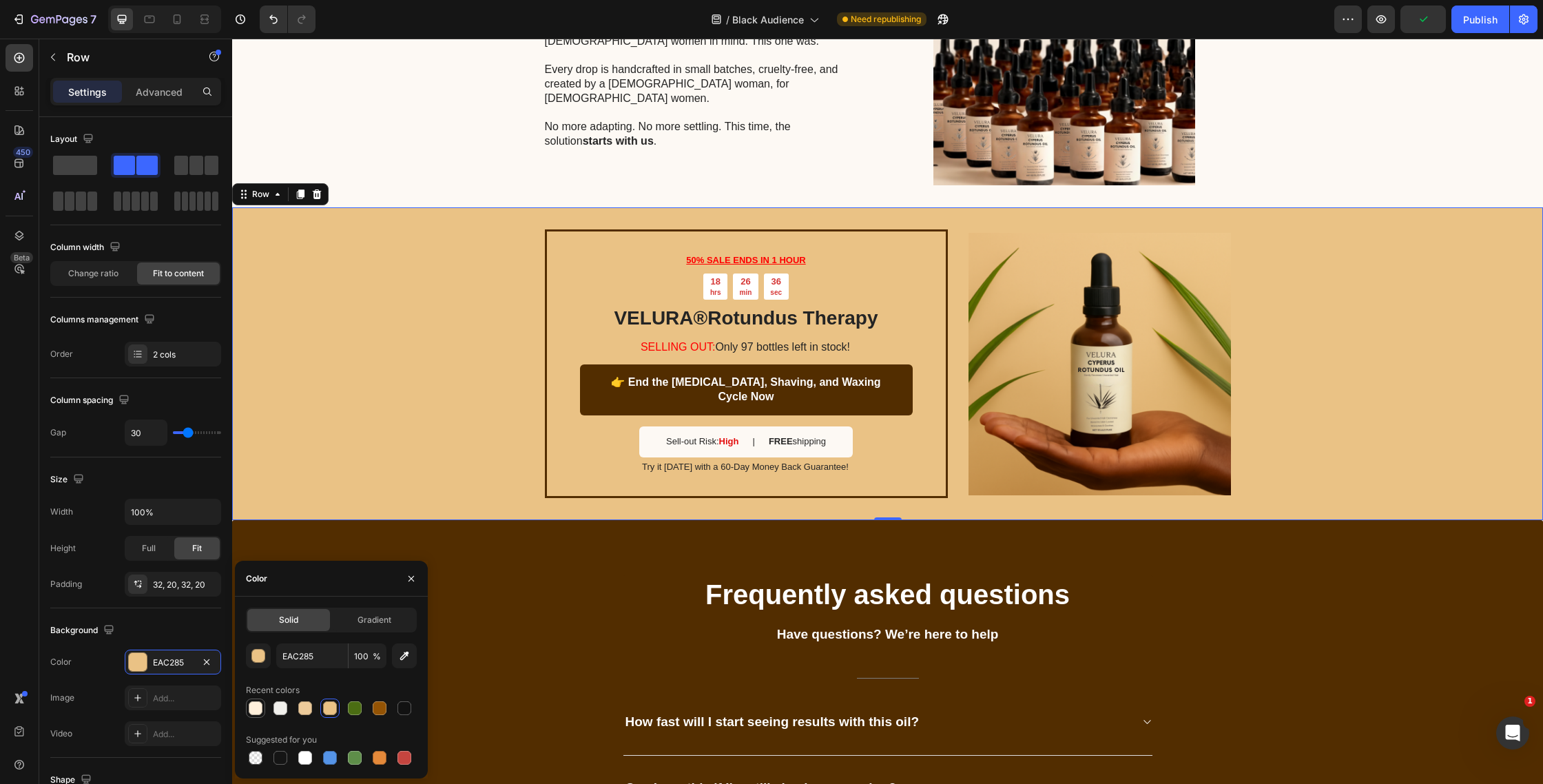
click at [259, 707] on div at bounding box center [256, 708] width 14 height 14
type input "FFF0DB"
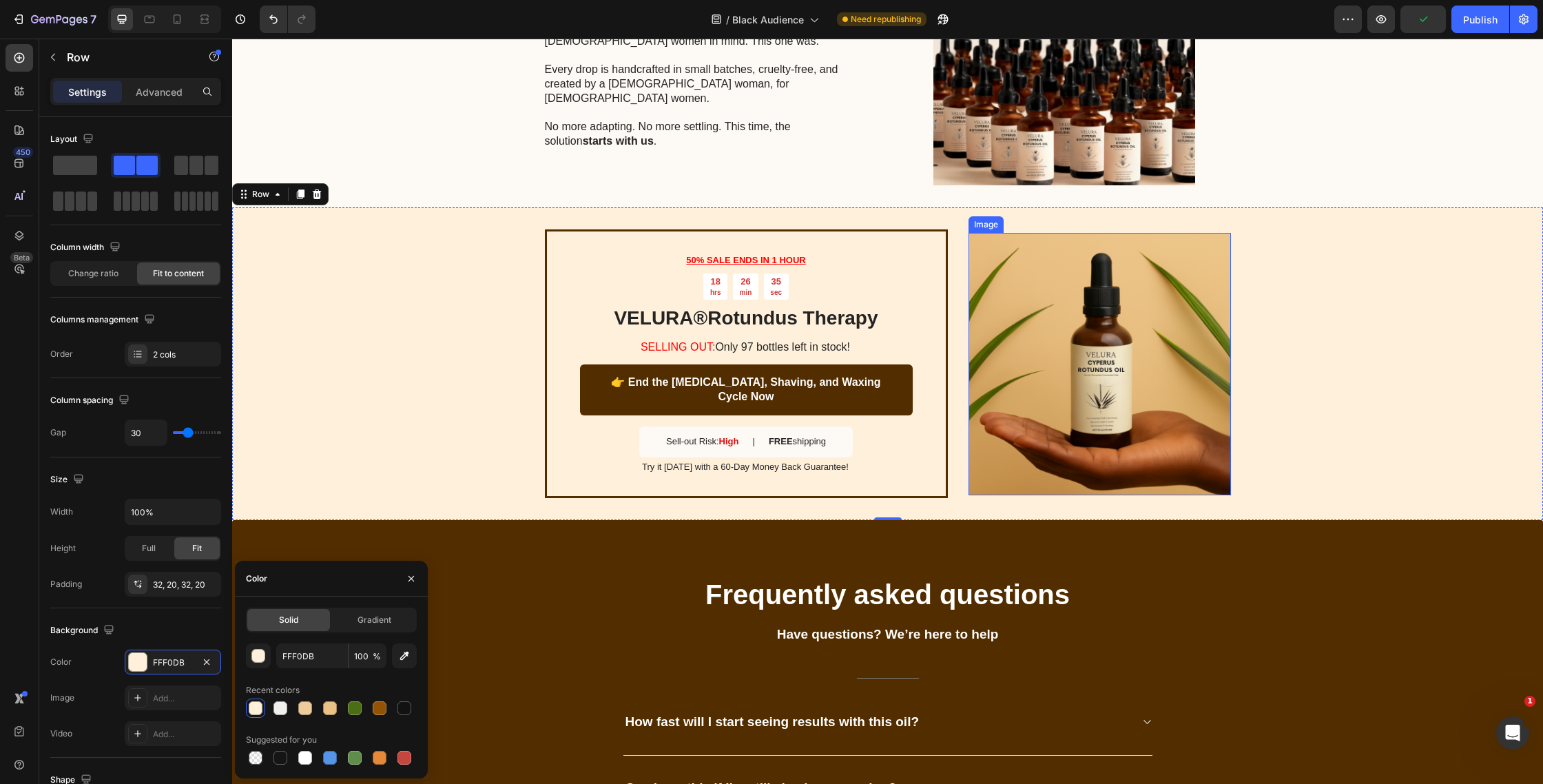
click at [1023, 410] on img at bounding box center [1100, 364] width 263 height 263
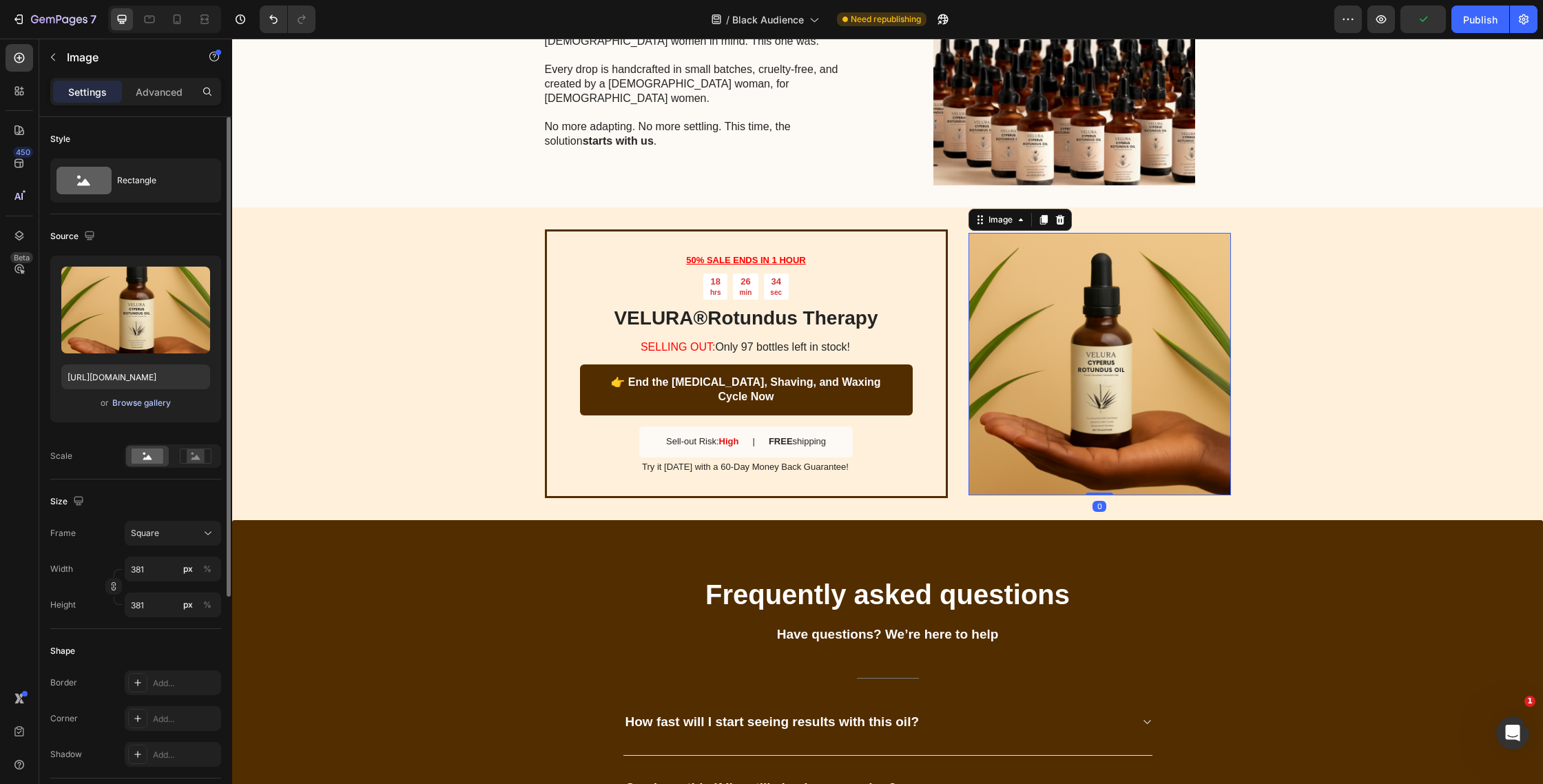
click at [159, 401] on div "Browse gallery" at bounding box center [141, 403] width 59 height 13
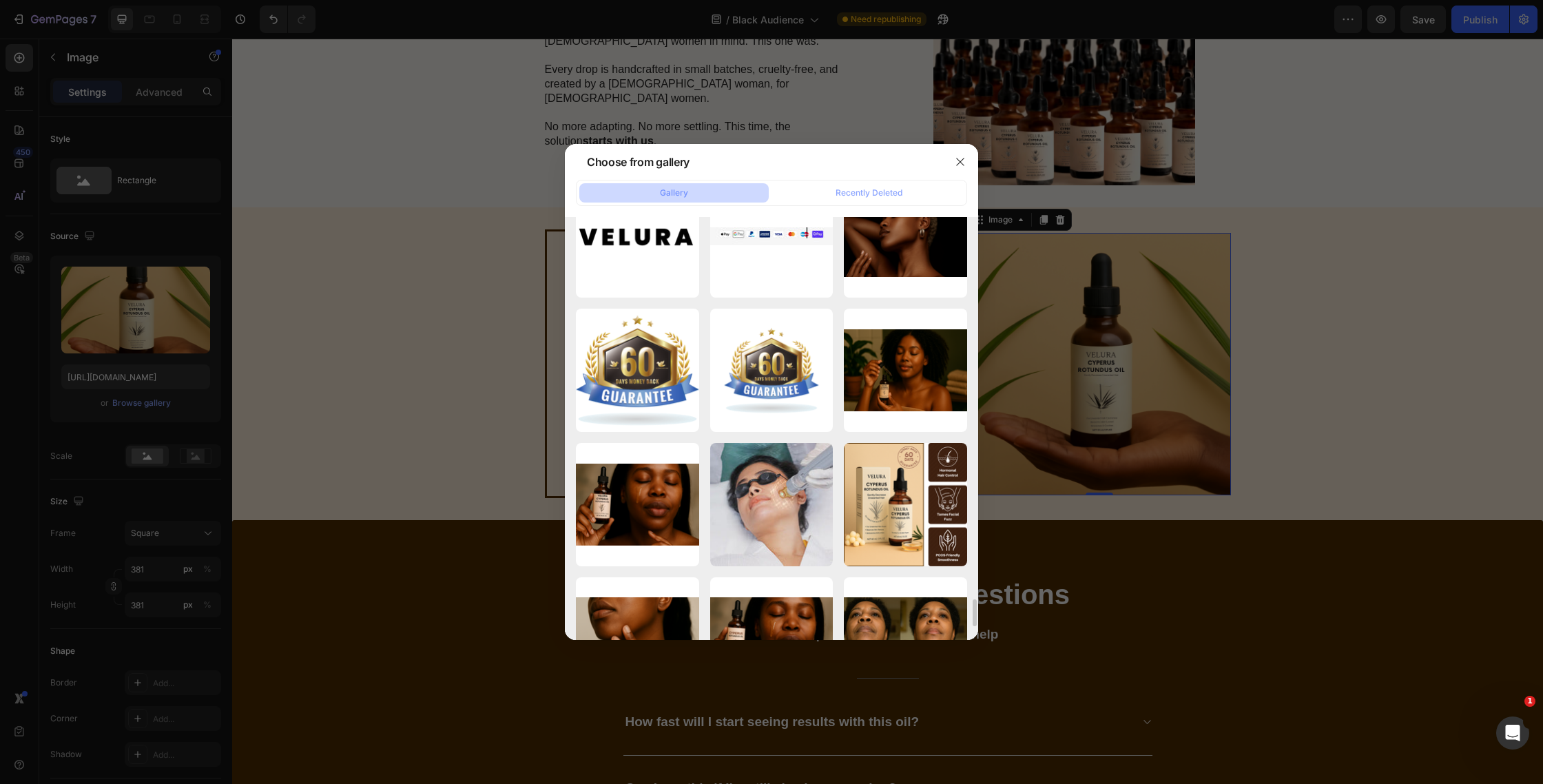
scroll to position [6045, 0]
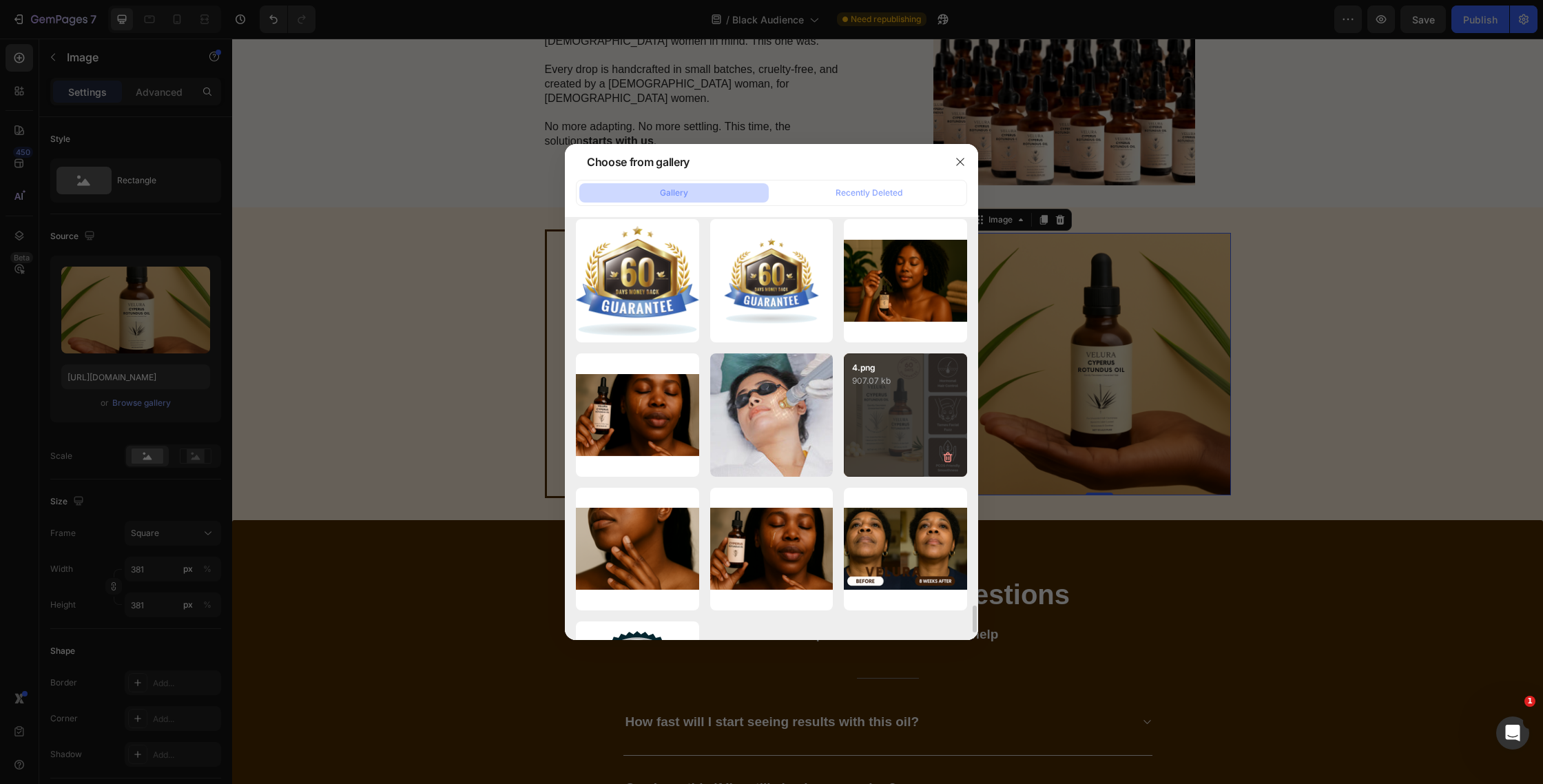
click at [878, 395] on div "4.png 907.07 kb" at bounding box center [906, 415] width 124 height 124
type input "[URL][DOMAIN_NAME]"
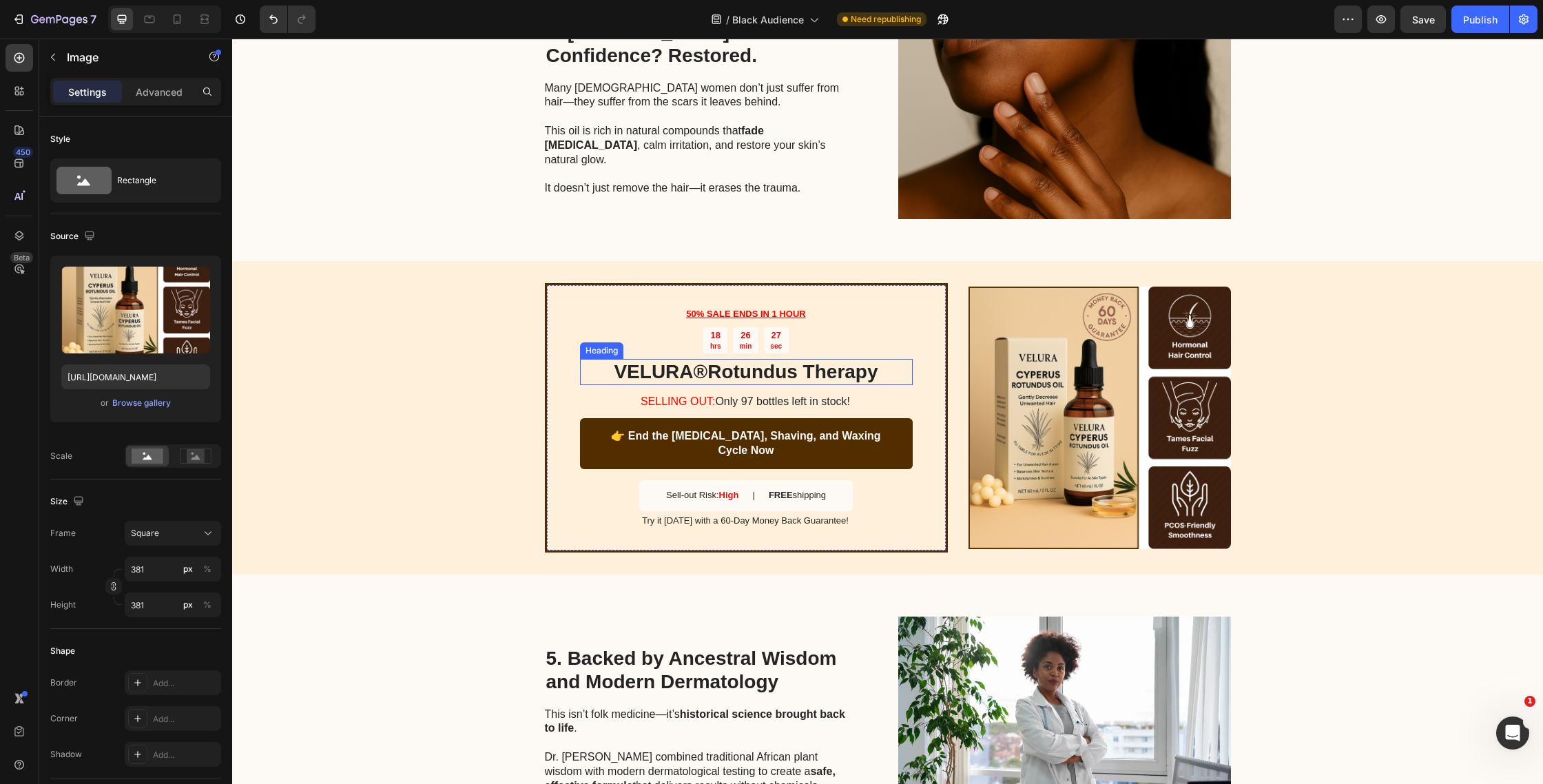
scroll to position [1270, 0]
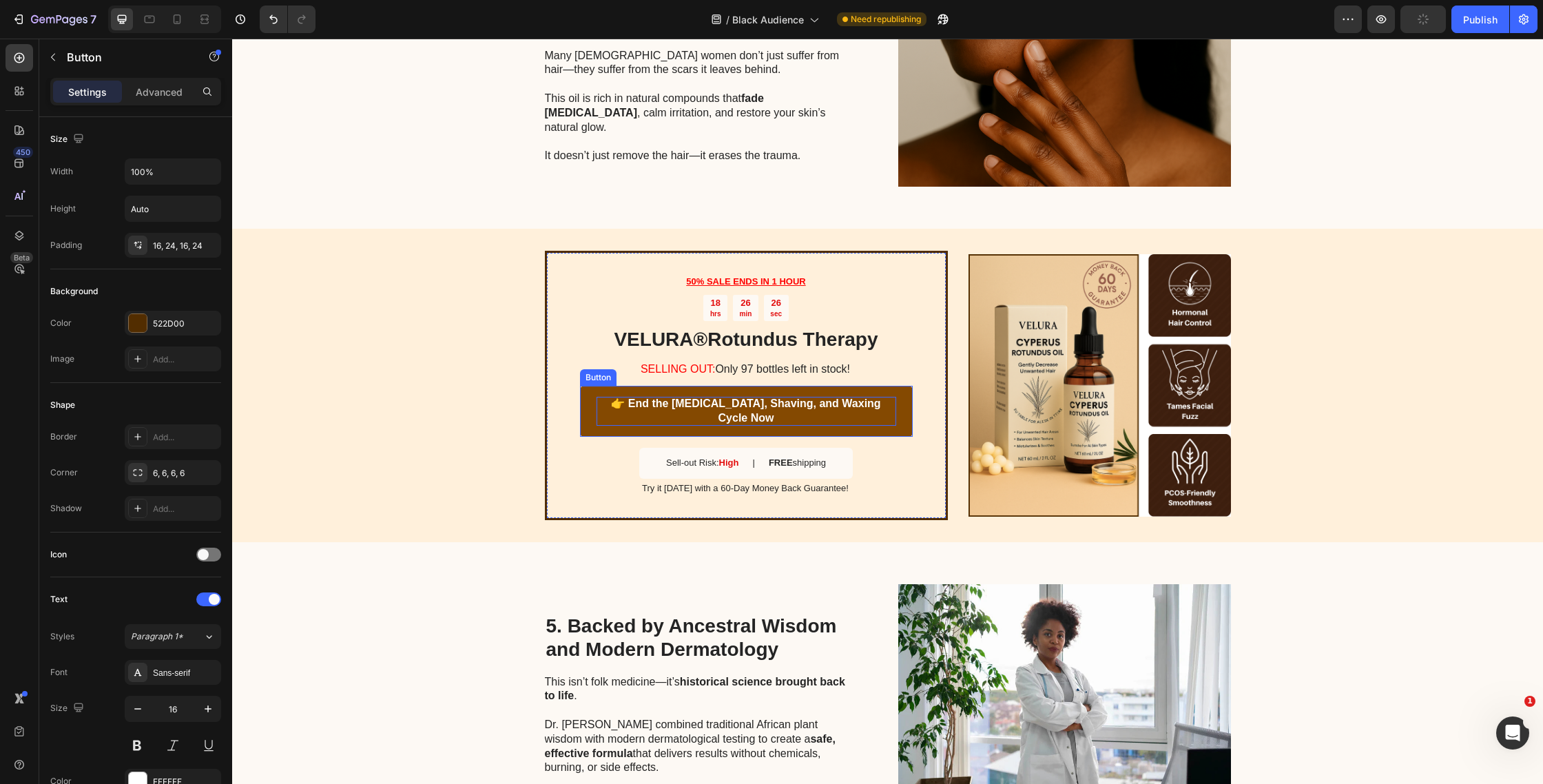
click at [761, 412] on p "👉 End the [MEDICAL_DATA], Shaving, and Waxing Cycle Now" at bounding box center [746, 411] width 299 height 29
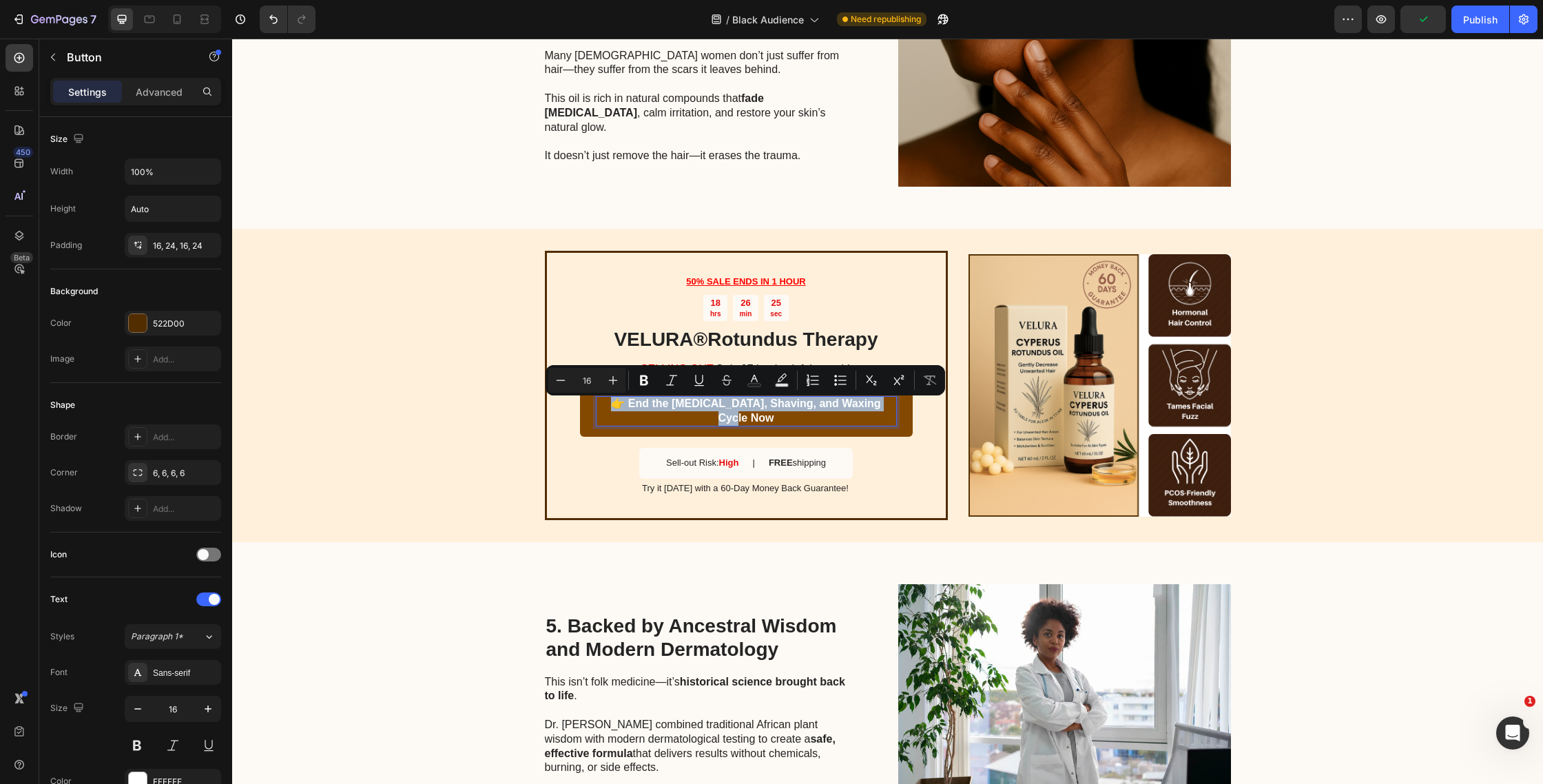
click at [614, 406] on p "👉 End the [MEDICAL_DATA], Shaving, and Waxing Cycle Now" at bounding box center [746, 411] width 299 height 29
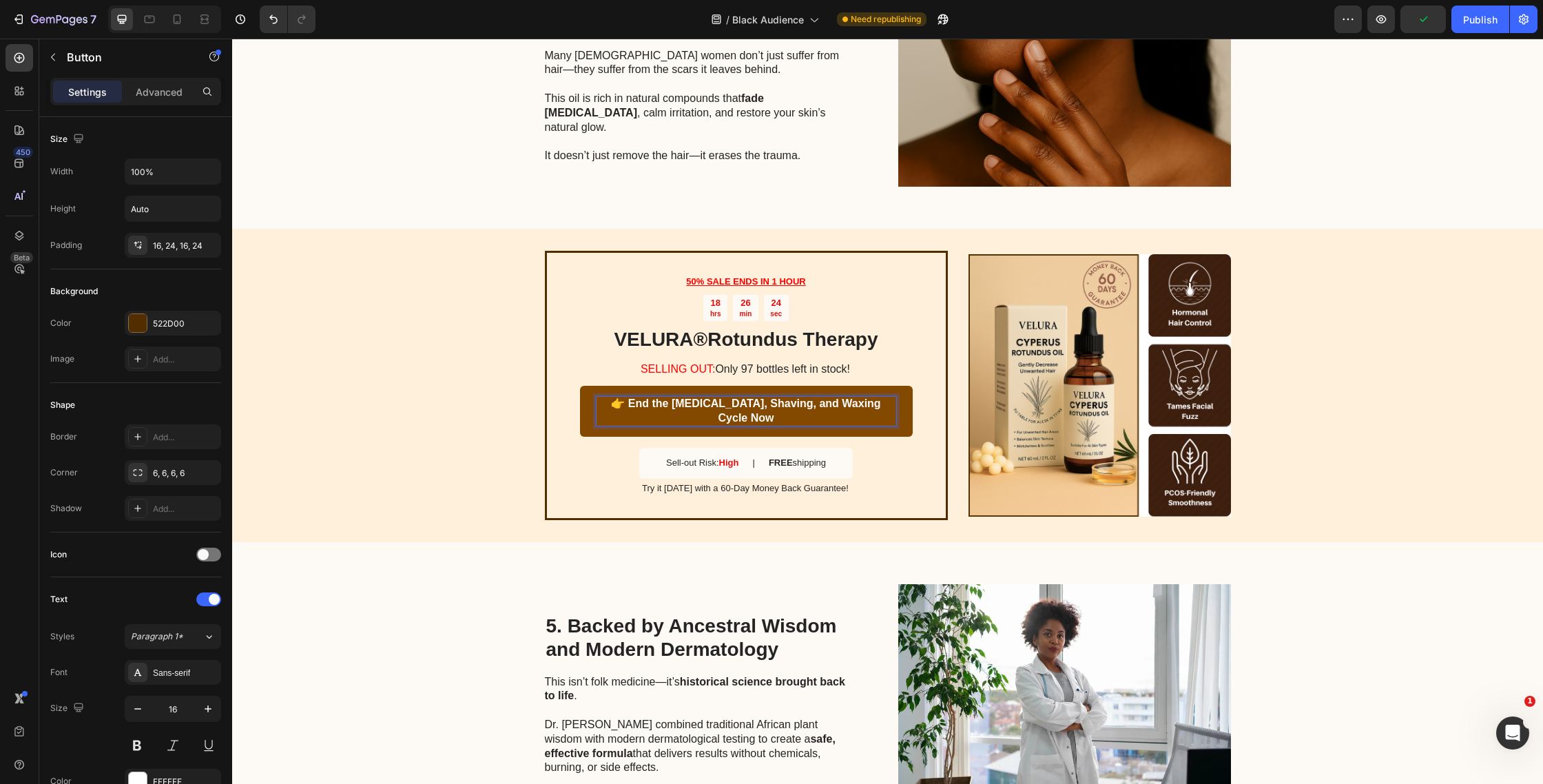
click at [622, 405] on p "👉 End the [MEDICAL_DATA], Shaving, and Waxing Cycle Now" at bounding box center [746, 411] width 299 height 29
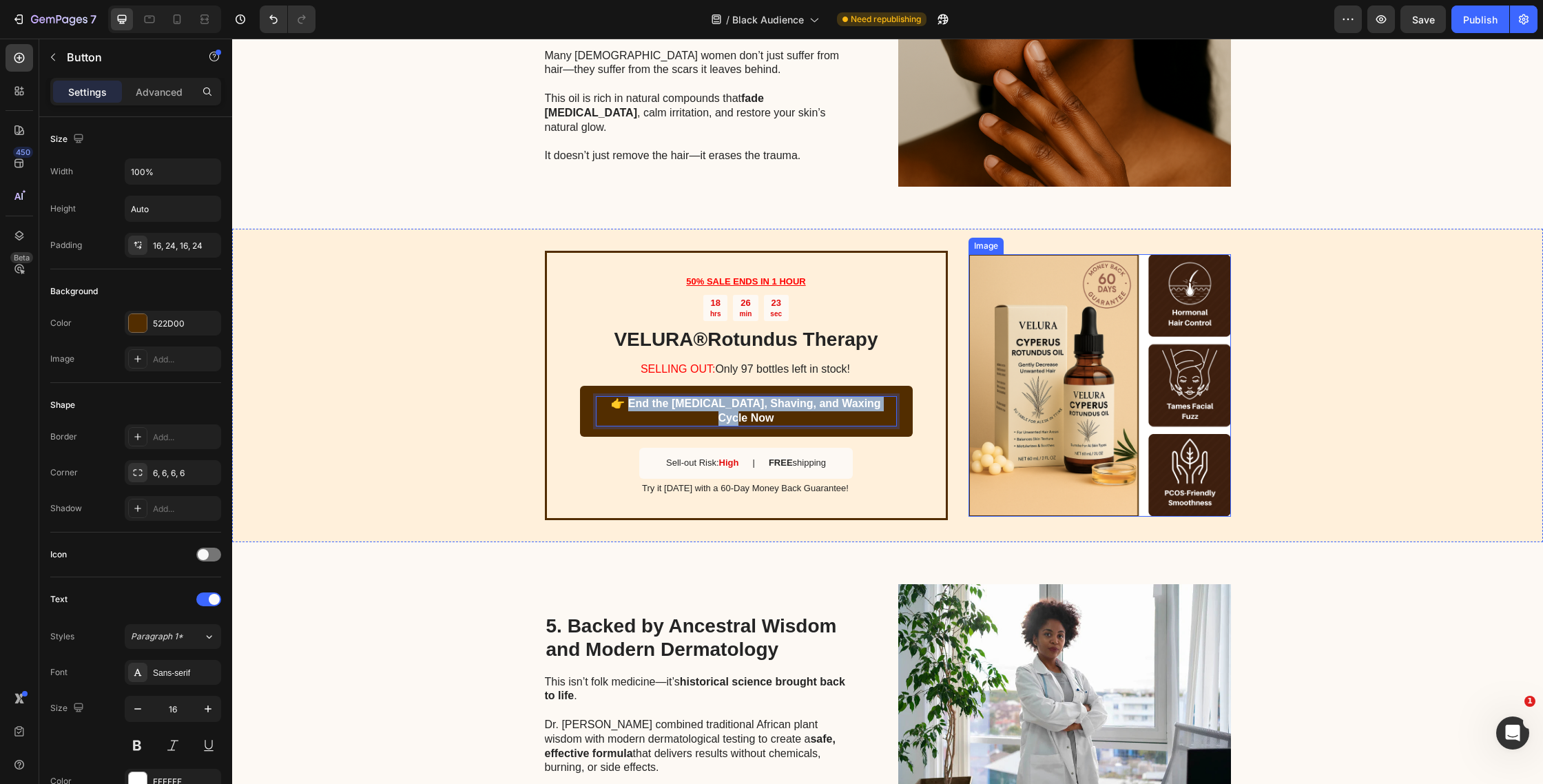
drag, startPoint x: 621, startPoint y: 406, endPoint x: 1065, endPoint y: 401, distance: 444.0
click at [1065, 401] on div "50% SALE ENDS IN 1 HOUR Text Block 18 hrs 26 min 23 sec Countdown Timer VELURA …" at bounding box center [887, 385] width 1311 height 313
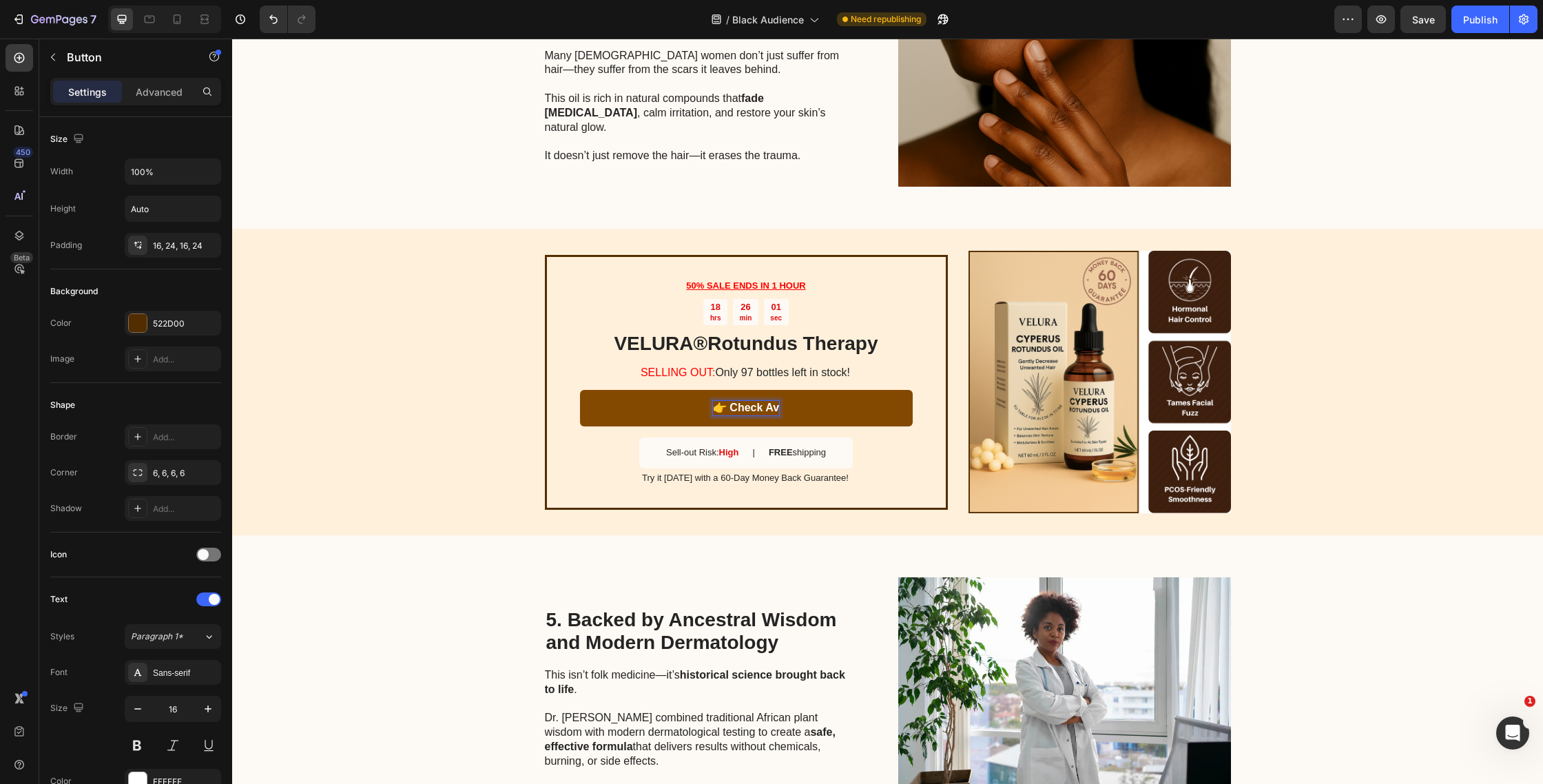
click at [753, 417] on link "👉 Check Av" at bounding box center [746, 408] width 333 height 37
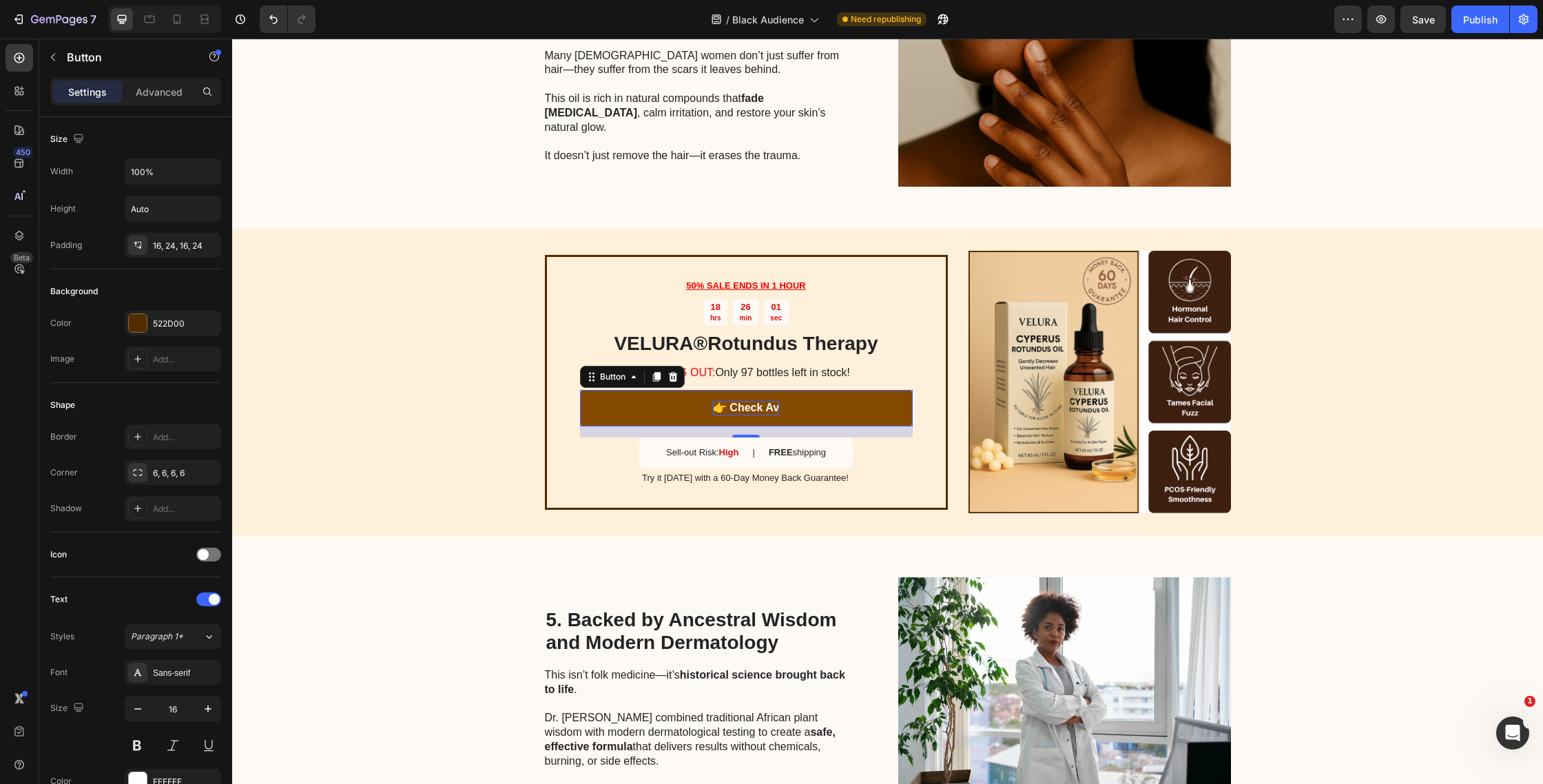
click at [737, 406] on p "👉 Check Av" at bounding box center [746, 408] width 66 height 15
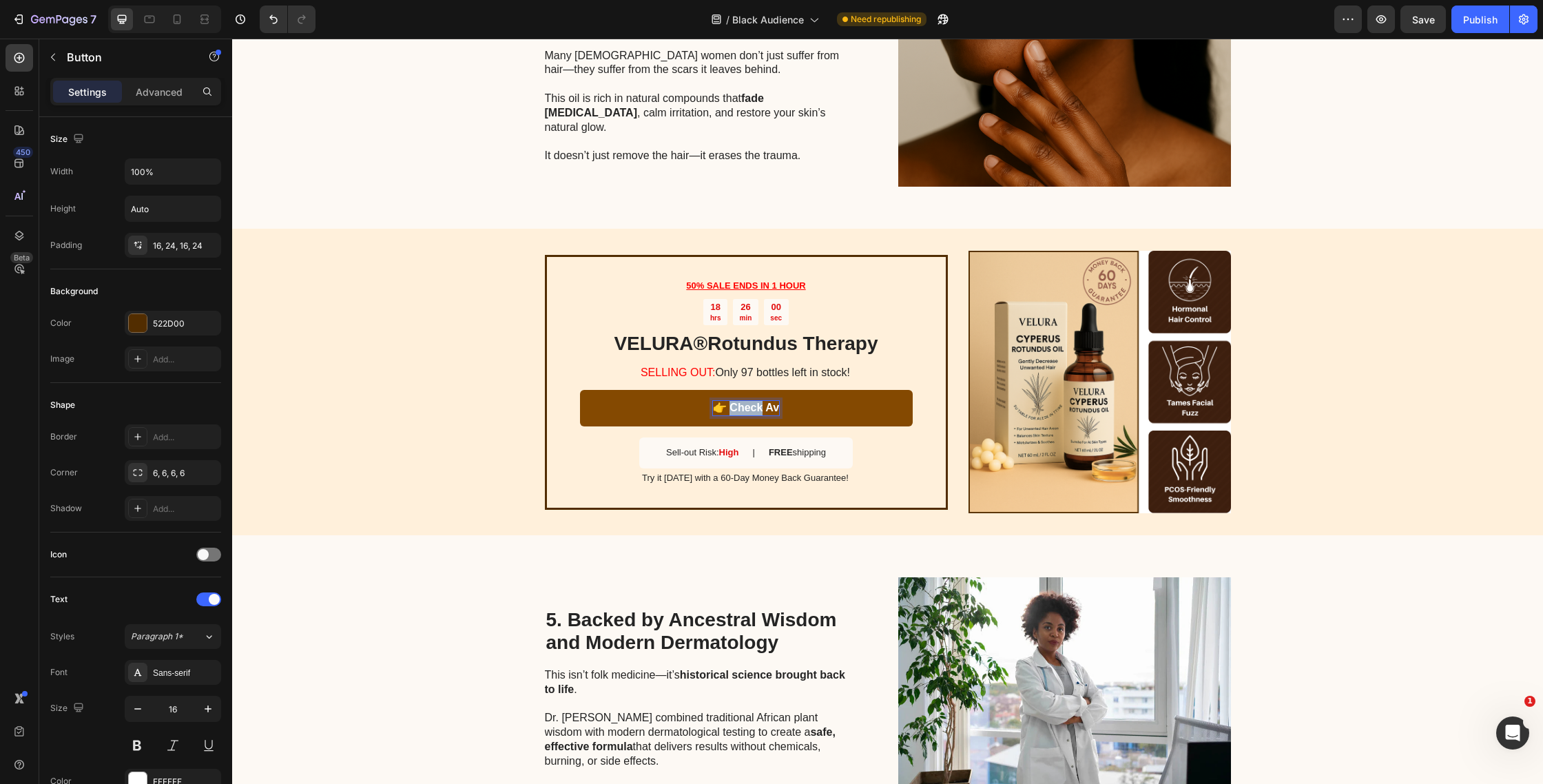
click at [737, 406] on p "👉 Check Av" at bounding box center [746, 408] width 66 height 15
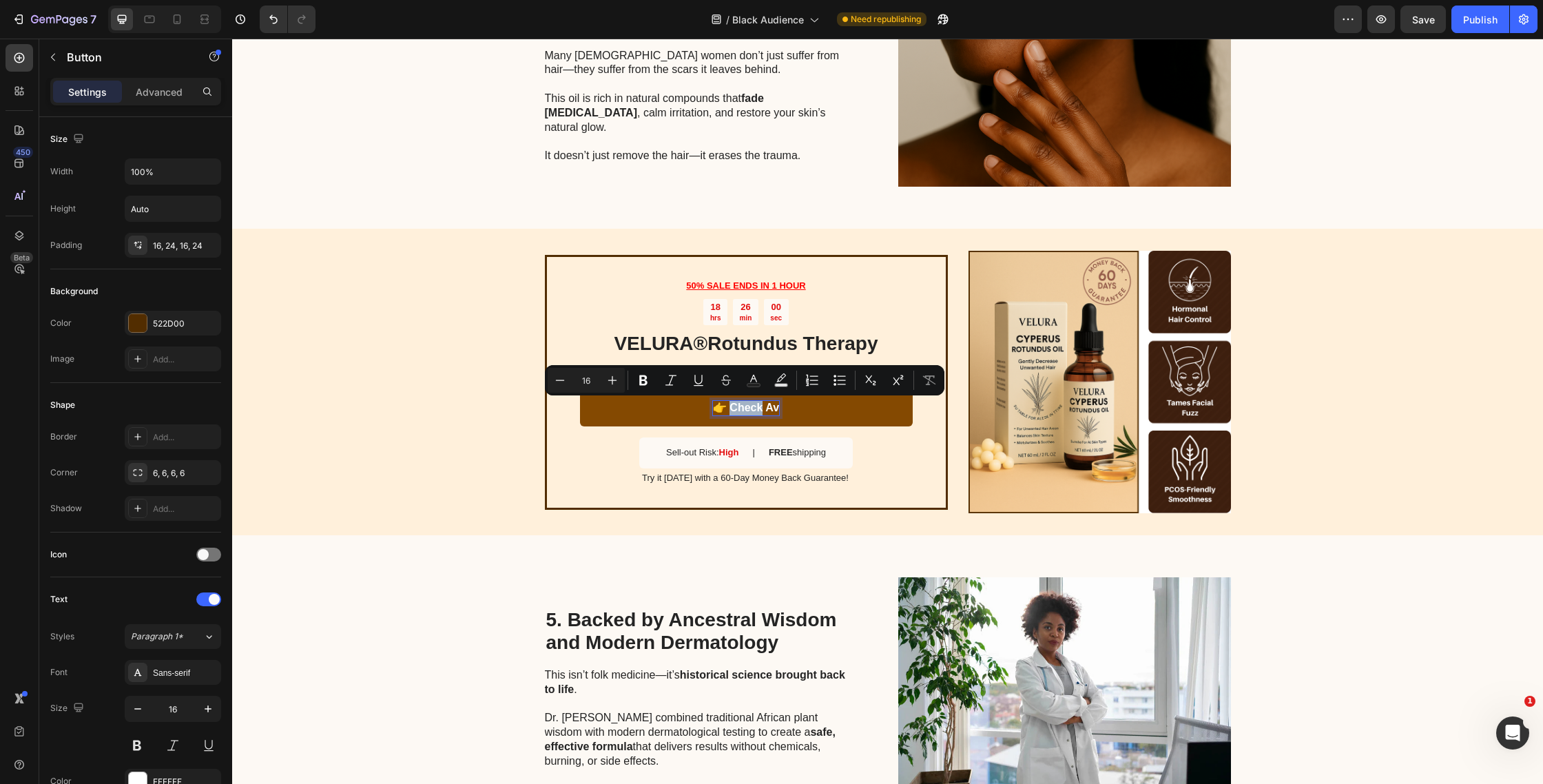
click at [729, 406] on p "👉 Check Av" at bounding box center [746, 408] width 66 height 15
click at [731, 410] on p "👉 Check Av" at bounding box center [746, 408] width 66 height 15
click at [732, 410] on p "👉 Check Av" at bounding box center [746, 408] width 66 height 15
click at [729, 407] on p "👉 Check Av" at bounding box center [746, 408] width 66 height 15
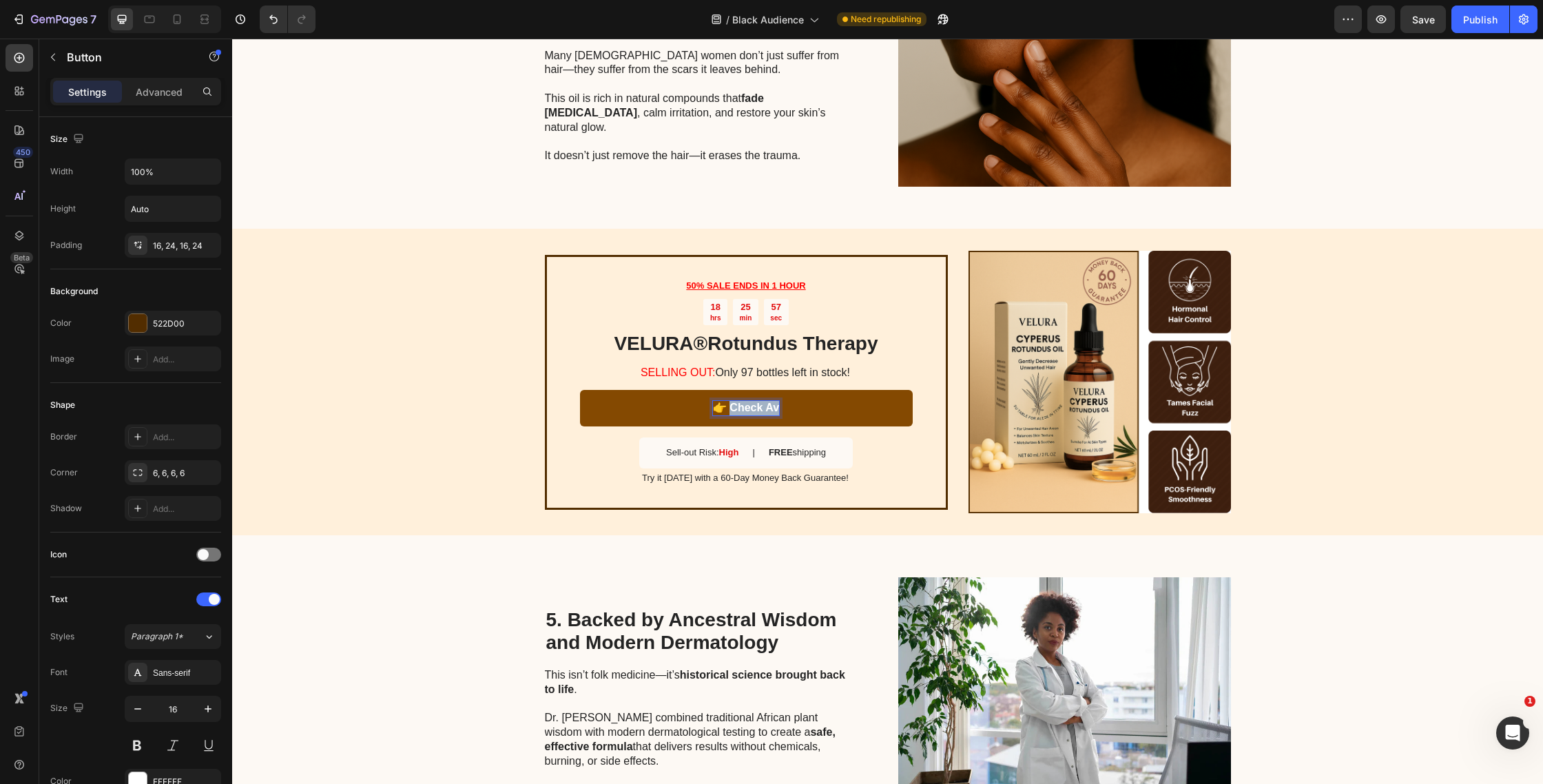
drag, startPoint x: 732, startPoint y: 408, endPoint x: 851, endPoint y: 412, distance: 119.1
click at [854, 412] on link "👉 Check Av" at bounding box center [746, 408] width 333 height 37
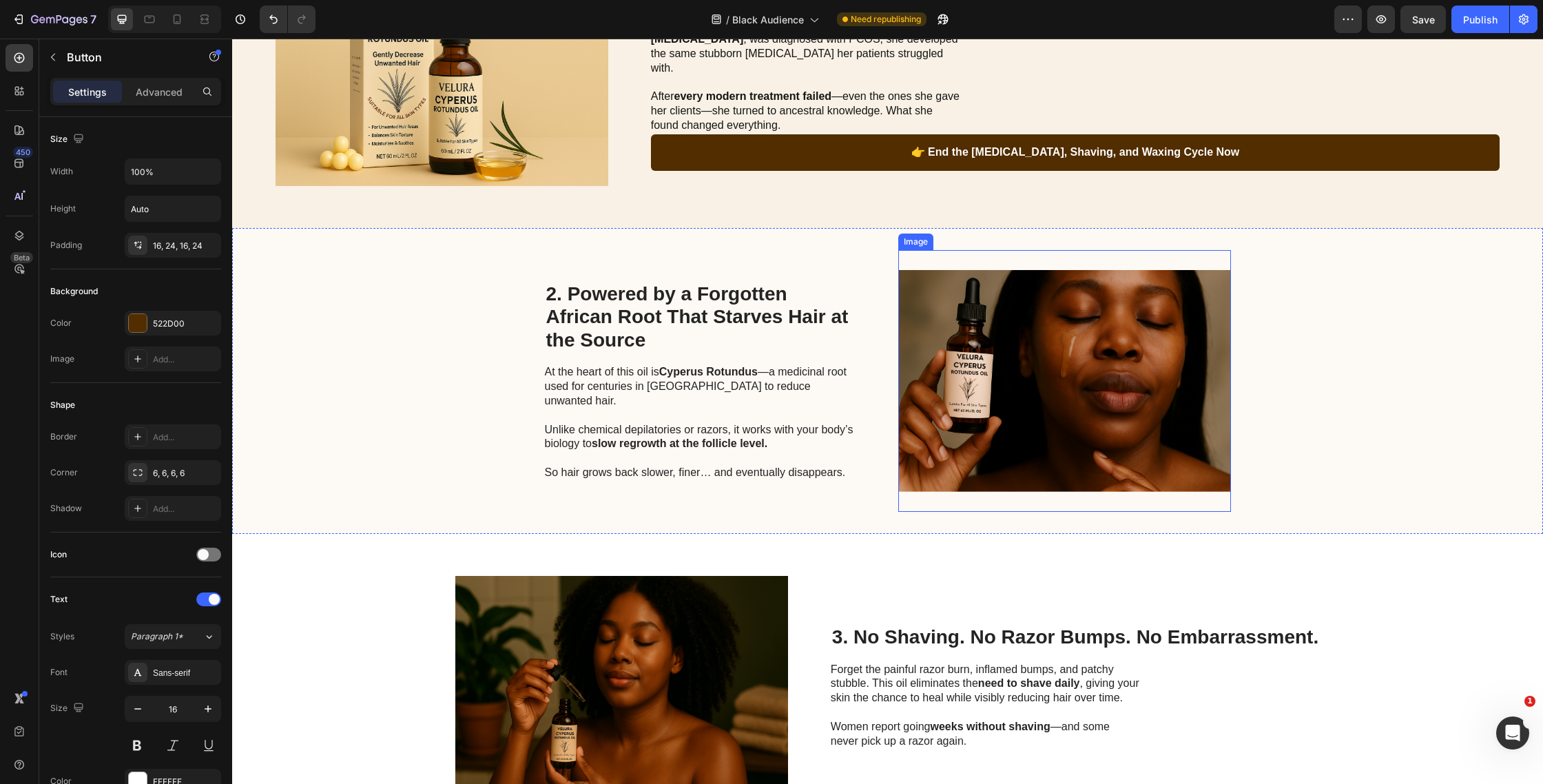
scroll to position [0, 0]
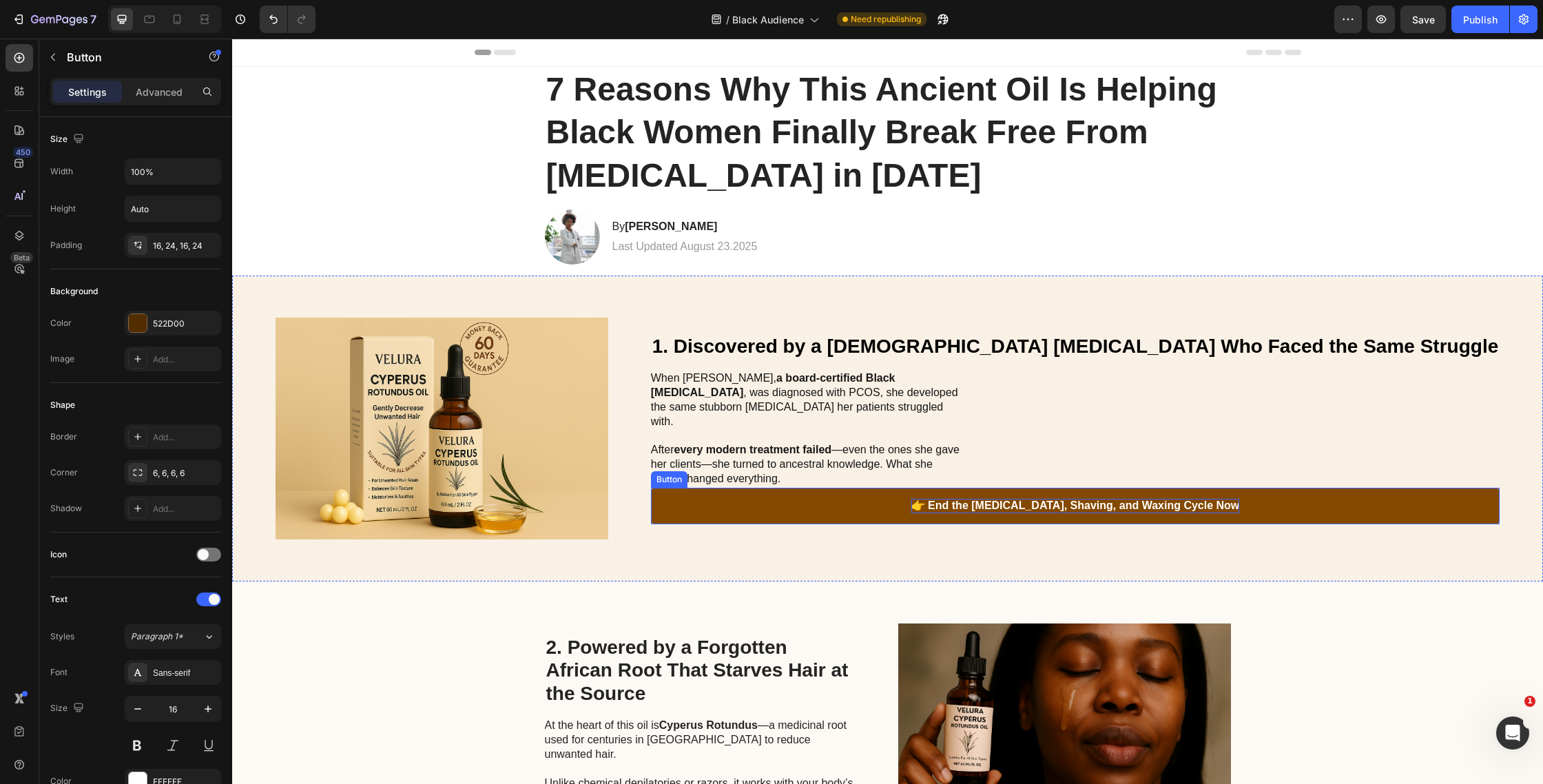
click at [962, 499] on p "👉 End the [MEDICAL_DATA], Shaving, and Waxing Cycle Now" at bounding box center [1076, 506] width 328 height 15
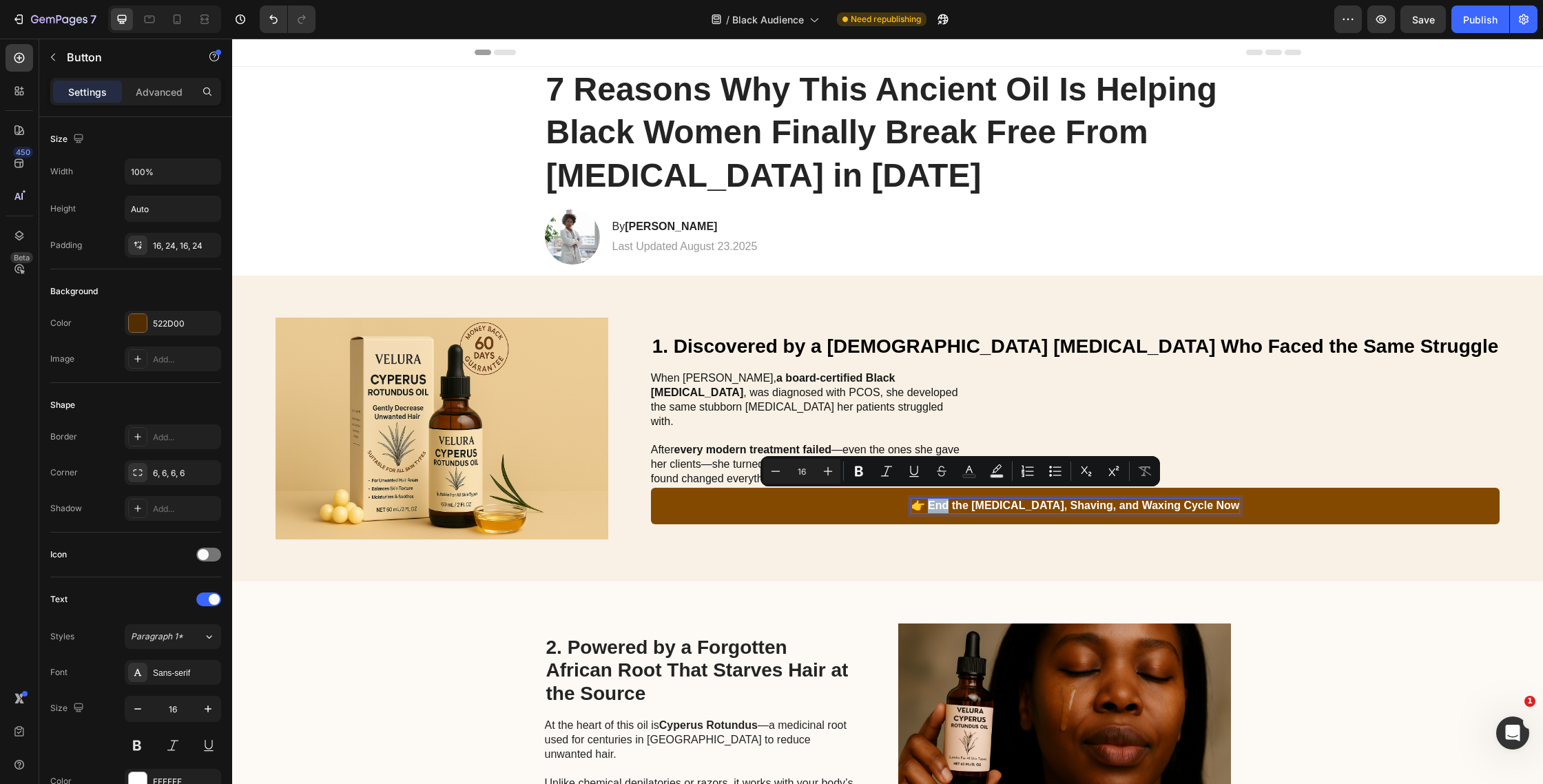
click at [951, 499] on p "👉 End the [MEDICAL_DATA], Shaving, and Waxing Cycle Now" at bounding box center [1076, 506] width 328 height 15
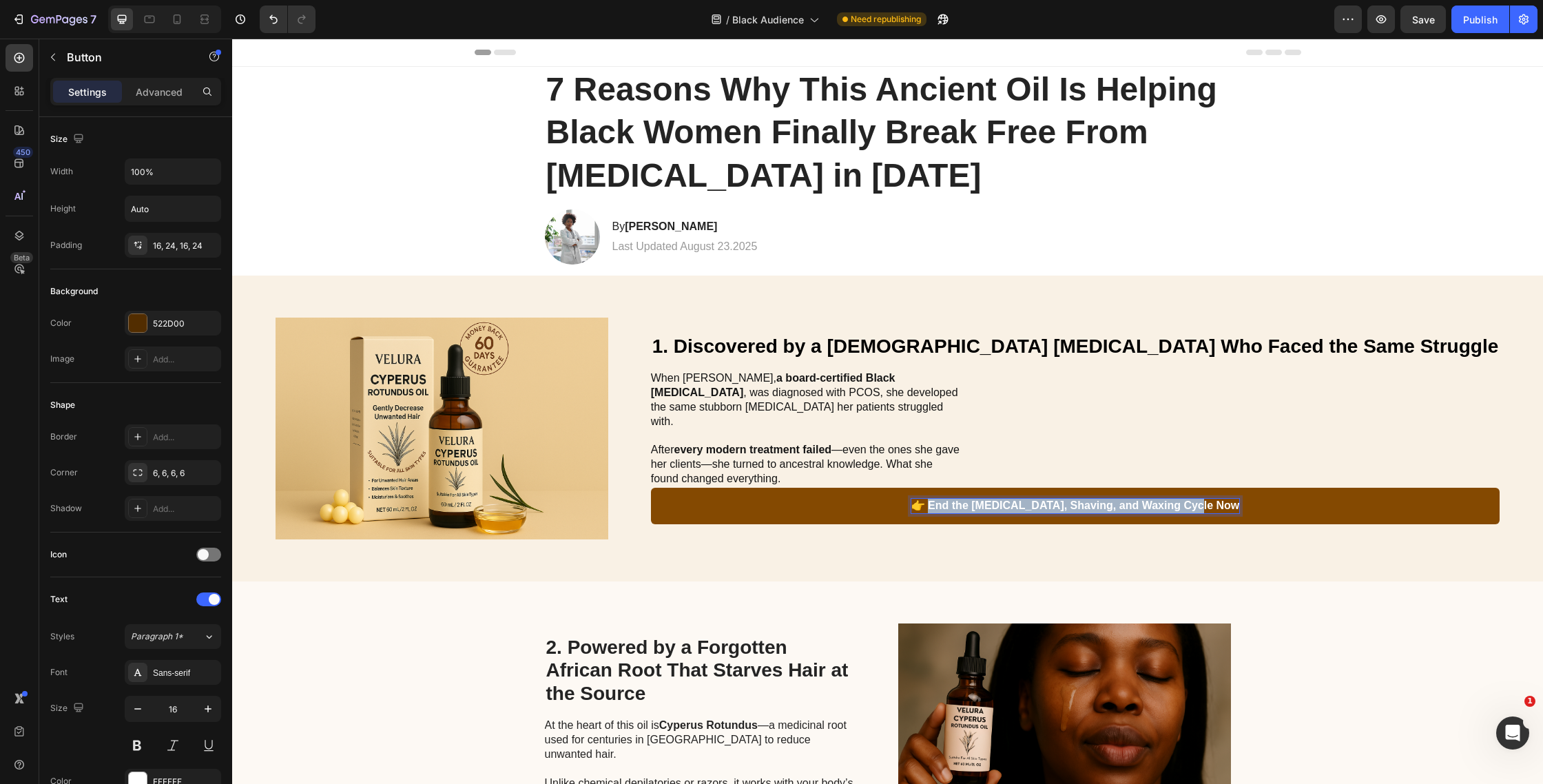
drag, startPoint x: 951, startPoint y: 498, endPoint x: 1215, endPoint y: 497, distance: 264.0
click at [1215, 499] on p "👉 End the [MEDICAL_DATA], Shaving, and Waxing Cycle Now" at bounding box center [1076, 506] width 328 height 15
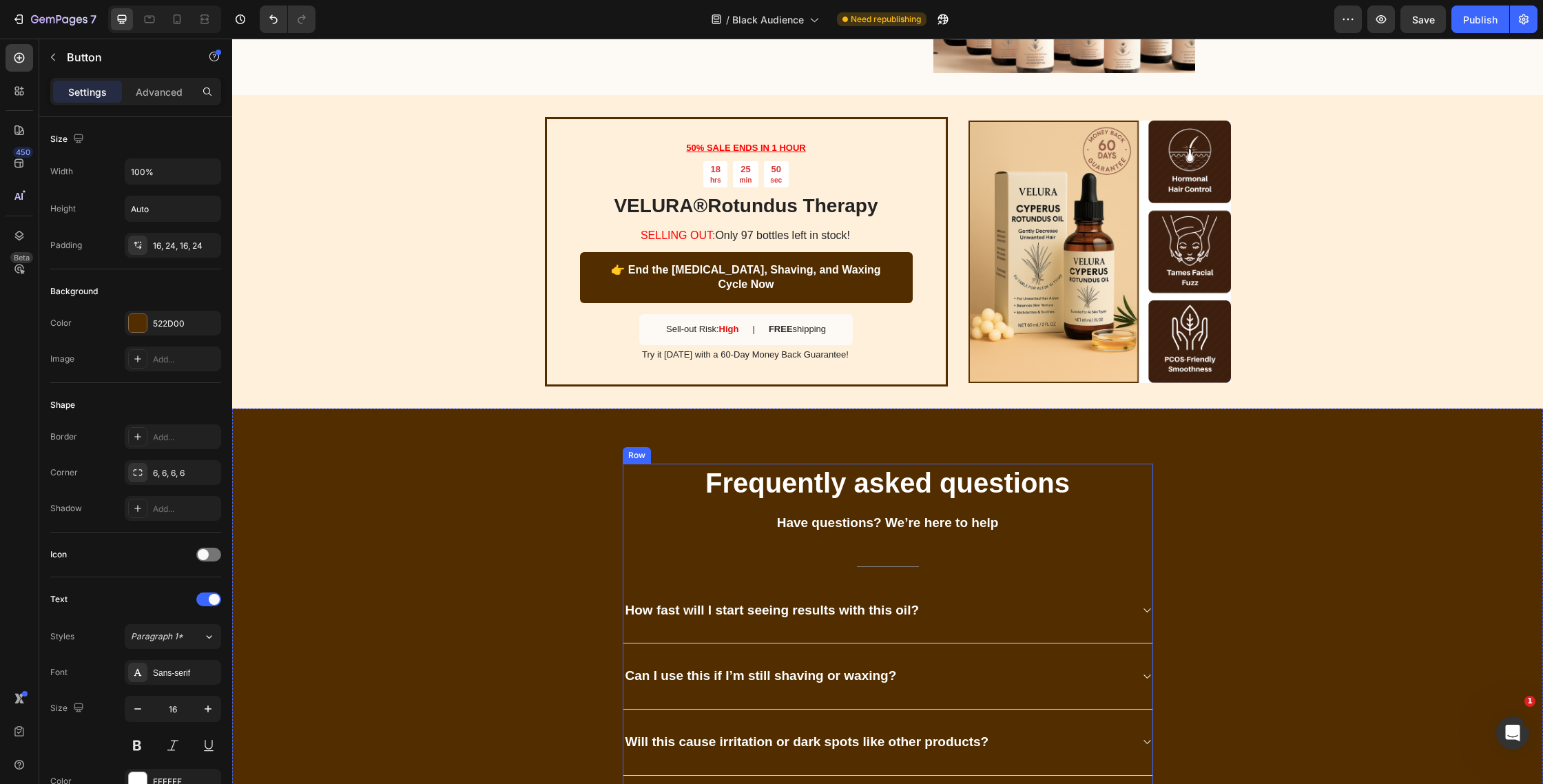
scroll to position [2590, 0]
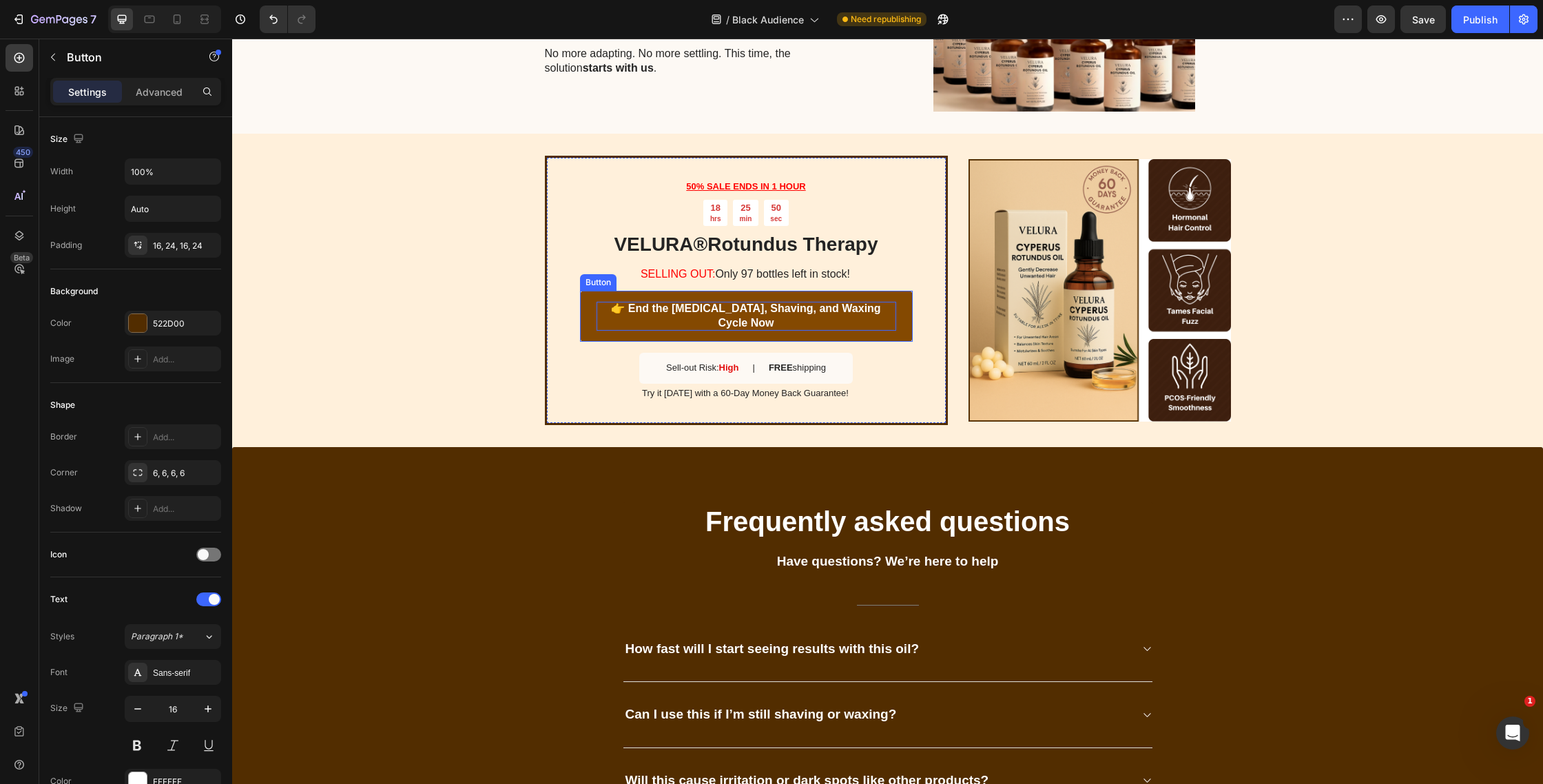
click at [655, 311] on p "👉 End the [MEDICAL_DATA], Shaving, and Waxing Cycle Now" at bounding box center [746, 316] width 299 height 29
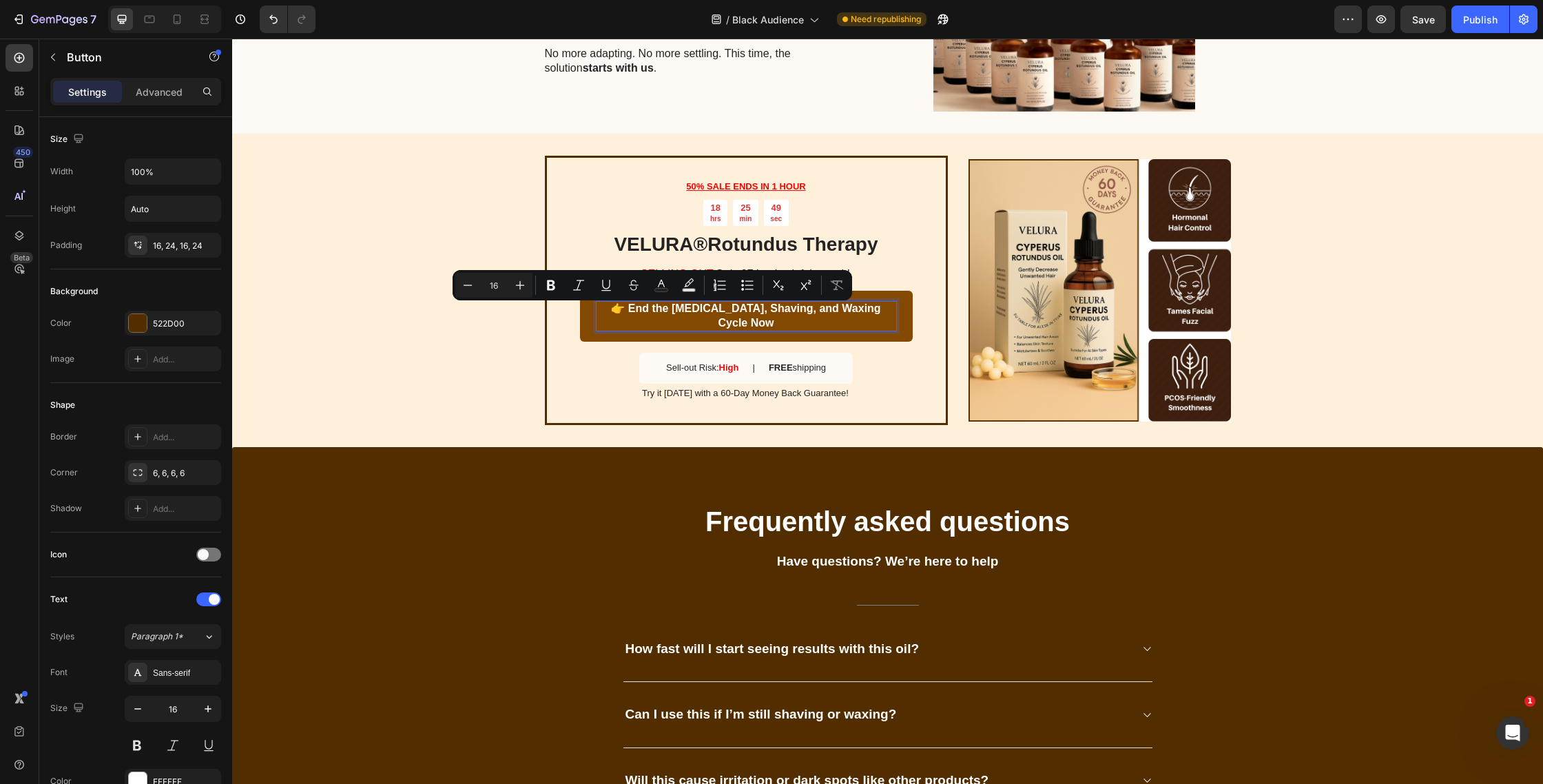
click at [630, 317] on p "👉 End the [MEDICAL_DATA], Shaving, and Waxing Cycle Now" at bounding box center [746, 316] width 299 height 29
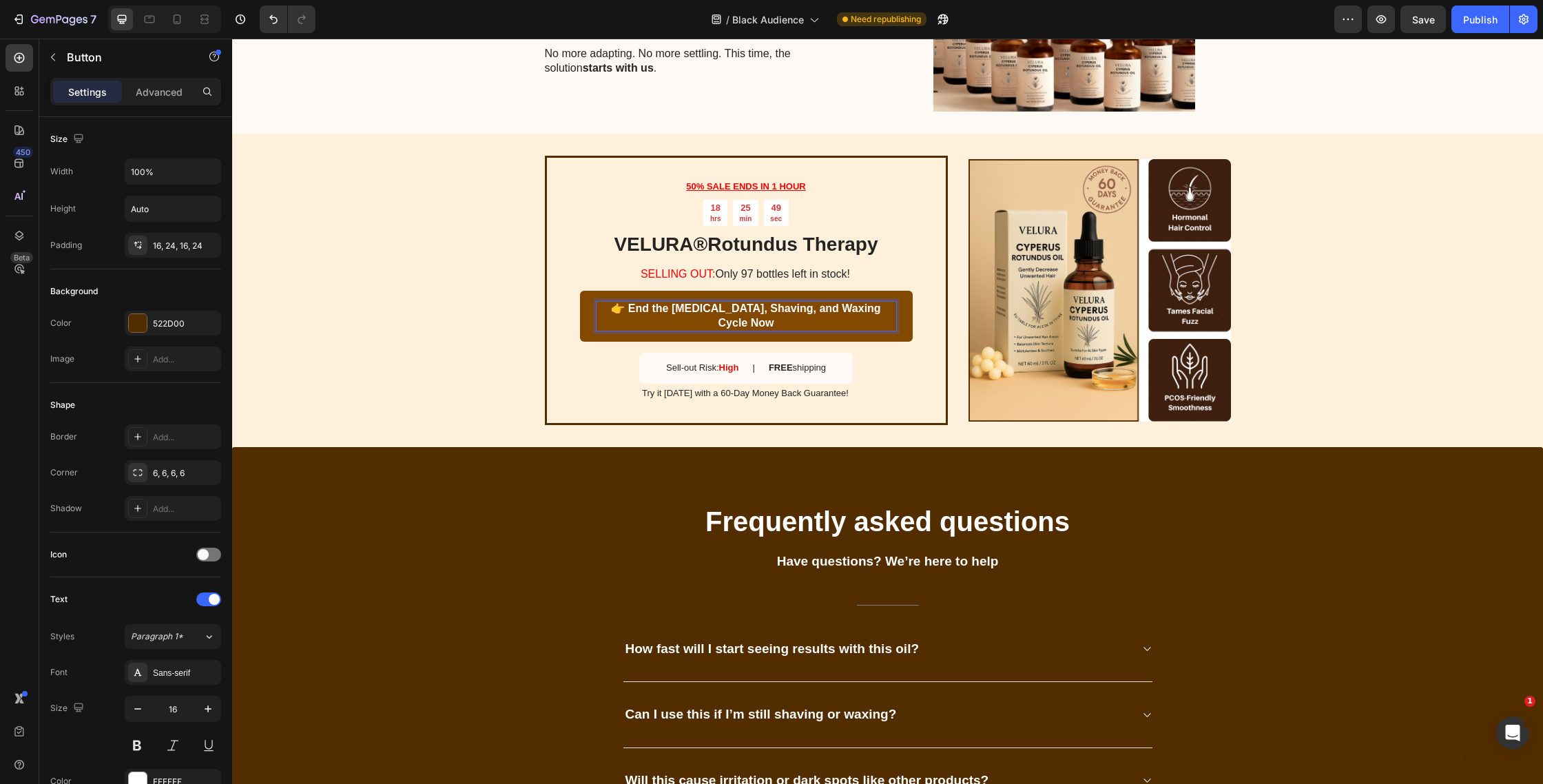
click at [624, 313] on p "👉 End the [MEDICAL_DATA], Shaving, and Waxing Cycle Now" at bounding box center [746, 316] width 299 height 29
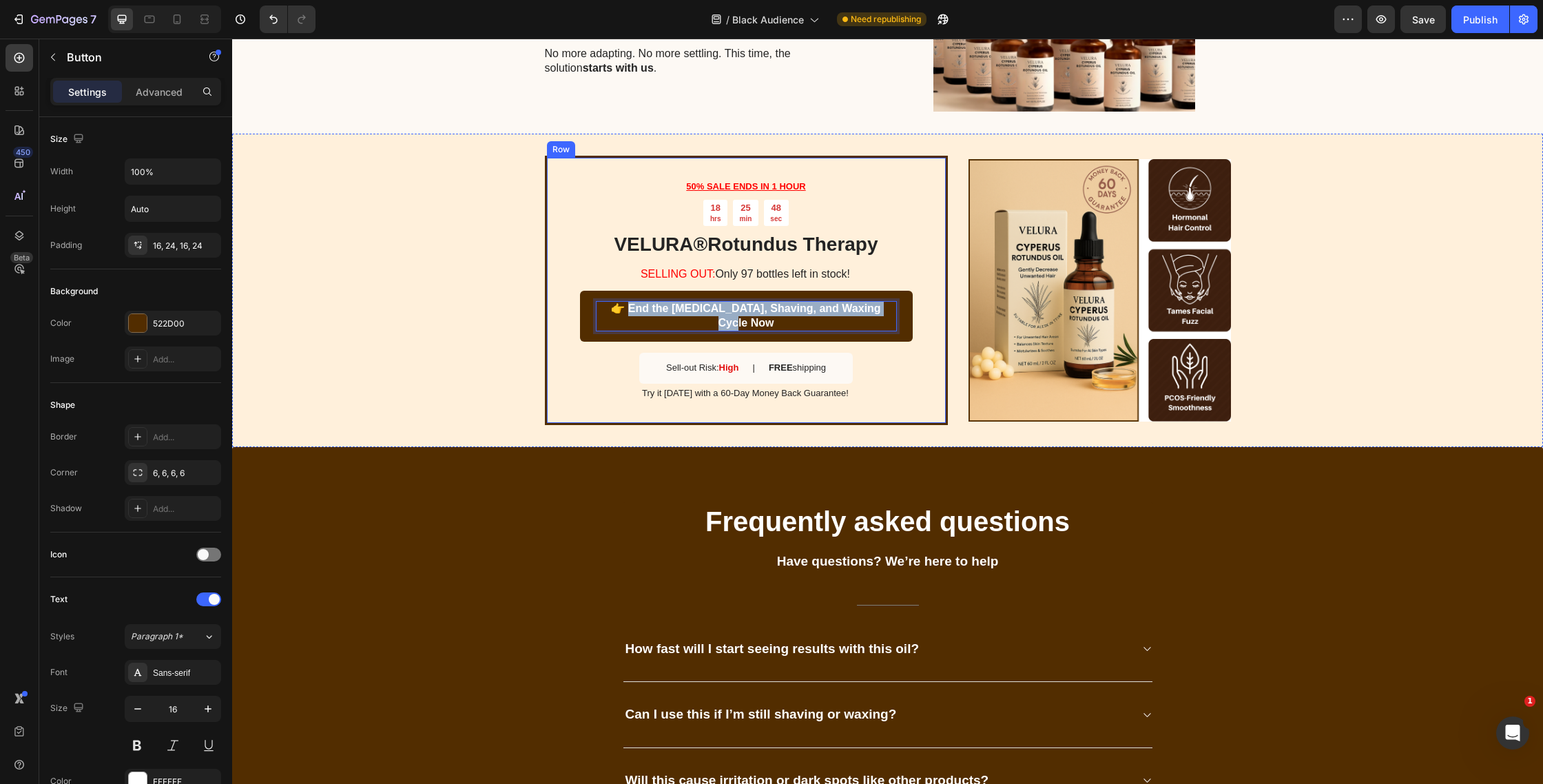
drag, startPoint x: 624, startPoint y: 312, endPoint x: 940, endPoint y: 316, distance: 316.0
click at [940, 316] on div "50% SALE ENDS IN 1 HOUR Text Block 18 hrs 25 min 48 sec Countdown Timer VELURA …" at bounding box center [746, 290] width 403 height 270
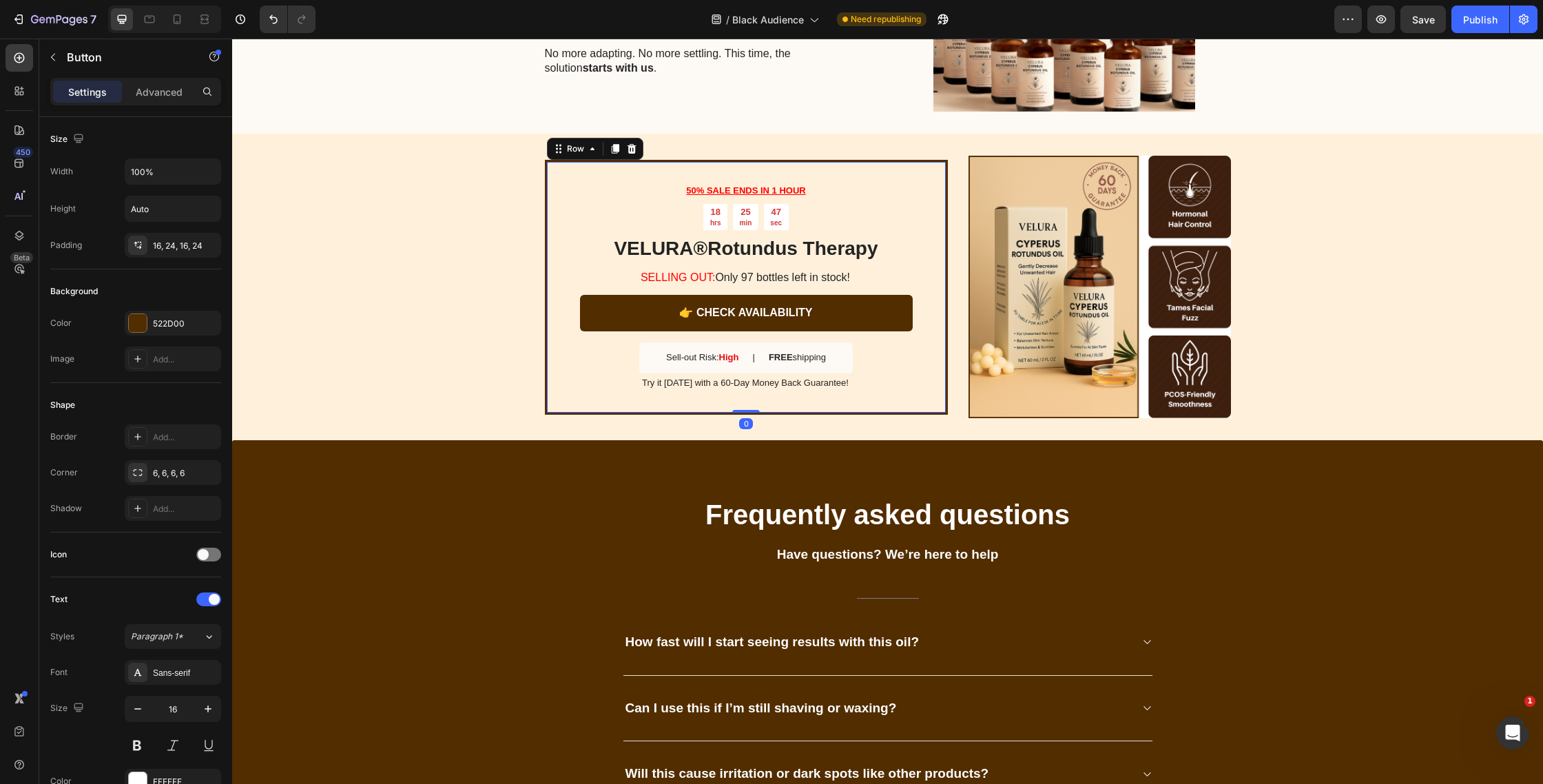
click at [546, 405] on div "50% SALE ENDS IN 1 HOUR Text Block 18 hrs 25 min 47 sec Countdown Timer VELURA …" at bounding box center [746, 288] width 403 height 255
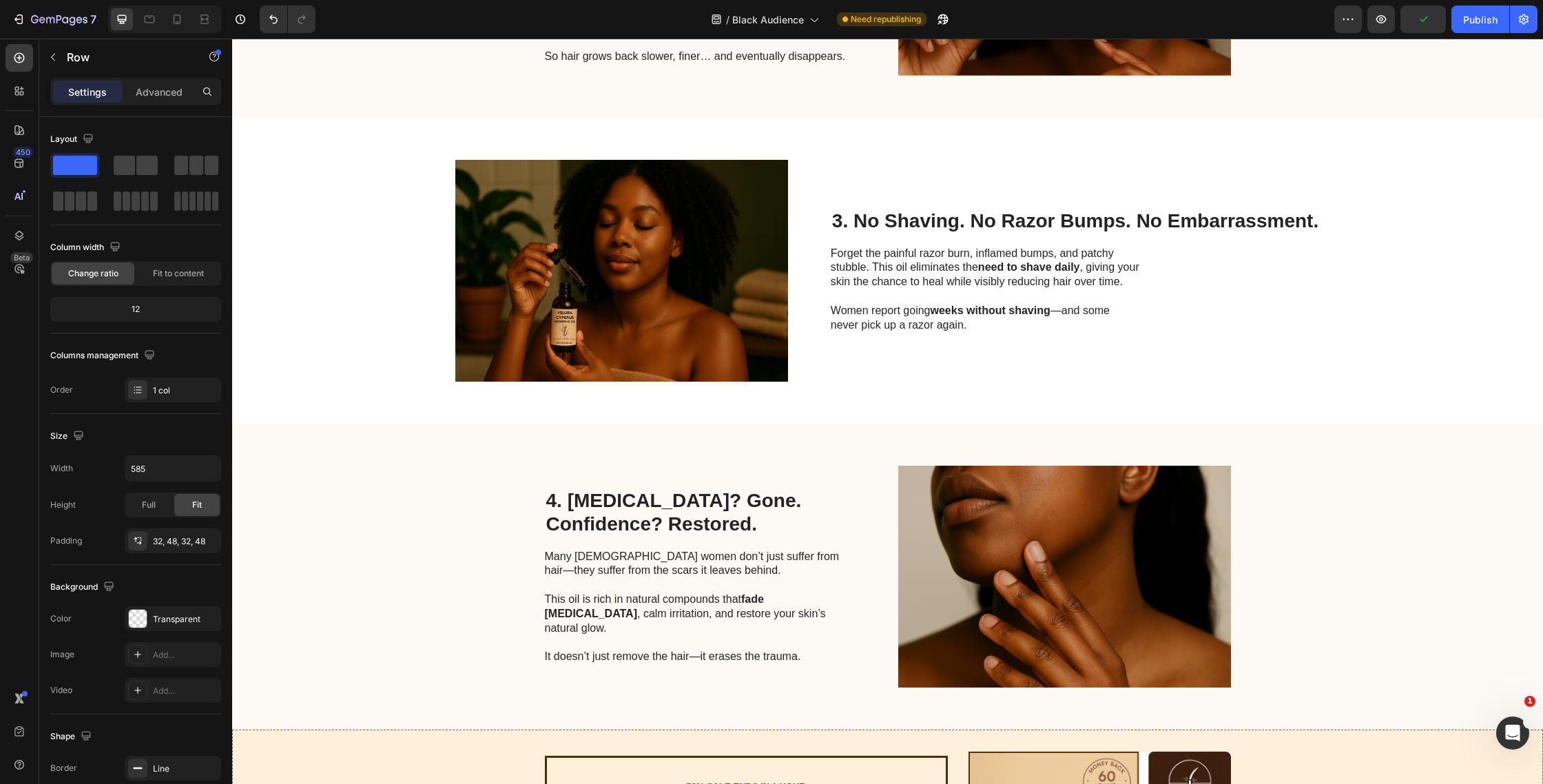
scroll to position [0, 0]
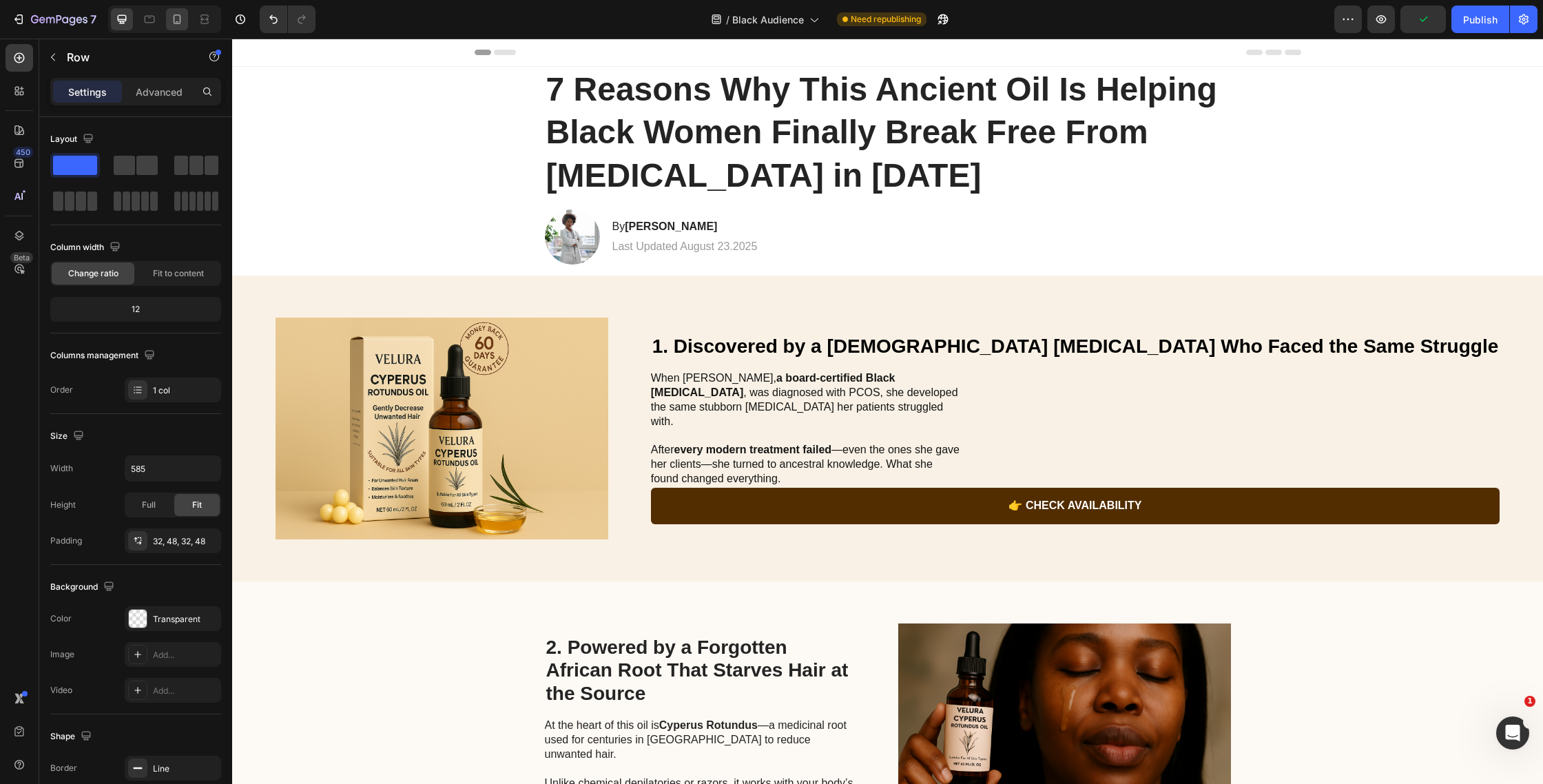
drag, startPoint x: 190, startPoint y: 20, endPoint x: 183, endPoint y: 19, distance: 7.1
click at [190, 20] on div at bounding box center [164, 19] width 113 height 27
drag, startPoint x: 177, startPoint y: 18, endPoint x: 392, endPoint y: 185, distance: 272.2
click at [177, 18] on icon at bounding box center [177, 20] width 14 height 14
type input "100%"
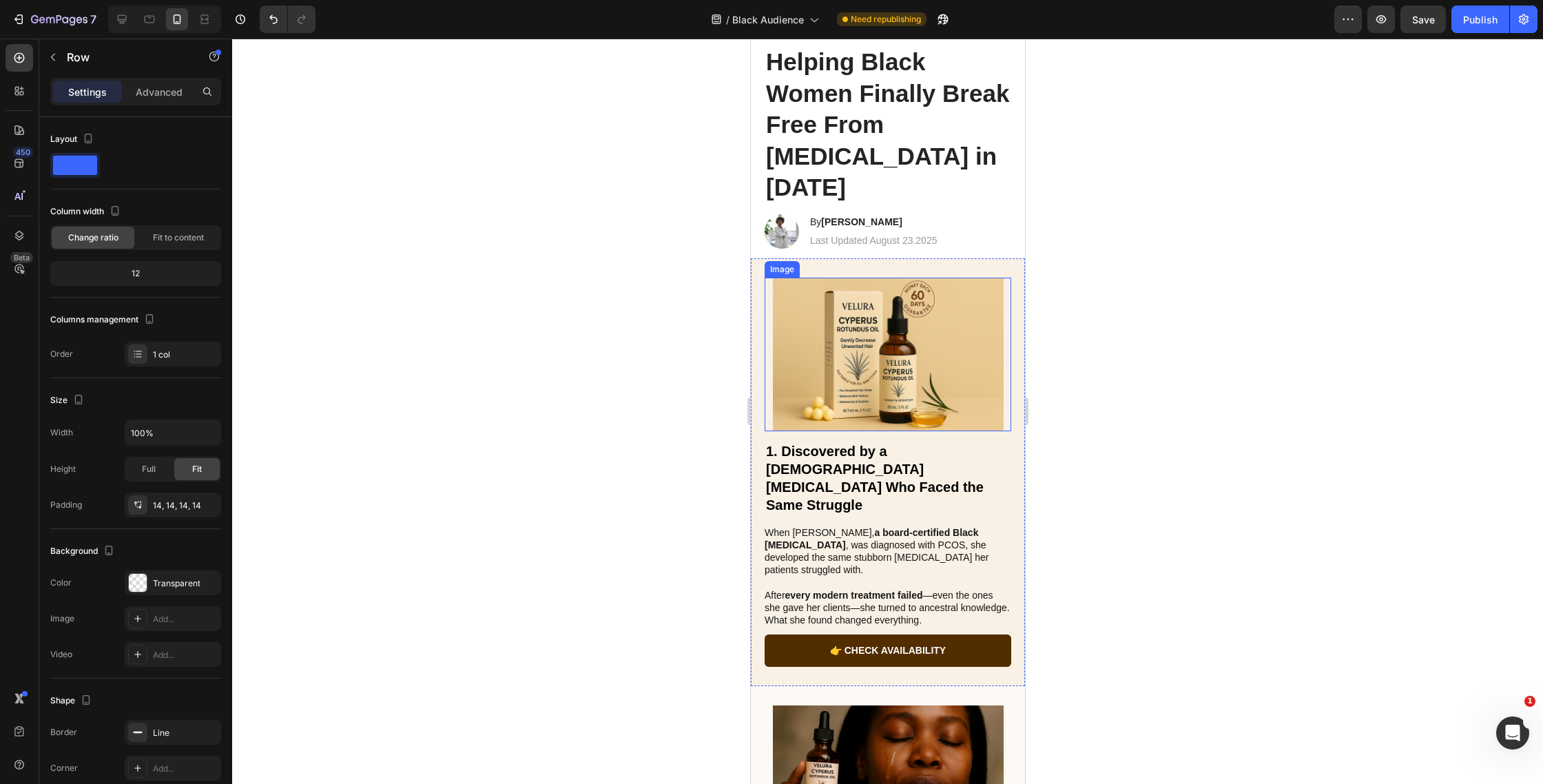
scroll to position [105, 0]
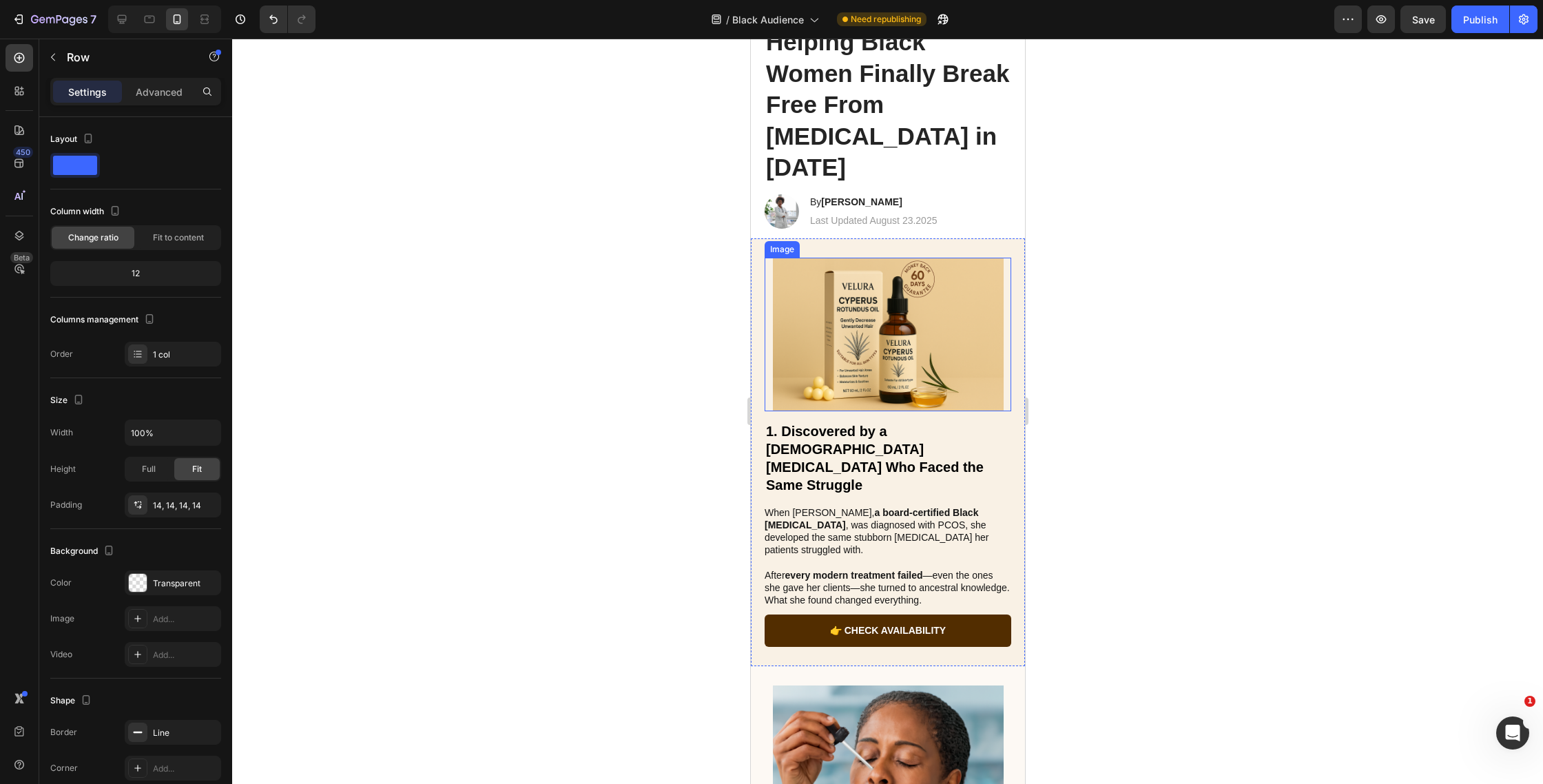
click at [880, 335] on img at bounding box center [887, 335] width 231 height 154
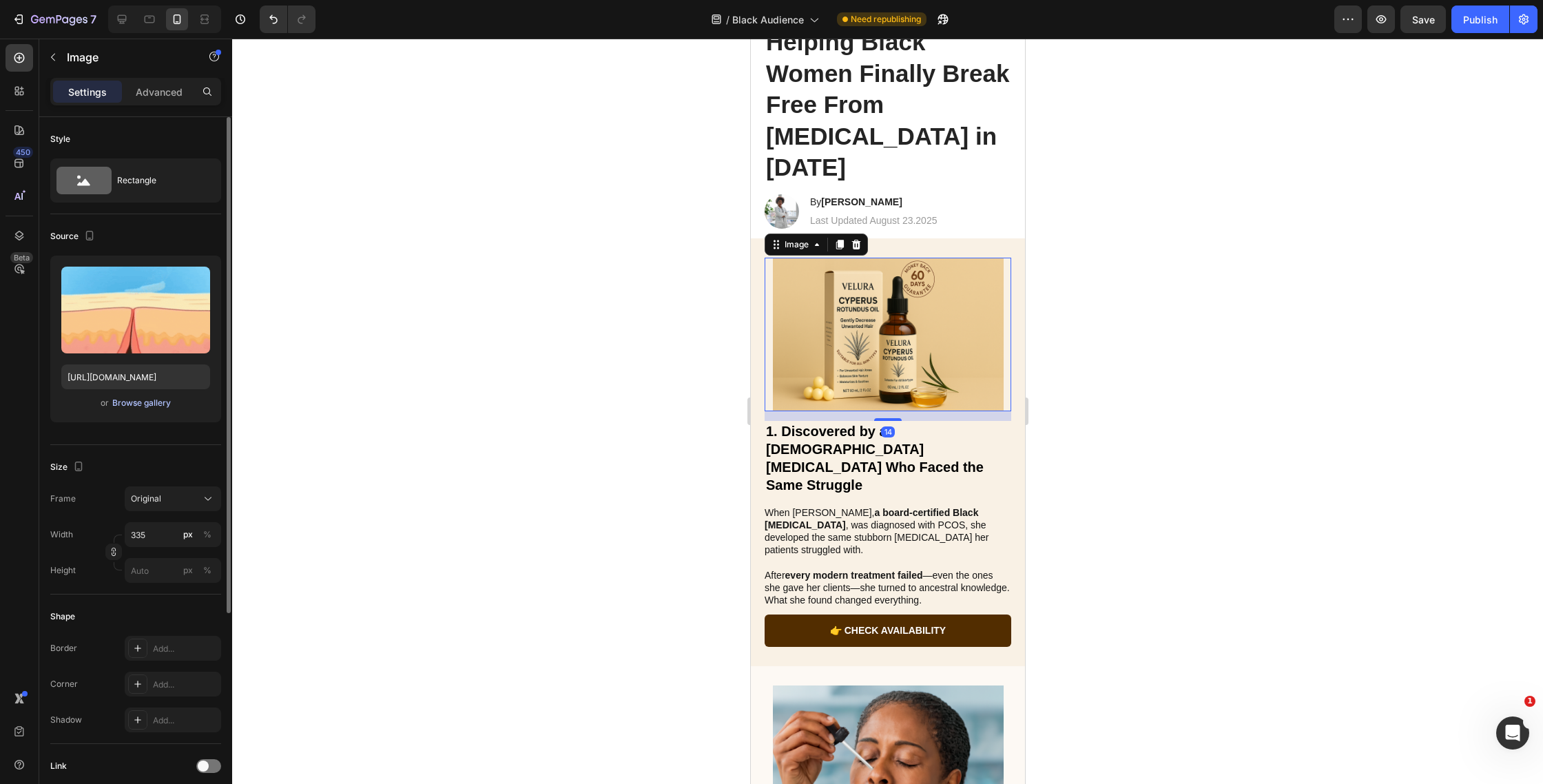
click at [157, 396] on button "Browse gallery" at bounding box center [141, 403] width 60 height 14
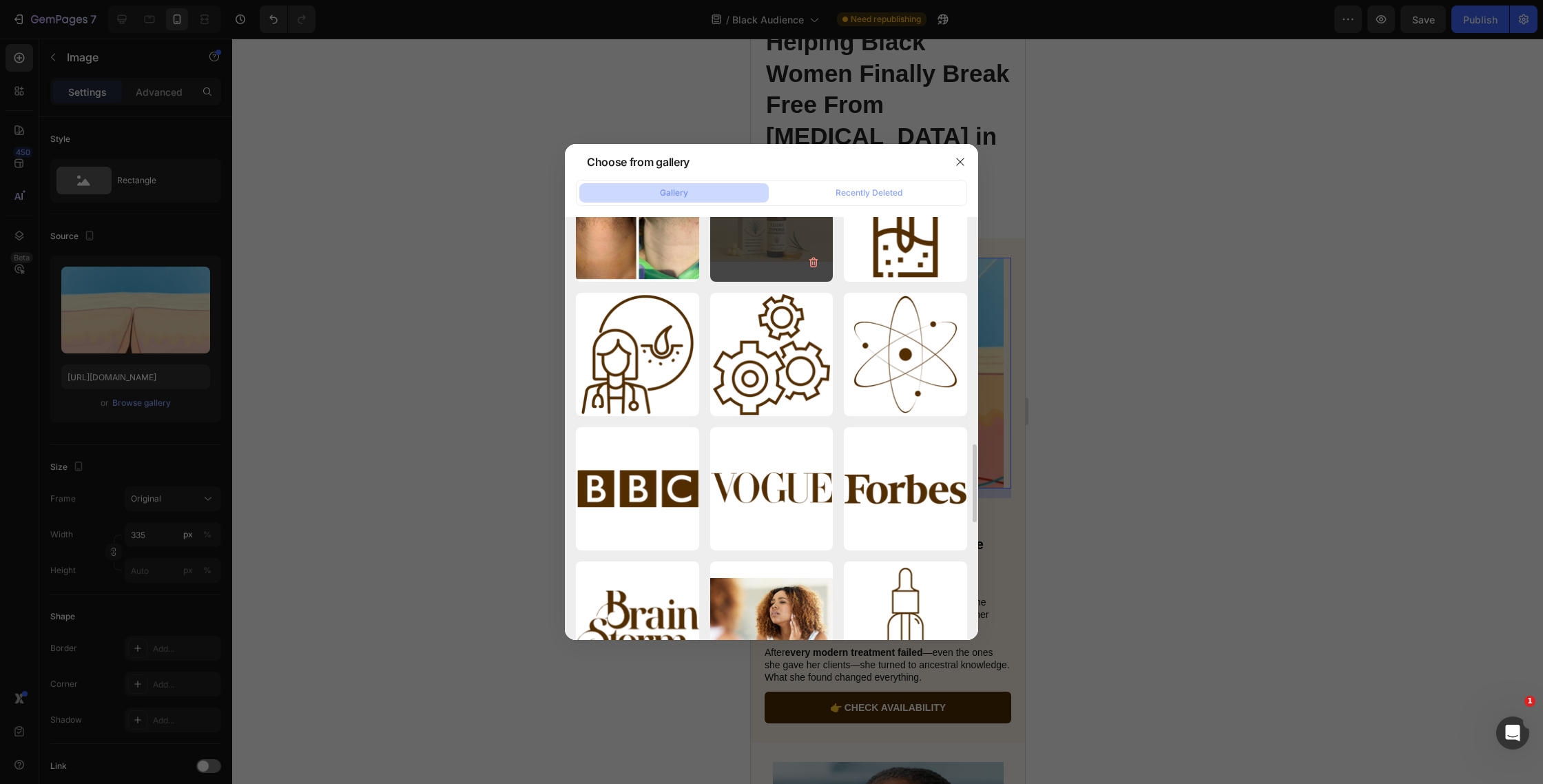
scroll to position [832, 0]
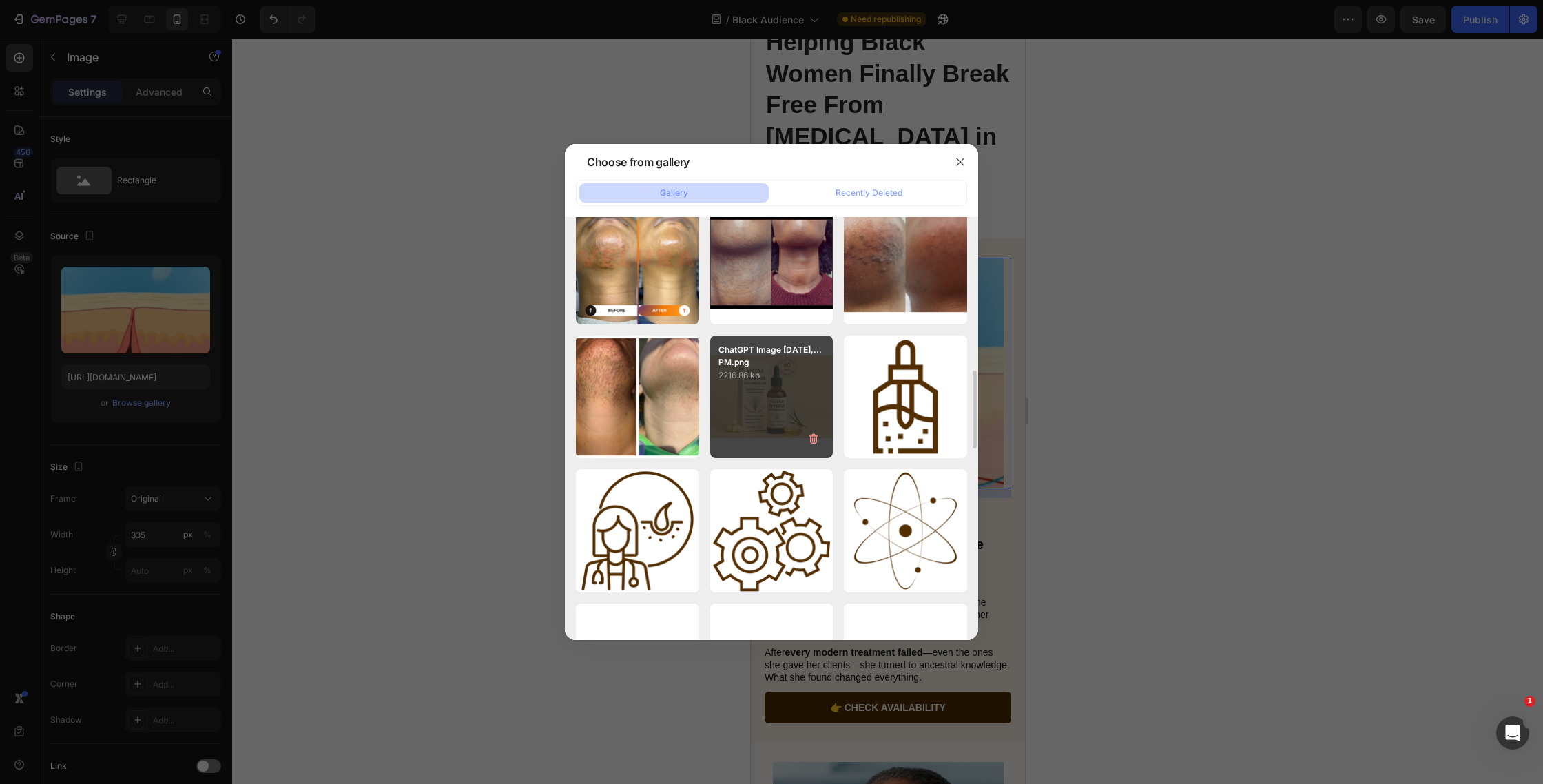
drag, startPoint x: 764, startPoint y: 370, endPoint x: 779, endPoint y: 383, distance: 19.8
click at [764, 370] on p "2216.86 kb" at bounding box center [772, 376] width 107 height 14
type input "[URL][DOMAIN_NAME]"
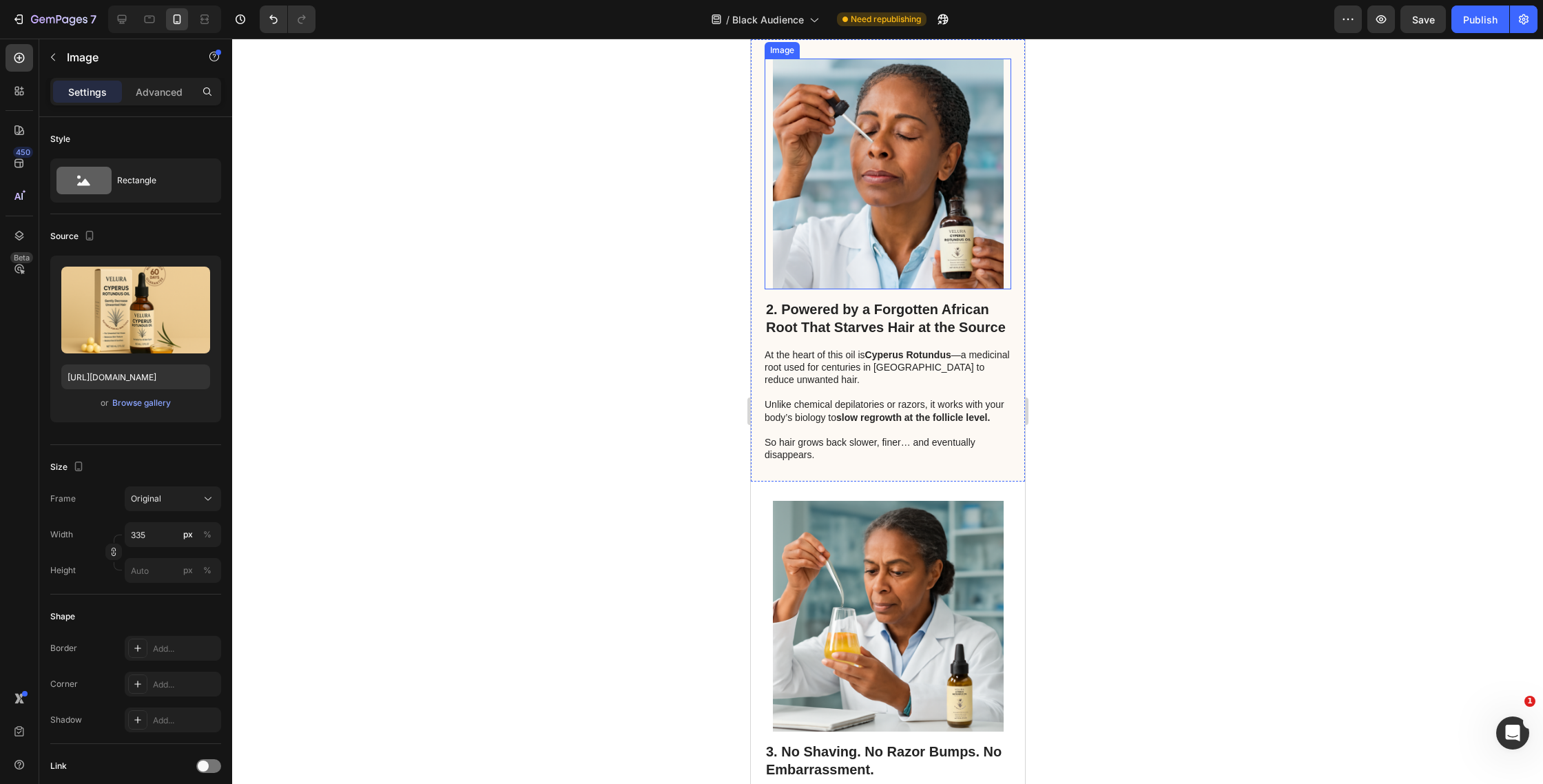
scroll to position [746, 0]
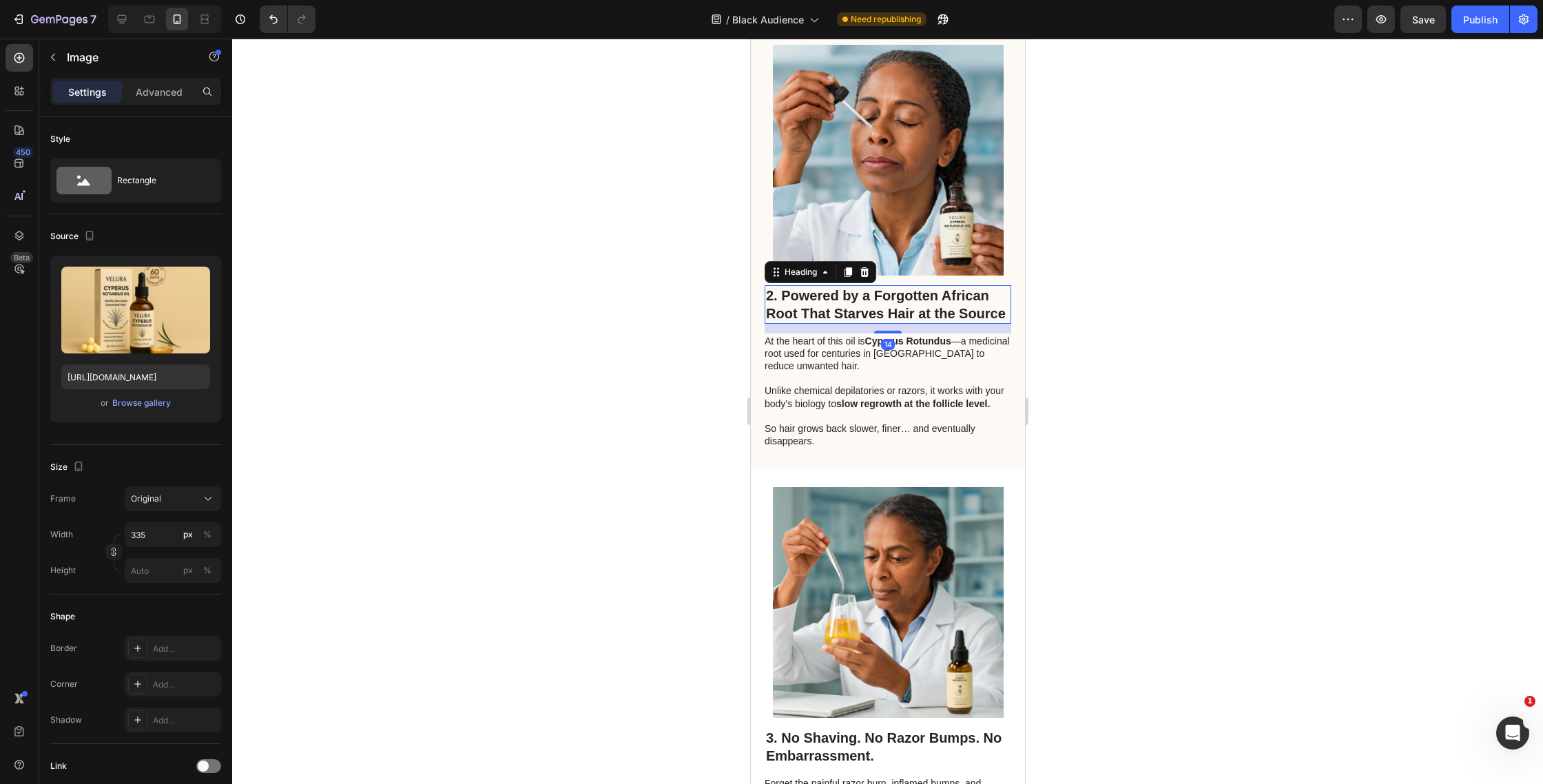
click at [896, 288] on strong "2. Powered by a Forgotten African Root That Starves Hair at the Source" at bounding box center [885, 304] width 240 height 33
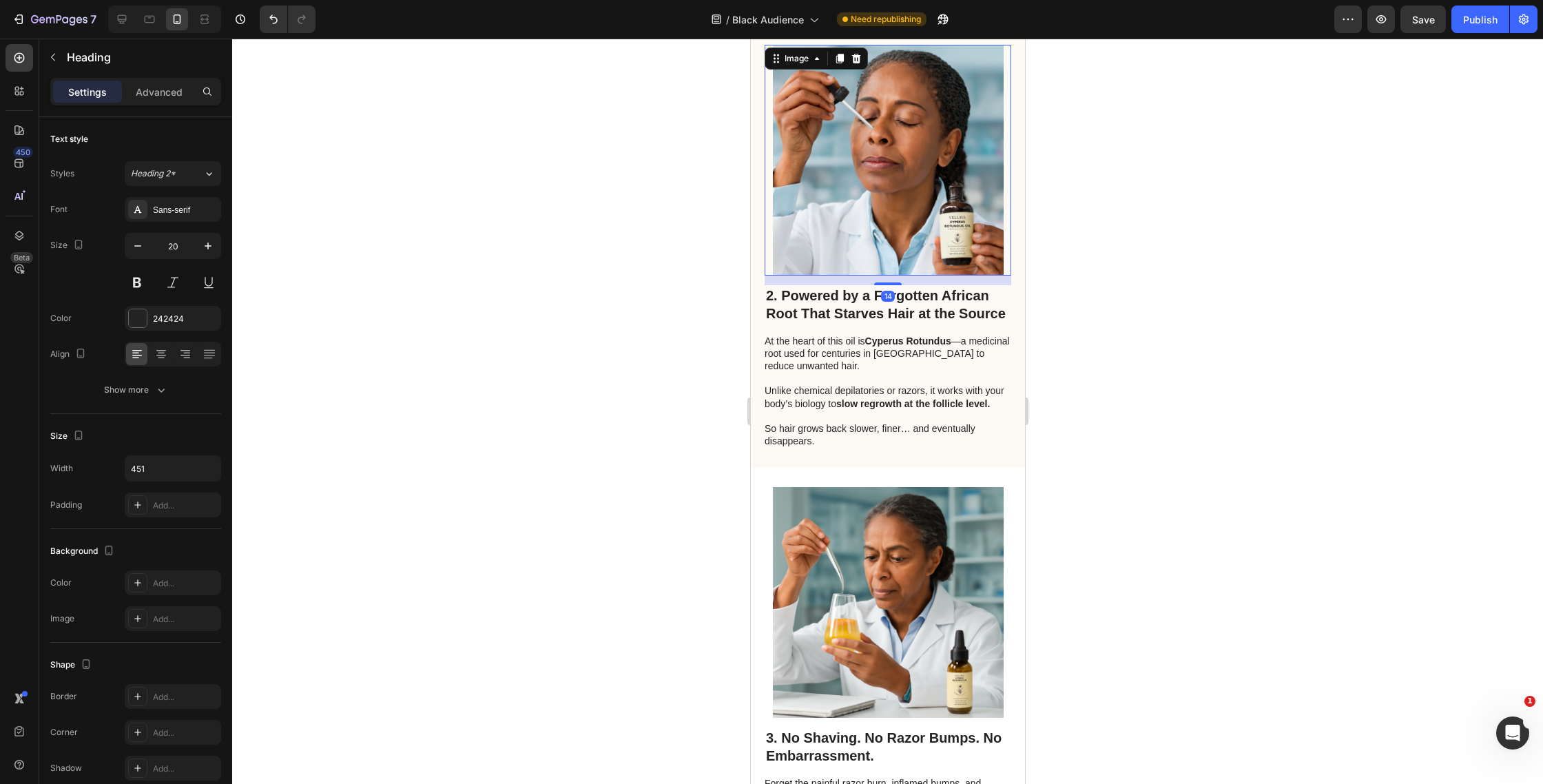
click at [844, 160] on img at bounding box center [887, 159] width 231 height 231
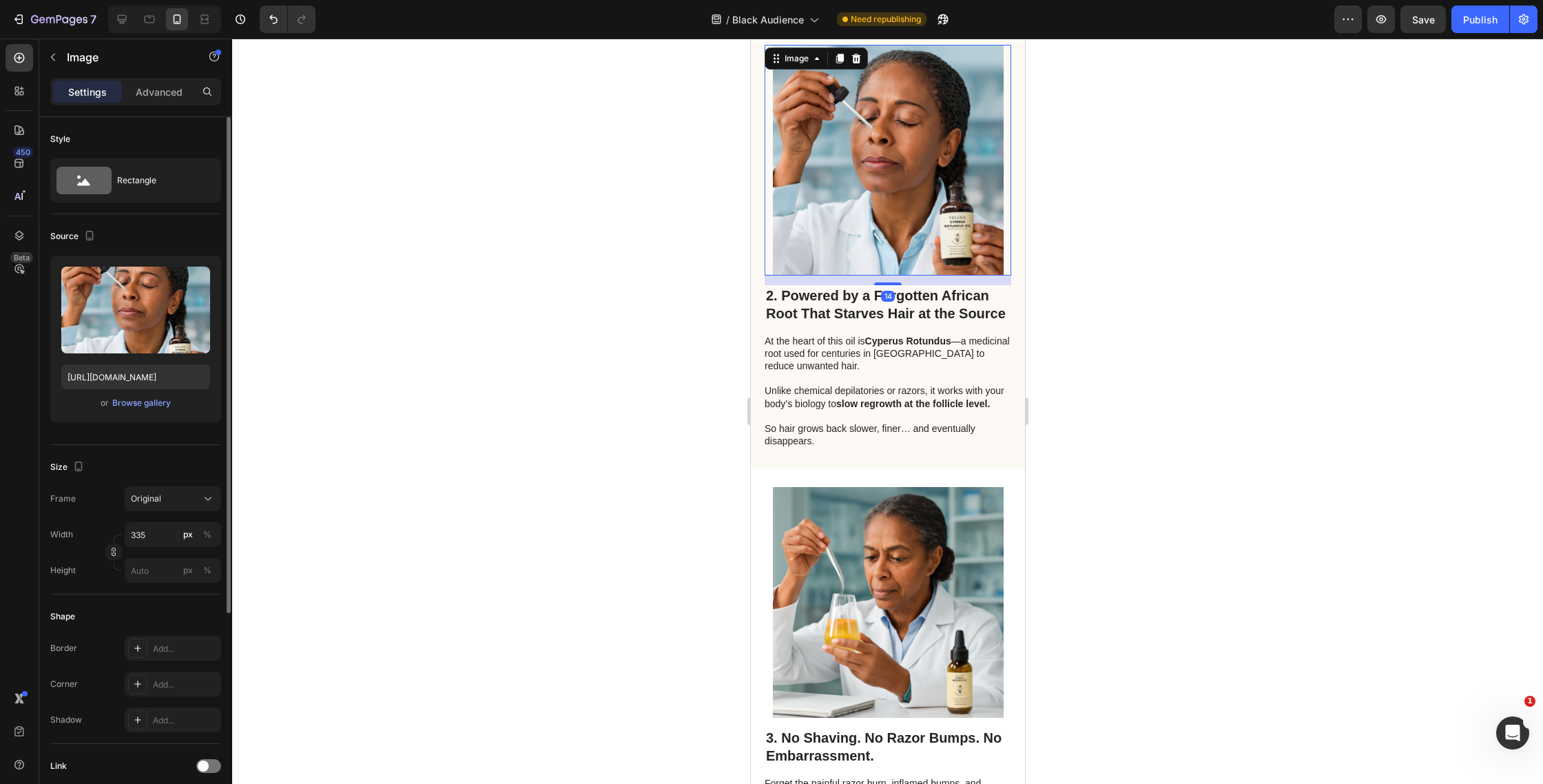
click at [126, 393] on div "Upload Image [URL][DOMAIN_NAME] or Browse gallery" at bounding box center [135, 338] width 171 height 166
click at [137, 402] on div "Browse gallery" at bounding box center [141, 403] width 59 height 13
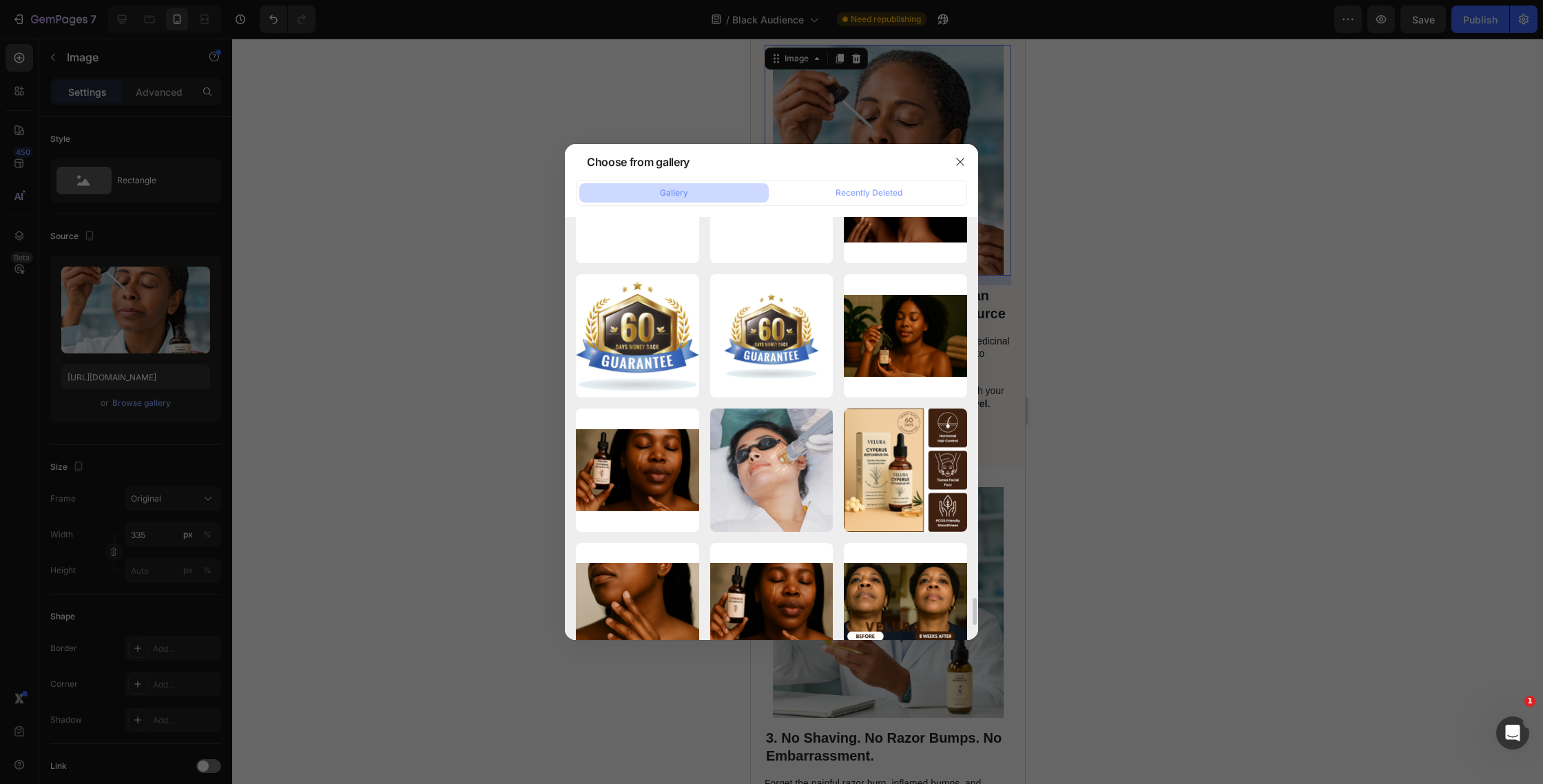
scroll to position [5992, 0]
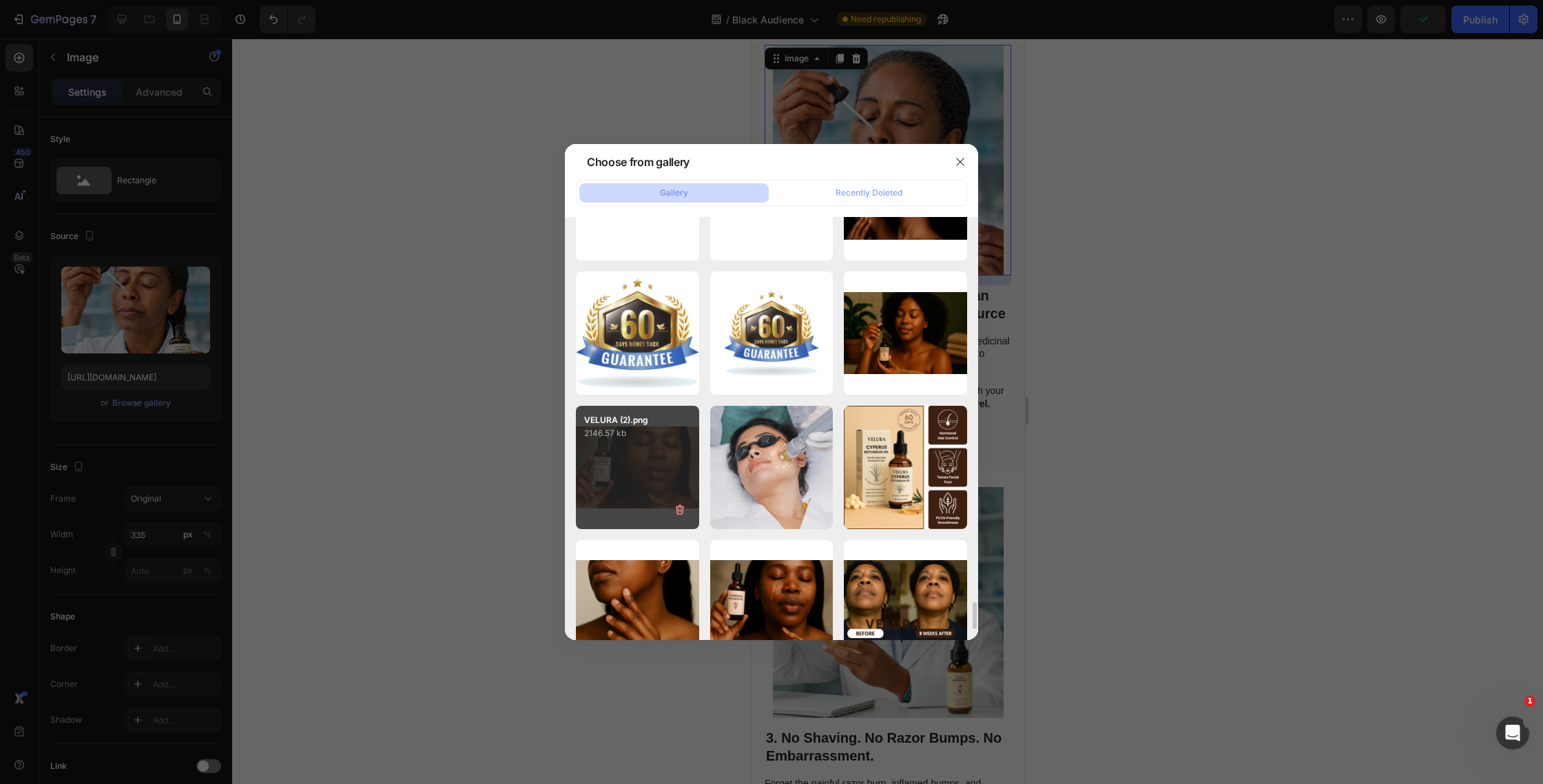
click at [644, 468] on div "VELURA (2).png 2146.57 kb" at bounding box center [638, 467] width 124 height 124
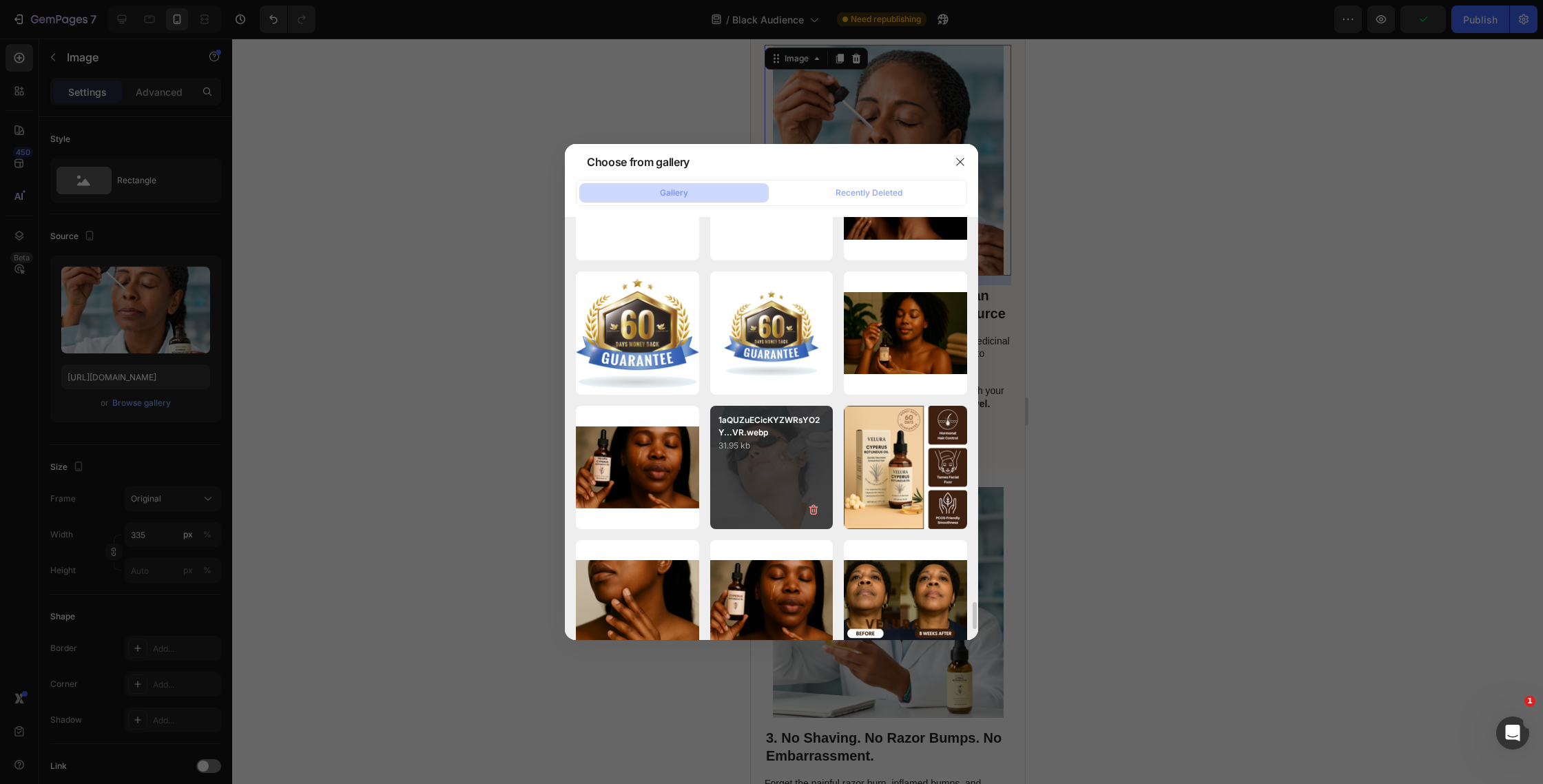
type input "[URL][DOMAIN_NAME]"
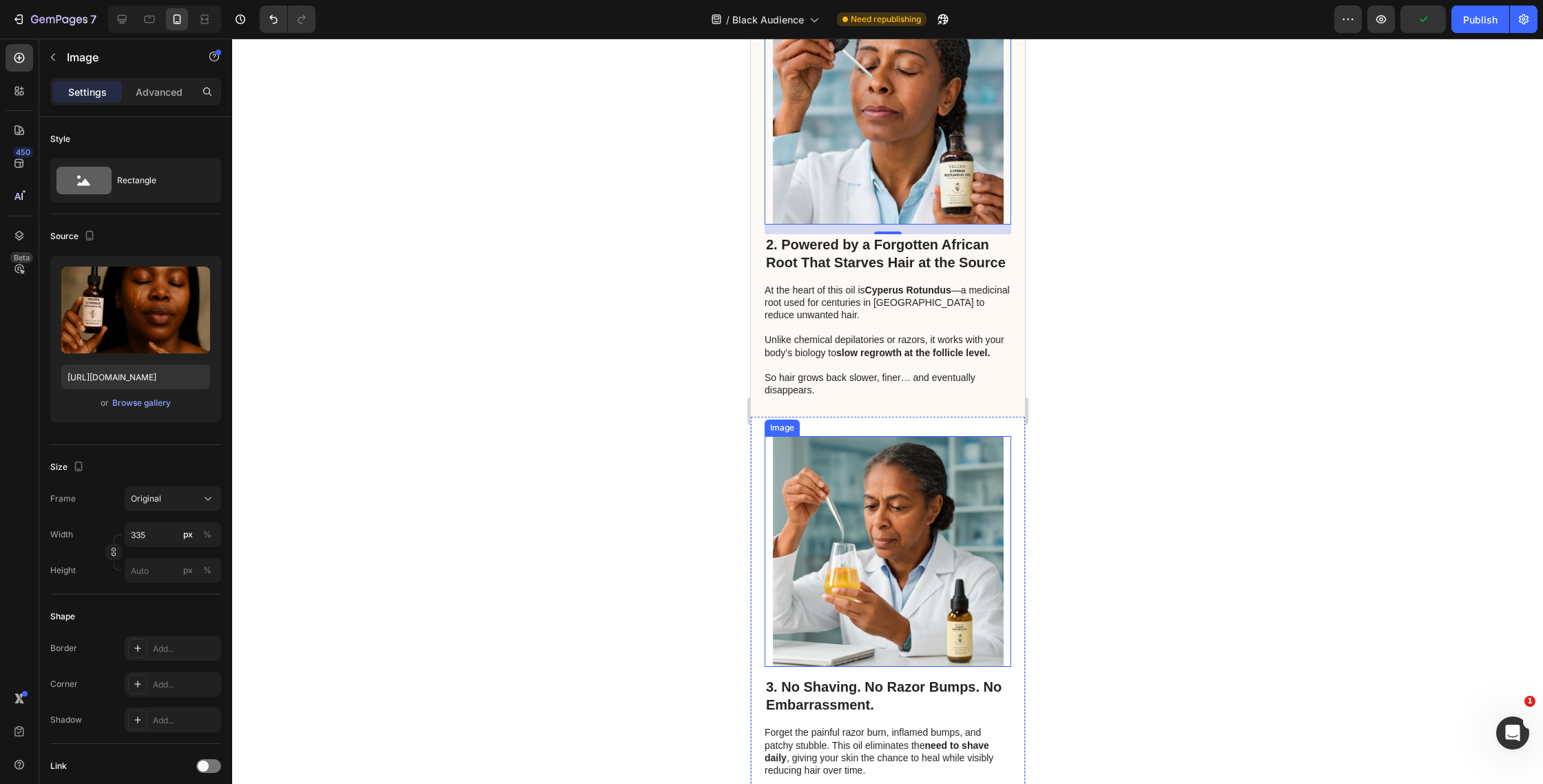
scroll to position [811, 0]
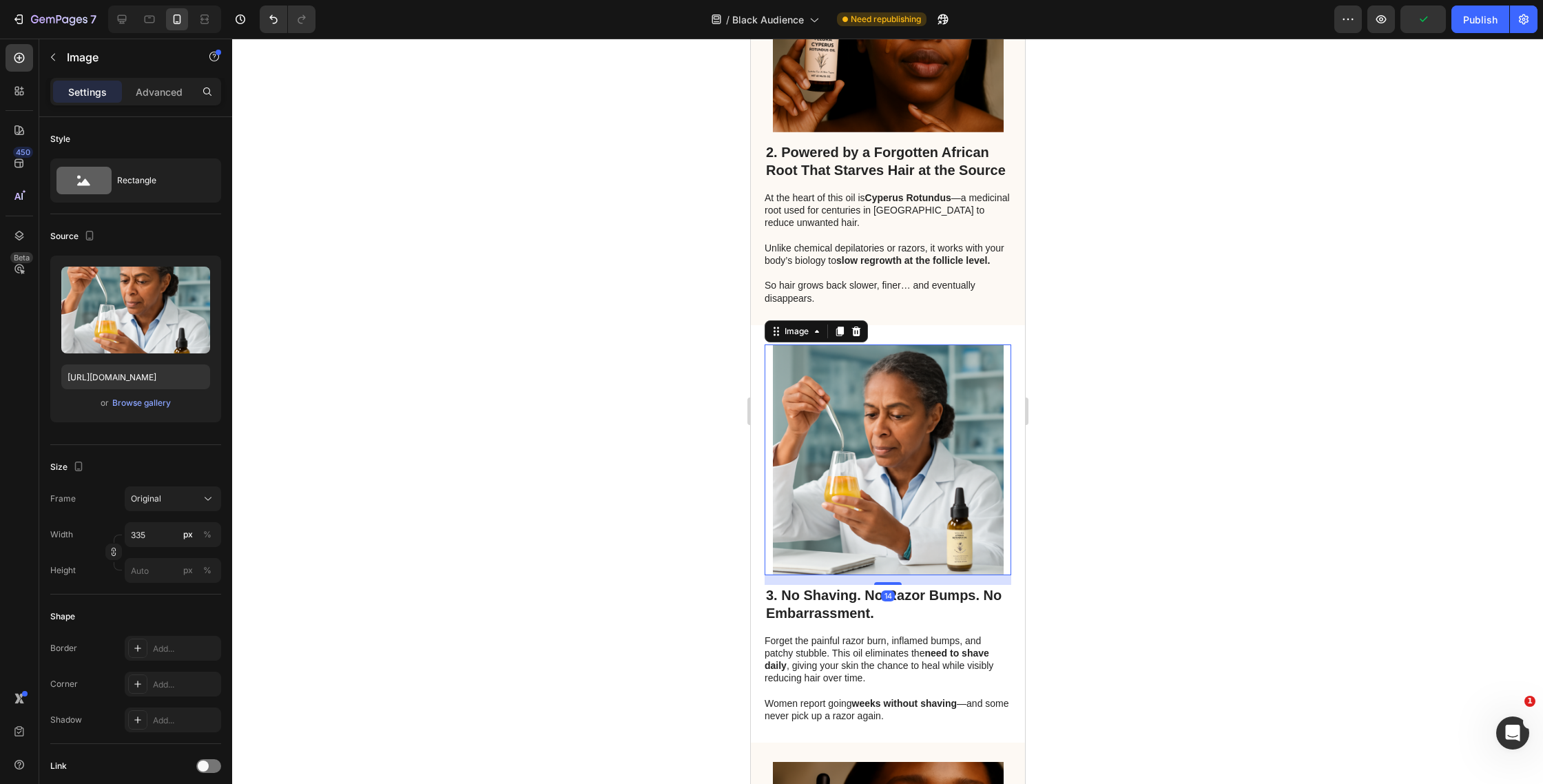
click at [850, 435] on img at bounding box center [887, 460] width 231 height 231
click at [163, 400] on div "Browse gallery" at bounding box center [141, 403] width 59 height 13
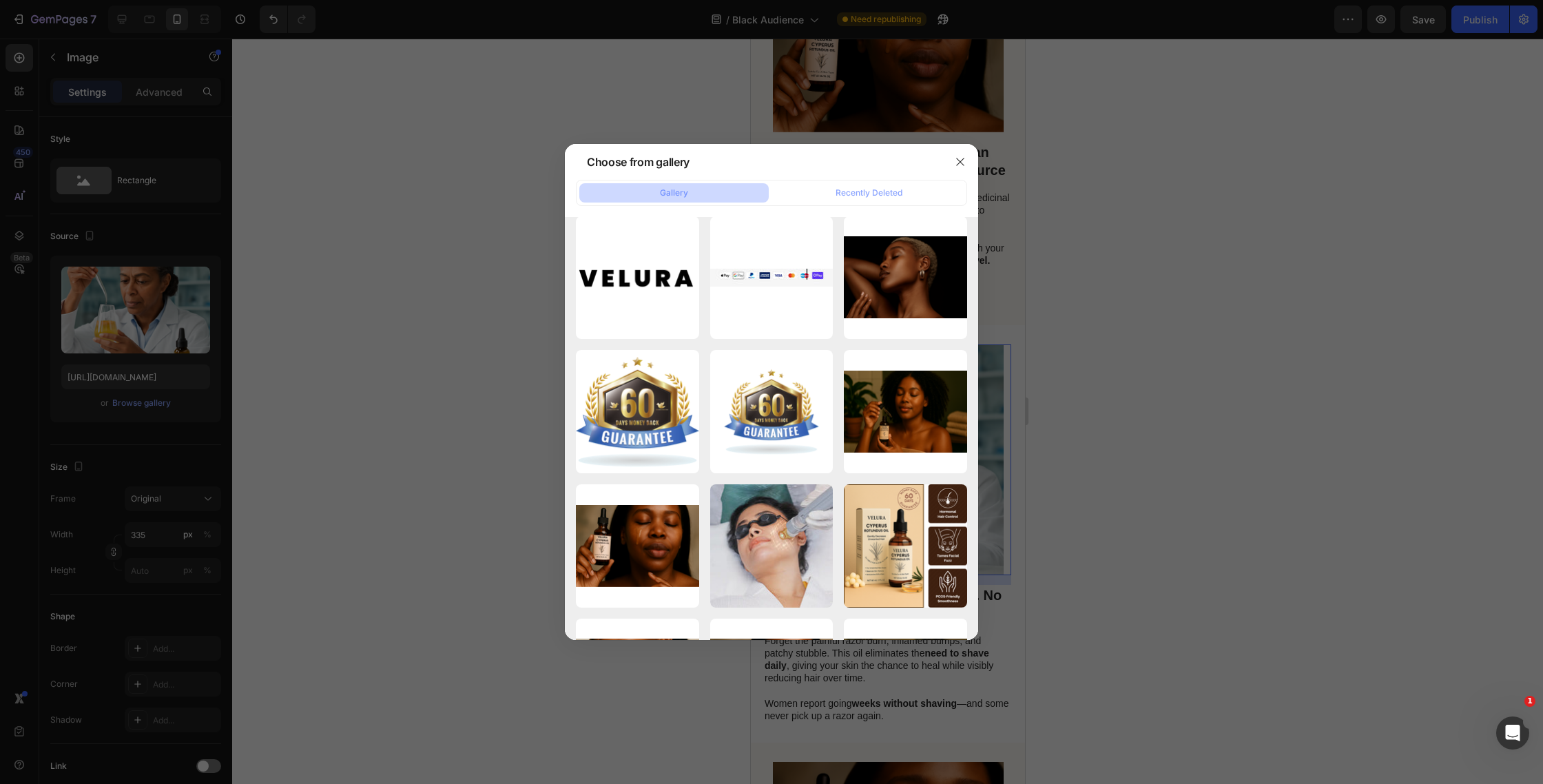
scroll to position [5955, 0]
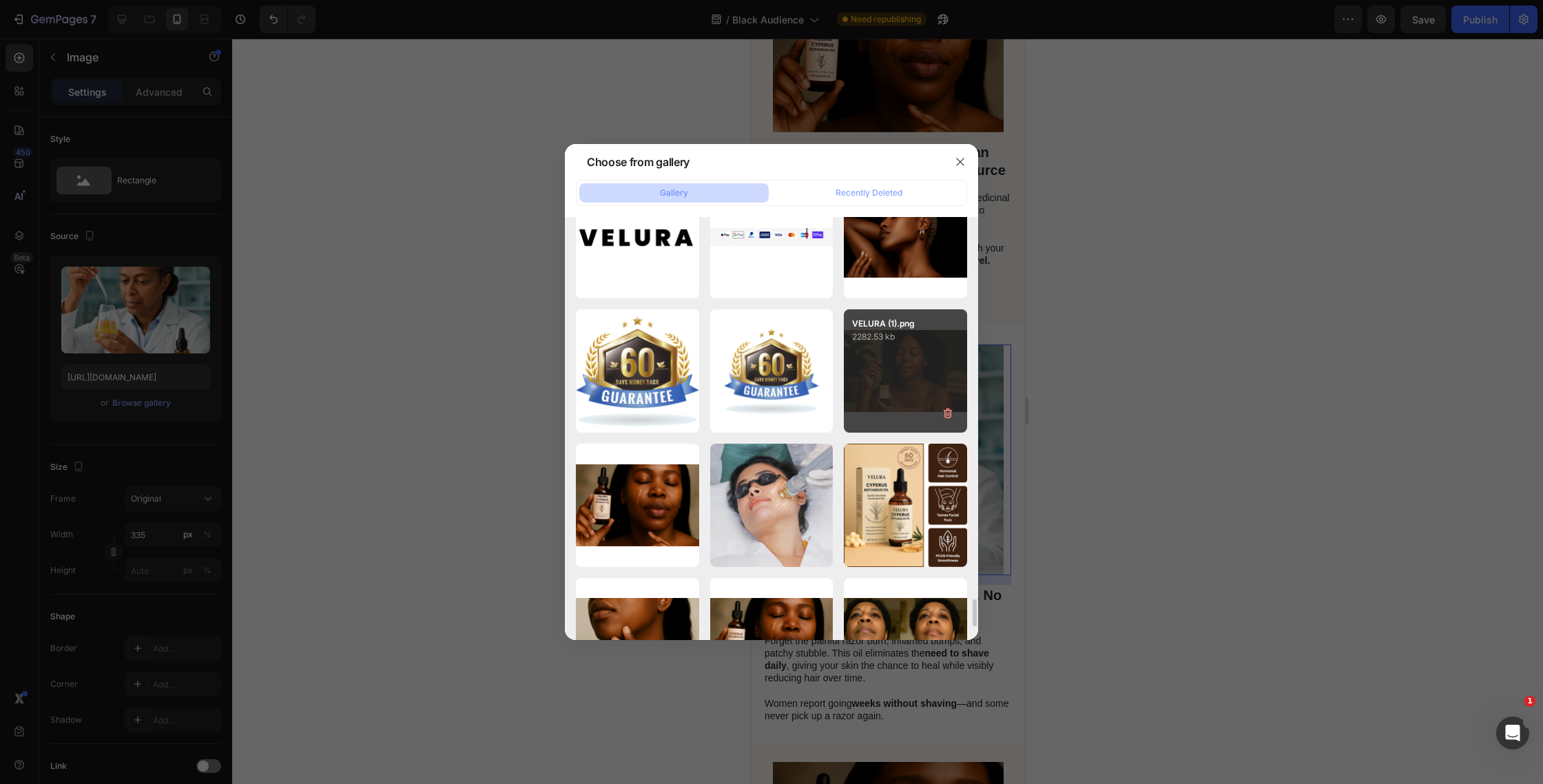
click at [894, 392] on div "VELURA (1).png 2282.53 kb" at bounding box center [906, 371] width 124 height 124
type input "[URL][DOMAIN_NAME]"
